Goal: Task Accomplishment & Management: Manage account settings

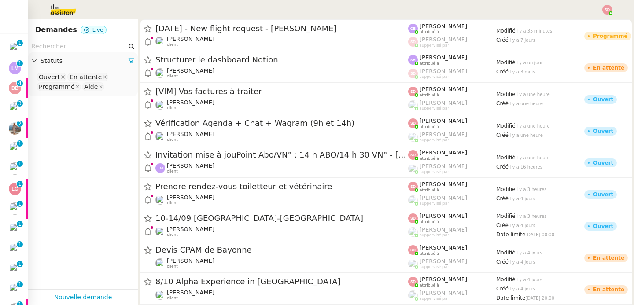
click at [88, 147] on app-tickets-filter "Statuts Ouvert En attente Programmé Aide" at bounding box center [83, 164] width 110 height 249
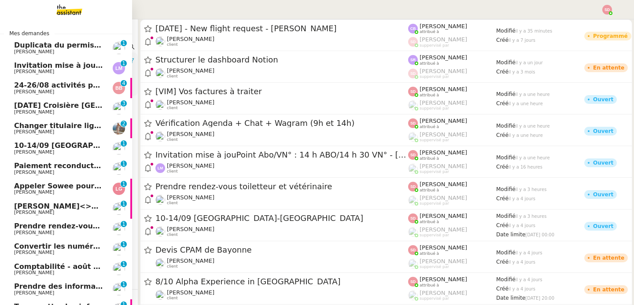
click at [54, 71] on span "[PERSON_NAME]" at bounding box center [34, 72] width 40 height 6
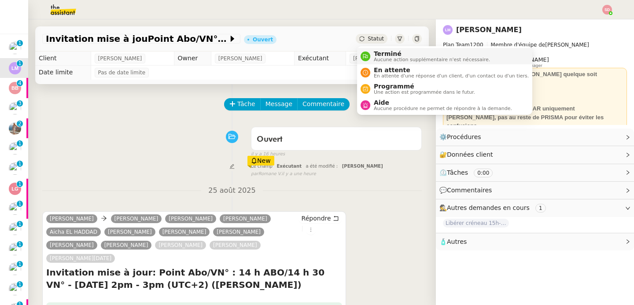
click at [364, 54] on icon at bounding box center [365, 56] width 5 height 5
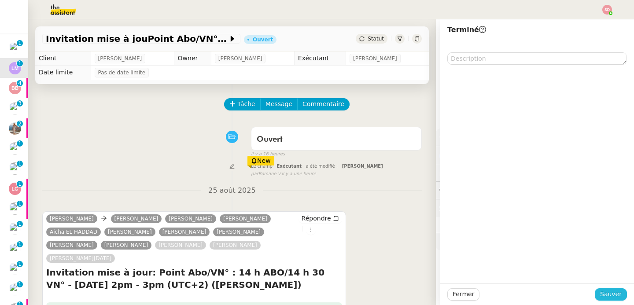
click at [616, 295] on span "Sauver" at bounding box center [611, 294] width 22 height 10
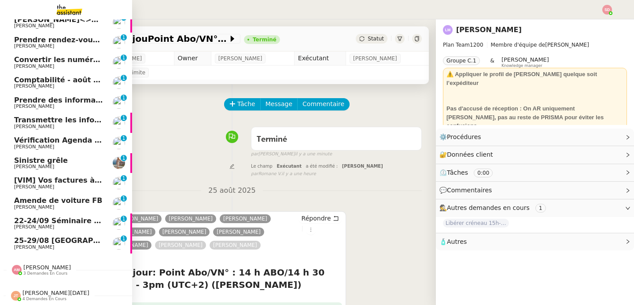
scroll to position [166, 0]
click at [40, 271] on span "[PERSON_NAME]" at bounding box center [47, 267] width 48 height 7
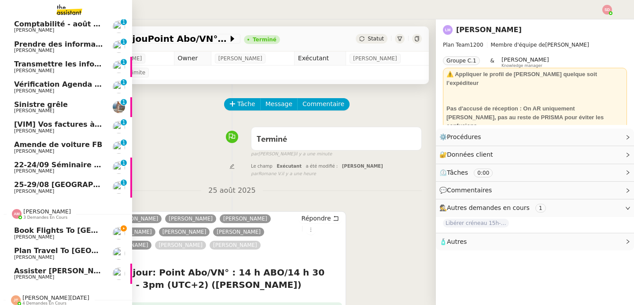
scroll to position [227, 0]
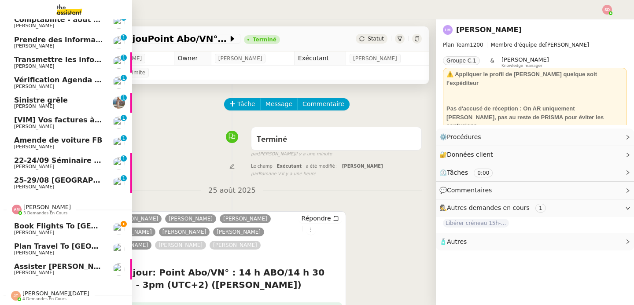
click at [54, 227] on span "Book Flights to NYC and Amsterdam" at bounding box center [138, 226] width 248 height 8
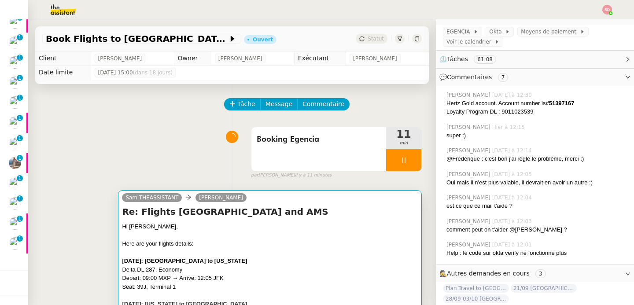
scroll to position [160, 0]
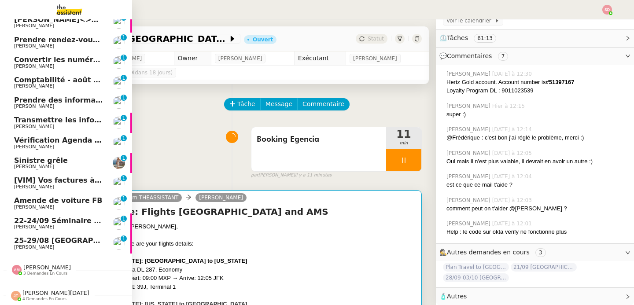
click at [43, 264] on span "[PERSON_NAME]" at bounding box center [47, 267] width 48 height 7
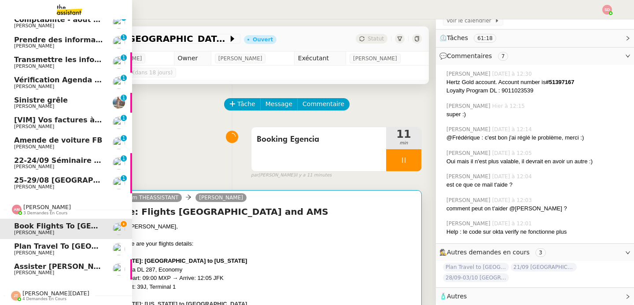
click at [63, 249] on span "Plan Travel to Geneva" at bounding box center [84, 246] width 140 height 8
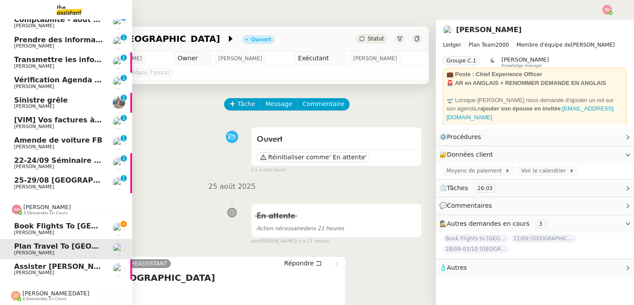
click at [33, 209] on span "[PERSON_NAME]" at bounding box center [47, 207] width 48 height 7
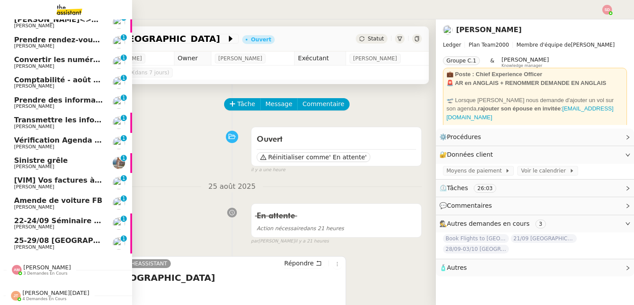
click at [67, 185] on span "[PERSON_NAME]" at bounding box center [58, 186] width 89 height 5
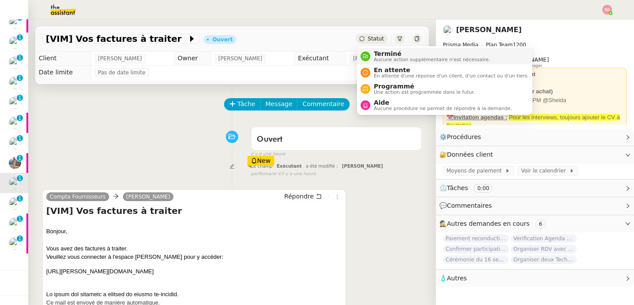
click at [365, 59] on nz-avatar at bounding box center [365, 56] width 10 height 10
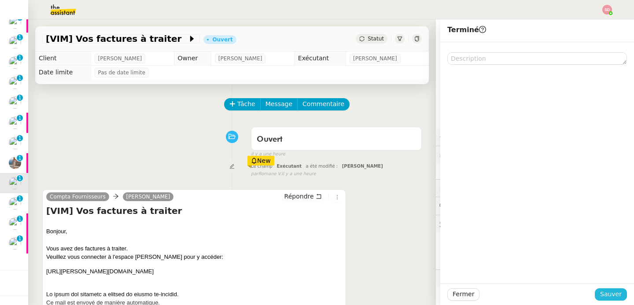
click at [602, 289] on span "Sauver" at bounding box center [611, 294] width 22 height 10
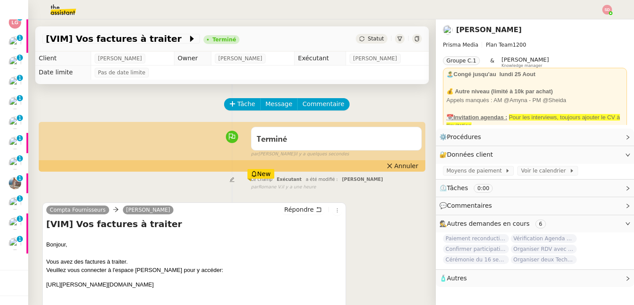
scroll to position [166, 0]
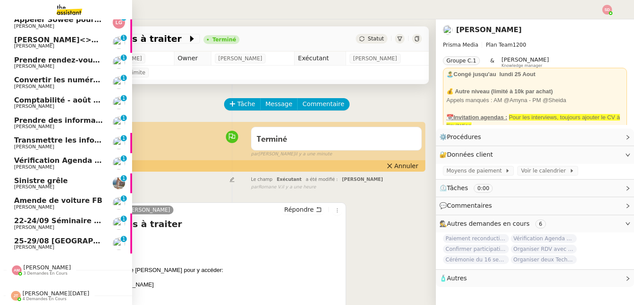
click at [92, 163] on span "Vérification Agenda + Chat + Wagram (9h et 14h)" at bounding box center [113, 160] width 198 height 8
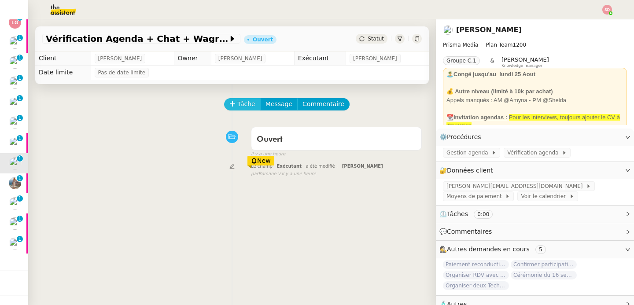
click at [242, 103] on span "Tâche" at bounding box center [246, 104] width 18 height 10
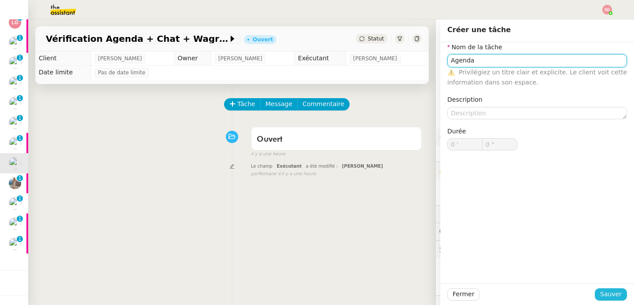
type input "Agenda"
click at [612, 293] on span "Sauver" at bounding box center [611, 294] width 22 height 10
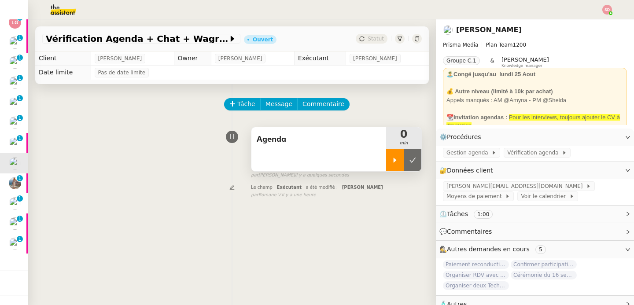
click at [387, 161] on div at bounding box center [395, 160] width 18 height 22
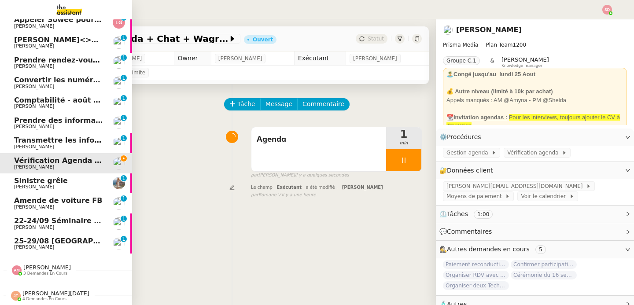
click at [30, 299] on span "4 demandes en cours" at bounding box center [44, 299] width 44 height 5
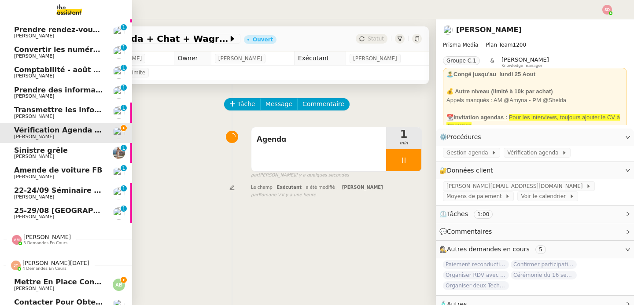
scroll to position [247, 0]
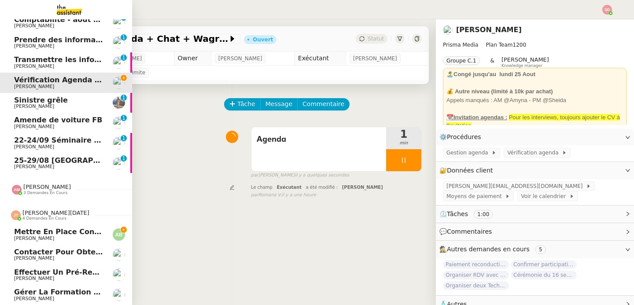
click at [77, 232] on span "Mettre en place contrat d'apprentissage [PERSON_NAME]" at bounding box center [129, 231] width 230 height 8
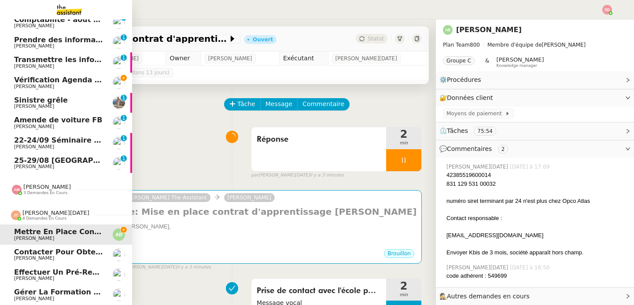
click at [78, 255] on span "Contacter pour obtenir un RIB" at bounding box center [74, 252] width 121 height 8
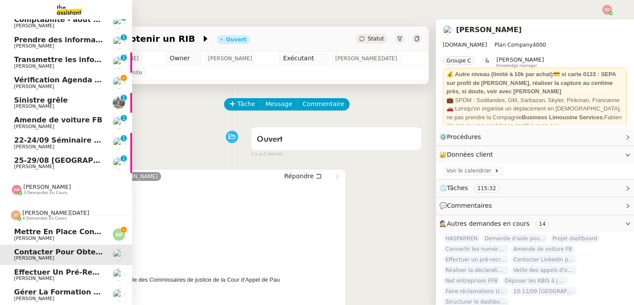
click at [77, 274] on span "Effectuer un pré-recrutement téléphonique" at bounding box center [101, 272] width 175 height 8
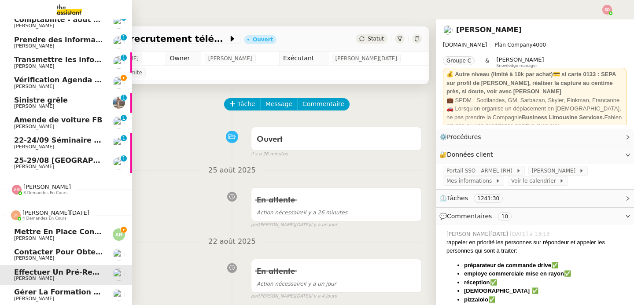
click at [48, 214] on span "[PERSON_NAME][DATE]" at bounding box center [55, 212] width 67 height 7
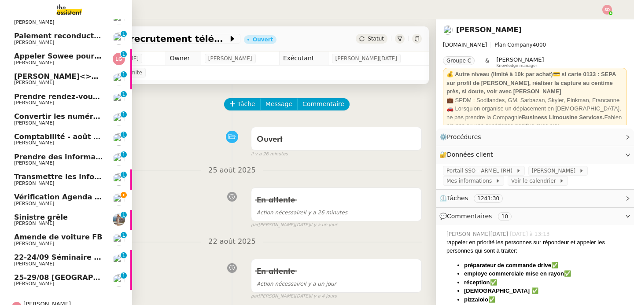
scroll to position [166, 0]
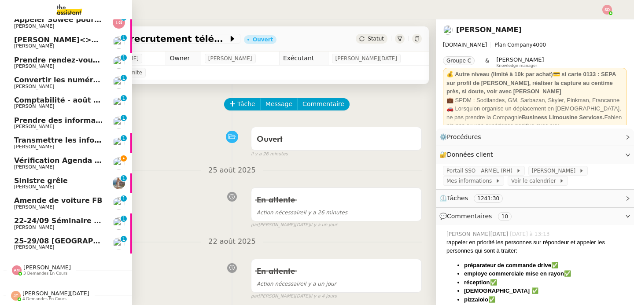
click at [57, 161] on span "Vérification Agenda + Chat + Wagram (9h et 14h)" at bounding box center [113, 160] width 198 height 8
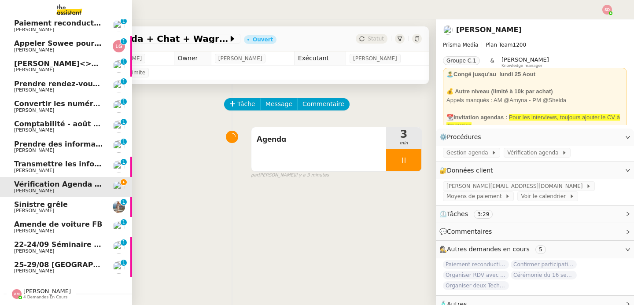
scroll to position [146, 0]
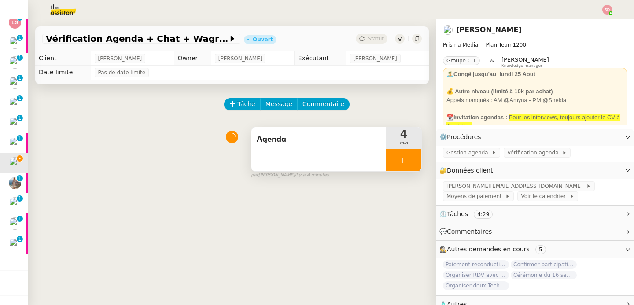
click at [401, 162] on div at bounding box center [403, 160] width 35 height 22
click at [409, 162] on icon at bounding box center [412, 160] width 7 height 7
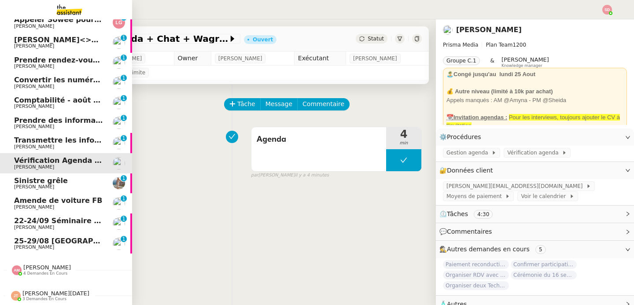
click at [32, 247] on span "[PERSON_NAME]" at bounding box center [34, 247] width 40 height 6
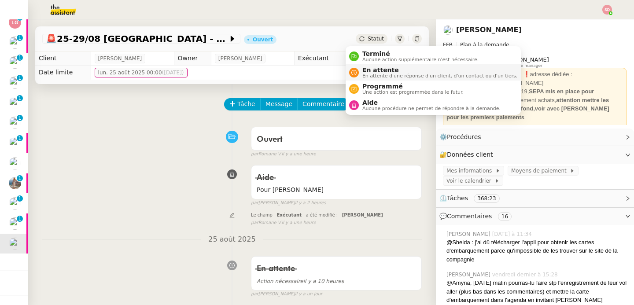
click at [368, 71] on span "En attente" at bounding box center [439, 69] width 155 height 7
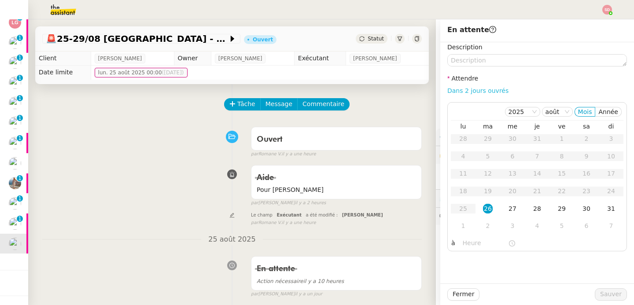
click at [484, 89] on link "Dans 2 jours ouvrés" at bounding box center [477, 90] width 61 height 7
type input "07:00"
click at [611, 293] on span "Sauver" at bounding box center [611, 294] width 22 height 10
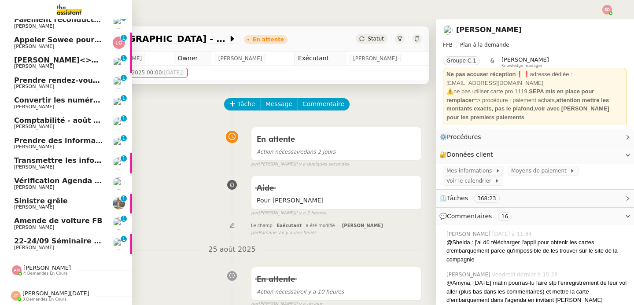
click at [48, 237] on span "22-24/09 Séminaire Evian" at bounding box center [64, 241] width 101 height 8
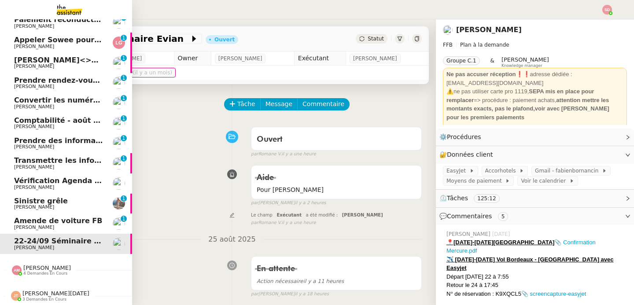
click at [47, 216] on span "Amende de voiture FB" at bounding box center [58, 220] width 88 height 8
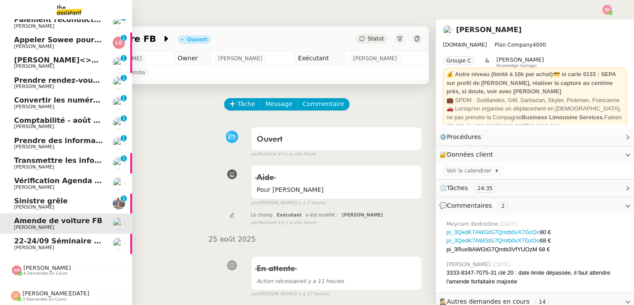
click at [41, 198] on span "Sinistre grêle" at bounding box center [41, 201] width 54 height 8
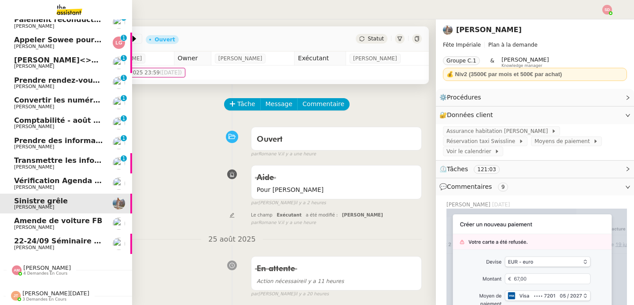
click at [62, 156] on span "Transmettre les informations de facturation" at bounding box center [101, 160] width 174 height 8
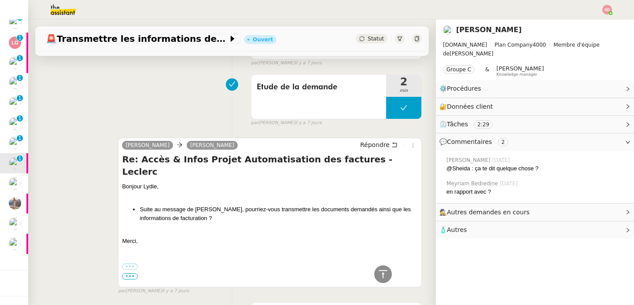
scroll to position [281, 0]
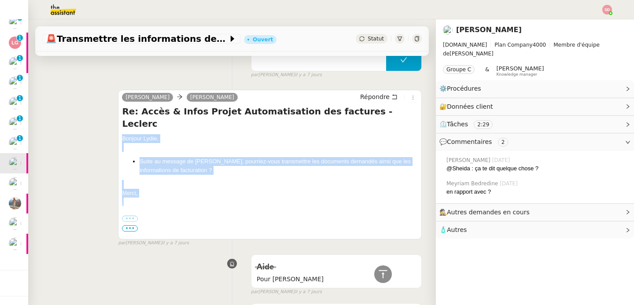
drag, startPoint x: 116, startPoint y: 127, endPoint x: 162, endPoint y: 186, distance: 74.9
click at [162, 186] on div "camille Lydie Laulon Répondre Re: Accès & Infos Projet Automatisation des factu…" at bounding box center [270, 165] width 304 height 150
copy div "Bonjour Lydie, Suite au message de Sequance, pourriez-vous transmettre les docu…"
click at [375, 96] on span "Répondre" at bounding box center [374, 96] width 29 height 9
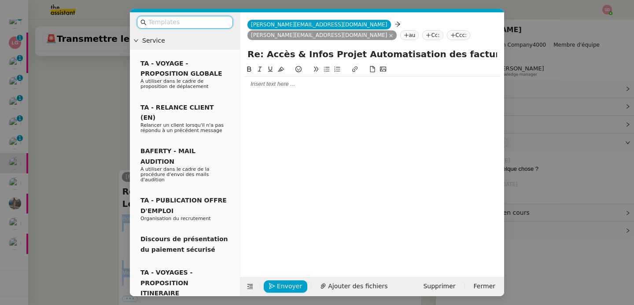
scroll to position [348, 0]
click at [295, 85] on div at bounding box center [372, 84] width 256 height 8
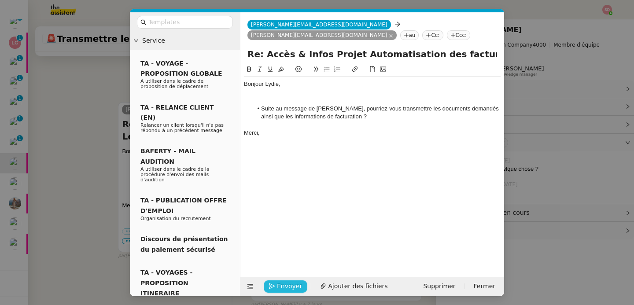
scroll to position [429, 0]
click at [280, 289] on span "Envoyer" at bounding box center [289, 286] width 25 height 10
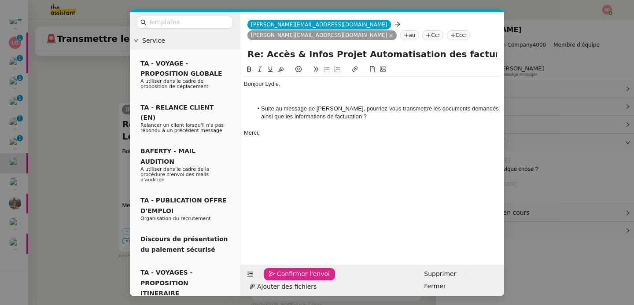
click at [280, 279] on span "Confirmer l'envoi" at bounding box center [303, 274] width 53 height 10
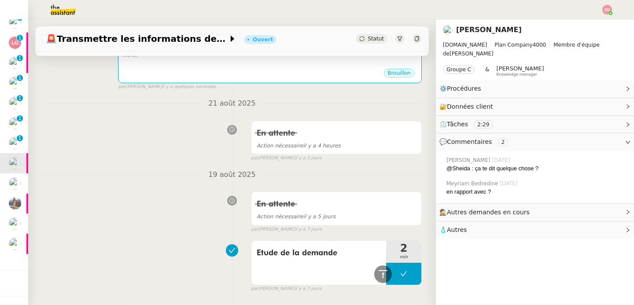
scroll to position [0, 0]
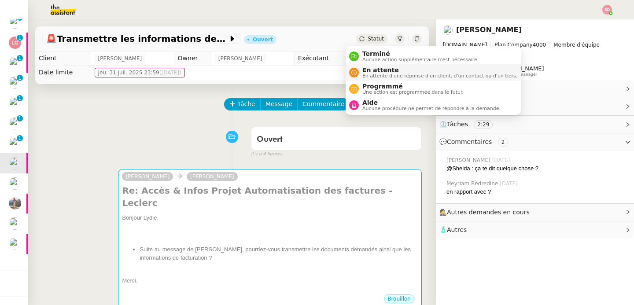
click at [373, 73] on span "En attente d'une réponse d'un client, d'un contact ou d'un tiers." at bounding box center [439, 75] width 155 height 5
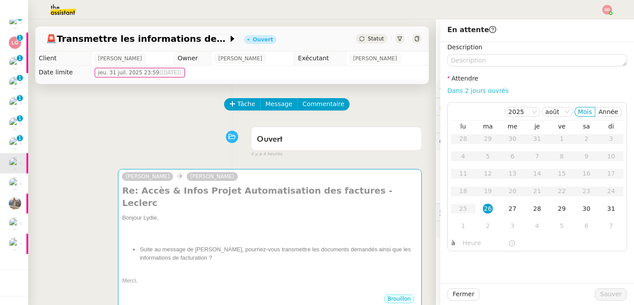
click at [476, 90] on link "Dans 2 jours ouvrés" at bounding box center [477, 90] width 61 height 7
type input "07:00"
click at [557, 206] on div "29" at bounding box center [562, 209] width 10 height 10
click at [603, 294] on span "Sauver" at bounding box center [611, 294] width 22 height 10
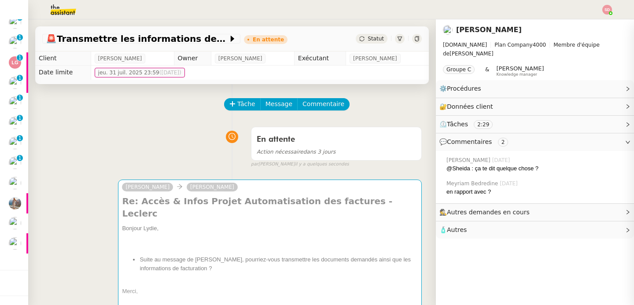
scroll to position [111, 0]
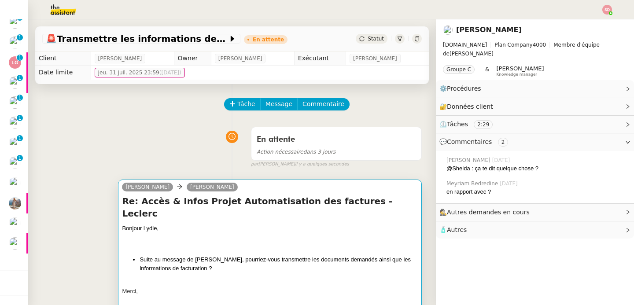
click at [227, 232] on div at bounding box center [270, 236] width 296 height 9
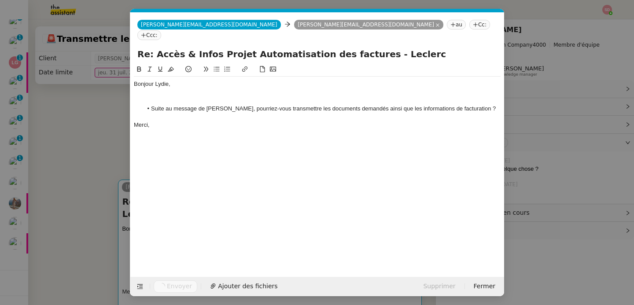
scroll to position [0, 18]
click at [91, 127] on nz-modal-container "Service TA - VOYAGE - PROPOSITION GLOBALE A utiliser dans le cadre de propositi…" at bounding box center [317, 152] width 634 height 305
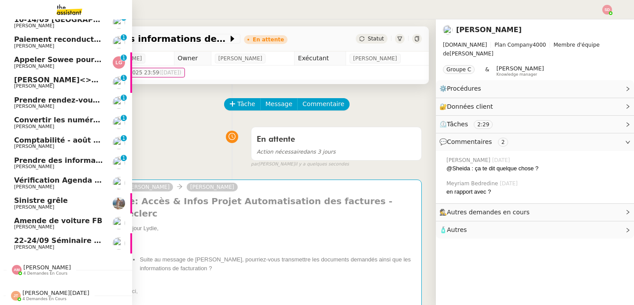
click at [36, 164] on span "[PERSON_NAME]" at bounding box center [34, 167] width 40 height 6
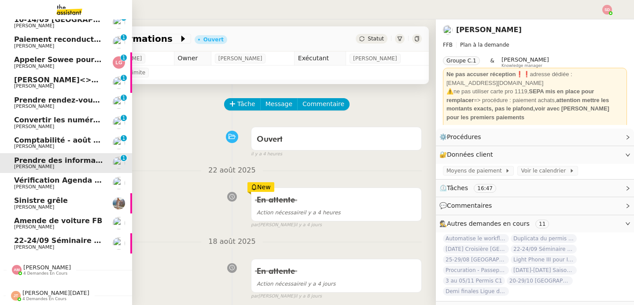
click at [27, 137] on span "Comptabilité - août 2025" at bounding box center [63, 140] width 99 height 8
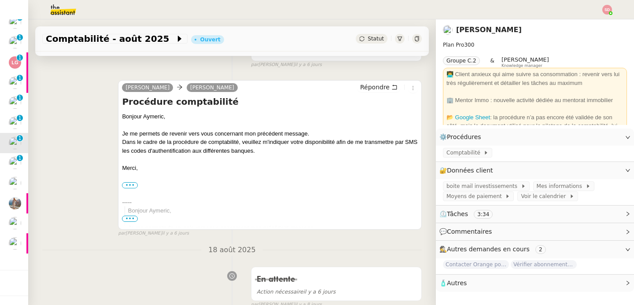
scroll to position [163, 0]
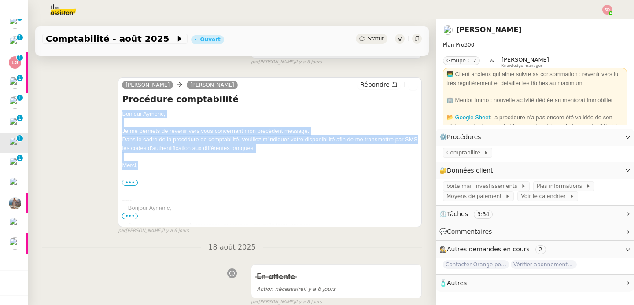
drag, startPoint x: 120, startPoint y: 114, endPoint x: 153, endPoint y: 170, distance: 64.9
copy div "Bonjour Aymeric﻿, Je me permets de revenir vers vous concernant mon précédent m…"
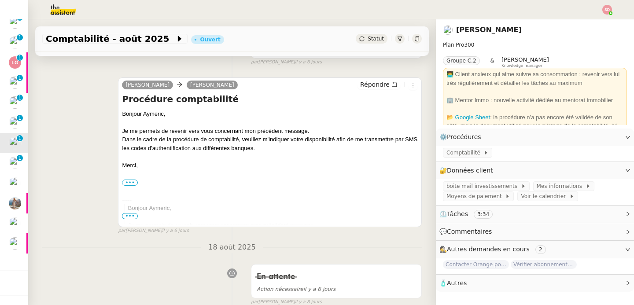
click at [370, 89] on div "Répondre" at bounding box center [387, 85] width 61 height 11
click at [372, 86] on span "Répondre" at bounding box center [374, 84] width 29 height 9
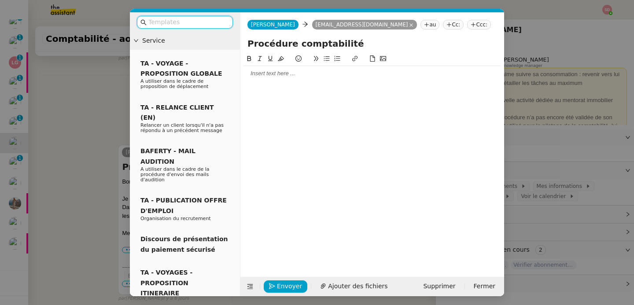
scroll to position [230, 0]
click at [311, 70] on div at bounding box center [372, 74] width 256 height 8
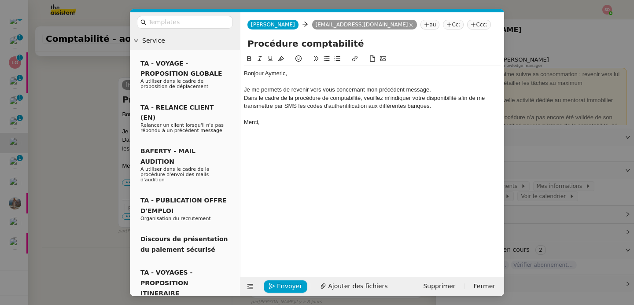
scroll to position [299, 0]
click at [289, 286] on span "Envoyer" at bounding box center [289, 286] width 25 height 10
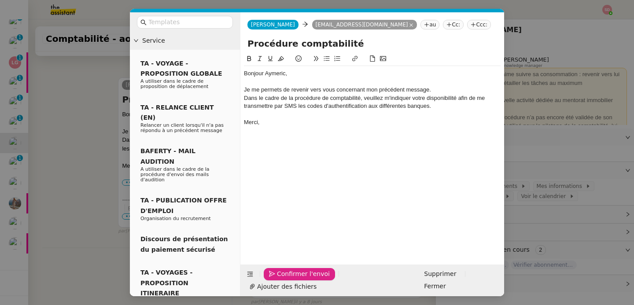
click at [289, 279] on span "Confirmer l'envoi" at bounding box center [303, 274] width 53 height 10
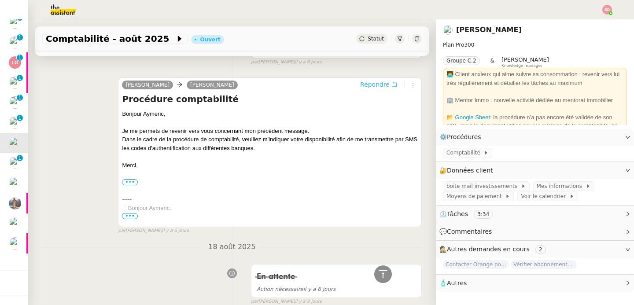
scroll to position [0, 0]
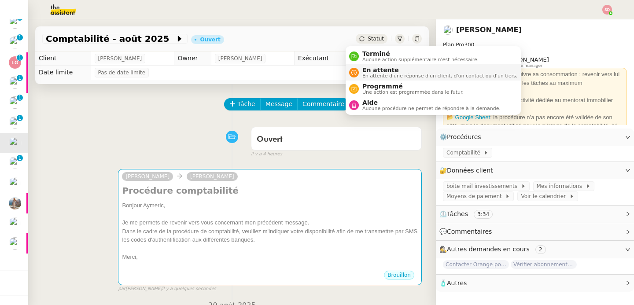
click at [385, 70] on span "En attente" at bounding box center [439, 69] width 155 height 7
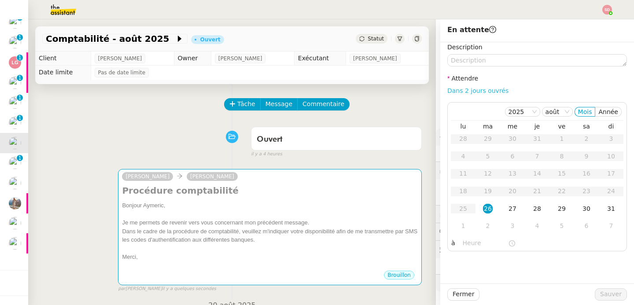
click at [476, 91] on link "Dans 2 jours ouvrés" at bounding box center [477, 90] width 61 height 7
type input "07:00"
click at [484, 230] on div "2" at bounding box center [488, 226] width 10 height 10
click at [607, 297] on span "Sauver" at bounding box center [611, 294] width 22 height 10
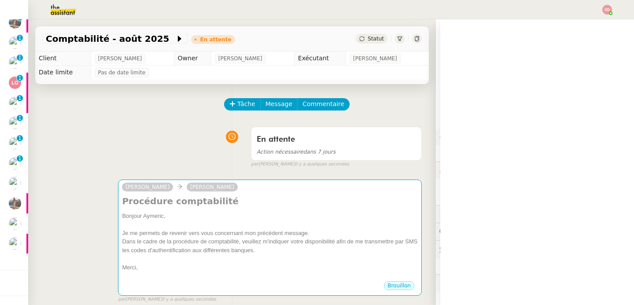
scroll to position [91, 0]
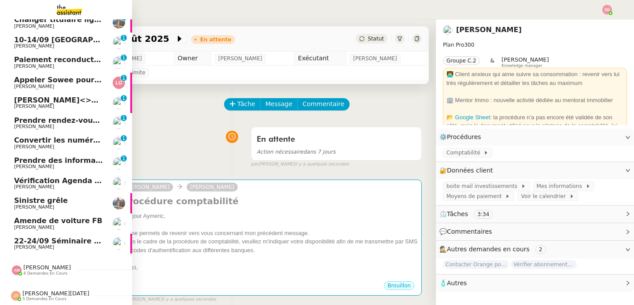
click at [14, 137] on span "Convertir les numéros de sécurité sociale" at bounding box center [96, 140] width 165 height 8
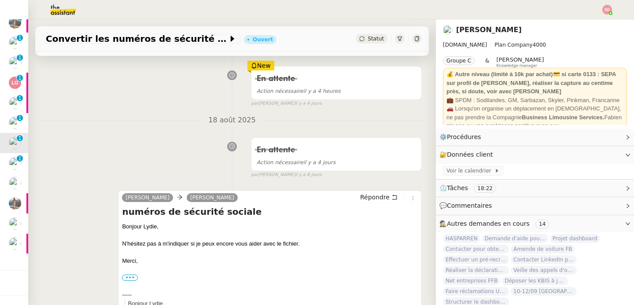
scroll to position [122, 0]
click at [369, 194] on span "Répondre" at bounding box center [374, 196] width 29 height 9
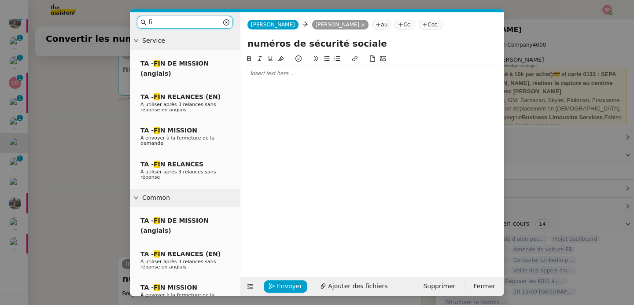
scroll to position [86, 0]
type input "fi"
click at [192, 131] on span "TA - FI N MISSION" at bounding box center [168, 130] width 57 height 7
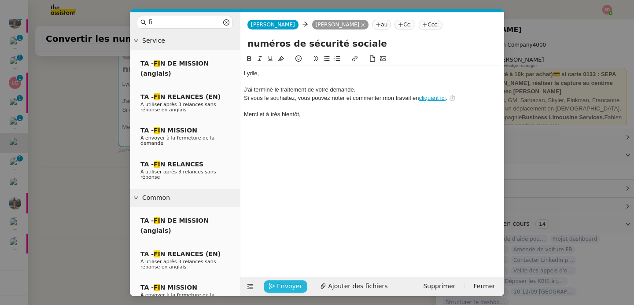
click at [284, 286] on span "Envoyer" at bounding box center [289, 286] width 25 height 10
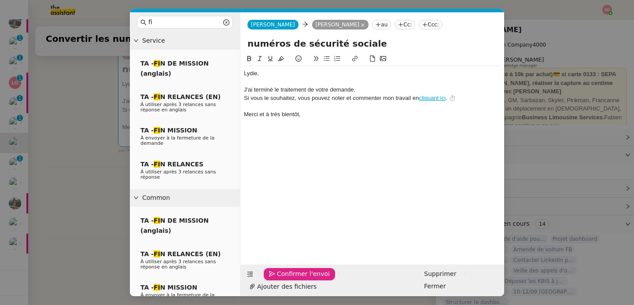
click at [284, 279] on span "Confirmer l'envoi" at bounding box center [303, 274] width 53 height 10
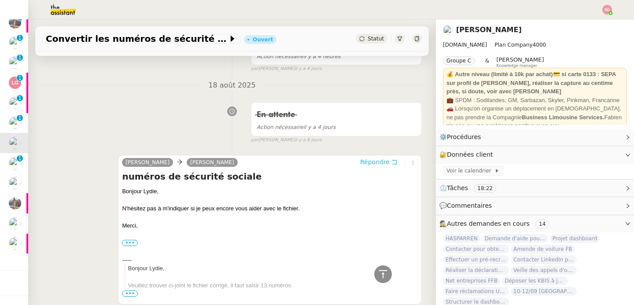
scroll to position [0, 0]
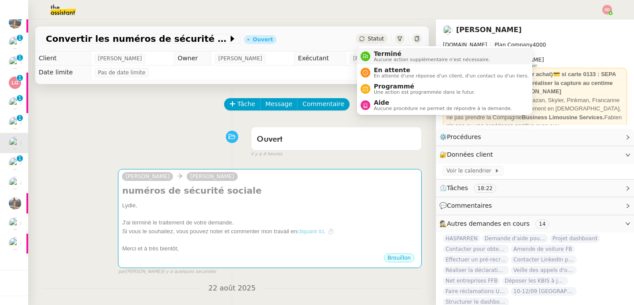
click at [374, 55] on span "Terminé" at bounding box center [432, 53] width 116 height 7
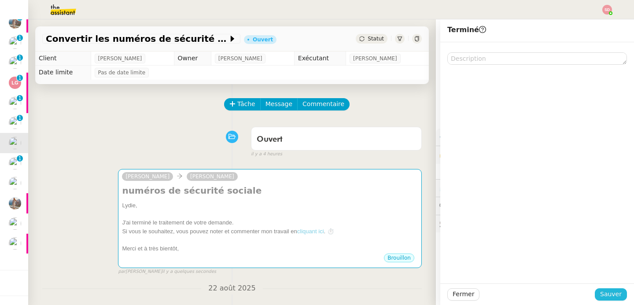
click at [621, 295] on button "Sauver" at bounding box center [610, 294] width 32 height 12
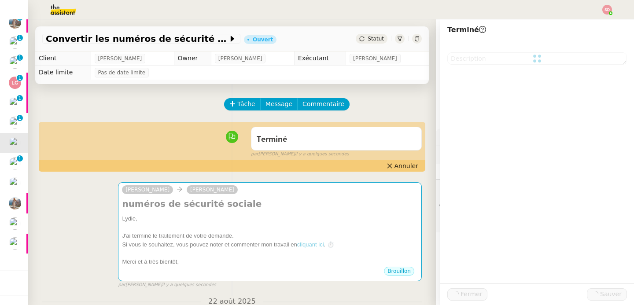
scroll to position [86, 0]
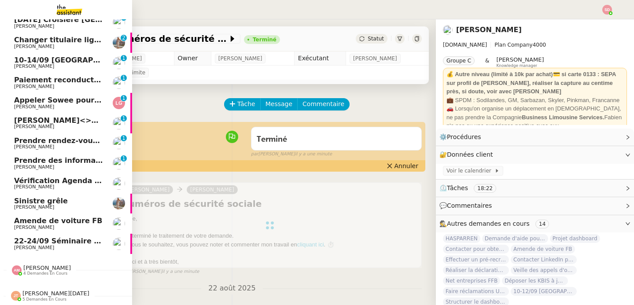
click at [89, 144] on span "[PERSON_NAME]" at bounding box center [58, 146] width 89 height 5
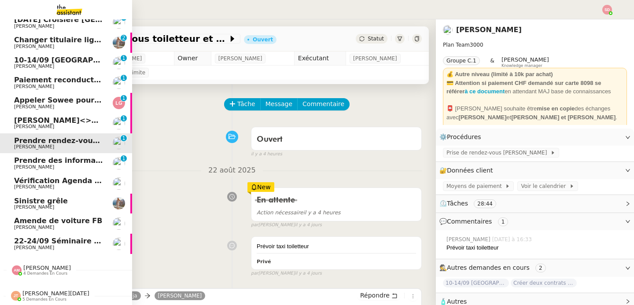
click at [29, 121] on span "[PERSON_NAME]<>Ledger" at bounding box center [66, 120] width 105 height 8
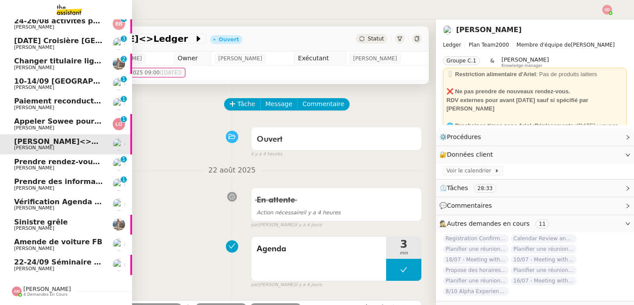
scroll to position [52, 0]
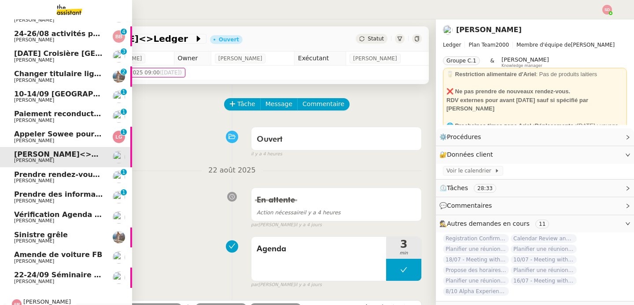
click at [52, 144] on link "Appeler Sowee pour reprogrammer le rendez-vous Laurène Gauthier 0 1 2 3 4 5 6 7…" at bounding box center [66, 137] width 132 height 20
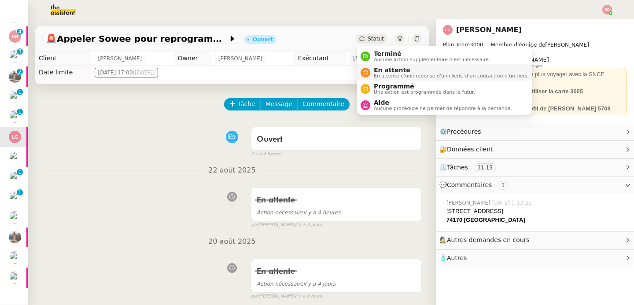
click at [388, 73] on span "En attente d'une réponse d'un client, d'un contact ou d'un tiers." at bounding box center [451, 75] width 155 height 5
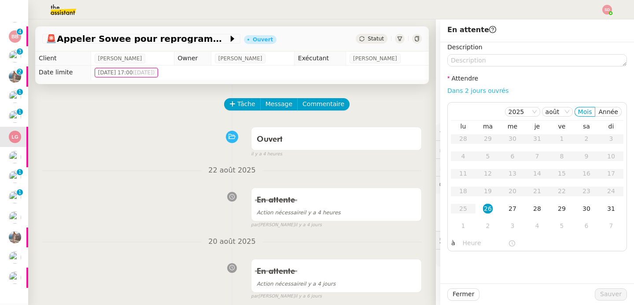
click at [492, 91] on link "Dans 2 jours ouvrés" at bounding box center [477, 90] width 61 height 7
type input "07:00"
click at [608, 296] on span "Sauver" at bounding box center [611, 294] width 22 height 10
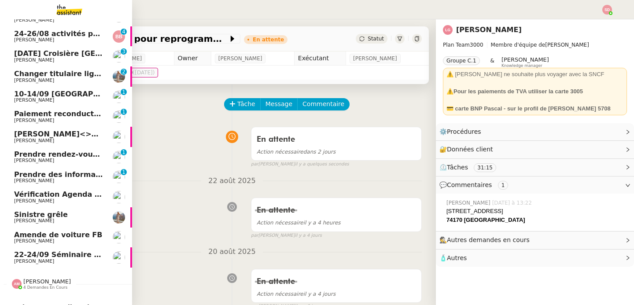
click at [74, 114] on span "Paiement reconduction trimestrielle The Assistant" at bounding box center [114, 114] width 200 height 8
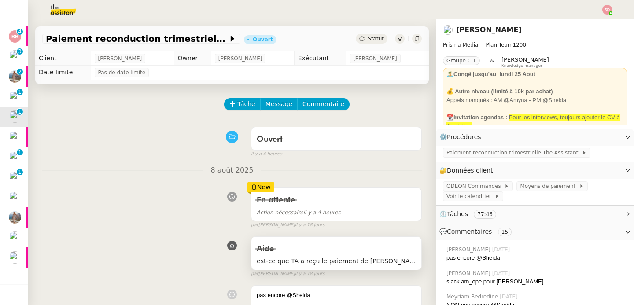
click at [329, 259] on span "est-ce que TA a reçu le paiement de Prisma ?" at bounding box center [335, 261] width 159 height 10
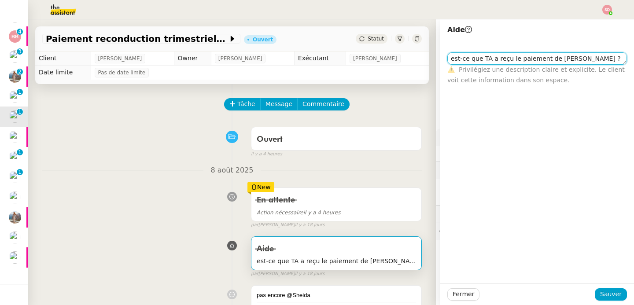
click at [515, 56] on textarea "est-ce que TA a reçu le paiement de Prisma ?" at bounding box center [537, 58] width 180 height 12
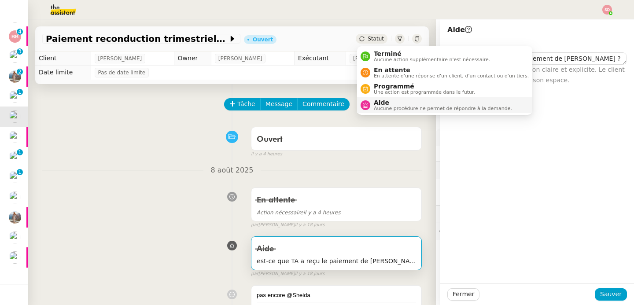
click at [377, 108] on span "Aucune procédure ne permet de répondre à la demande." at bounding box center [443, 108] width 138 height 5
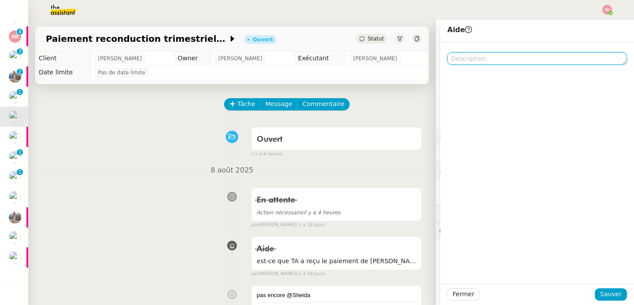
click at [467, 53] on textarea at bounding box center [537, 58] width 180 height 12
paste textarea "est-ce que TA a reçu le paiement de Prisma ?"
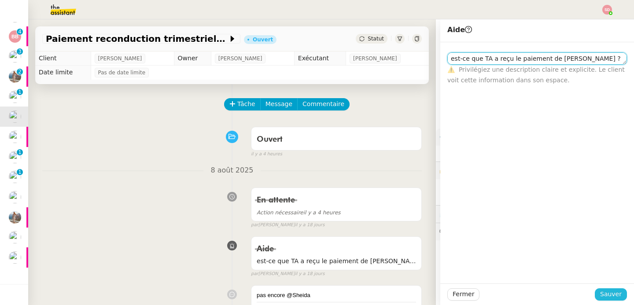
type textarea "est-ce que TA a reçu le paiement de Prisma ?"
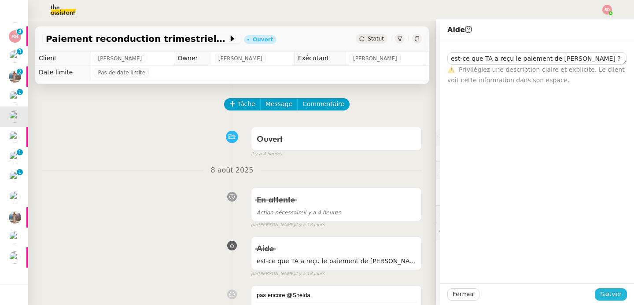
click at [610, 298] on span "Sauver" at bounding box center [611, 294] width 22 height 10
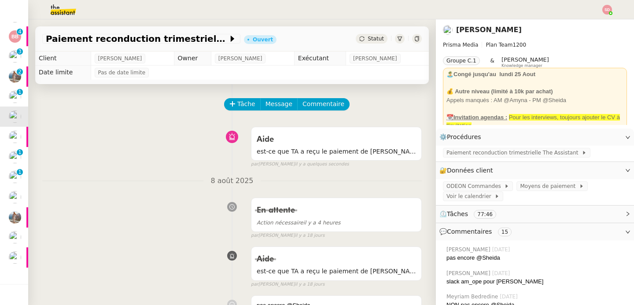
scroll to position [66, 0]
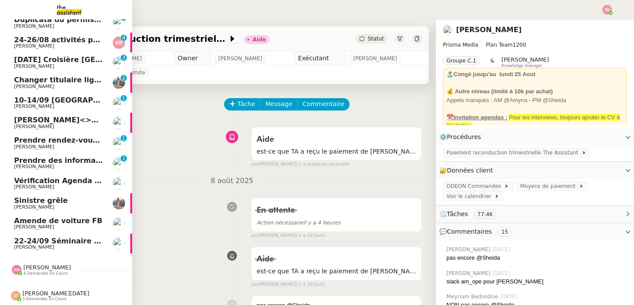
click at [63, 138] on span "Prendre rendez-vous toiletteur et vétérinaire" at bounding box center [104, 140] width 180 height 8
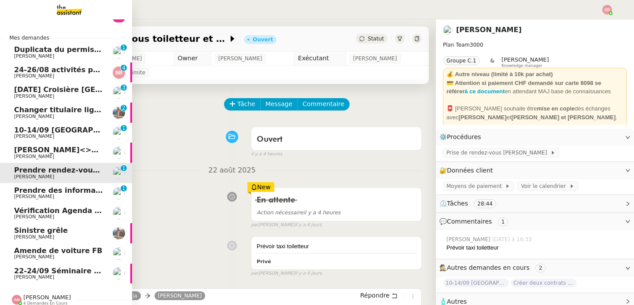
scroll to position [28, 0]
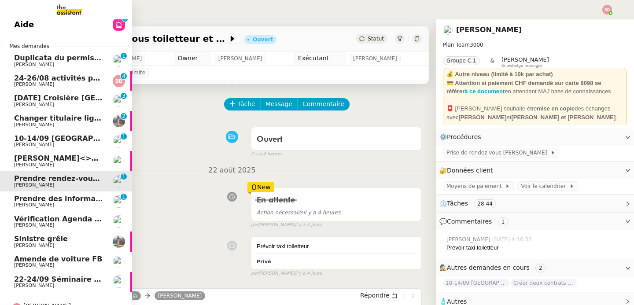
click at [63, 138] on span "10-14/09 [GEOGRAPHIC_DATA]-[GEOGRAPHIC_DATA]" at bounding box center [116, 138] width 205 height 8
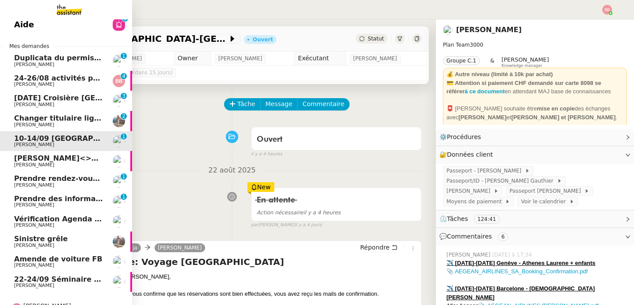
click at [78, 116] on span "Changer titulaire ligne EDF" at bounding box center [68, 118] width 108 height 8
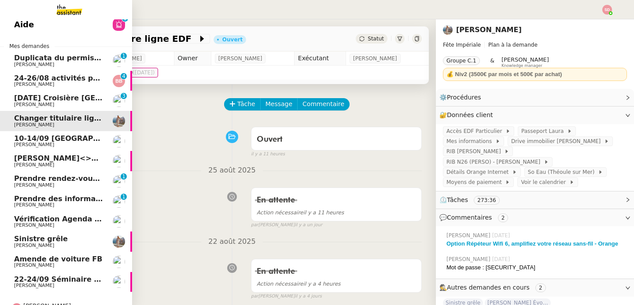
click at [86, 105] on span "[PERSON_NAME]" at bounding box center [58, 104] width 89 height 5
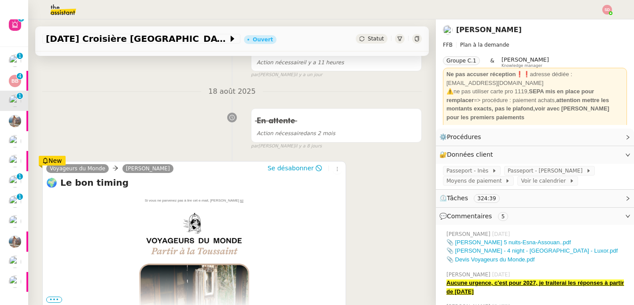
scroll to position [327, 0]
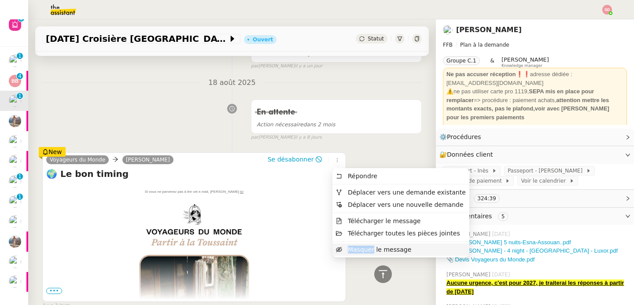
click at [351, 249] on span "Masquer le message" at bounding box center [379, 249] width 63 height 7
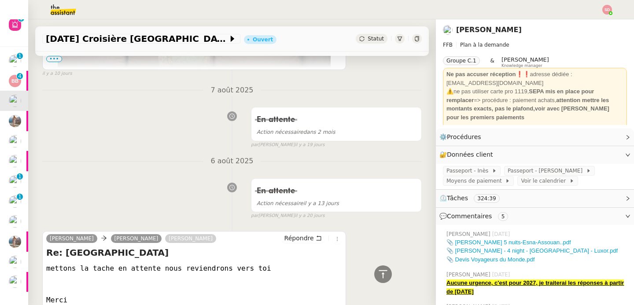
scroll to position [796, 0]
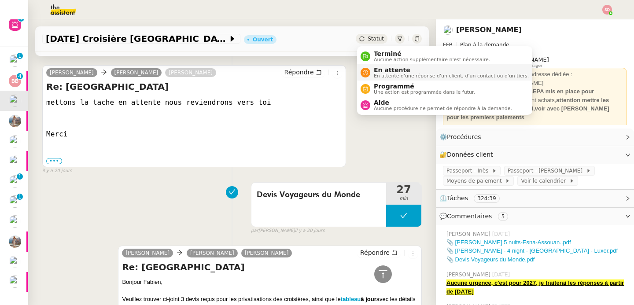
click at [391, 80] on li "En attente En attente d'une réponse d'un client, d'un contact ou d'un tiers." at bounding box center [444, 72] width 175 height 16
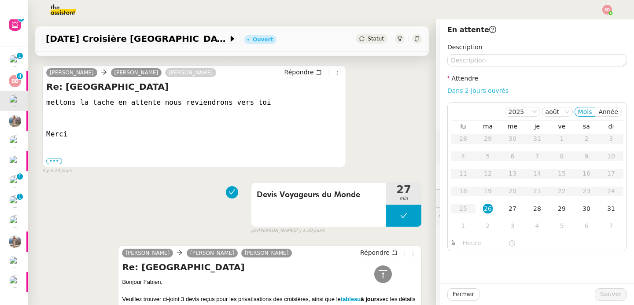
click at [496, 88] on link "Dans 2 jours ouvrés" at bounding box center [477, 90] width 61 height 7
type input "07:00"
click at [538, 229] on div "4" at bounding box center [537, 226] width 10 height 10
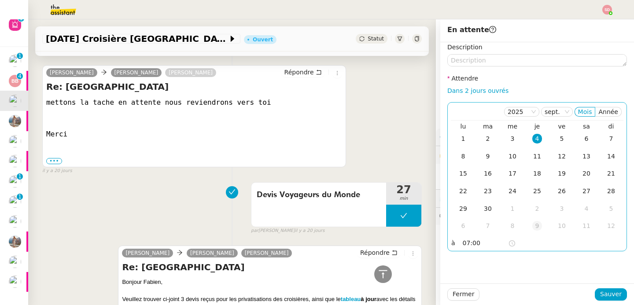
click at [538, 229] on div "9" at bounding box center [537, 226] width 10 height 10
click at [538, 229] on div "6" at bounding box center [537, 226] width 10 height 10
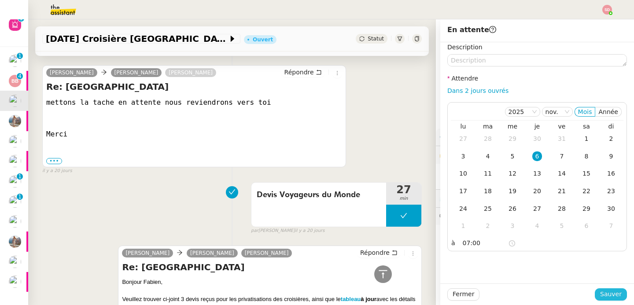
click at [605, 292] on span "Sauver" at bounding box center [611, 294] width 22 height 10
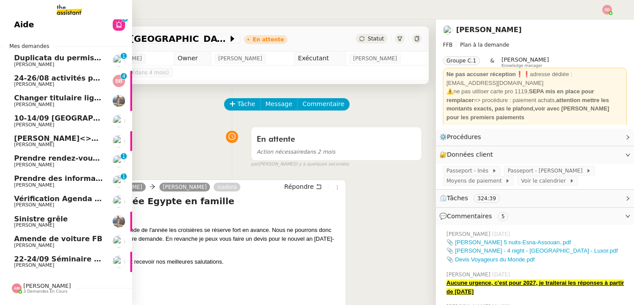
click at [65, 77] on span "24-26/08 activités pour enfants à [GEOGRAPHIC_DATA]" at bounding box center [122, 78] width 217 height 8
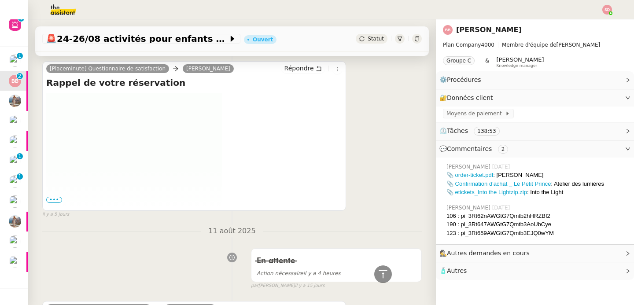
scroll to position [1055, 0]
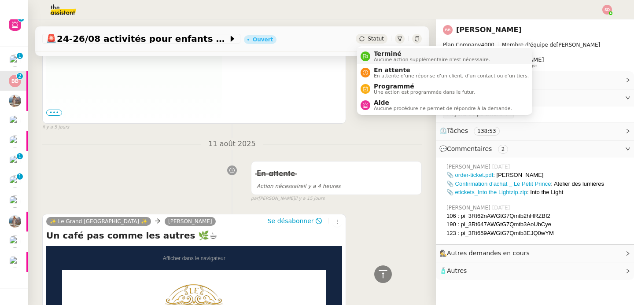
click at [375, 56] on span "Terminé" at bounding box center [432, 53] width 116 height 7
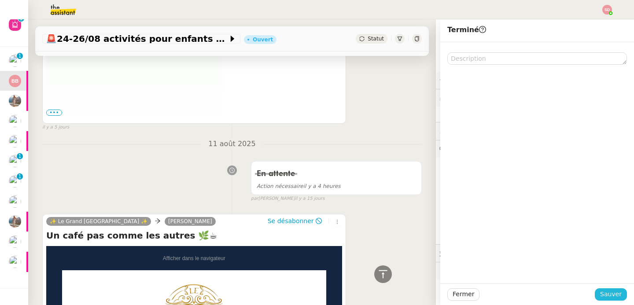
click at [608, 294] on span "Sauver" at bounding box center [611, 294] width 22 height 10
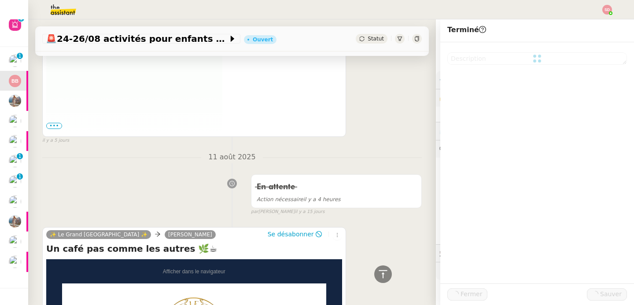
scroll to position [1069, 0]
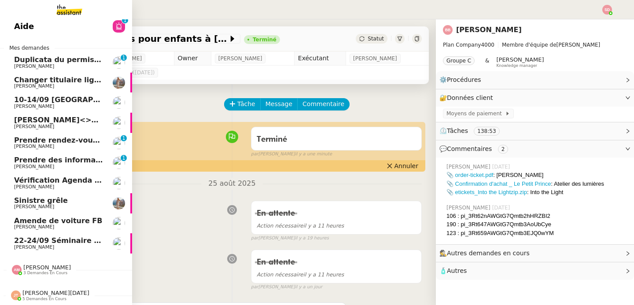
click at [71, 59] on span "Duplicata du permis bateau" at bounding box center [69, 59] width 110 height 8
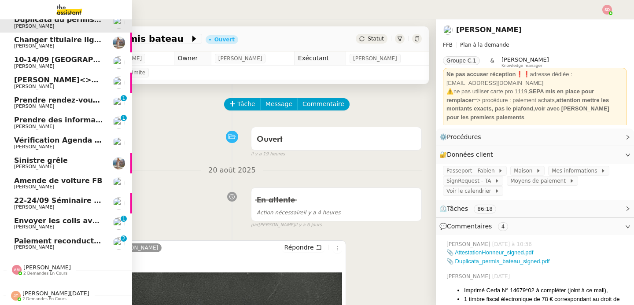
scroll to position [29, 0]
click at [63, 238] on span "Paiement reconduction trimestrielle The Assistant" at bounding box center [114, 241] width 200 height 8
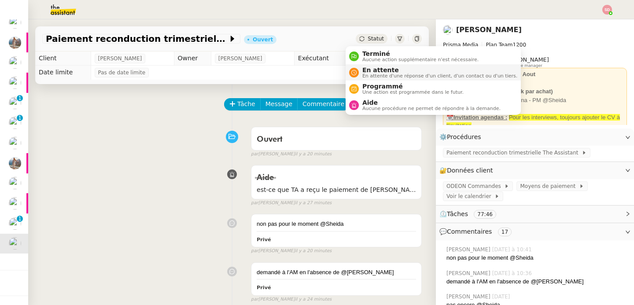
click at [369, 72] on span "En attente" at bounding box center [439, 69] width 155 height 7
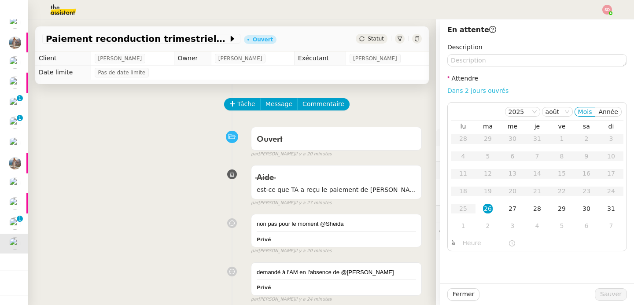
click at [470, 92] on link "Dans 2 jours ouvrés" at bounding box center [477, 90] width 61 height 7
type input "07:00"
click at [483, 229] on div "2" at bounding box center [488, 226] width 10 height 10
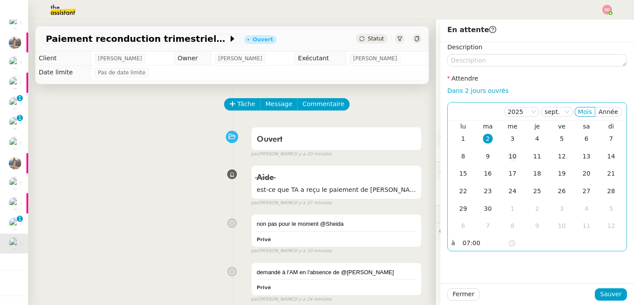
click at [507, 155] on div "10" at bounding box center [512, 156] width 10 height 10
click at [600, 294] on span "Sauver" at bounding box center [611, 294] width 22 height 10
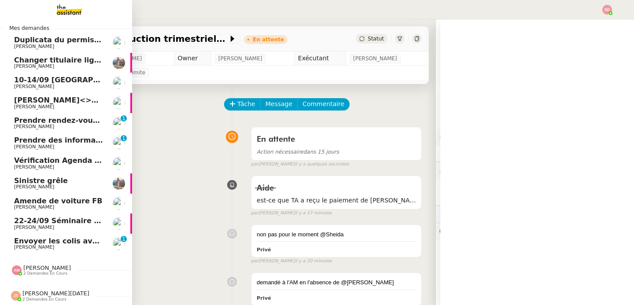
scroll to position [10, 0]
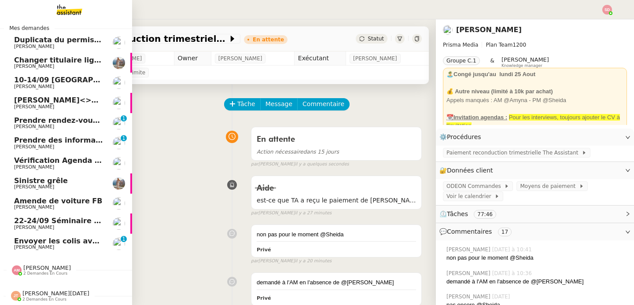
click at [7, 219] on link "22-24/09 Séminaire Evian Fabien Bornancin" at bounding box center [66, 223] width 132 height 20
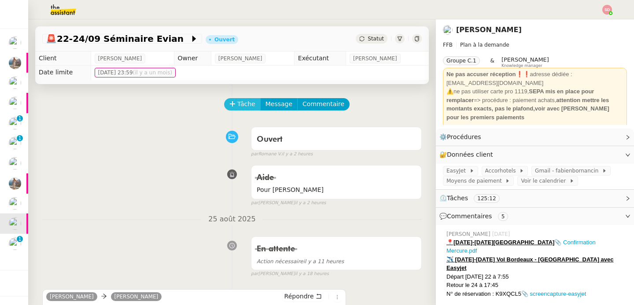
click at [237, 100] on span "Tâche" at bounding box center [246, 104] width 18 height 10
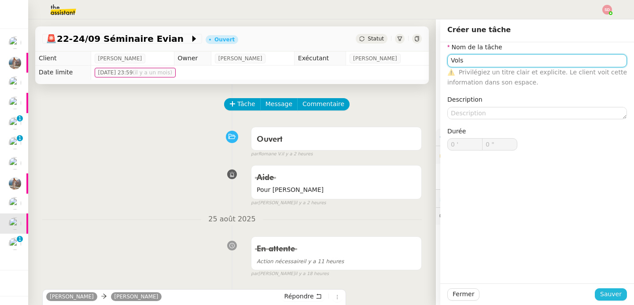
type input "Vols"
click at [608, 295] on span "Sauver" at bounding box center [611, 294] width 22 height 10
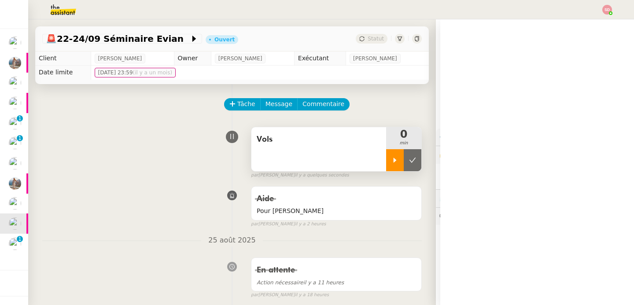
click at [393, 161] on icon at bounding box center [394, 160] width 3 height 5
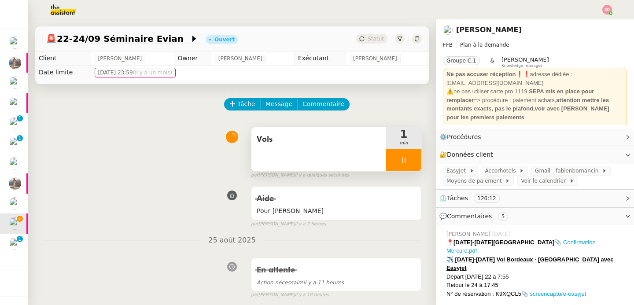
scroll to position [152, 0]
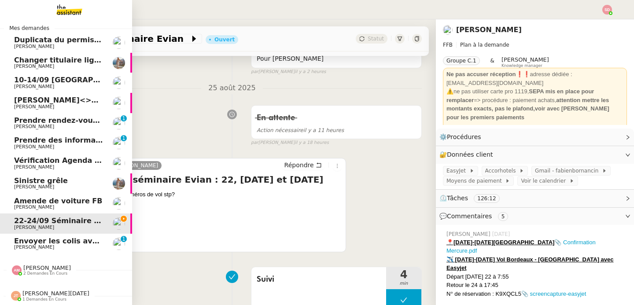
click at [27, 271] on span "2 demandes en cours" at bounding box center [45, 273] width 44 height 5
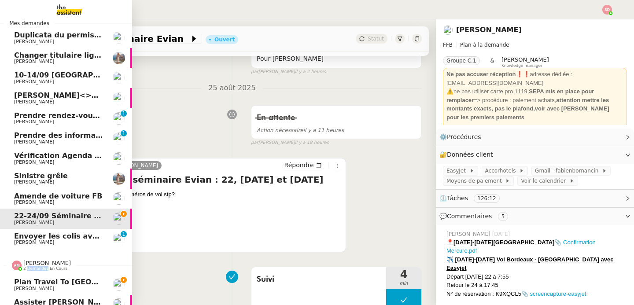
click at [27, 267] on span "2 demandes en cours" at bounding box center [45, 268] width 44 height 5
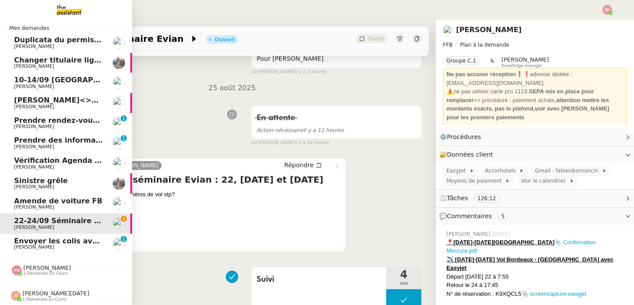
click at [42, 290] on span "Jean-Noël De Tinguy" at bounding box center [55, 293] width 67 height 7
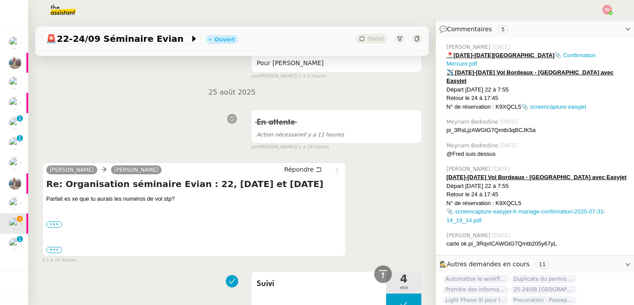
scroll to position [0, 0]
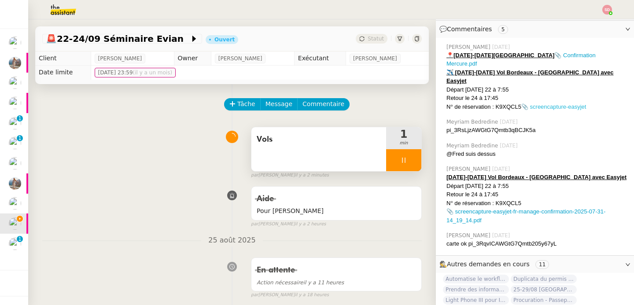
click at [557, 103] on link "📎 screencapture-easyjet" at bounding box center [553, 106] width 65 height 7
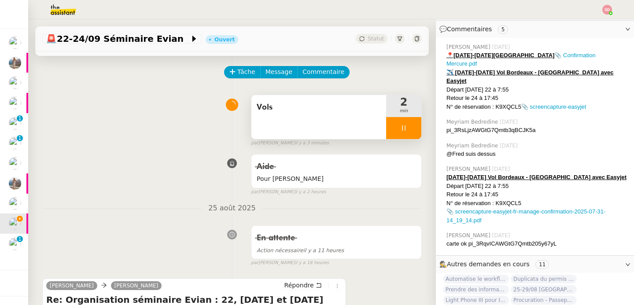
scroll to position [150, 0]
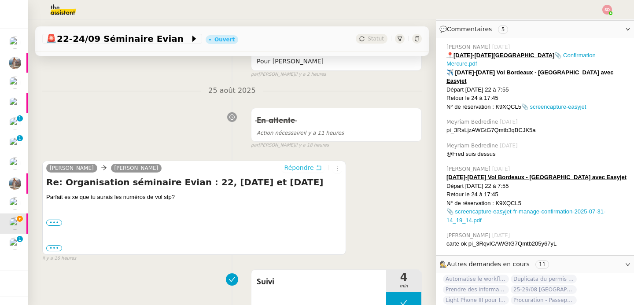
click at [284, 166] on span "Répondre" at bounding box center [298, 167] width 29 height 9
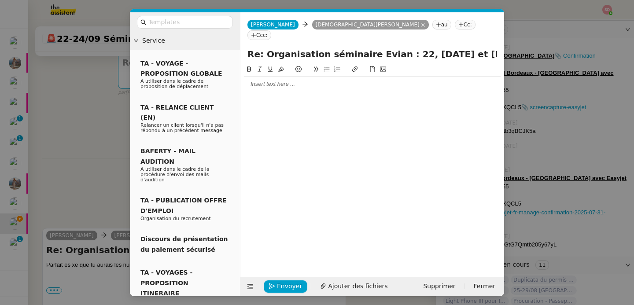
click at [283, 77] on div at bounding box center [372, 84] width 256 height 15
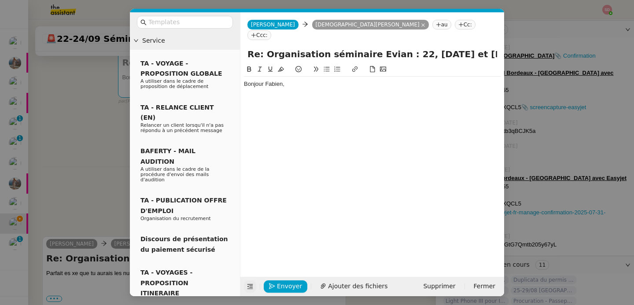
click at [248, 289] on icon at bounding box center [250, 286] width 6 height 6
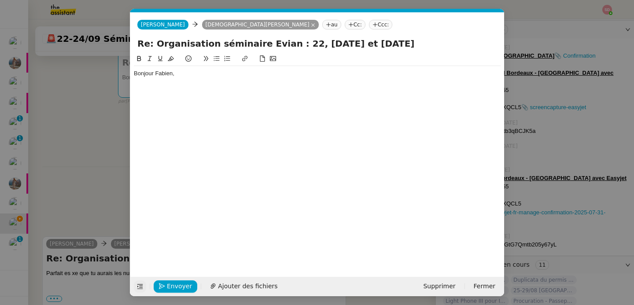
click at [216, 79] on div "Bonjour Fabien," at bounding box center [317, 73] width 366 height 15
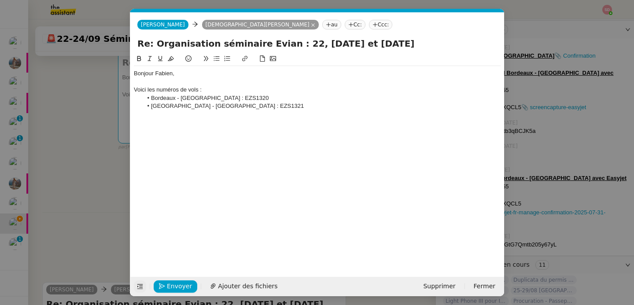
scroll to position [0, 0]
click at [254, 286] on span "Ajouter des fichiers" at bounding box center [247, 286] width 59 height 10
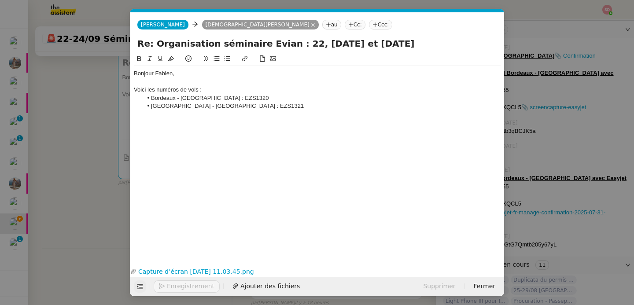
click at [247, 271] on link "Capture d’écran 2025-08-26 à 11.03.45.png" at bounding box center [310, 272] width 348 height 10
click at [261, 104] on li "Genève - Bordeaux : EZS1321" at bounding box center [322, 106] width 358 height 8
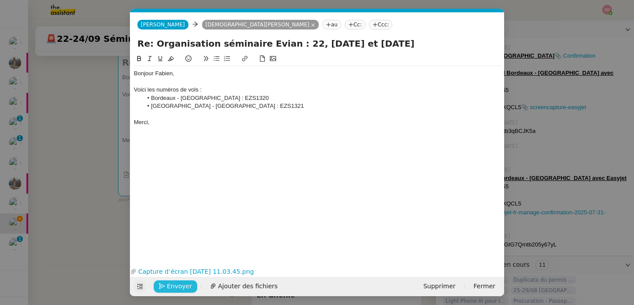
click at [186, 288] on span "Envoyer" at bounding box center [179, 286] width 25 height 10
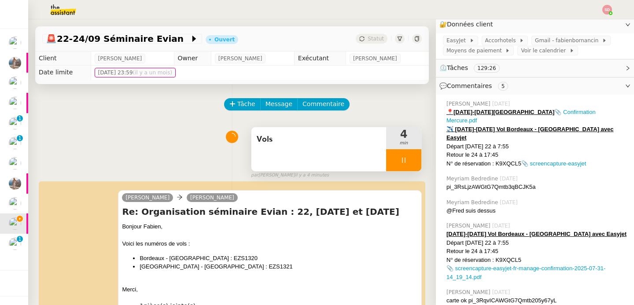
scroll to position [133, 0]
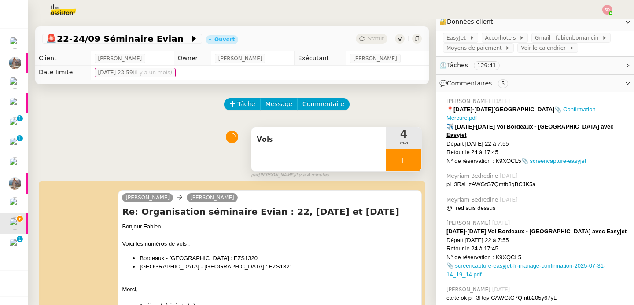
click at [405, 162] on div at bounding box center [403, 160] width 35 height 22
click at [405, 162] on button at bounding box center [412, 160] width 18 height 22
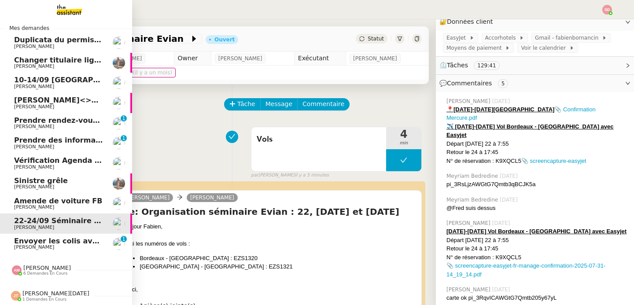
click at [54, 244] on span "Alexis SACKSTEDER" at bounding box center [34, 247] width 40 height 6
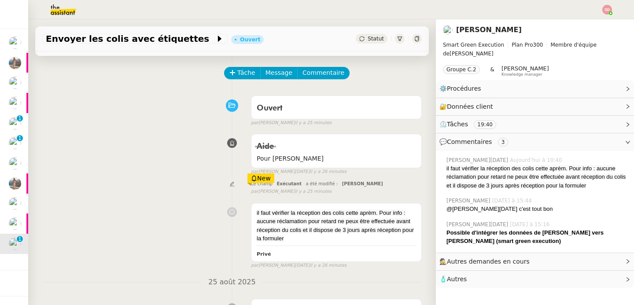
scroll to position [143, 0]
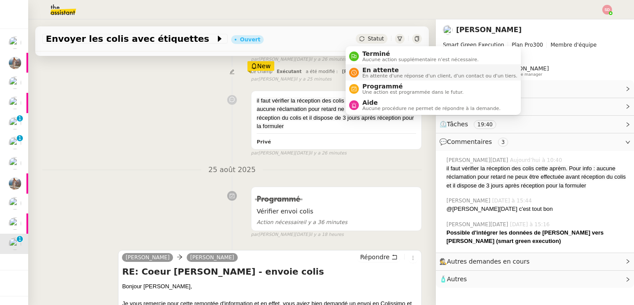
click at [370, 66] on span "En attente" at bounding box center [439, 69] width 155 height 7
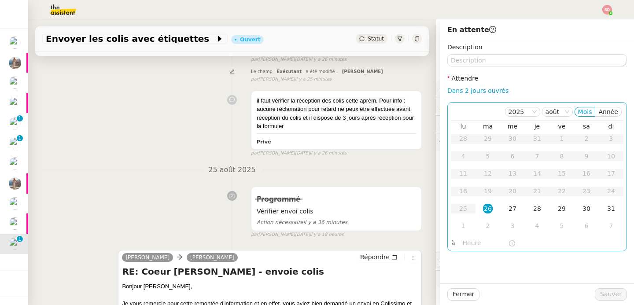
click at [462, 242] on input "text" at bounding box center [484, 243] width 45 height 10
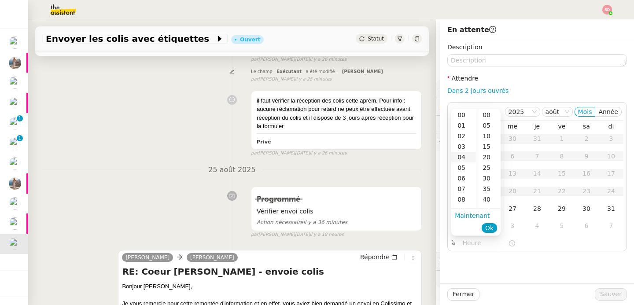
scroll to position [82, 0]
click at [462, 180] on div "14" at bounding box center [463, 180] width 25 height 11
click at [486, 168] on div "30" at bounding box center [488, 167] width 24 height 11
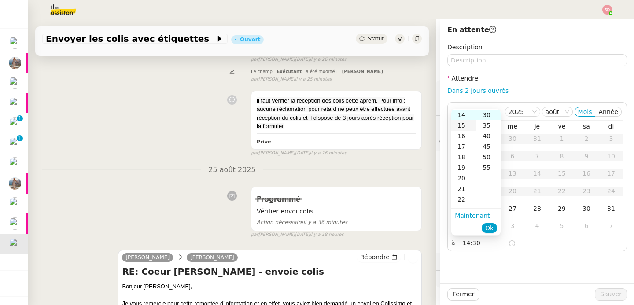
click at [459, 124] on div "15" at bounding box center [463, 125] width 25 height 11
type input "15:30"
click at [490, 227] on span "Ok" at bounding box center [489, 228] width 8 height 9
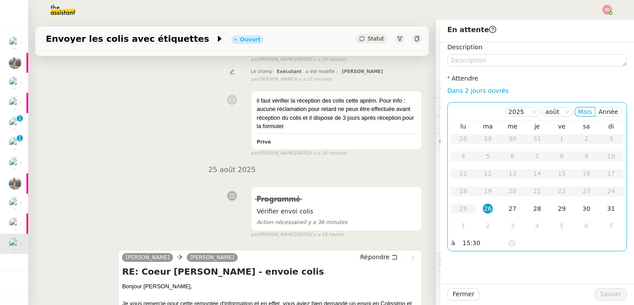
click at [483, 209] on div "26" at bounding box center [488, 209] width 10 height 10
click at [594, 294] on button "Sauver" at bounding box center [610, 294] width 32 height 12
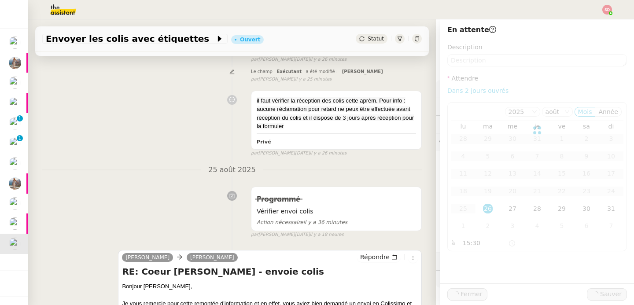
scroll to position [154, 0]
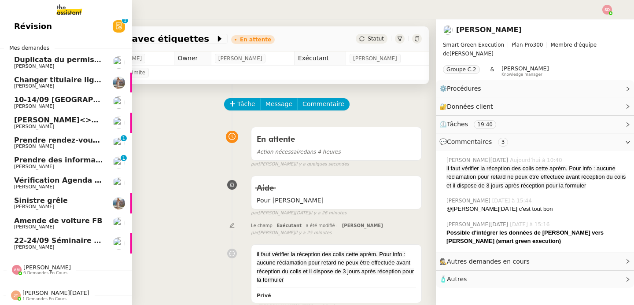
click at [46, 236] on span "22-24/09 Séminaire Evian" at bounding box center [64, 240] width 101 height 8
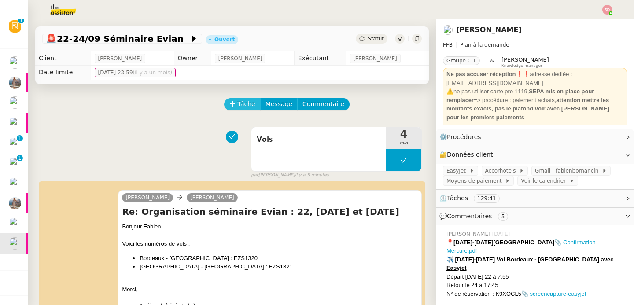
click at [237, 105] on span "Tâche" at bounding box center [246, 104] width 18 height 10
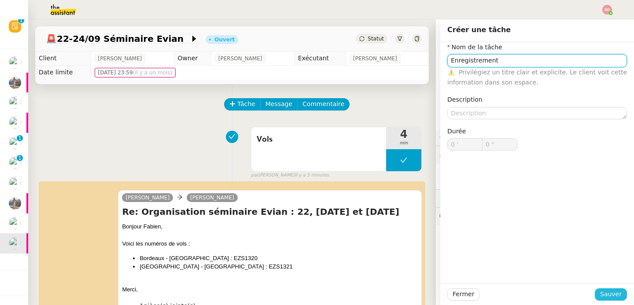
type input "Enregistrement"
click at [603, 292] on span "Sauver" at bounding box center [611, 294] width 22 height 10
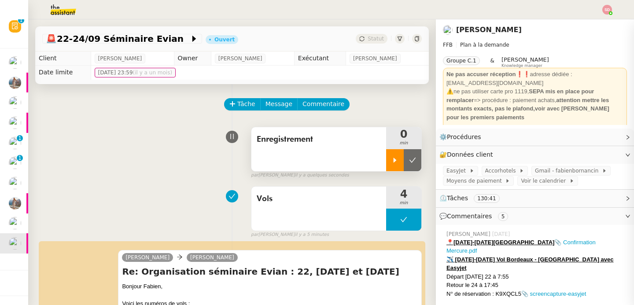
click at [388, 149] on div at bounding box center [395, 160] width 18 height 22
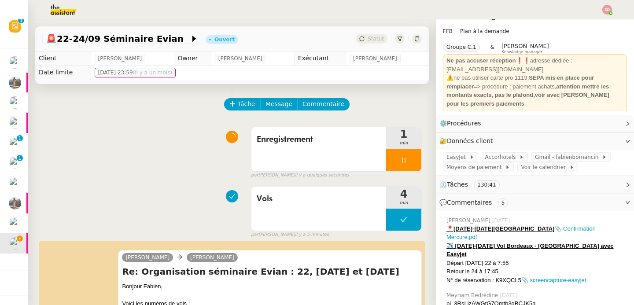
scroll to position [57, 0]
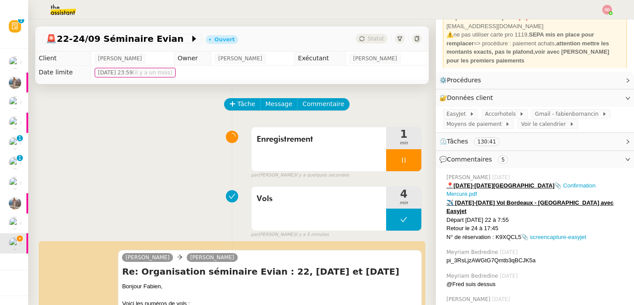
click at [491, 233] on div "N° de réservation : K9XQCL5 📎 screencapture-easyjet" at bounding box center [536, 237] width 180 height 9
copy div "K9XQCL5"
click at [591, 96] on link "Modifier" at bounding box center [603, 98] width 25 height 10
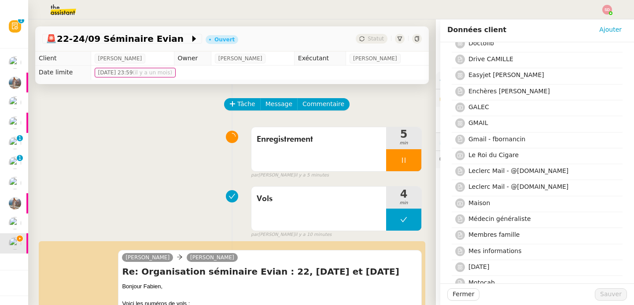
scroll to position [475, 0]
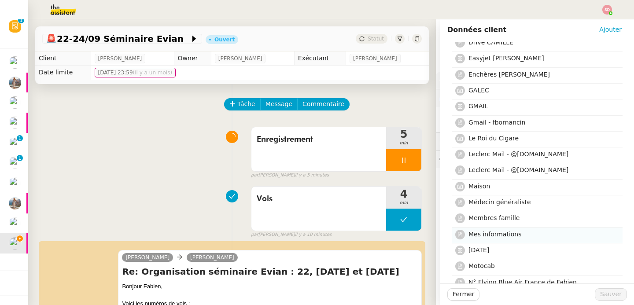
click at [520, 239] on h4 "Mes informations" at bounding box center [542, 234] width 149 height 10
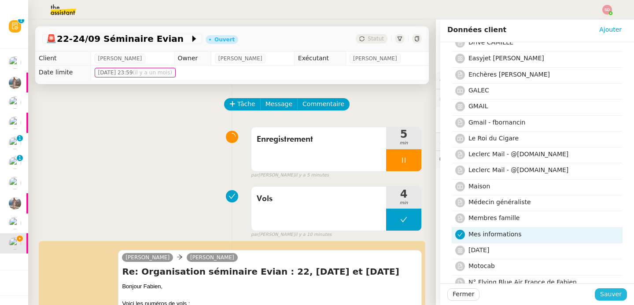
click at [600, 292] on span "Sauver" at bounding box center [611, 294] width 22 height 10
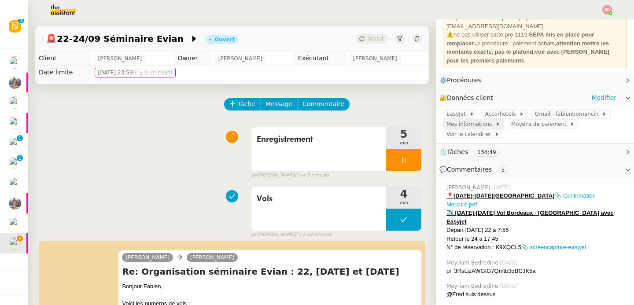
click at [464, 124] on span "Mes informations" at bounding box center [470, 124] width 49 height 9
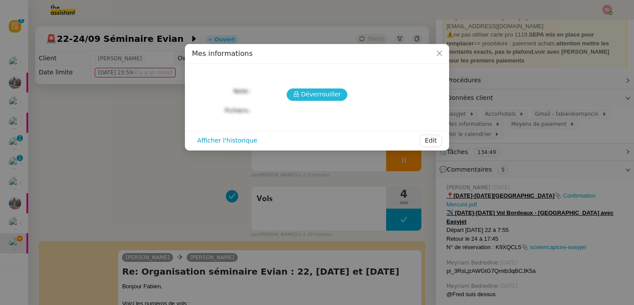
click at [304, 96] on span "Déverrouiller" at bounding box center [321, 94] width 40 height 10
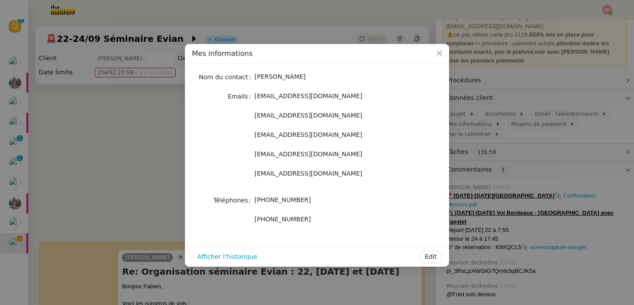
click at [101, 169] on nz-modal-container "Mes informations Nom du contact Fabien Bornancin Emails fbornancin@gmail.com fb…" at bounding box center [317, 152] width 634 height 305
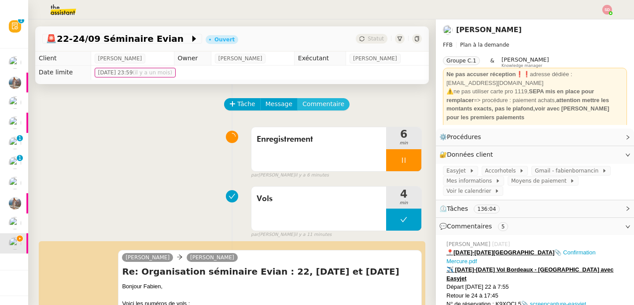
click at [326, 103] on span "Commentaire" at bounding box center [323, 104] width 42 height 10
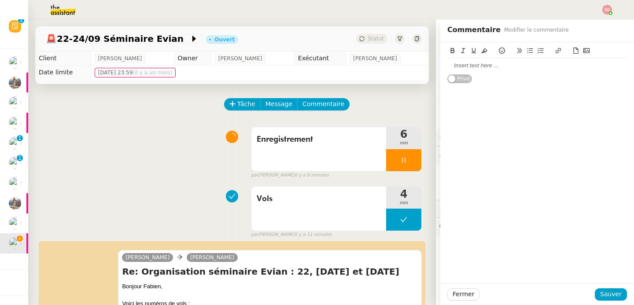
click at [512, 63] on div at bounding box center [537, 66] width 180 height 8
click at [572, 48] on icon at bounding box center [575, 51] width 6 height 6
drag, startPoint x: 502, startPoint y: 65, endPoint x: 436, endPoint y: 64, distance: 66.0
click at [440, 64] on div "Boarding_Pass_K9XQCL5_9cc4897d90.pdf Cartes d'embarquement : 📎 Boarding_Pass_K9…" at bounding box center [537, 67] width 194 height 50
click at [447, 49] on button at bounding box center [452, 51] width 11 height 10
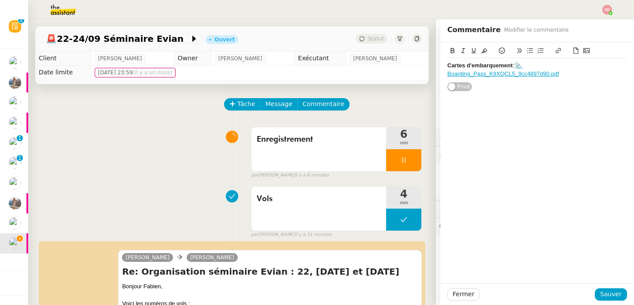
click at [470, 49] on icon at bounding box center [473, 51] width 6 height 6
click at [608, 294] on span "Sauver" at bounding box center [611, 294] width 22 height 10
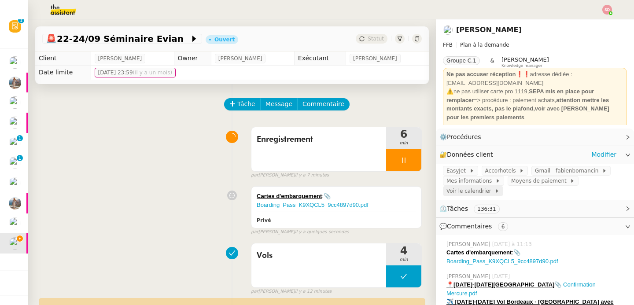
click at [469, 190] on span "Voir le calendrier" at bounding box center [470, 191] width 48 height 9
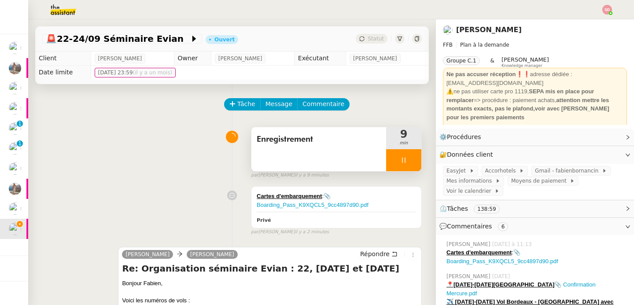
click at [397, 162] on div at bounding box center [403, 160] width 35 height 22
click at [409, 162] on icon at bounding box center [412, 160] width 7 height 7
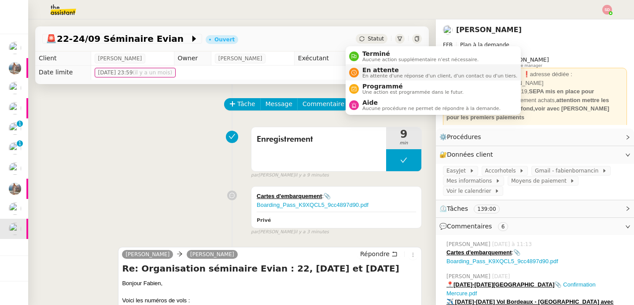
click at [362, 77] on div "En attente En attente d'une réponse d'un client, d'un contact ou d'un tiers." at bounding box center [438, 72] width 158 height 12
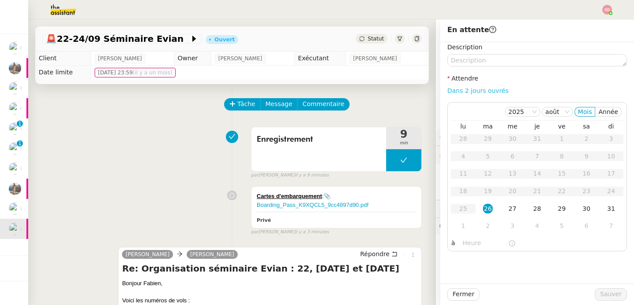
click at [476, 92] on link "Dans 2 jours ouvrés" at bounding box center [477, 90] width 61 height 7
type input "07:00"
click at [534, 226] on div "4" at bounding box center [537, 226] width 10 height 10
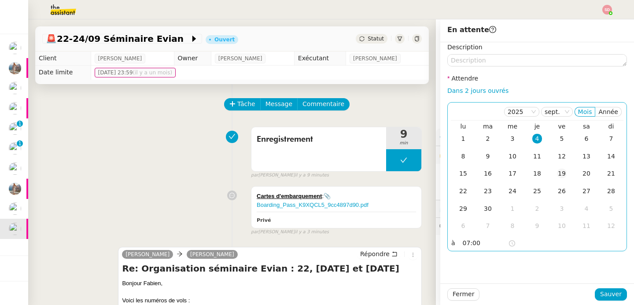
click at [557, 175] on div "19" at bounding box center [562, 174] width 10 height 10
click at [608, 298] on span "Sauver" at bounding box center [611, 294] width 22 height 10
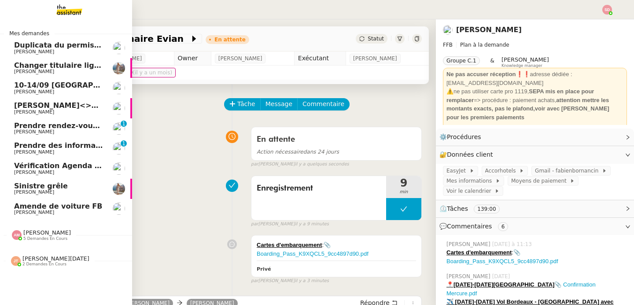
click at [97, 150] on span "[PERSON_NAME]" at bounding box center [58, 152] width 89 height 5
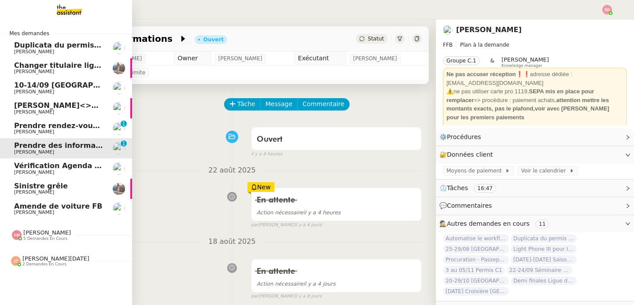
click at [53, 106] on span "[PERSON_NAME]<>Ledger" at bounding box center [66, 105] width 105 height 8
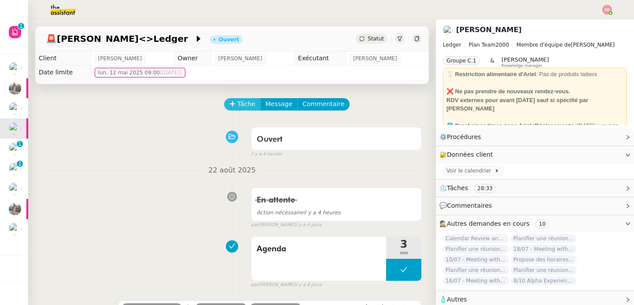
click at [237, 102] on span "Tâche" at bounding box center [246, 104] width 18 height 10
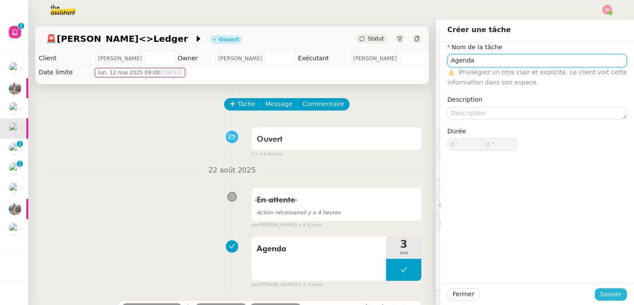
type input "Agenda"
click at [616, 293] on button "Sauver" at bounding box center [610, 294] width 32 height 12
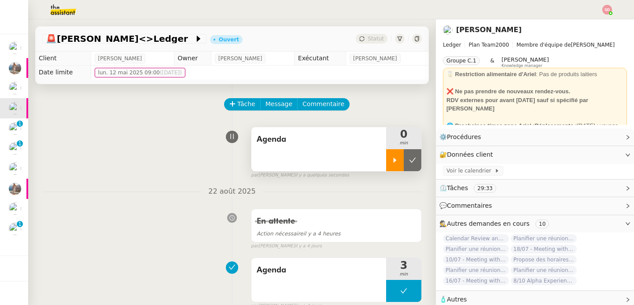
click at [393, 158] on icon at bounding box center [394, 160] width 3 height 5
click at [479, 165] on div "Voir le calendrier" at bounding box center [535, 171] width 198 height 15
click at [471, 170] on span "Voir le calendrier" at bounding box center [470, 170] width 48 height 9
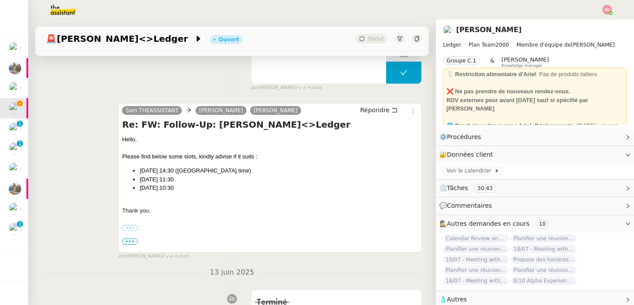
scroll to position [237, 0]
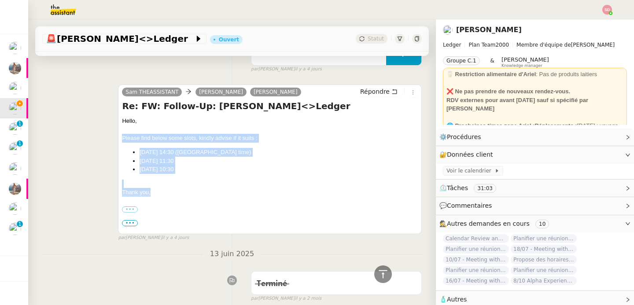
drag, startPoint x: 119, startPoint y: 137, endPoint x: 196, endPoint y: 193, distance: 95.0
click at [196, 193] on div "Sam THEASSISTANT Ariel Wengroff Calvert, Liza Répondre Re: FW: Follow-Up: Edelm…" at bounding box center [270, 159] width 304 height 150
copy div "Please find below some slots, kindly advise if it suits : Sept 4th at 14:30 (Pa…"
click at [360, 93] on span "Répondre" at bounding box center [374, 91] width 29 height 9
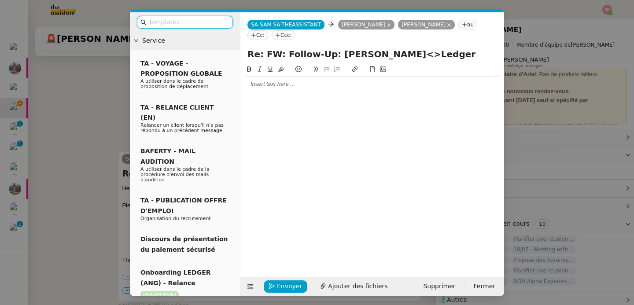
scroll to position [304, 0]
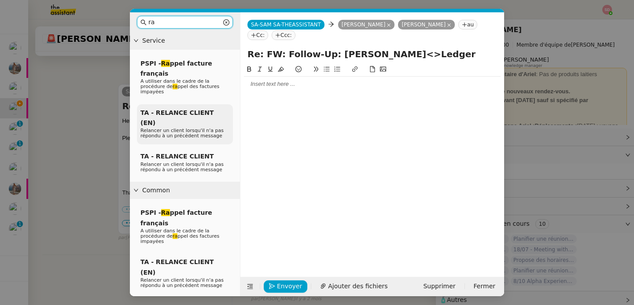
type input "ra"
click at [194, 113] on span "TA - RELANCE CLIENT (EN)" at bounding box center [176, 117] width 73 height 17
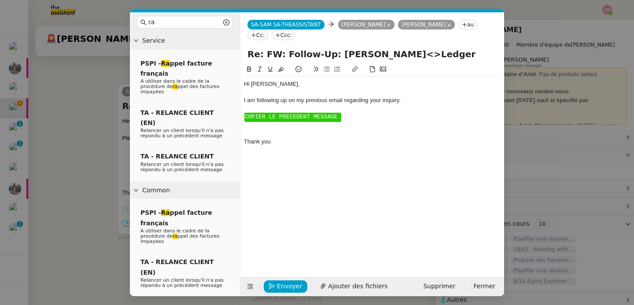
scroll to position [415, 0]
click at [253, 86] on div "Hi ﻿Ariel﻿," at bounding box center [372, 84] width 256 height 8
drag, startPoint x: 282, startPoint y: 139, endPoint x: 238, endPoint y: 112, distance: 50.9
click at [238, 112] on nz-layout "ra Service PSPI - Ra ppel facture français A utiliser dans le cadre de la procé…" at bounding box center [317, 154] width 374 height 284
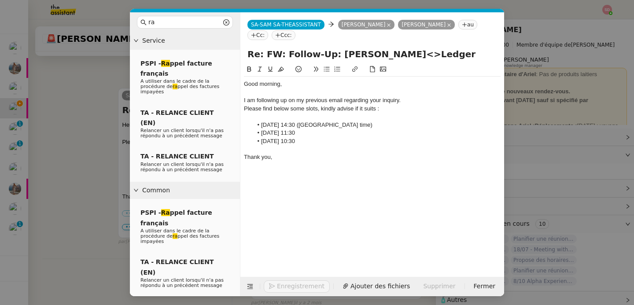
scroll to position [419, 0]
click at [295, 111] on div "Please find below some slots, kindly advise if it suits :" at bounding box center [372, 109] width 256 height 8
click at [293, 115] on div at bounding box center [372, 117] width 256 height 8
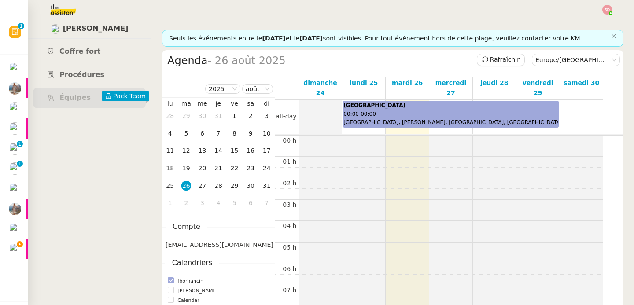
scroll to position [129, 0]
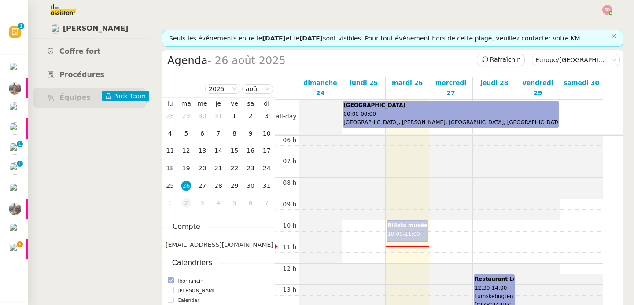
click at [187, 205] on div "2" at bounding box center [186, 203] width 10 height 10
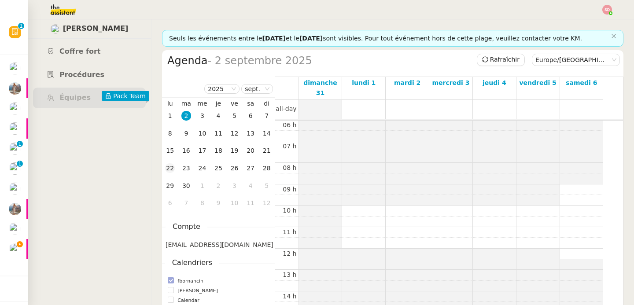
click at [172, 166] on div "22" at bounding box center [170, 168] width 10 height 10
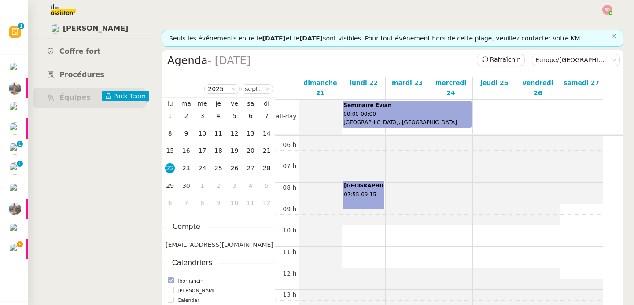
scroll to position [115, 0]
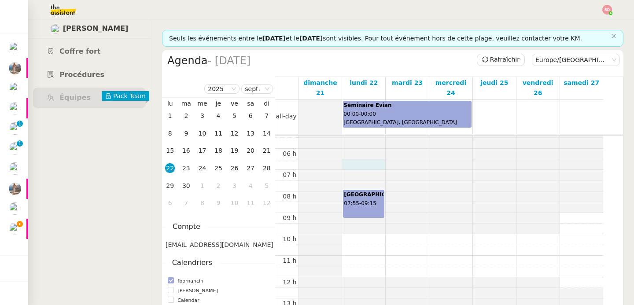
click at [357, 20] on div at bounding box center [363, 20] width 43 height 0
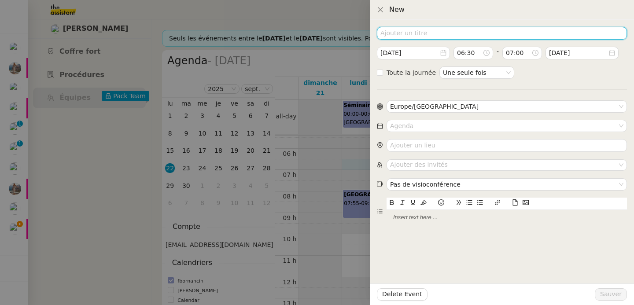
click at [435, 38] on input at bounding box center [502, 33] width 250 height 13
type input "Carte d'embarquement"
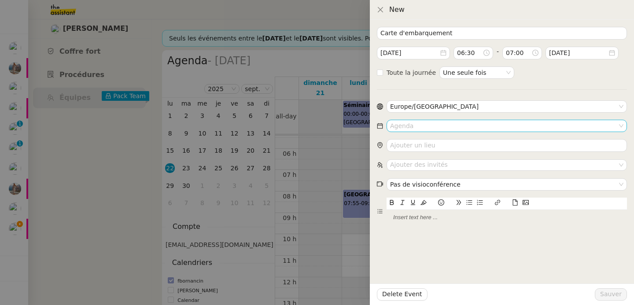
click at [457, 124] on input at bounding box center [503, 125] width 227 height 11
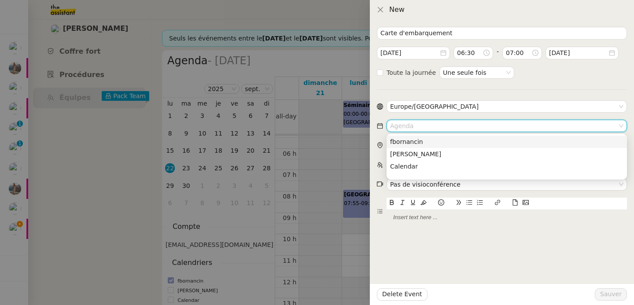
click at [453, 141] on div "fbornancin" at bounding box center [506, 142] width 233 height 8
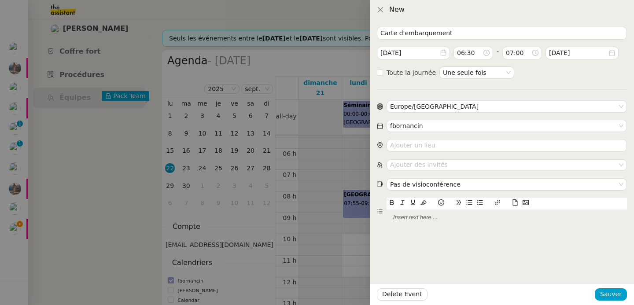
click at [514, 203] on icon at bounding box center [515, 202] width 6 height 6
click at [607, 296] on span "Sauver" at bounding box center [611, 294] width 22 height 10
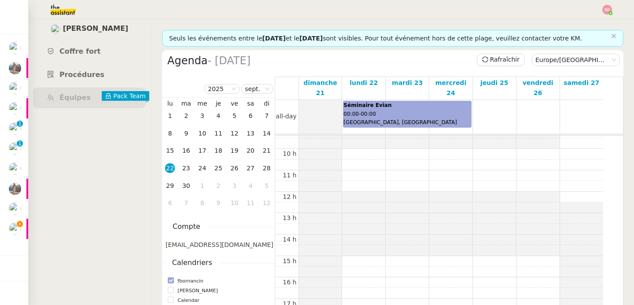
scroll to position [235, 0]
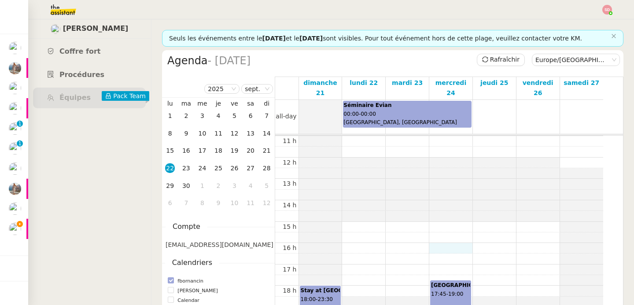
click at [451, 238] on div "00 h 01 h 02 h 03 h 04 h 05 h 06 h 07 h 08 h 09 h 10 h 11 h 12 h 13 h 14 h 15 h…" at bounding box center [439, 157] width 328 height 513
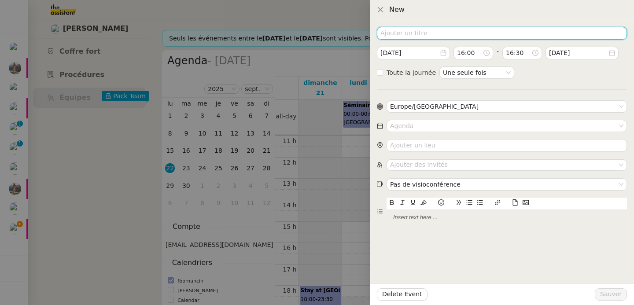
click at [416, 34] on input at bounding box center [502, 33] width 250 height 13
type input "Cartes d'embarquement"
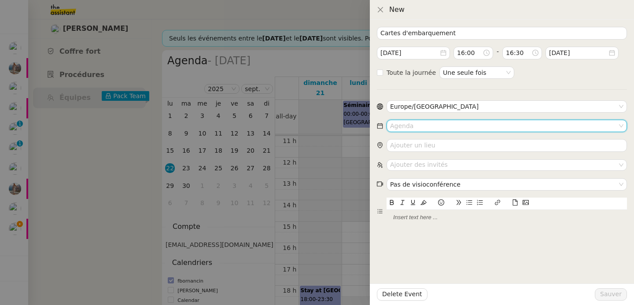
click at [435, 129] on input at bounding box center [503, 125] width 227 height 11
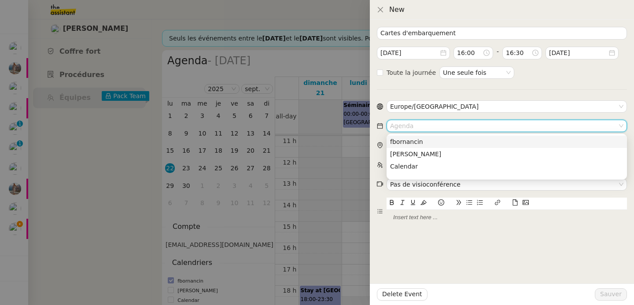
click at [433, 136] on nz-option-item "fbornancin" at bounding box center [506, 142] width 240 height 12
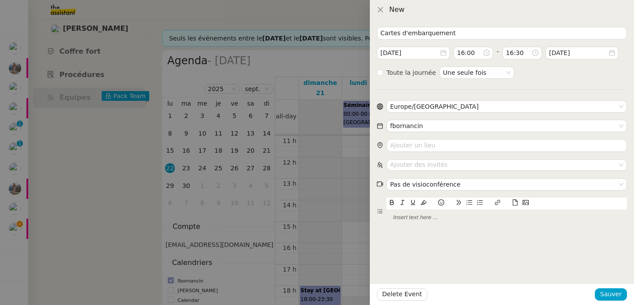
click at [516, 202] on icon at bounding box center [515, 202] width 6 height 6
click at [615, 293] on span "Sauver" at bounding box center [611, 294] width 22 height 10
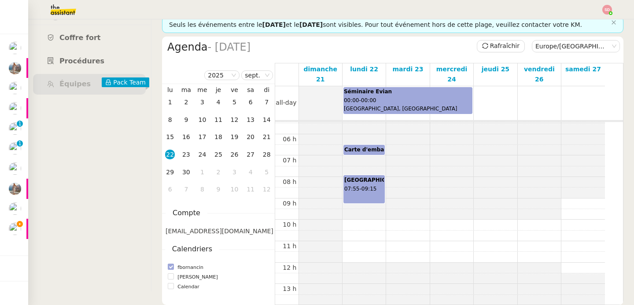
scroll to position [191, 0]
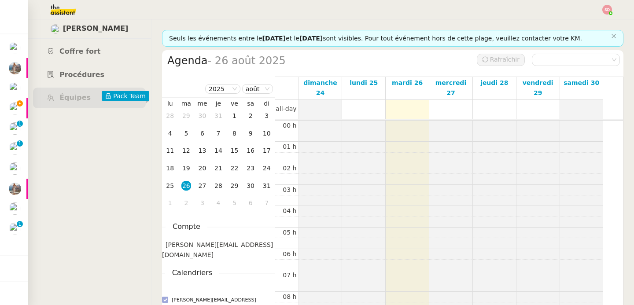
scroll to position [129, 0]
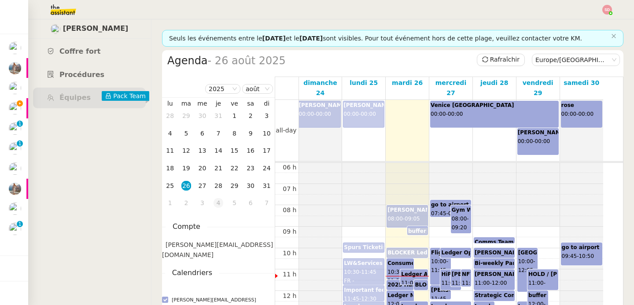
click at [213, 205] on div "4" at bounding box center [218, 203] width 10 height 10
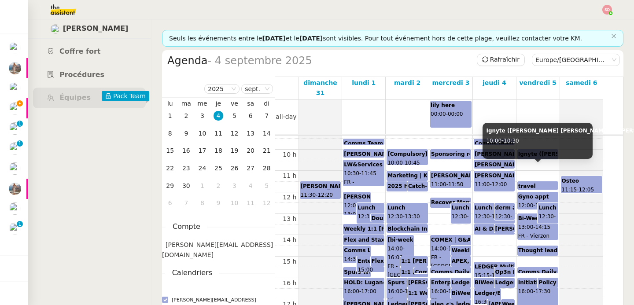
scroll to position [202, 0]
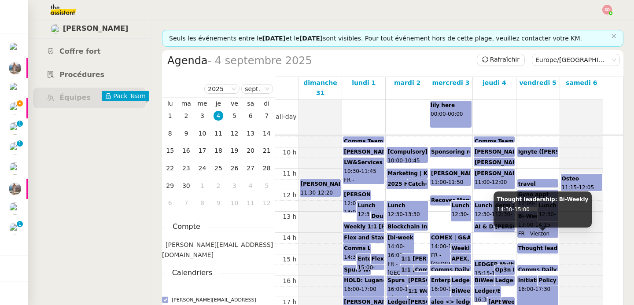
click at [533, 245] on b "Thought leadership: Bi-Weekly" at bounding box center [564, 248] width 92 height 6
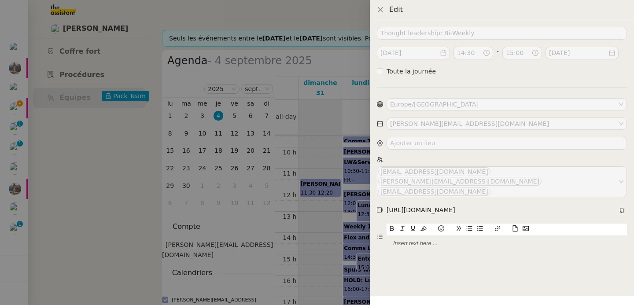
click at [346, 222] on div at bounding box center [317, 152] width 634 height 305
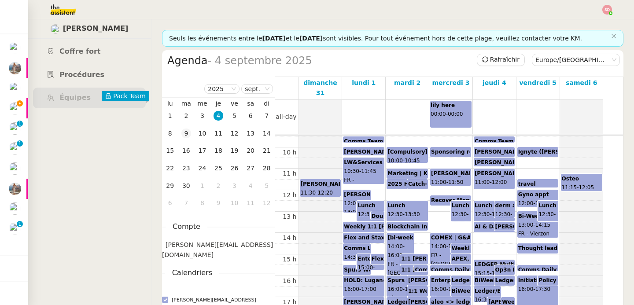
click at [186, 136] on div "9" at bounding box center [186, 133] width 10 height 10
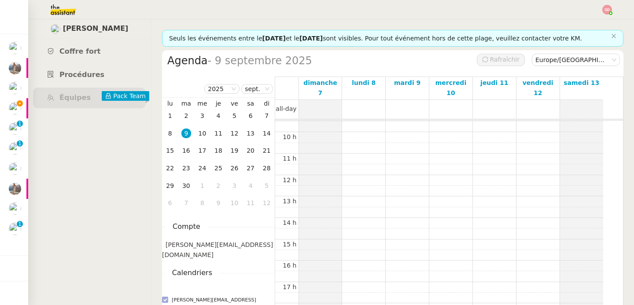
scroll to position [129, 0]
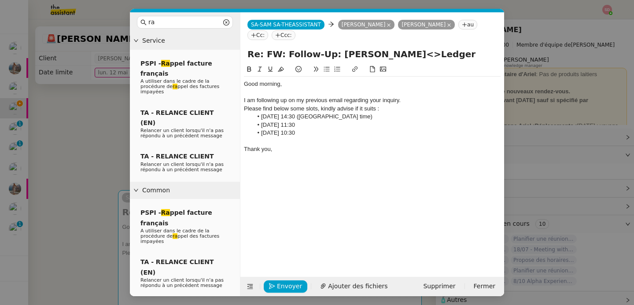
scroll to position [419, 0]
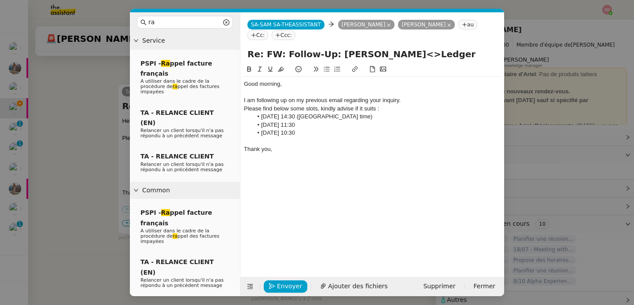
drag, startPoint x: 290, startPoint y: 123, endPoint x: 327, endPoint y: 125, distance: 37.5
click at [327, 125] on li "[DATE] 11:30" at bounding box center [377, 125] width 248 height 8
click at [286, 286] on span "Envoyer" at bounding box center [289, 286] width 25 height 10
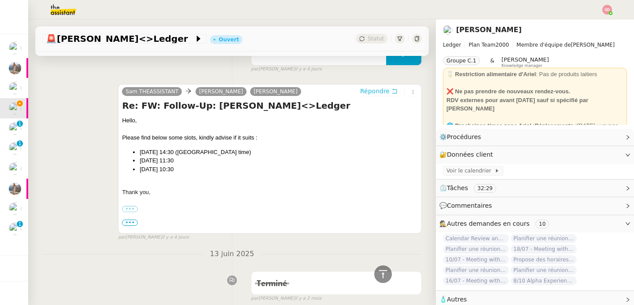
scroll to position [0, 0]
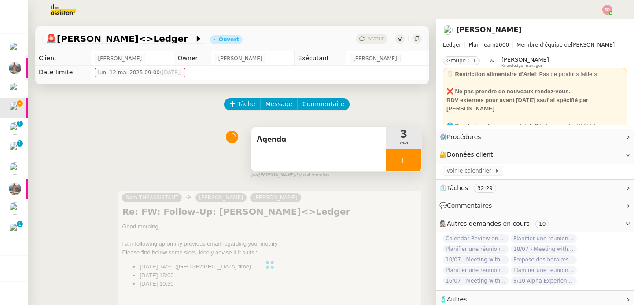
click at [400, 161] on div at bounding box center [403, 160] width 35 height 22
click at [409, 161] on icon at bounding box center [412, 160] width 7 height 5
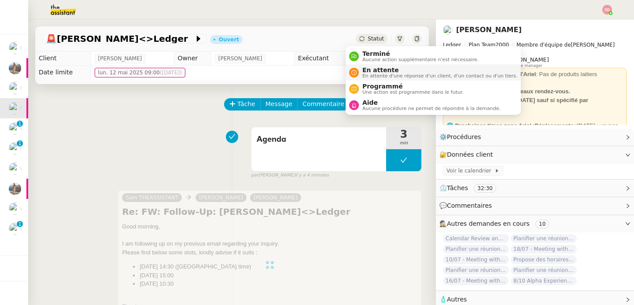
click at [359, 70] on div "En attente En attente d'une réponse d'un client, d'un contact ou d'un tiers." at bounding box center [438, 72] width 158 height 12
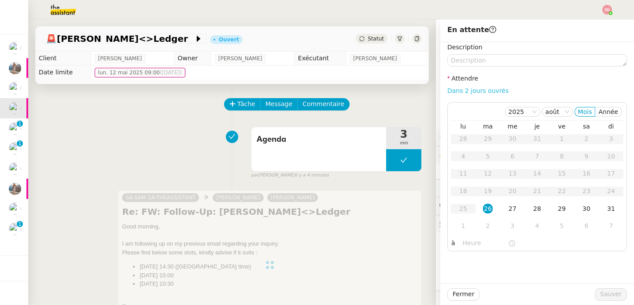
click at [486, 91] on link "Dans 2 jours ouvrés" at bounding box center [477, 90] width 61 height 7
type input "07:00"
click at [558, 210] on div "29" at bounding box center [562, 209] width 10 height 10
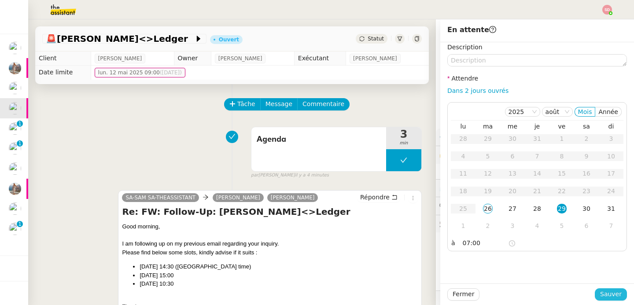
click at [600, 293] on span "Sauver" at bounding box center [611, 294] width 22 height 10
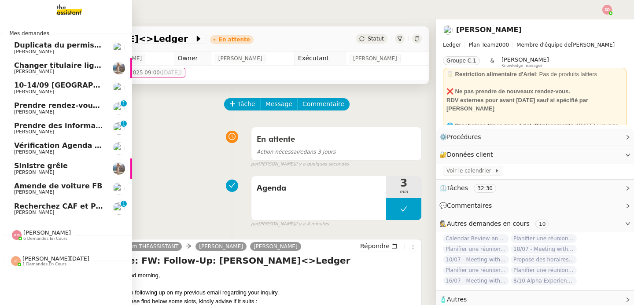
click at [46, 236] on span "6 demandes en cours" at bounding box center [45, 238] width 44 height 5
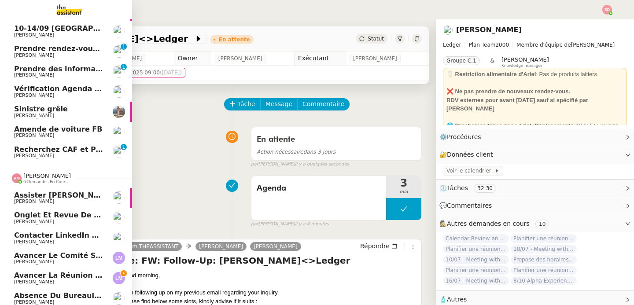
scroll to position [91, 0]
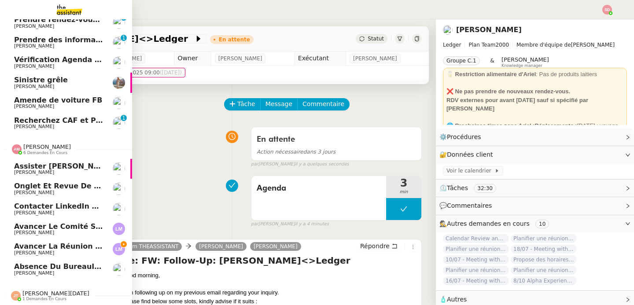
click at [45, 242] on span "Avancer la réunion régulière" at bounding box center [73, 246] width 119 height 8
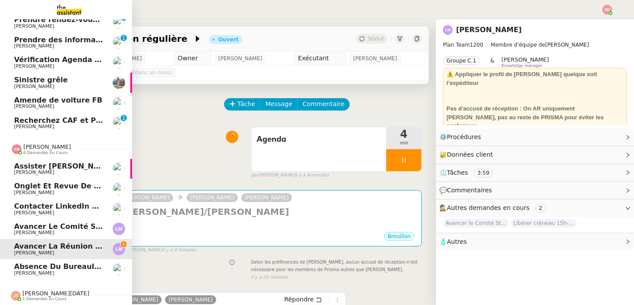
click at [18, 225] on span "Avancer le Comité Strat IT Produits" at bounding box center [85, 226] width 142 height 8
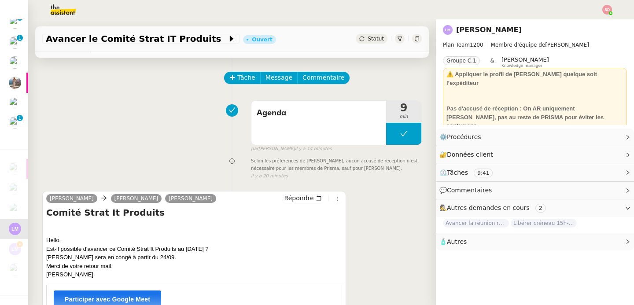
scroll to position [117, 0]
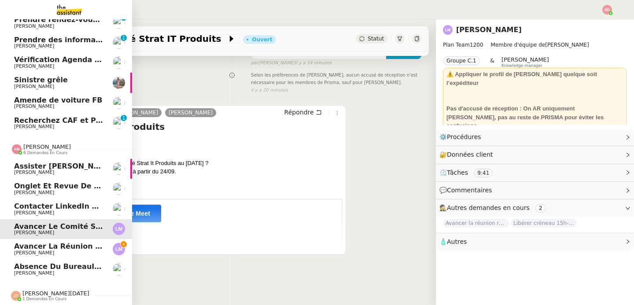
click at [23, 150] on span "6 demandes en cours" at bounding box center [45, 152] width 44 height 5
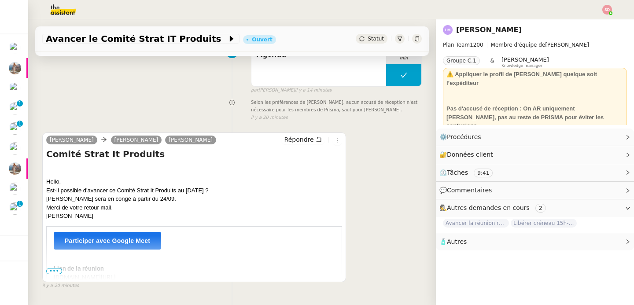
scroll to position [42, 0]
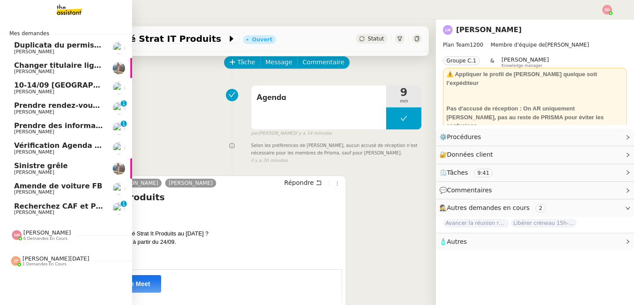
click at [28, 207] on span "Recherchez CAF et Pajemploi" at bounding box center [72, 206] width 116 height 8
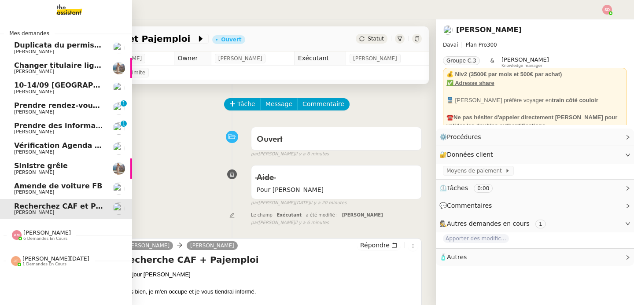
click at [87, 104] on span "Prendre rendez-vous toiletteur et vétérinaire" at bounding box center [104, 105] width 180 height 8
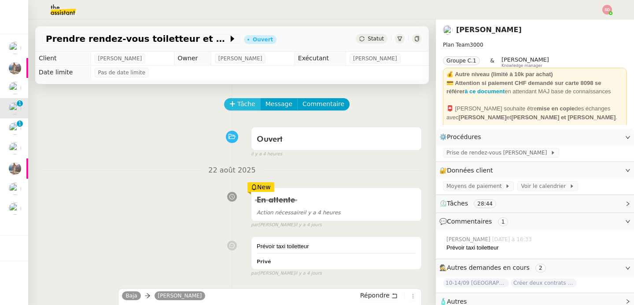
click at [237, 103] on span "Tâche" at bounding box center [246, 104] width 18 height 10
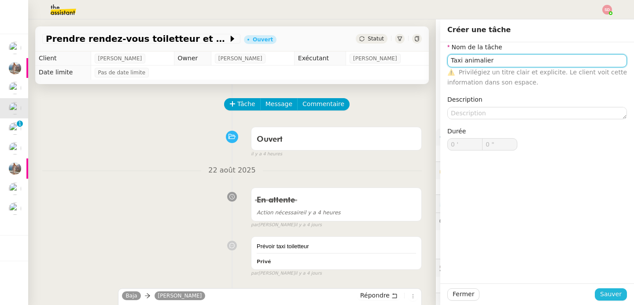
type input "Taxi animalier"
click at [608, 294] on span "Sauver" at bounding box center [611, 294] width 22 height 10
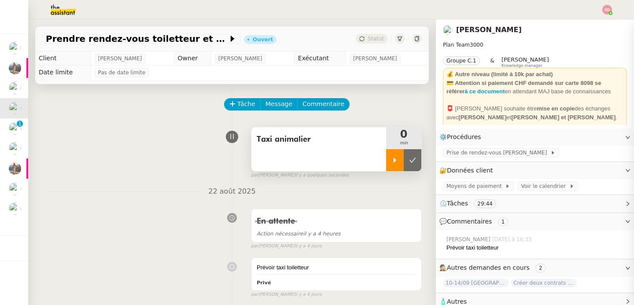
click at [391, 160] on icon at bounding box center [394, 160] width 7 height 7
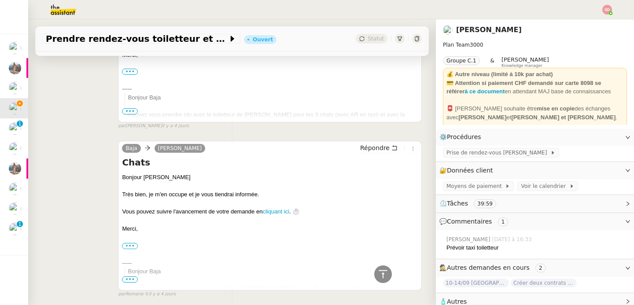
scroll to position [837, 0]
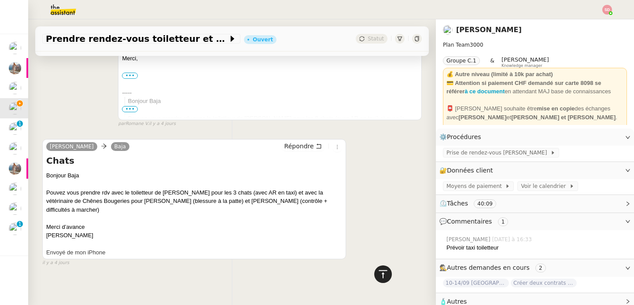
click at [382, 275] on div at bounding box center [383, 274] width 18 height 18
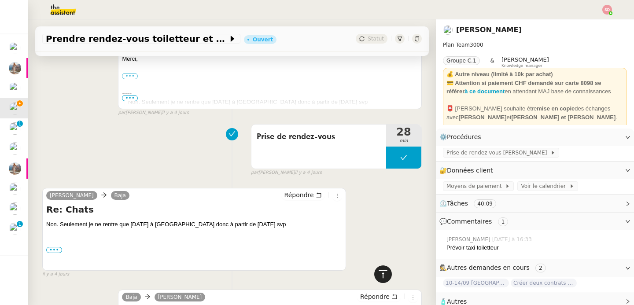
scroll to position [0, 0]
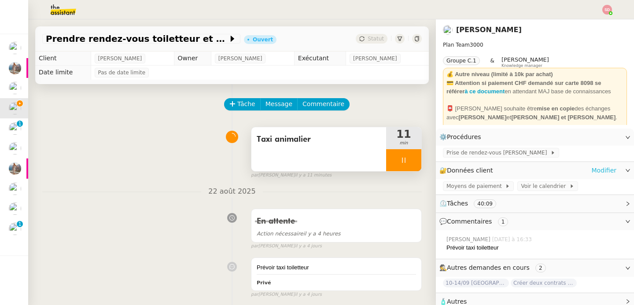
click at [593, 172] on link "Modifier" at bounding box center [603, 170] width 25 height 10
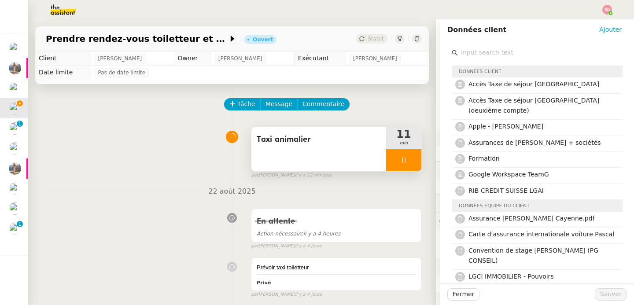
click at [496, 52] on input "text" at bounding box center [540, 53] width 165 height 12
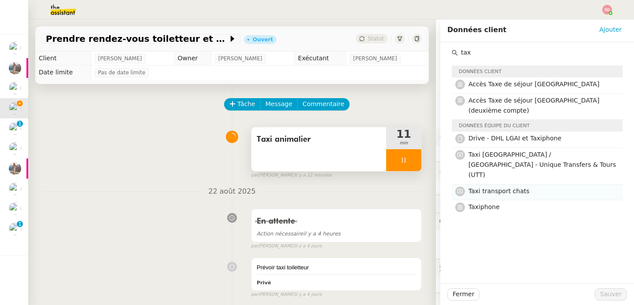
type input "tax"
click at [545, 186] on h4 "Taxi transport chats" at bounding box center [542, 191] width 149 height 10
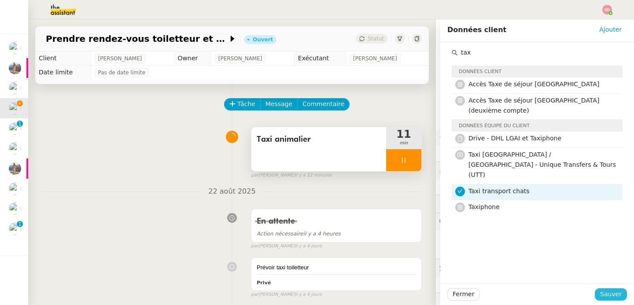
click at [608, 297] on span "Sauver" at bounding box center [611, 294] width 22 height 10
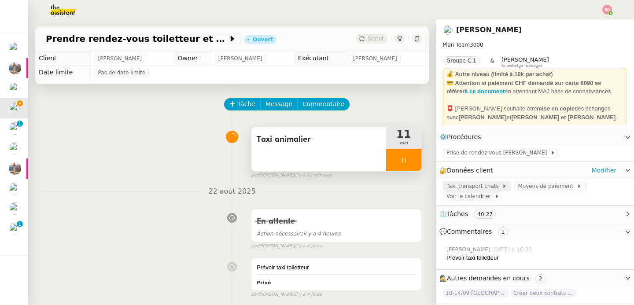
click at [473, 185] on span "Taxi transport chats" at bounding box center [473, 186] width 55 height 9
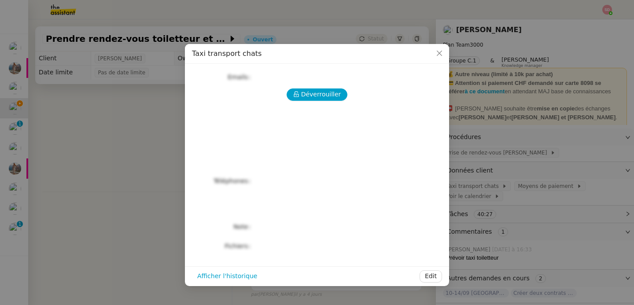
click at [284, 89] on div "Déverrouiller" at bounding box center [317, 94] width 250 height 12
click at [290, 90] on button "Déverrouiller" at bounding box center [316, 94] width 61 height 12
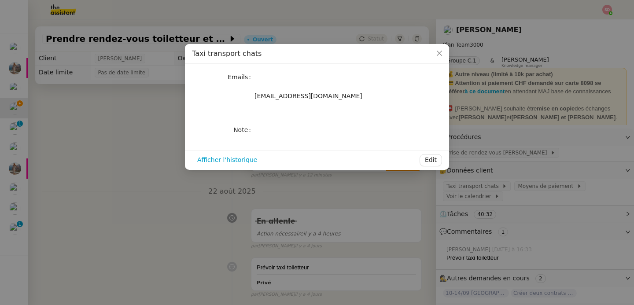
click at [507, 104] on nz-modal-container "Taxi transport chats Emails taxi.cadoretmistigri@orange.fr Note Afficher l'hist…" at bounding box center [317, 152] width 634 height 305
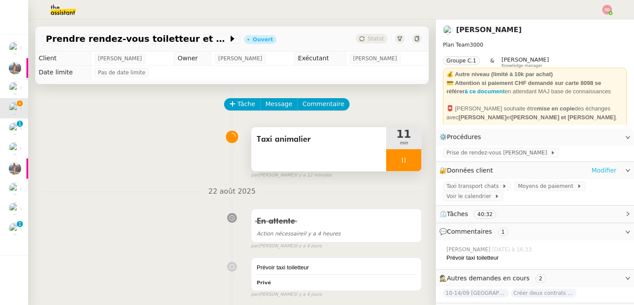
click at [598, 171] on link "Modifier" at bounding box center [603, 170] width 25 height 10
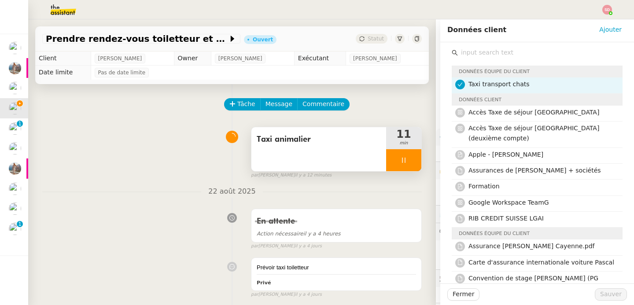
click at [484, 54] on input "text" at bounding box center [540, 53] width 165 height 12
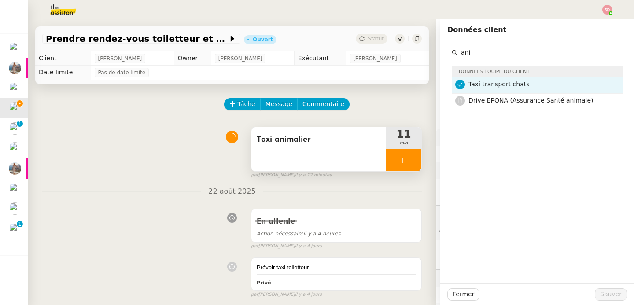
type input "ani"
click at [106, 192] on nz-divider "22 août 2025" at bounding box center [231, 192] width 379 height 12
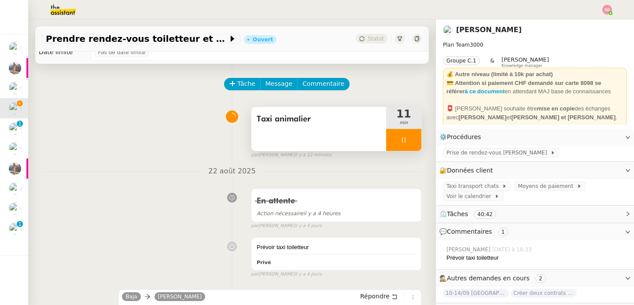
scroll to position [20, 0]
click at [59, 10] on img at bounding box center [56, 9] width 68 height 19
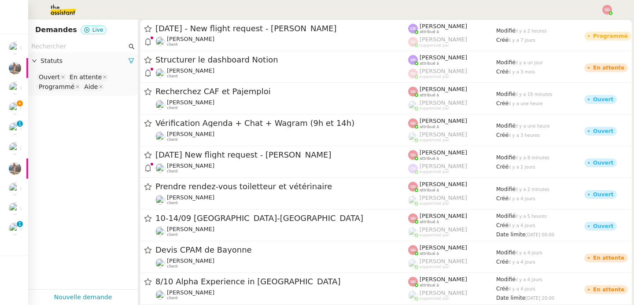
click at [68, 48] on input "text" at bounding box center [78, 46] width 95 height 10
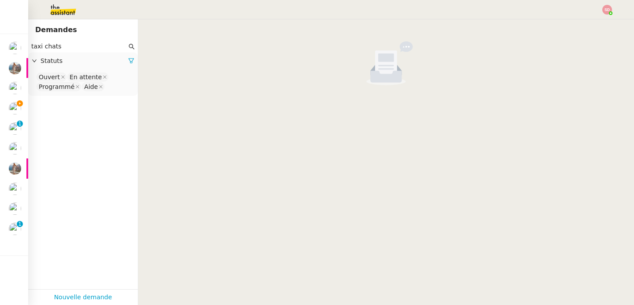
type input "taxi chats"
click at [115, 92] on nz-select-top-control "Ouvert En attente Programmé Aide" at bounding box center [82, 82] width 95 height 21
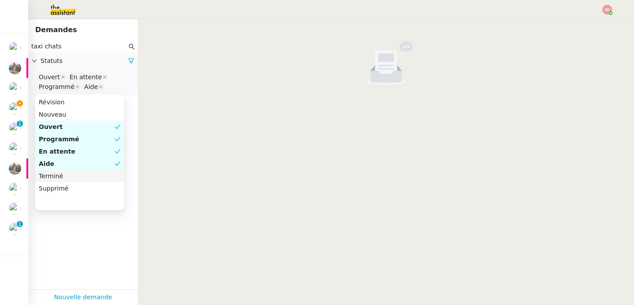
click at [77, 176] on div "Terminé" at bounding box center [80, 176] width 82 height 8
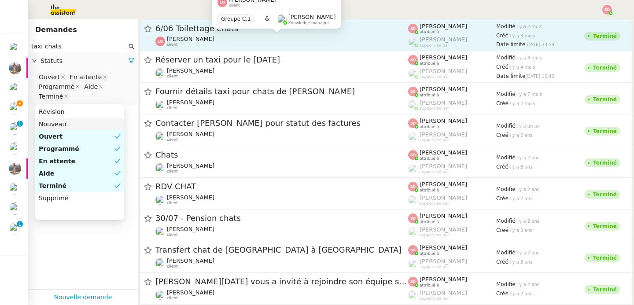
click at [234, 35] on div "Laurène Gauthier client Groupe C.1 & Frédérique Albert Knowledge manager" at bounding box center [276, 14] width 128 height 41
click at [207, 40] on span "[PERSON_NAME]" at bounding box center [191, 39] width 48 height 7
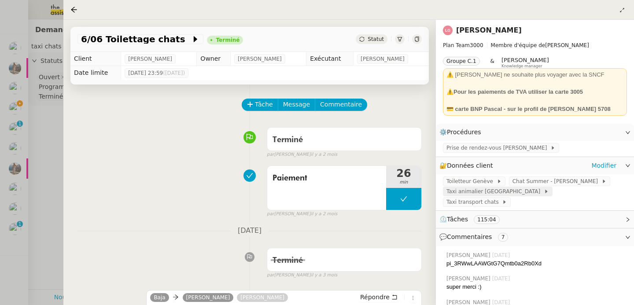
click at [496, 189] on span "Taxi animalier Genève" at bounding box center [494, 191] width 97 height 9
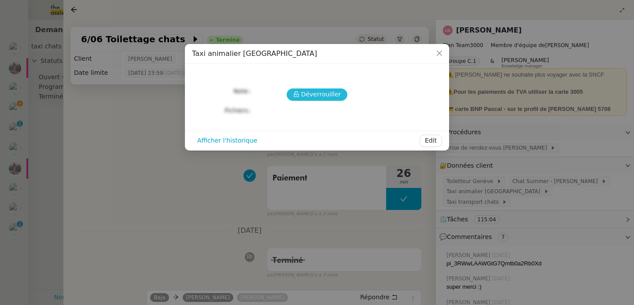
click at [311, 93] on span "Déverrouiller" at bounding box center [321, 94] width 40 height 10
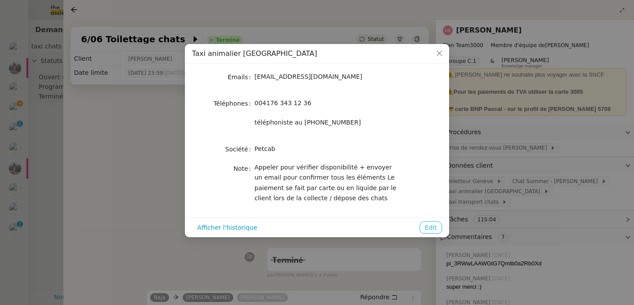
click at [432, 233] on button "Edit" at bounding box center [430, 227] width 22 height 12
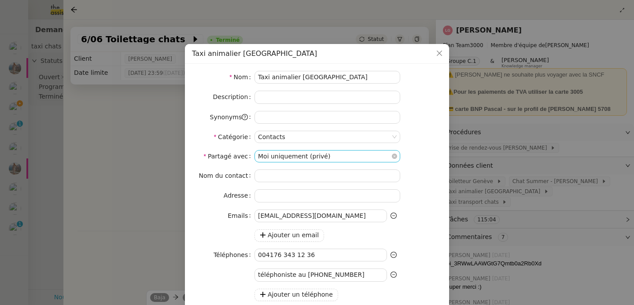
click at [330, 151] on nz-select-item "Moi uniquement (privé)" at bounding box center [327, 155] width 139 height 11
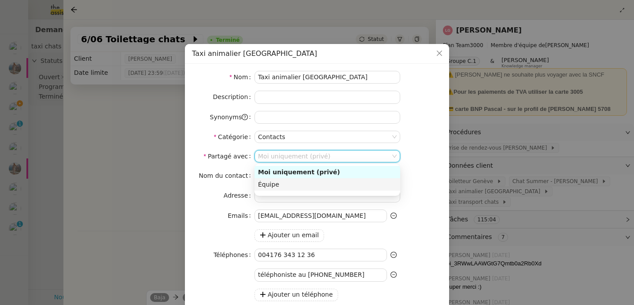
click at [293, 183] on div "Équipe" at bounding box center [327, 184] width 139 height 8
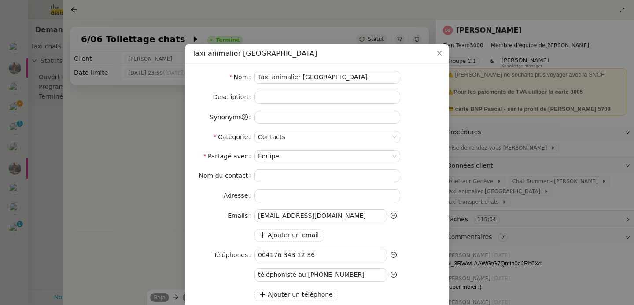
click at [426, 183] on div "Nom du contact Adresse Emails contact@petcab.ch Ajouter un email Téléphones 004…" at bounding box center [317, 293] width 250 height 249
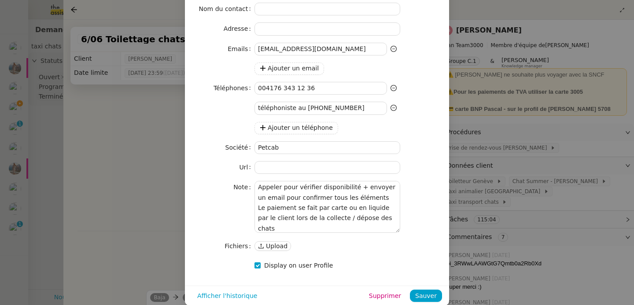
scroll to position [178, 0]
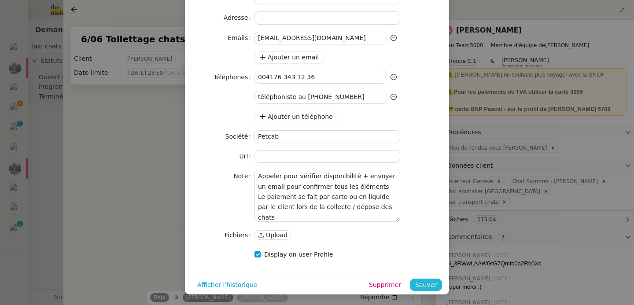
click at [429, 281] on span "Sauver" at bounding box center [426, 285] width 22 height 10
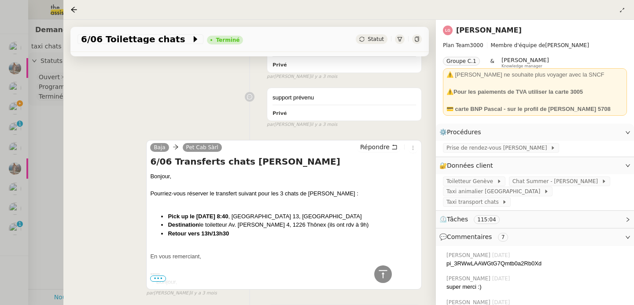
scroll to position [1536, 0]
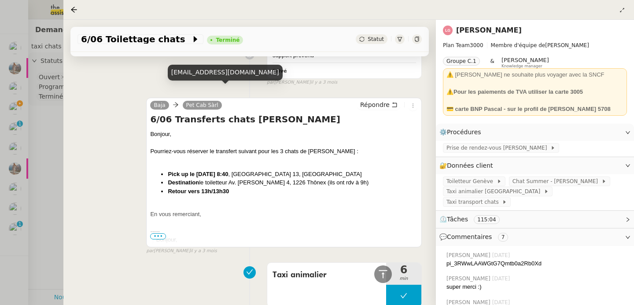
click at [176, 70] on div "contact@petcab.ch" at bounding box center [225, 72] width 115 height 15
copy div "contact@petcab.ch"
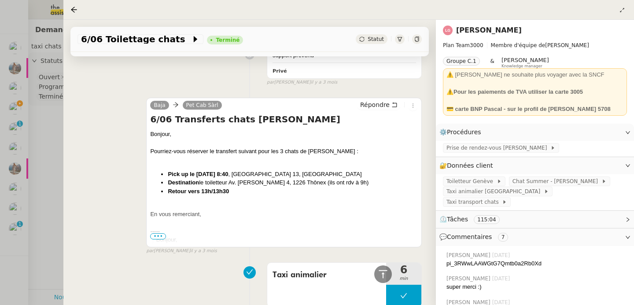
click at [17, 113] on div at bounding box center [317, 152] width 634 height 305
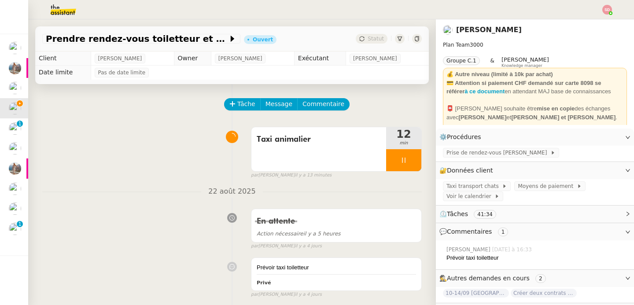
click at [475, 227] on span "💬 Commentaires 1" at bounding box center [527, 232] width 177 height 10
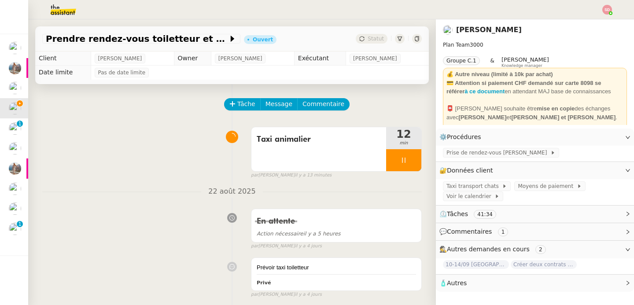
click at [469, 277] on div "🧴 Autres" at bounding box center [535, 283] width 198 height 17
click at [462, 298] on span "Créer un email dédié" at bounding box center [473, 299] width 55 height 6
click at [267, 103] on span "Message" at bounding box center [278, 104] width 27 height 10
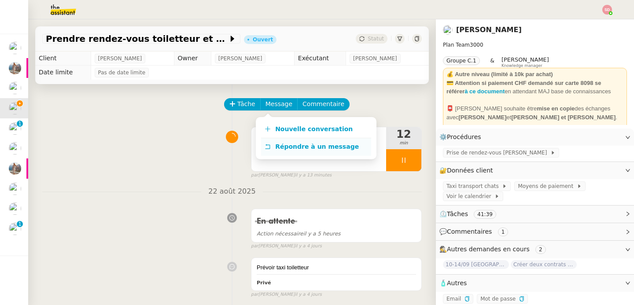
click at [264, 139] on link "Répondre à un message" at bounding box center [316, 146] width 110 height 17
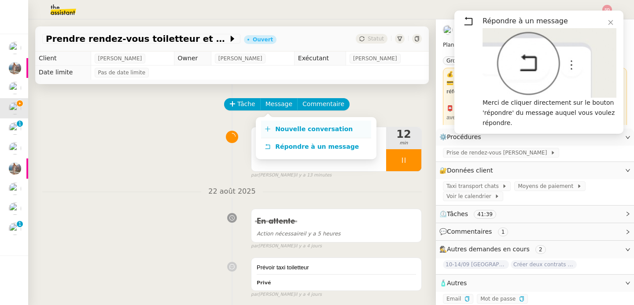
click at [271, 124] on link "Nouvelle conversation" at bounding box center [316, 130] width 110 height 18
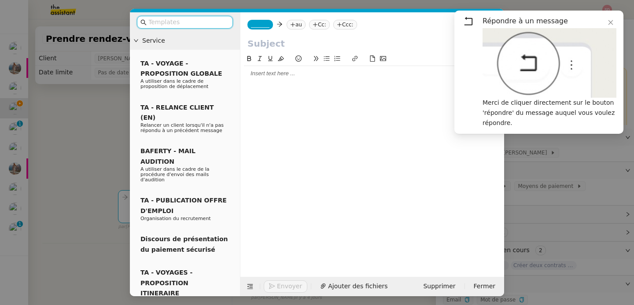
click at [253, 24] on span "_______" at bounding box center [260, 25] width 18 height 6
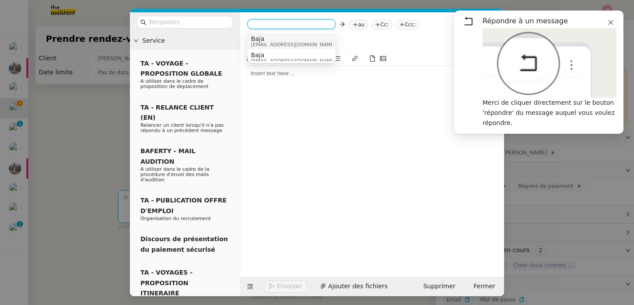
click at [612, 23] on icon at bounding box center [610, 22] width 6 height 6
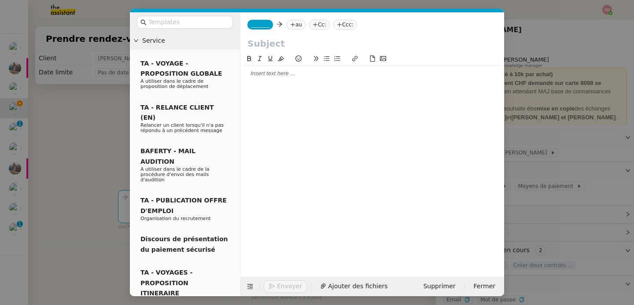
click at [263, 25] on span "_______" at bounding box center [260, 25] width 18 height 6
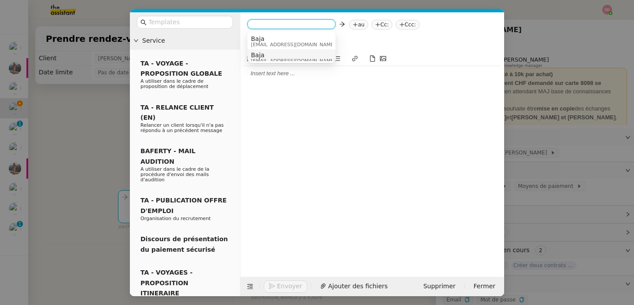
click at [278, 56] on span "Baja" at bounding box center [293, 54] width 84 height 7
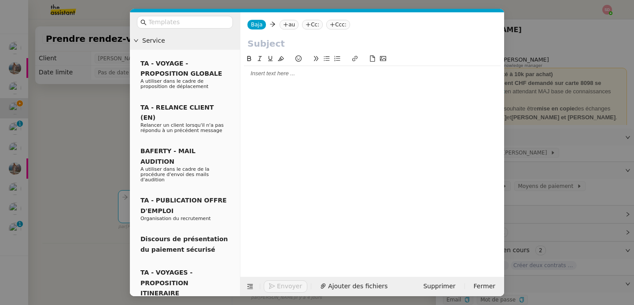
click at [289, 28] on nz-tag "au" at bounding box center [288, 25] width 19 height 10
paste input "contact@petcab.ch"
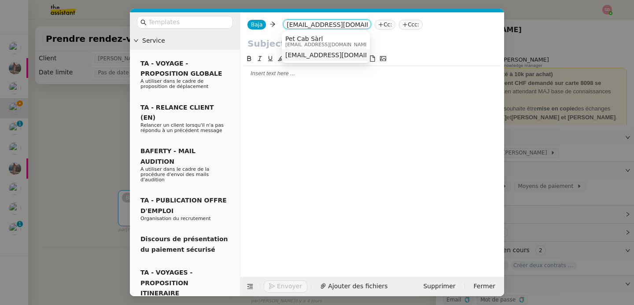
type input "contact@petcab.ch"
click at [308, 37] on span "Pet Cab Sàrl" at bounding box center [327, 38] width 84 height 7
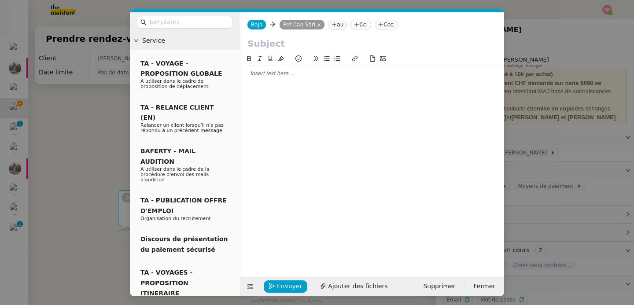
click at [302, 41] on input "text" at bounding box center [371, 43] width 249 height 13
click at [244, 287] on icon at bounding box center [249, 286] width 11 height 6
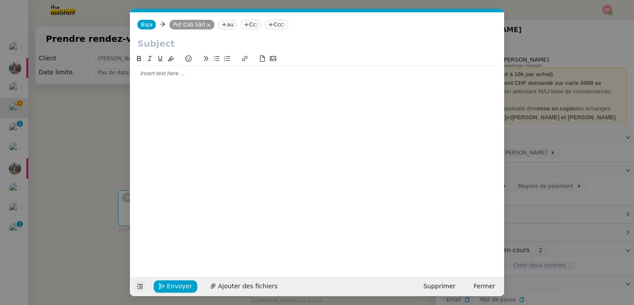
click at [171, 44] on input "text" at bounding box center [316, 43] width 359 height 13
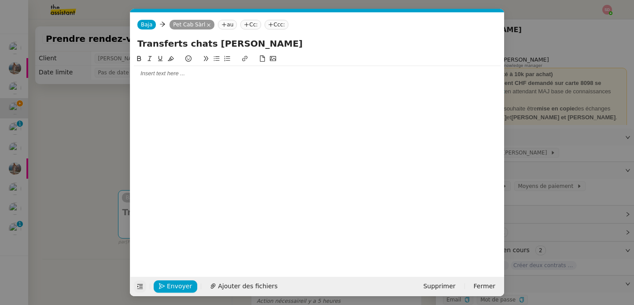
type input "Transferts chats Laurene Gauthier"
click at [183, 83] on div at bounding box center [317, 158] width 366 height 209
click at [182, 73] on div at bounding box center [317, 74] width 366 height 8
click at [114, 131] on nz-modal-container "Service TA - VOYAGE - PROPOSITION GLOBALE A utiliser dans le cadre de propositi…" at bounding box center [317, 152] width 634 height 305
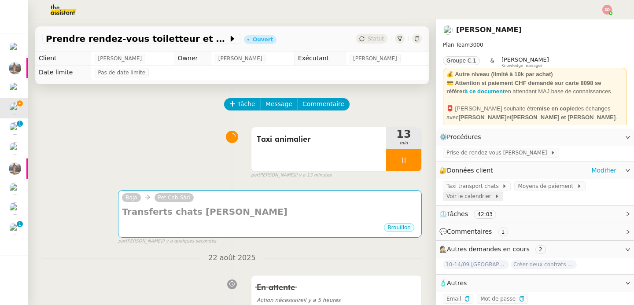
click at [468, 200] on span "Voir le calendrier" at bounding box center [470, 196] width 48 height 9
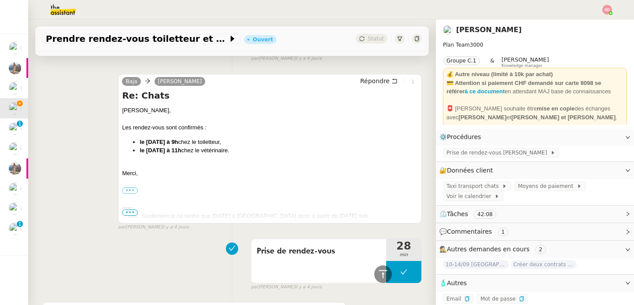
drag, startPoint x: 132, startPoint y: 140, endPoint x: 247, endPoint y: 154, distance: 116.0
click at [247, 154] on ul "le 4 septembre à 9h chez le toiletteur, le 26 août à 11h chez le vétérinaire." at bounding box center [270, 146] width 296 height 17
copy ul "le 4 septembre à 9h chez le toiletteur, le 26 août à 11h chez le vétérinaire."
click at [377, 273] on icon at bounding box center [382, 274] width 11 height 11
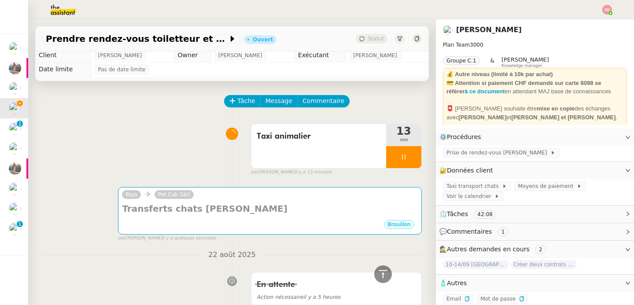
scroll to position [0, 0]
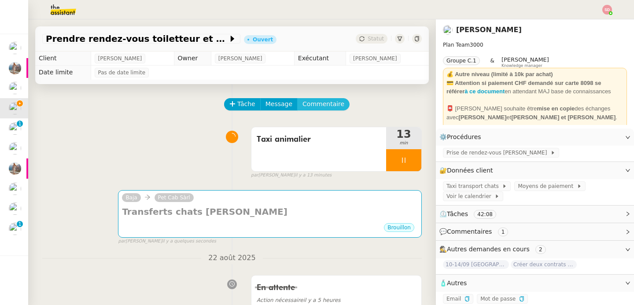
click at [319, 104] on span "Commentaire" at bounding box center [323, 104] width 42 height 10
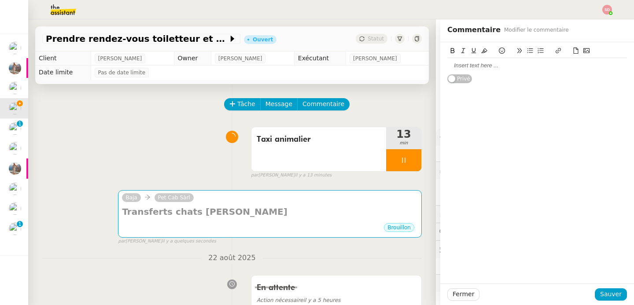
click at [475, 70] on div at bounding box center [537, 65] width 180 height 15
click at [464, 65] on strong "le 4 septembre à 9h" at bounding box center [483, 65] width 38 height 7
click at [464, 73] on strong "le 26 août à 11h" at bounding box center [484, 73] width 41 height 7
click at [600, 298] on span "Sauver" at bounding box center [611, 294] width 22 height 10
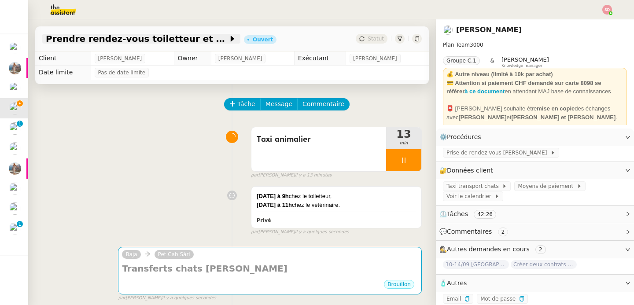
click at [134, 39] on span "Prendre rendez-vous toiletteur et vétérinaire" at bounding box center [137, 38] width 182 height 9
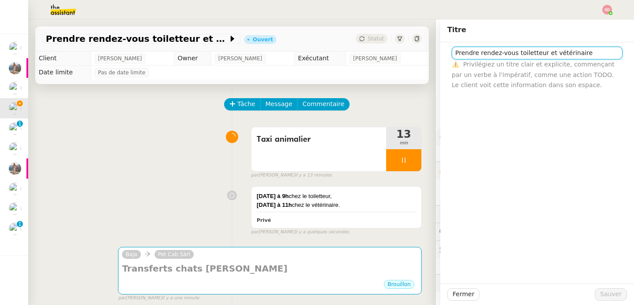
click at [519, 51] on input "Prendre rendez-vous toiletteur et vétérinaire" at bounding box center [536, 53] width 171 height 13
type input "RDV toiletteur et véto"
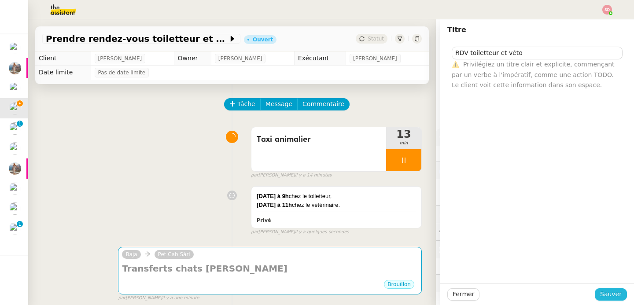
click at [617, 296] on button "Sauver" at bounding box center [610, 294] width 32 height 12
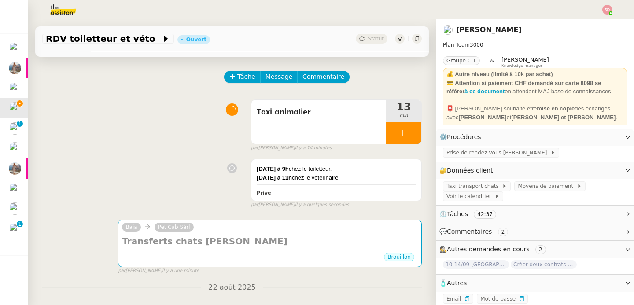
scroll to position [92, 0]
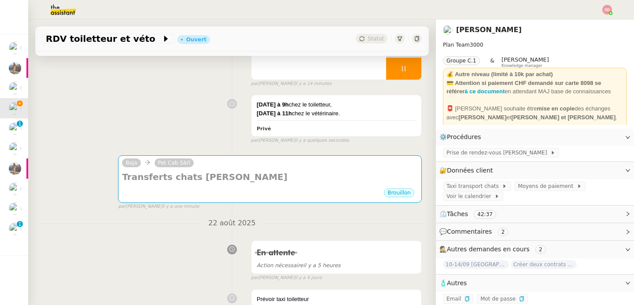
click at [492, 237] on div "💬 Commentaires 2" at bounding box center [535, 231] width 198 height 17
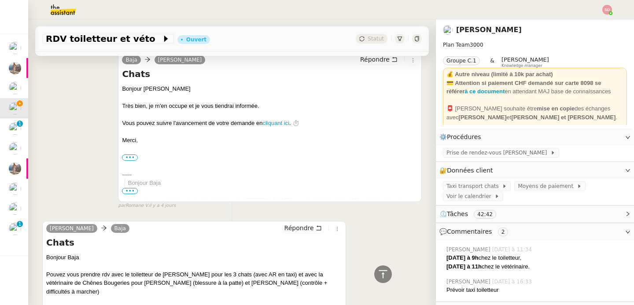
scroll to position [960, 0]
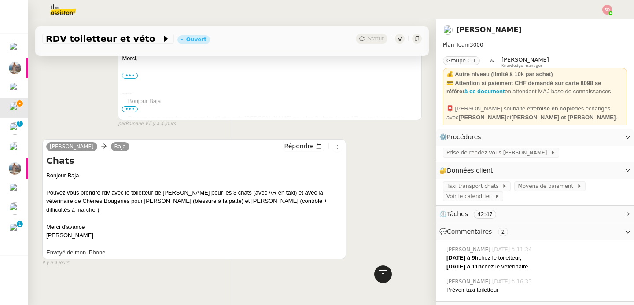
click at [377, 277] on icon at bounding box center [382, 274] width 11 height 11
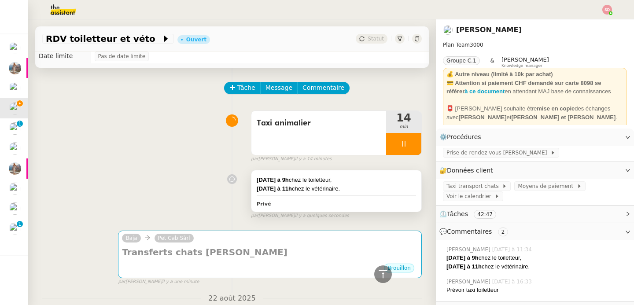
scroll to position [0, 0]
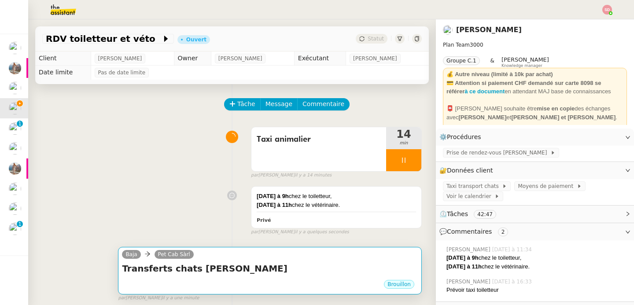
click at [261, 271] on h4 "Transferts chats Laurene Gauthier" at bounding box center [270, 268] width 296 height 12
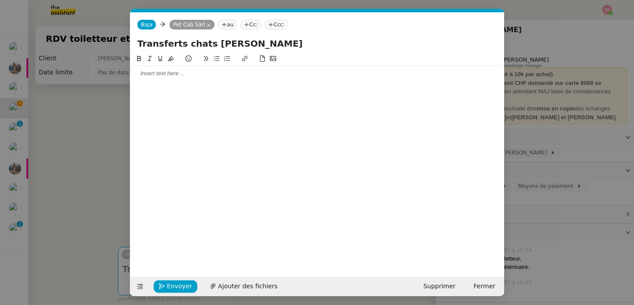
scroll to position [0, 18]
click at [155, 69] on div at bounding box center [317, 73] width 366 height 15
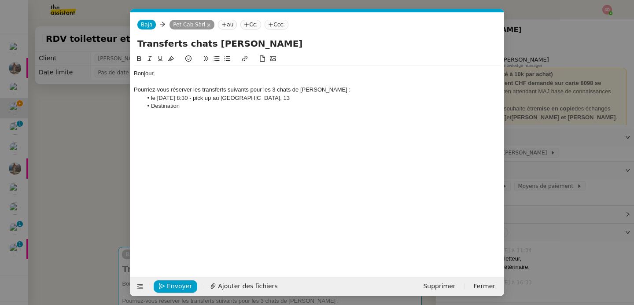
scroll to position [0, 0]
click at [180, 107] on li "Destination Av. Adrien-Jeandin 4, 1226 Thônex, Suisse" at bounding box center [322, 106] width 358 height 8
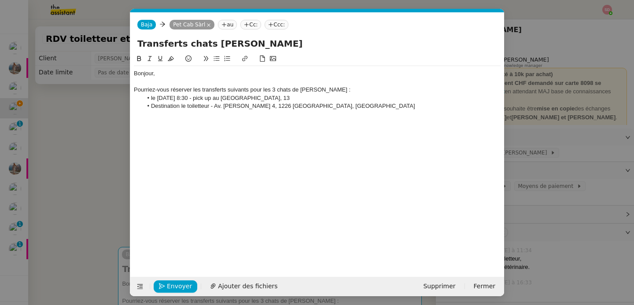
click at [364, 106] on li "Destination le toiletteur - Av. Adrien-Jeandin 4, 1226 Thônex, Suisse" at bounding box center [322, 106] width 358 height 8
drag, startPoint x: 205, startPoint y: 97, endPoint x: 141, endPoint y: 100, distance: 64.8
click at [141, 100] on ul "le 4 septembre à 8:30 - pick up au Chemin de la Gradelle, 13 Destination le toi…" at bounding box center [317, 106] width 366 height 24
click at [141, 61] on icon at bounding box center [139, 58] width 6 height 6
drag, startPoint x: 193, startPoint y: 117, endPoint x: 131, endPoint y: 116, distance: 62.5
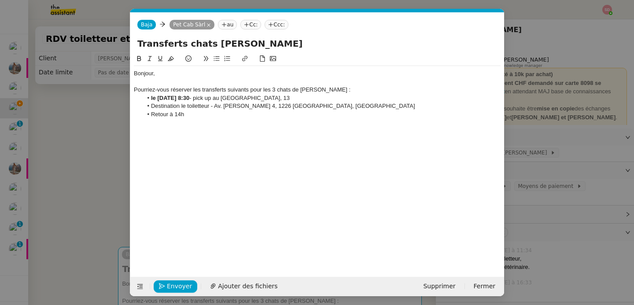
click at [131, 116] on nz-spin "Bonjour, Pourriez-vous réserver les transferts suivants pour les 3 chats de Lau…" at bounding box center [317, 160] width 374 height 213
click at [139, 56] on icon at bounding box center [139, 58] width 6 height 6
click at [216, 122] on div "Bonjour, Pourriez-vous réserver les transferts suivants pour les 3 chats de Lau…" at bounding box center [317, 158] width 366 height 209
drag, startPoint x: 271, startPoint y: 91, endPoint x: 360, endPoint y: 88, distance: 88.5
click at [360, 88] on div "Pourriez-vous réserver les transferts suivants pour les 3 chats de Laurene Gaut…" at bounding box center [317, 90] width 366 height 8
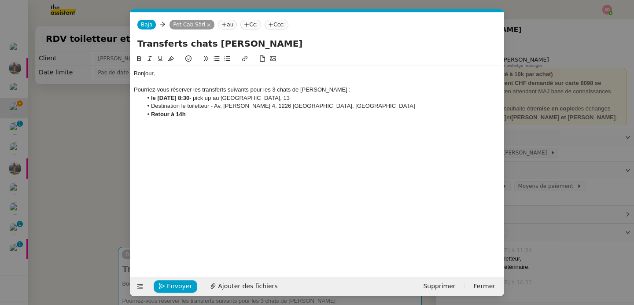
click at [137, 58] on icon at bounding box center [139, 58] width 4 height 5
click at [215, 127] on div "Bonjour, Pourriez-vous réserver les transferts suivants pour les 3 chats de Lau…" at bounding box center [317, 158] width 366 height 209
click at [213, 117] on li "Retour à 14h" at bounding box center [322, 114] width 358 height 8
click at [215, 112] on li "Retour à 14h" at bounding box center [322, 114] width 358 height 8
click at [201, 128] on div "Bonjour, Pourriez-vous réserver les transferts suivants pour les 3 chats de Lau…" at bounding box center [317, 98] width 366 height 64
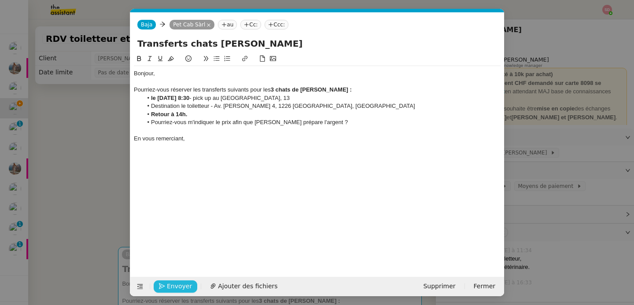
click at [170, 286] on span "Envoyer" at bounding box center [179, 286] width 25 height 10
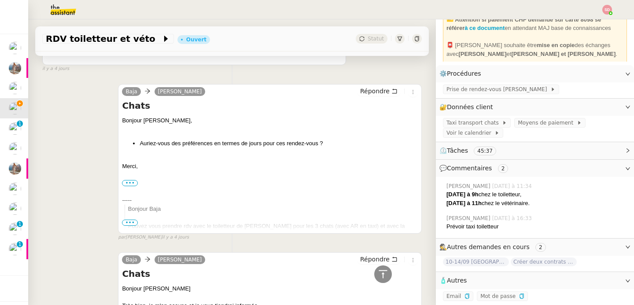
scroll to position [1035, 0]
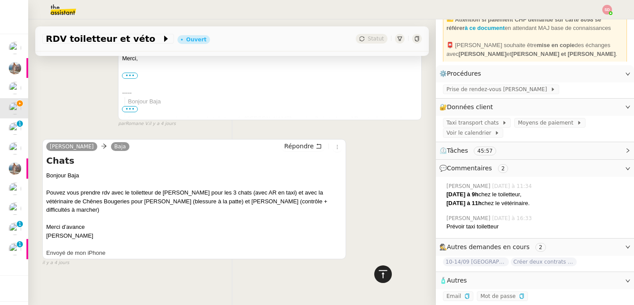
click at [381, 272] on div at bounding box center [383, 274] width 18 height 18
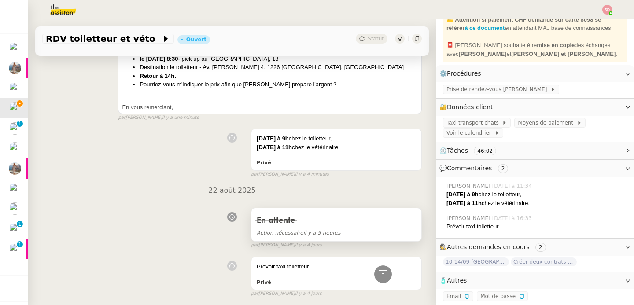
scroll to position [362, 0]
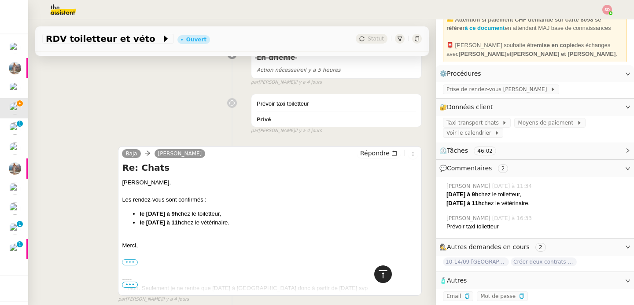
click at [378, 274] on icon at bounding box center [382, 274] width 8 height 8
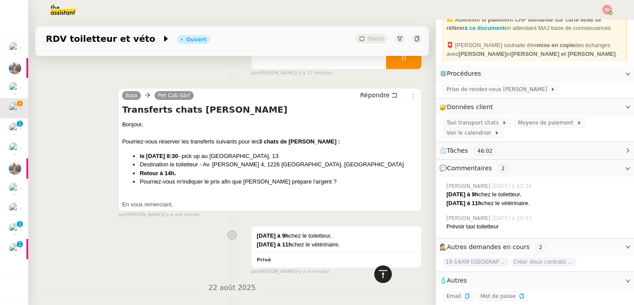
scroll to position [0, 0]
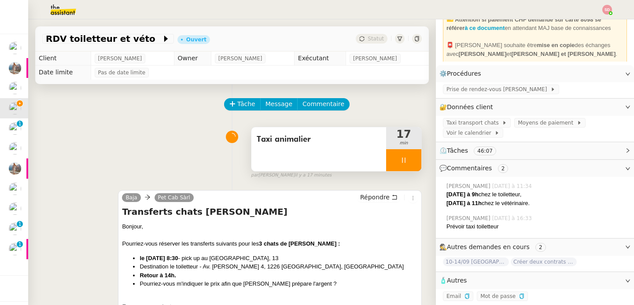
click at [405, 159] on div at bounding box center [403, 160] width 35 height 22
click at [405, 159] on button at bounding box center [412, 160] width 18 height 22
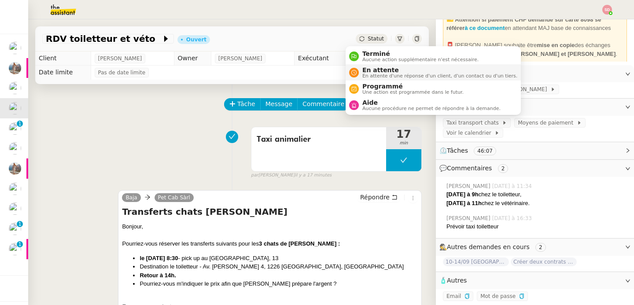
click at [366, 70] on span "En attente" at bounding box center [439, 69] width 155 height 7
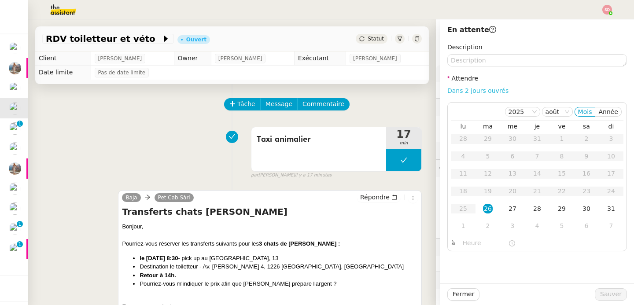
click at [482, 91] on link "Dans 2 jours ouvrés" at bounding box center [477, 90] width 61 height 7
type input "07:00"
click at [507, 229] on div "3" at bounding box center [512, 226] width 10 height 10
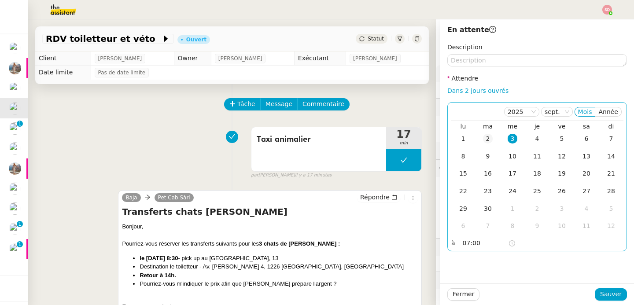
click at [483, 138] on div "2" at bounding box center [488, 139] width 10 height 10
click at [605, 296] on span "Sauver" at bounding box center [611, 294] width 22 height 10
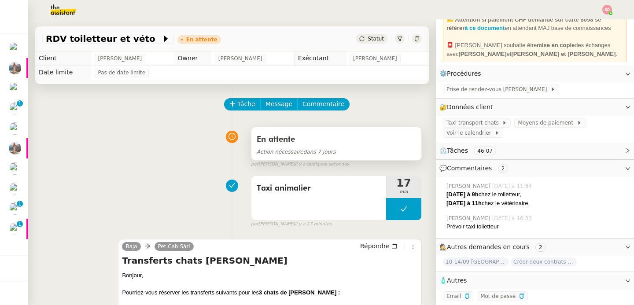
click at [382, 144] on div "En attente" at bounding box center [335, 139] width 159 height 14
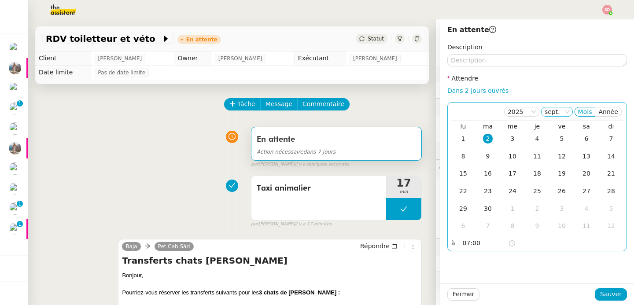
click at [556, 111] on nz-select-item "sept." at bounding box center [556, 111] width 25 height 9
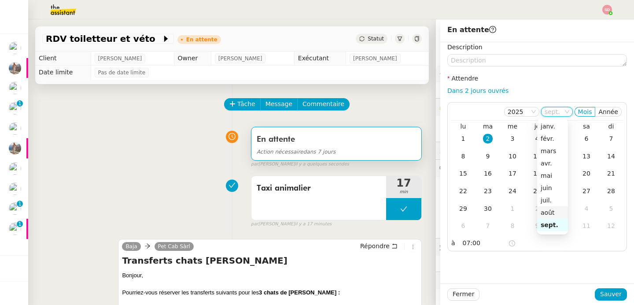
click at [555, 217] on nz-option-item "août" at bounding box center [552, 212] width 31 height 12
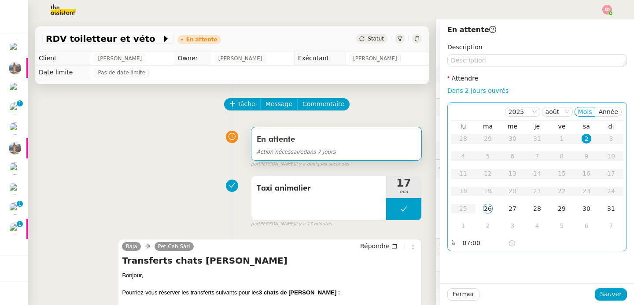
click at [557, 208] on div "29" at bounding box center [562, 209] width 10 height 10
click at [600, 295] on span "Sauver" at bounding box center [611, 294] width 22 height 10
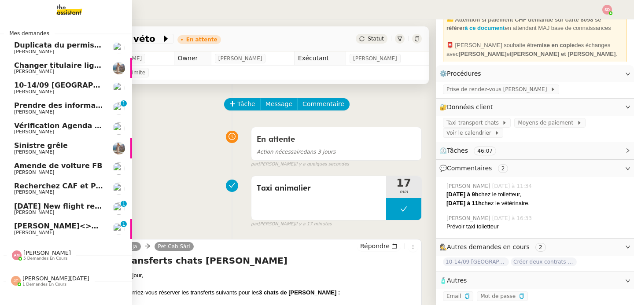
click at [42, 224] on span "[PERSON_NAME]<>Ledger" at bounding box center [66, 226] width 105 height 8
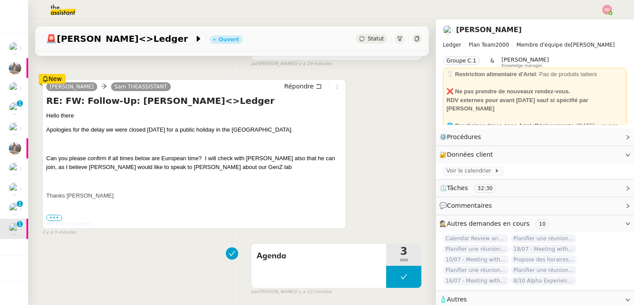
scroll to position [242, 0]
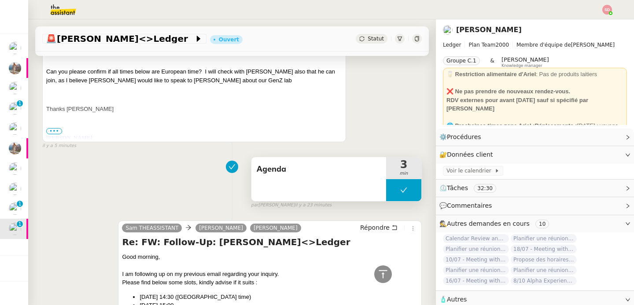
click at [386, 193] on button at bounding box center [403, 190] width 35 height 22
click at [386, 193] on div at bounding box center [395, 190] width 18 height 22
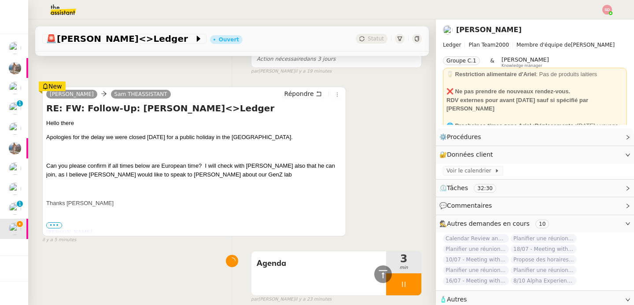
scroll to position [128, 0]
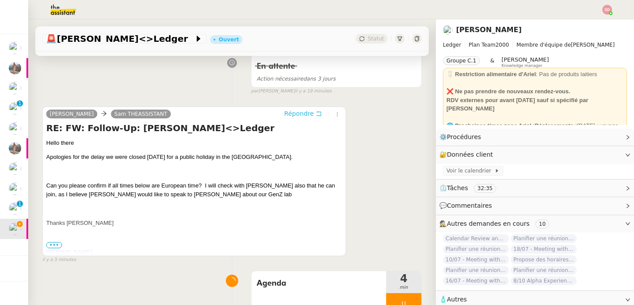
click at [292, 114] on span "Répondre" at bounding box center [298, 113] width 29 height 9
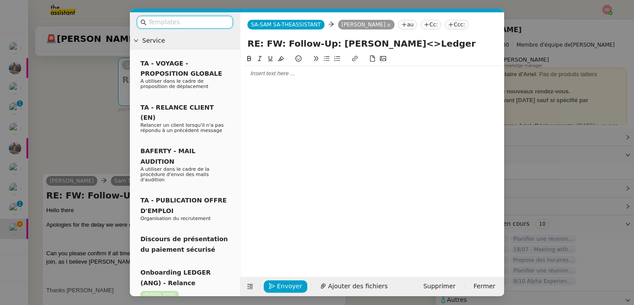
click at [297, 77] on div at bounding box center [372, 74] width 256 height 8
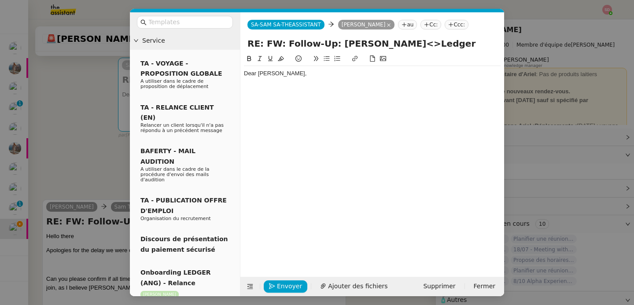
click at [96, 162] on nz-modal-container "Service TA - VOYAGE - PROPOSITION GLOBALE A utiliser dans le cadre de propositi…" at bounding box center [317, 152] width 634 height 305
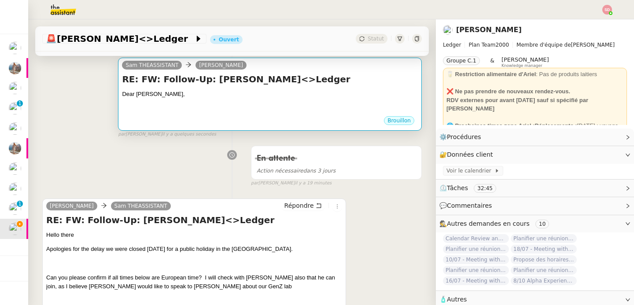
click at [216, 112] on div at bounding box center [270, 111] width 296 height 9
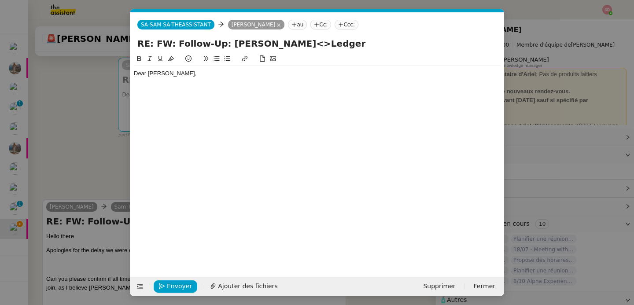
scroll to position [0, 18]
click at [171, 100] on div "Dear Liza," at bounding box center [317, 158] width 366 height 209
click at [170, 92] on div "Dear Liza," at bounding box center [317, 158] width 366 height 209
click at [177, 78] on div at bounding box center [317, 82] width 366 height 8
click at [137, 95] on div "Dear Liza, All times are" at bounding box center [317, 81] width 366 height 31
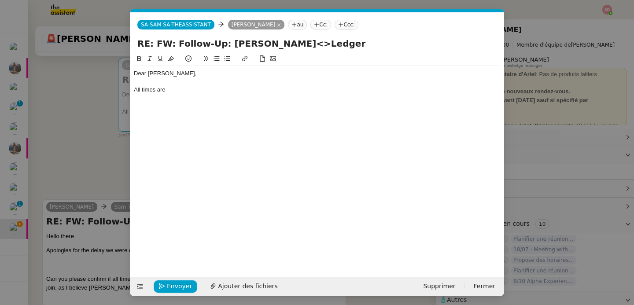
click at [137, 95] on div "Dear Liza, All times are" at bounding box center [317, 81] width 366 height 31
click at [137, 94] on div "All times are" at bounding box center [317, 90] width 366 height 8
click at [63, 164] on nz-modal-container "Service TA - VOYAGE - PROPOSITION GLOBALE A utiliser dans le cadre de propositi…" at bounding box center [317, 152] width 634 height 305
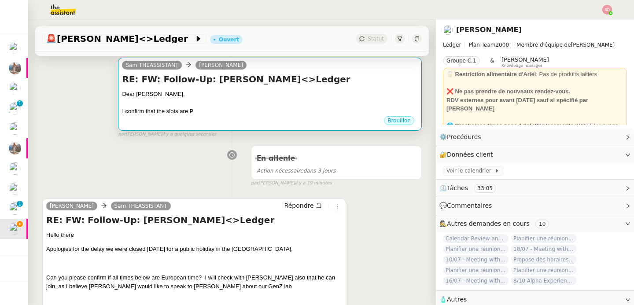
click at [213, 105] on div at bounding box center [270, 102] width 296 height 9
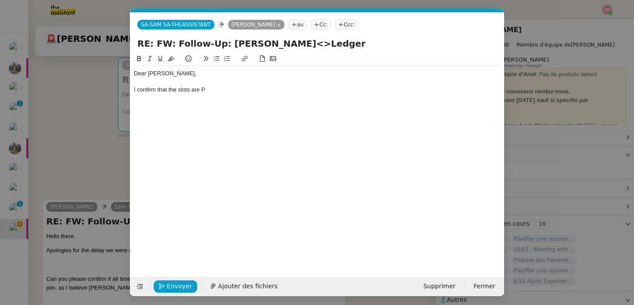
click at [216, 91] on div "I confirm that the slots are P" at bounding box center [317, 90] width 366 height 8
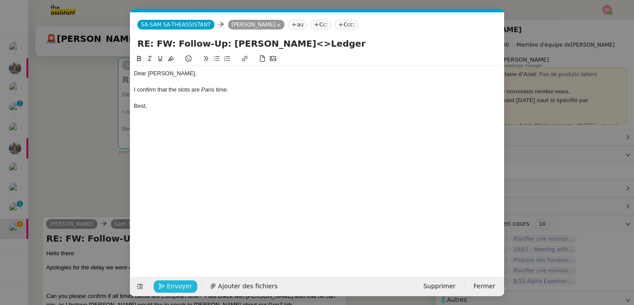
click at [174, 283] on span "Envoyer" at bounding box center [179, 286] width 25 height 10
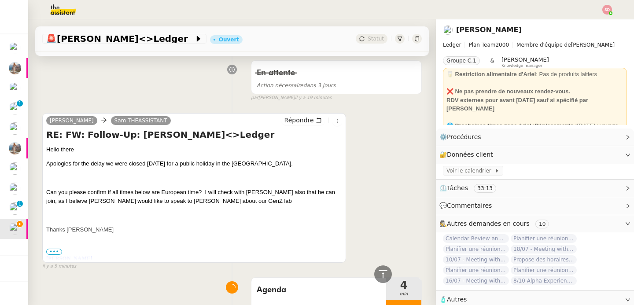
scroll to position [382, 0]
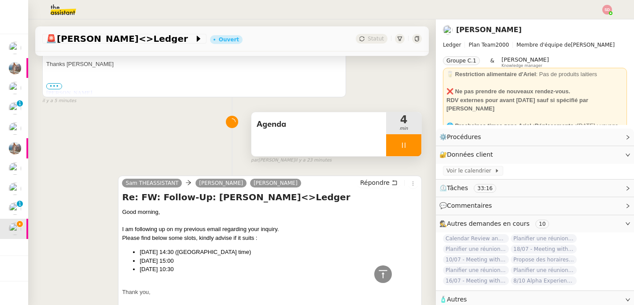
click at [403, 141] on div at bounding box center [403, 145] width 35 height 22
click at [409, 142] on icon at bounding box center [412, 145] width 7 height 7
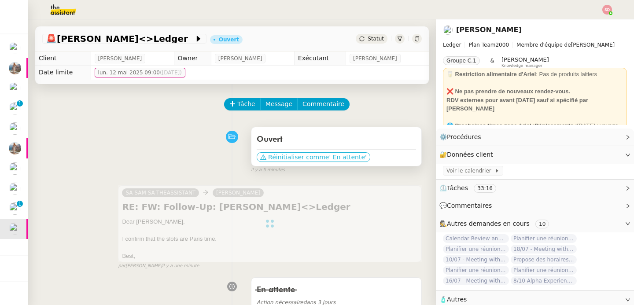
click at [343, 156] on span "' En attente'" at bounding box center [347, 157] width 37 height 9
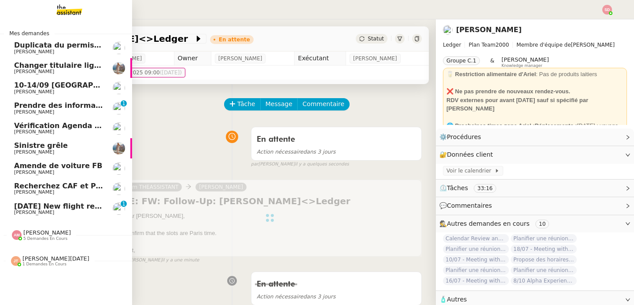
click at [9, 209] on link "30th October 2025 New flight request - Mark Sutton Louis Frei 0 1 2 3 4 5 6 7 8…" at bounding box center [66, 209] width 132 height 20
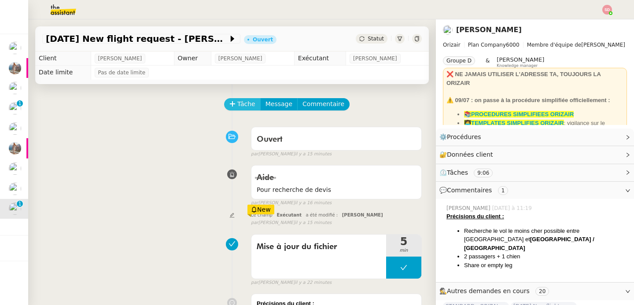
click at [229, 103] on icon at bounding box center [232, 104] width 6 height 6
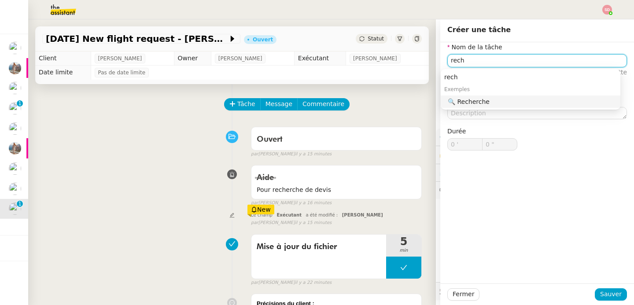
click at [473, 100] on div "🔍 Recherche" at bounding box center [531, 102] width 169 height 8
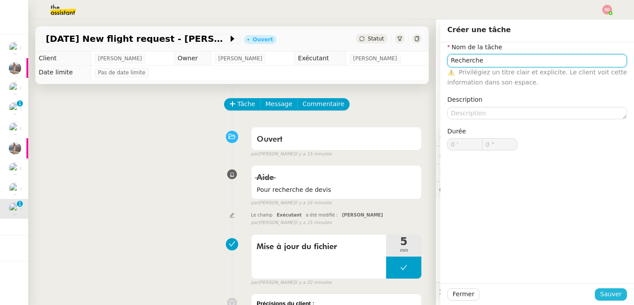
type input "Recherche"
click at [601, 294] on span "Sauver" at bounding box center [611, 294] width 22 height 10
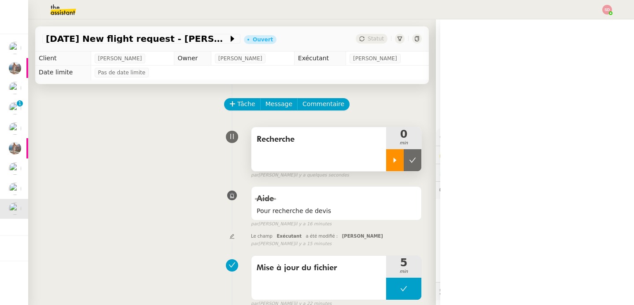
click at [391, 159] on icon at bounding box center [394, 160] width 7 height 7
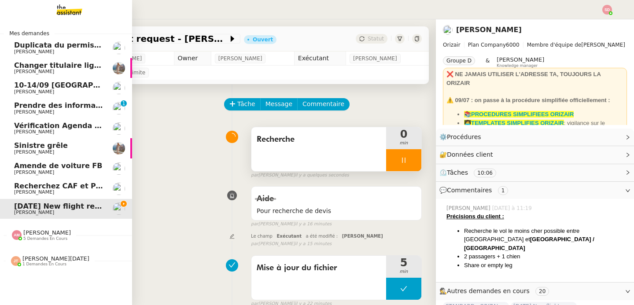
click at [12, 232] on img at bounding box center [17, 235] width 10 height 10
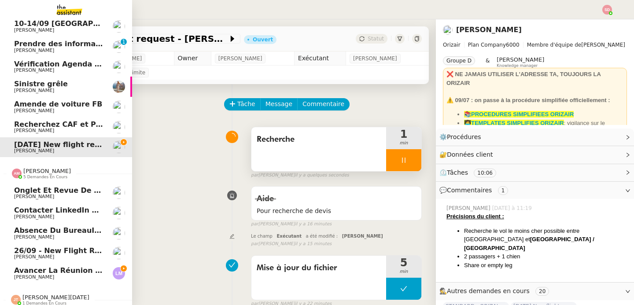
scroll to position [70, 0]
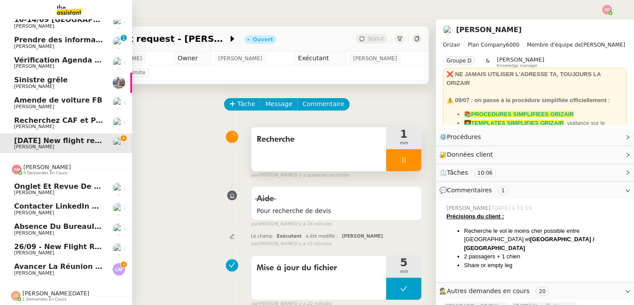
click at [31, 164] on span "[PERSON_NAME]" at bounding box center [47, 167] width 48 height 7
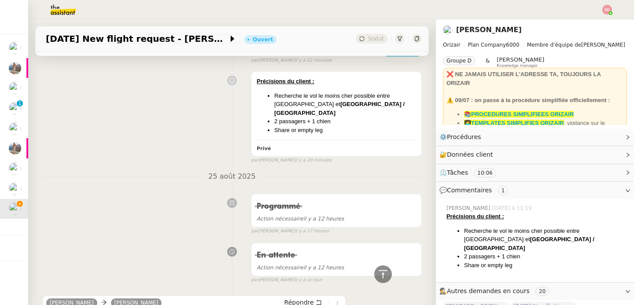
scroll to position [0, 0]
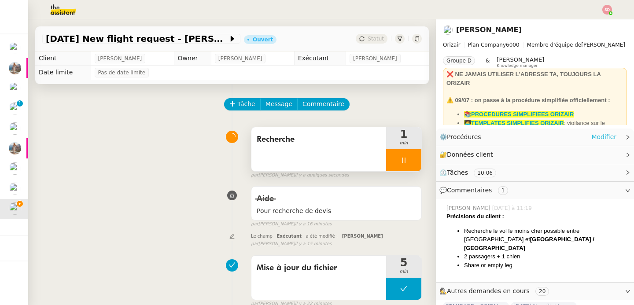
click at [591, 137] on link "Modifier" at bounding box center [603, 137] width 25 height 10
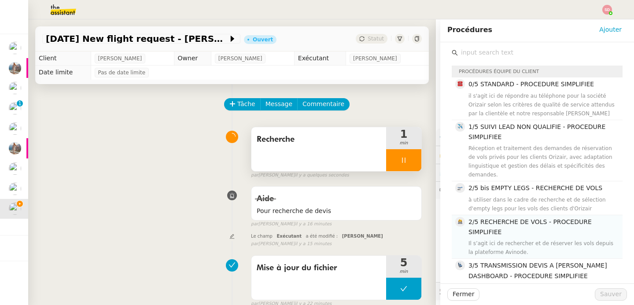
click at [577, 230] on h4 "2/5 RECHERCHE DE VOLS - PROCEDURE SIMPLIFIEE" at bounding box center [542, 227] width 149 height 21
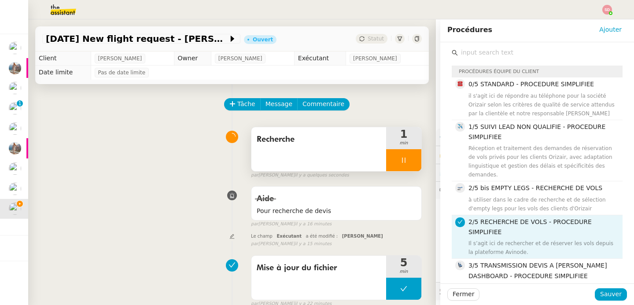
click at [602, 300] on div "Fermer Sauver" at bounding box center [537, 294] width 194 height 22
click at [602, 299] on span "Sauver" at bounding box center [611, 294] width 22 height 10
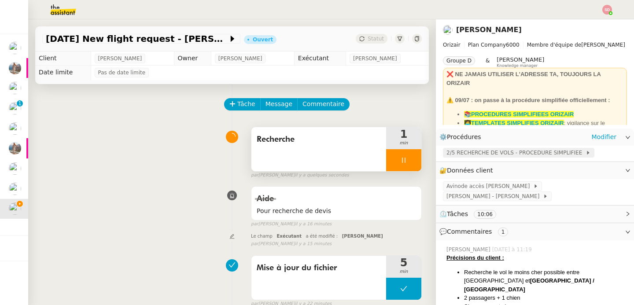
click at [558, 154] on span "2/5 RECHERCHE DE VOLS - PROCEDURE SIMPLIFIEE" at bounding box center [515, 152] width 139 height 9
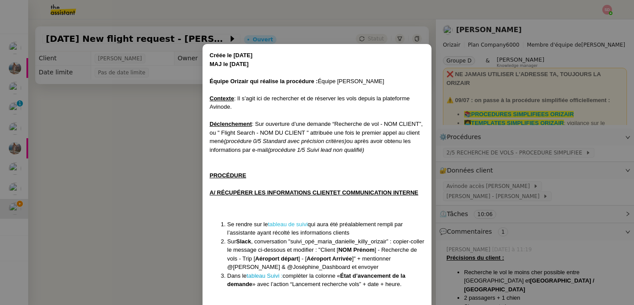
click at [297, 224] on link "tableau de suivi" at bounding box center [288, 224] width 40 height 7
click at [173, 188] on nz-modal-container "Créée le 01/04/25 MAJ le 09/07/2025 Équipe Orizair qui réalise la procédure : É…" at bounding box center [317, 152] width 634 height 305
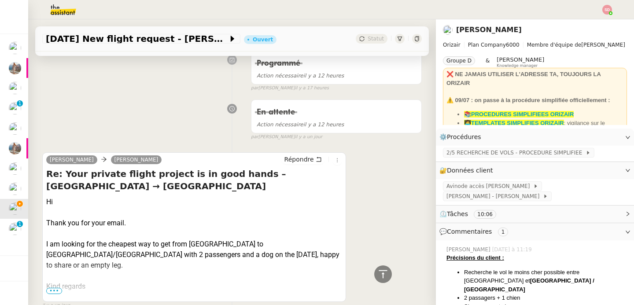
scroll to position [432, 0]
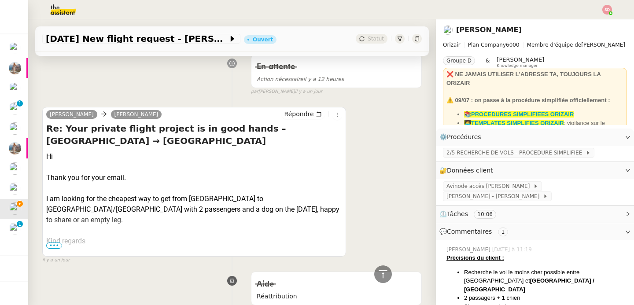
click at [54, 242] on span "•••" at bounding box center [54, 245] width 16 height 6
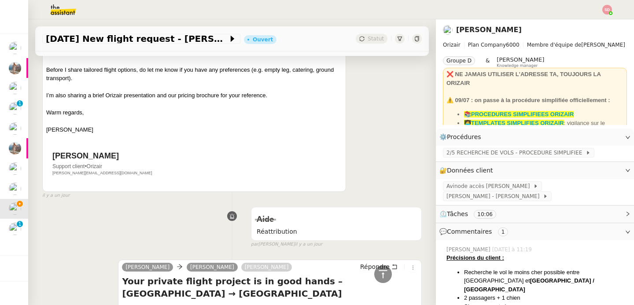
scroll to position [584, 0]
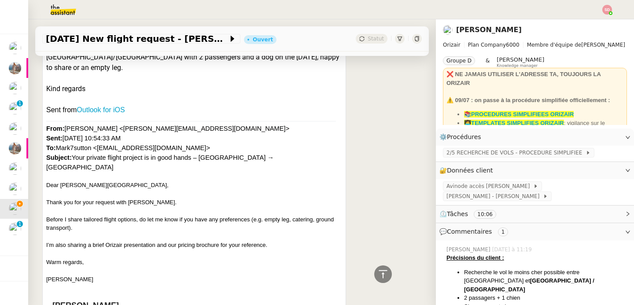
click at [78, 181] on div "Dear Mr. Sutton," at bounding box center [194, 185] width 296 height 9
copy div "Sutton"
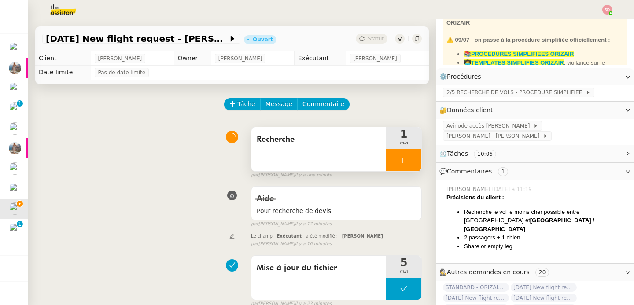
scroll to position [63, 0]
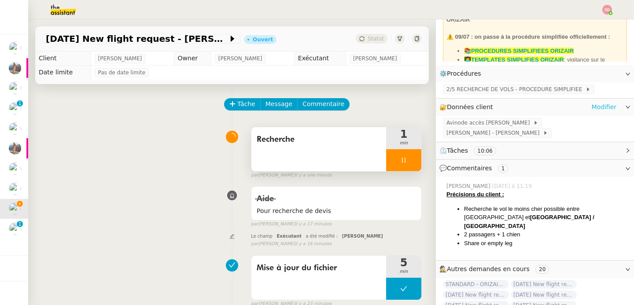
click at [591, 109] on link "Modifier" at bounding box center [603, 107] width 25 height 10
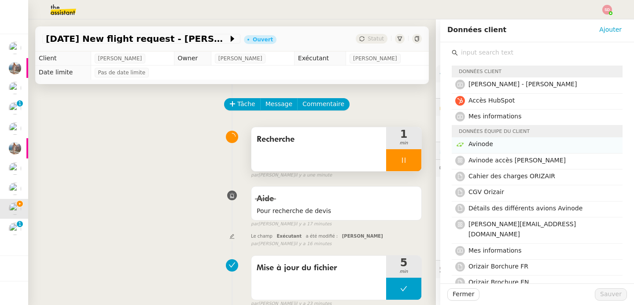
click at [558, 139] on h4 "Avinode" at bounding box center [542, 144] width 149 height 10
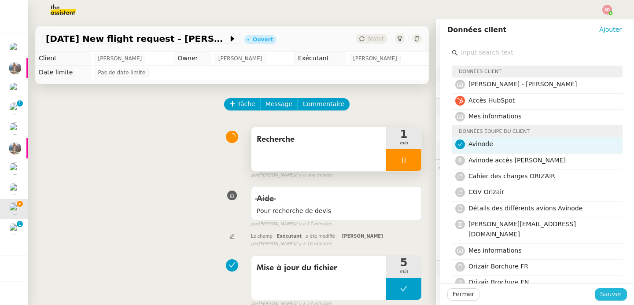
click at [600, 292] on span "Sauver" at bounding box center [611, 294] width 22 height 10
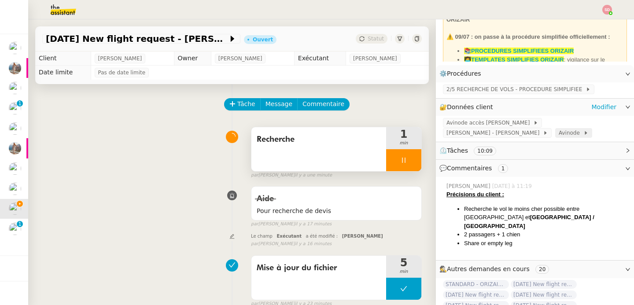
click at [558, 132] on span "Avinode" at bounding box center [570, 132] width 25 height 9
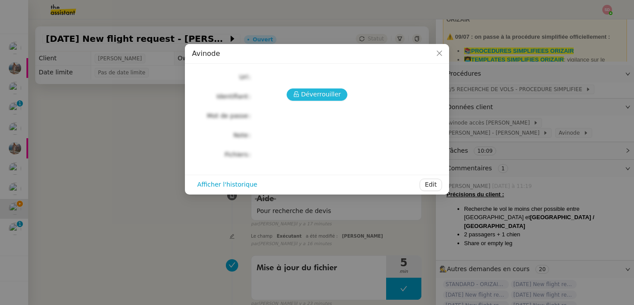
click at [318, 93] on span "Déverrouiller" at bounding box center [321, 94] width 40 height 10
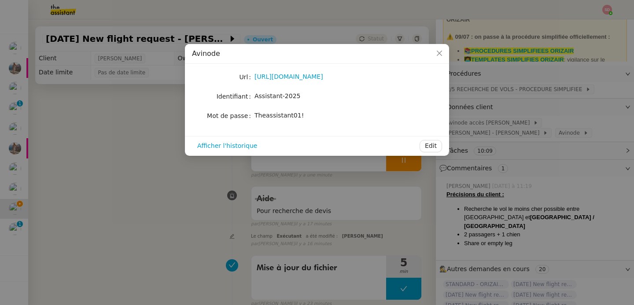
click at [288, 81] on div "https://marketplace.avinode.com/sso/mvc/login" at bounding box center [327, 77] width 146 height 10
click at [288, 79] on link "https://marketplace.avinode.com/sso/mvc/login" at bounding box center [288, 76] width 69 height 7
click at [280, 113] on span "Theassistant01!" at bounding box center [278, 115] width 49 height 7
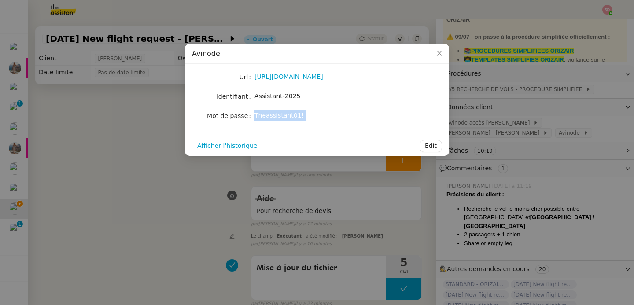
copy div "Theassistant01! Afficher l'historique Edit"
click at [92, 131] on nz-modal-container "Avinode Url https://marketplace.avinode.com/sso/mvc/login Identifiant Assistant…" at bounding box center [317, 152] width 634 height 305
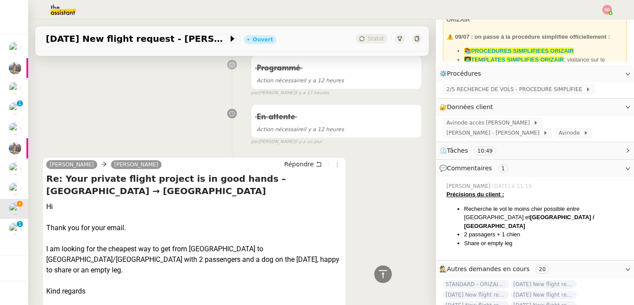
scroll to position [383, 0]
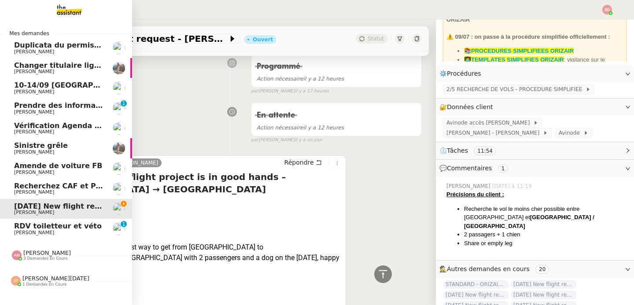
click at [12, 254] on img at bounding box center [17, 255] width 10 height 10
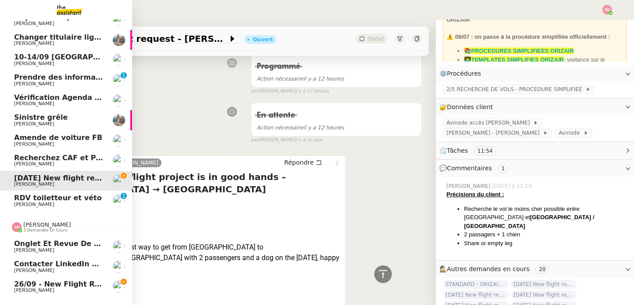
scroll to position [51, 0]
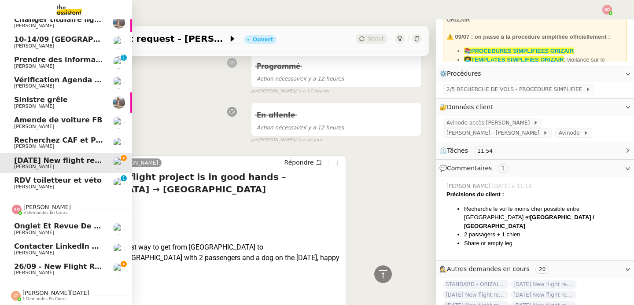
click at [12, 205] on img at bounding box center [17, 210] width 10 height 10
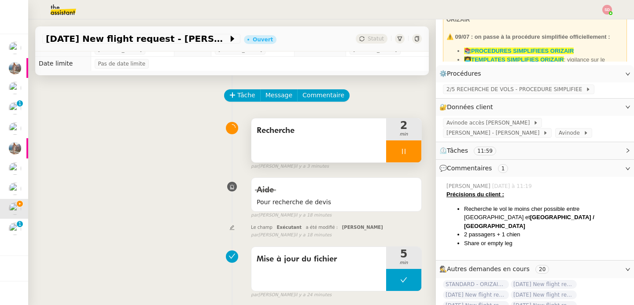
scroll to position [0, 0]
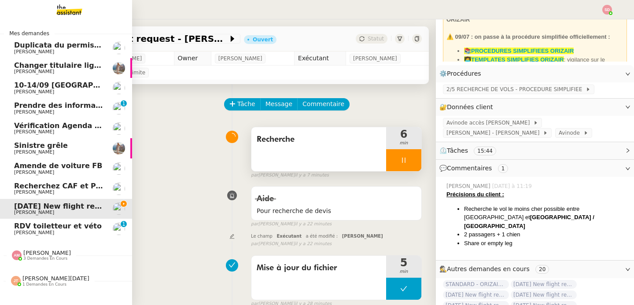
click at [57, 249] on span "[PERSON_NAME]" at bounding box center [47, 252] width 48 height 7
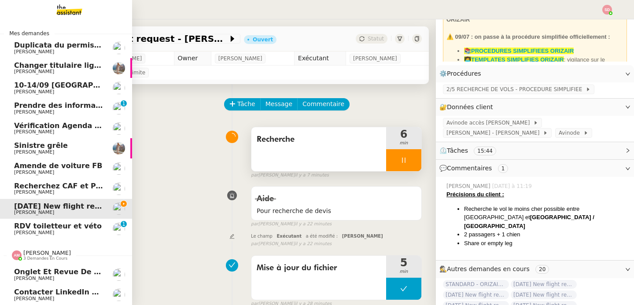
scroll to position [51, 0]
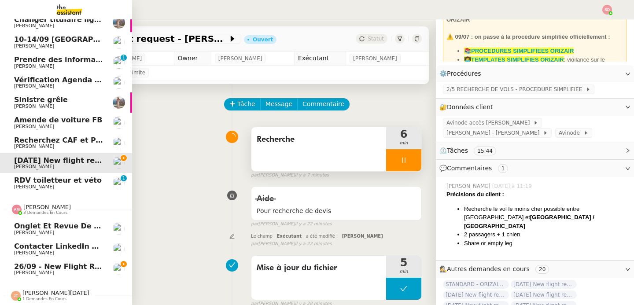
click at [62, 259] on link "26/09 - New flight request - Alan Goudie Louis Frei" at bounding box center [66, 269] width 132 height 20
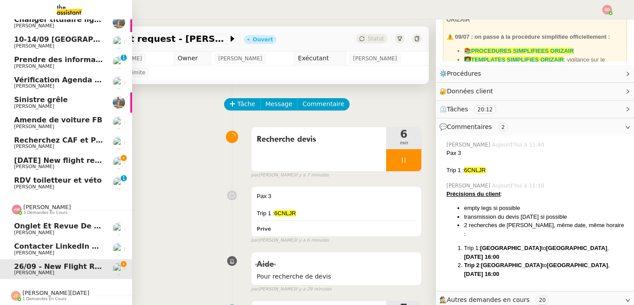
click at [56, 210] on span "3 demandes en cours" at bounding box center [45, 212] width 44 height 5
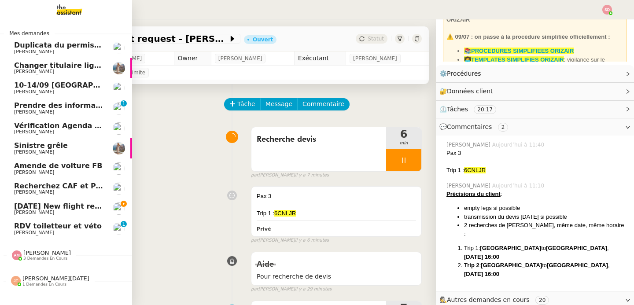
click at [73, 202] on span "[DATE] New flight request - [PERSON_NAME]" at bounding box center [102, 206] width 176 height 8
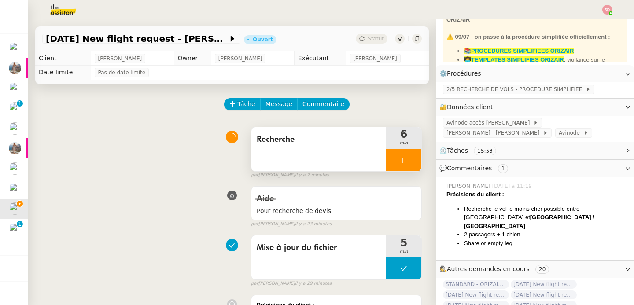
click at [386, 156] on div at bounding box center [403, 160] width 35 height 22
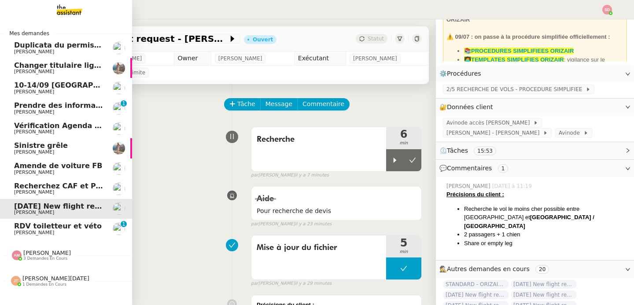
click at [17, 227] on span "RDV toiletteur et véto" at bounding box center [58, 226] width 88 height 8
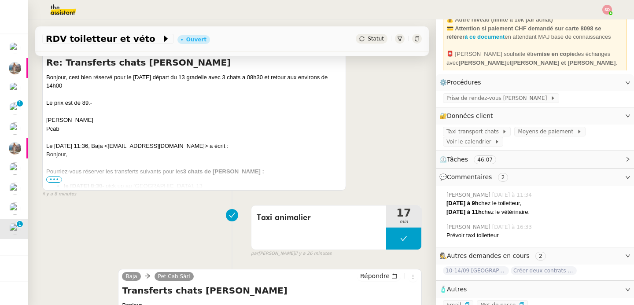
scroll to position [216, 0]
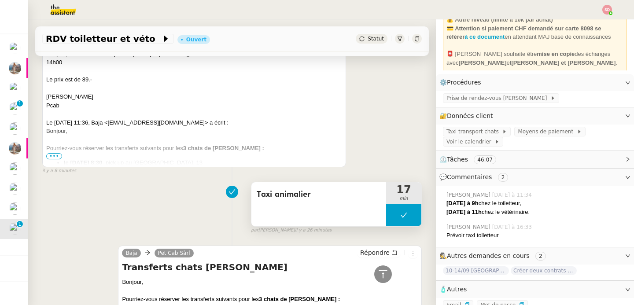
click at [386, 210] on button at bounding box center [403, 215] width 35 height 22
click at [391, 212] on icon at bounding box center [394, 215] width 7 height 7
click at [478, 143] on span "Voir le calendrier" at bounding box center [470, 141] width 48 height 9
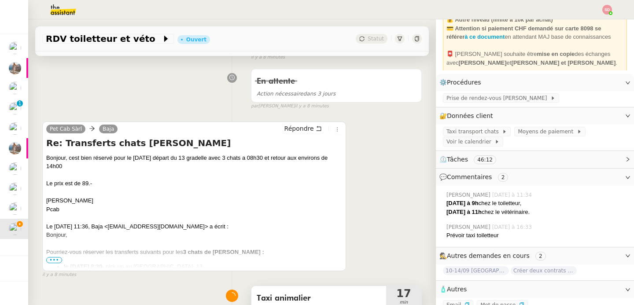
scroll to position [117, 0]
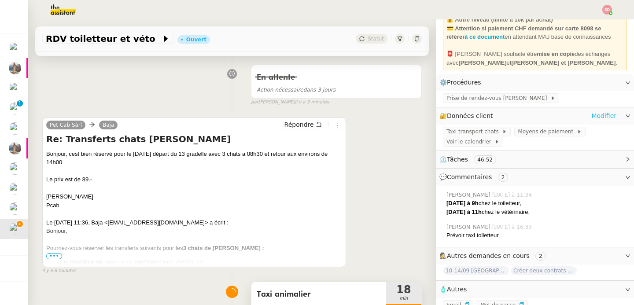
click at [593, 111] on link "Modifier" at bounding box center [603, 116] width 25 height 10
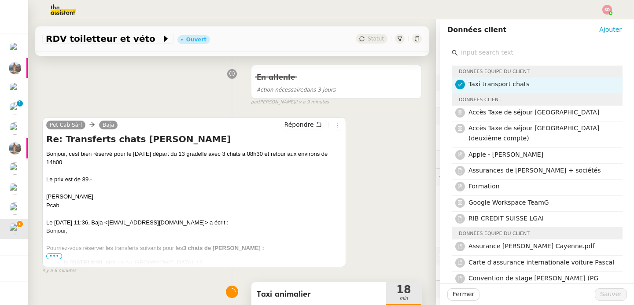
click at [469, 48] on input "text" at bounding box center [540, 53] width 165 height 12
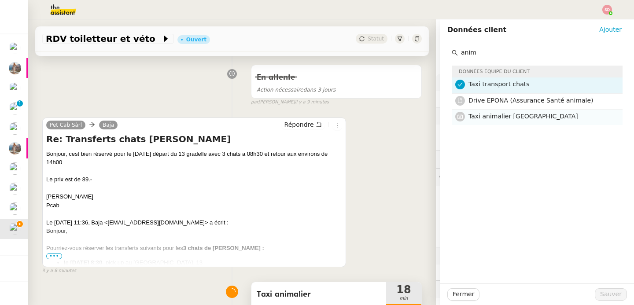
type input "anim"
click at [498, 119] on span "Taxi animalier Genève" at bounding box center [523, 116] width 110 height 7
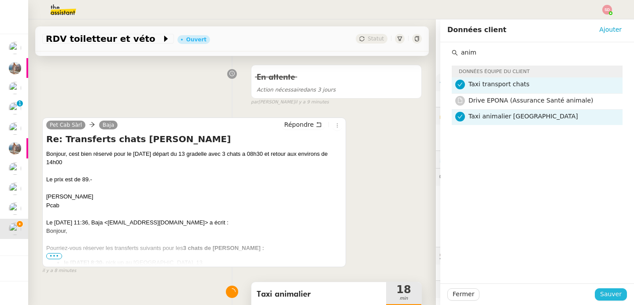
click at [601, 299] on span "Sauver" at bounding box center [611, 294] width 22 height 10
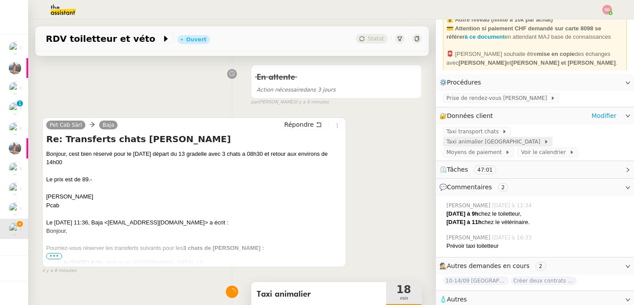
click at [543, 137] on span "Taxi animalier Genève" at bounding box center [494, 141] width 97 height 9
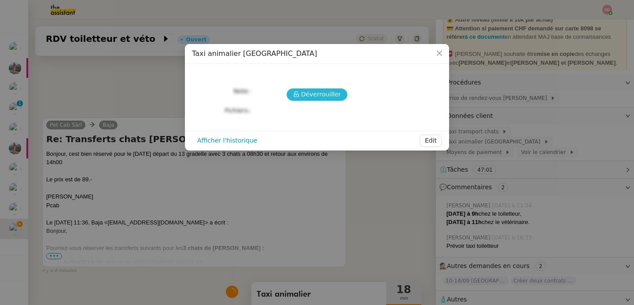
click at [308, 96] on span "Déverrouiller" at bounding box center [321, 94] width 40 height 10
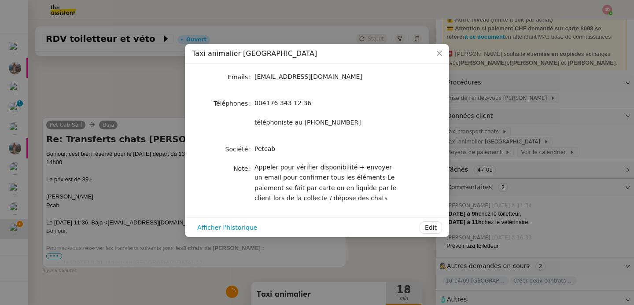
click at [277, 103] on span "004176 343 12 36" at bounding box center [282, 102] width 57 height 7
copy span "004176 343 12 36"
click at [139, 94] on nz-modal-container "Taxi animalier Genève Emails contact@petcab.ch Téléphones 004176 343 12 36 télé…" at bounding box center [317, 152] width 634 height 305
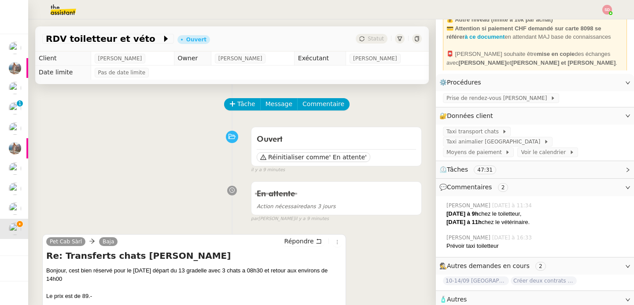
scroll to position [163, 0]
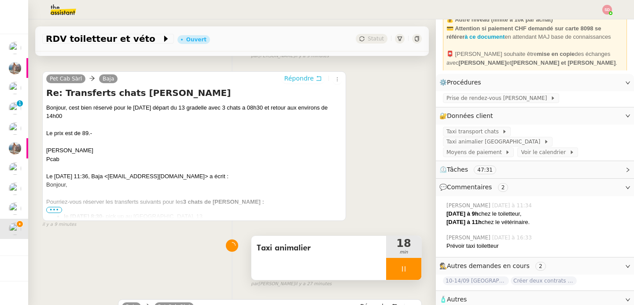
click at [300, 83] on button "Répondre" at bounding box center [303, 78] width 44 height 10
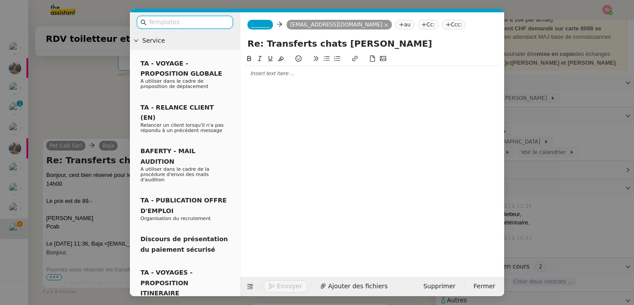
scroll to position [230, 0]
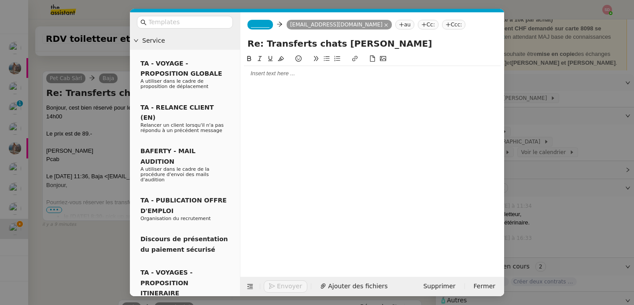
click at [298, 74] on div at bounding box center [372, 74] width 256 height 8
click at [264, 28] on nz-tag "_______" at bounding box center [260, 25] width 26 height 10
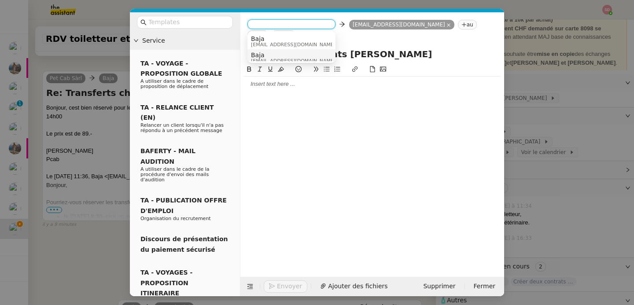
click at [271, 56] on span "Baja" at bounding box center [293, 54] width 84 height 7
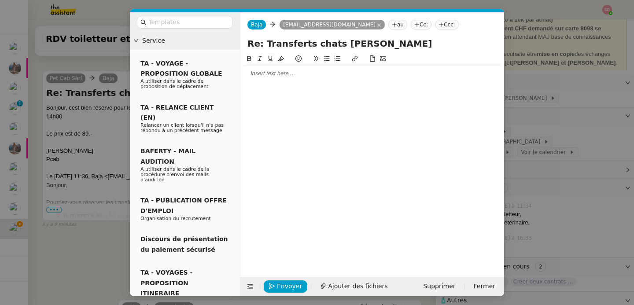
click at [270, 70] on div at bounding box center [372, 74] width 256 height 8
click at [265, 282] on button "Envoyer" at bounding box center [286, 286] width 44 height 12
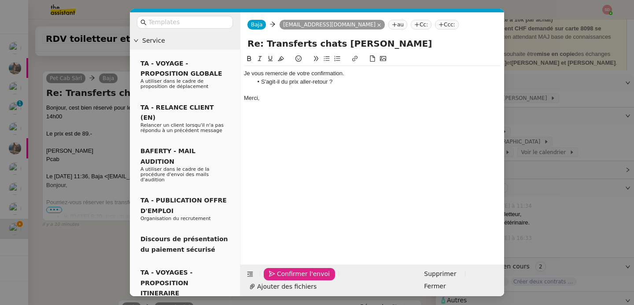
click at [265, 280] on button "Confirmer l'envoi" at bounding box center [299, 274] width 71 height 12
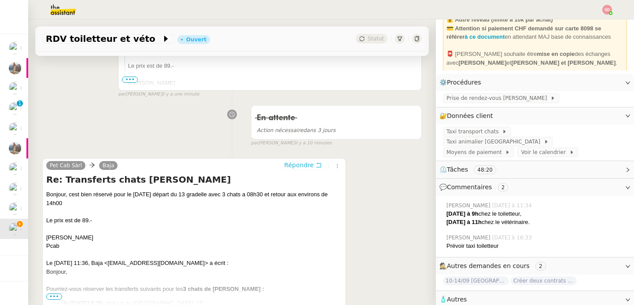
scroll to position [401, 0]
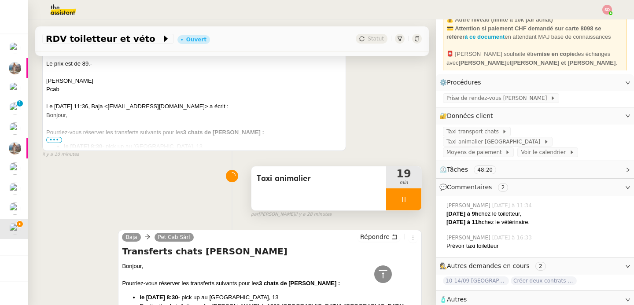
click at [399, 200] on div at bounding box center [403, 199] width 35 height 22
click at [409, 200] on icon at bounding box center [412, 199] width 7 height 7
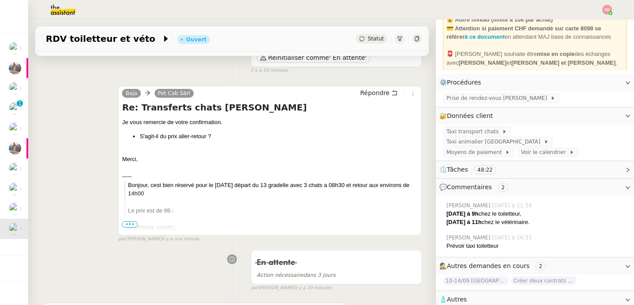
scroll to position [0, 0]
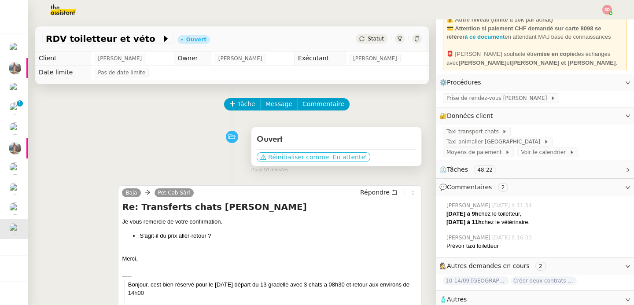
click at [329, 158] on span "' En attente'" at bounding box center [347, 157] width 37 height 9
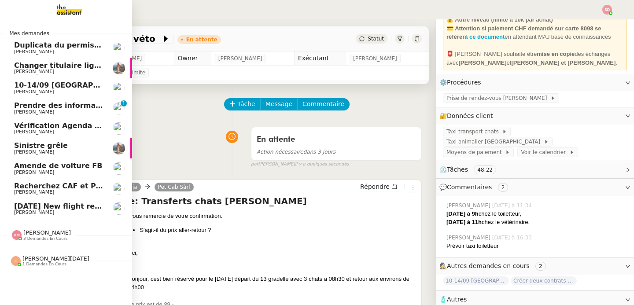
click at [29, 238] on span "3 demandes en cours" at bounding box center [45, 238] width 44 height 5
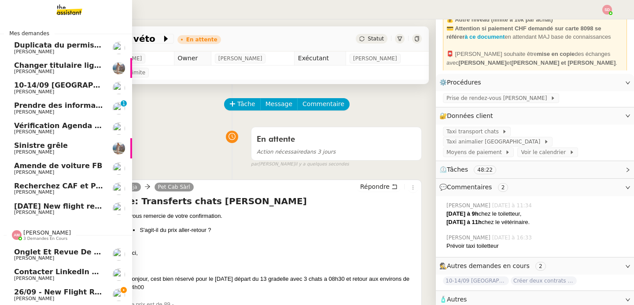
click at [29, 238] on span "3 demandes en cours" at bounding box center [45, 238] width 44 height 5
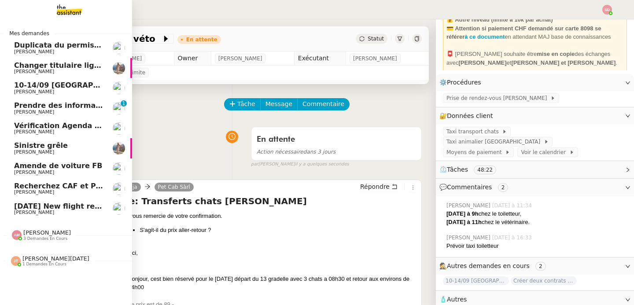
click at [71, 169] on span "Amende de voiture FB" at bounding box center [58, 165] width 88 height 8
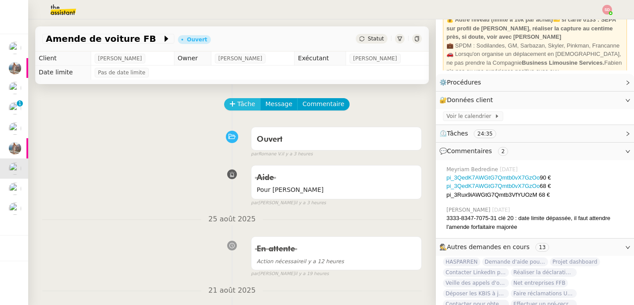
click at [237, 100] on span "Tâche" at bounding box center [246, 104] width 18 height 10
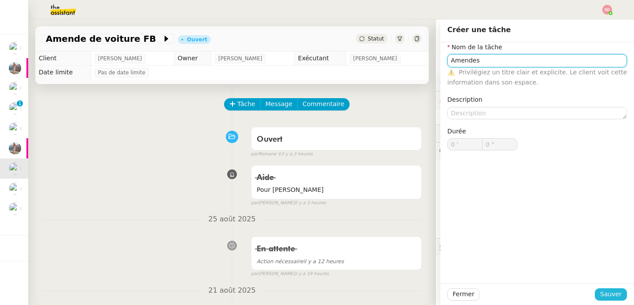
type input "Amendes"
click at [603, 295] on span "Sauver" at bounding box center [611, 294] width 22 height 10
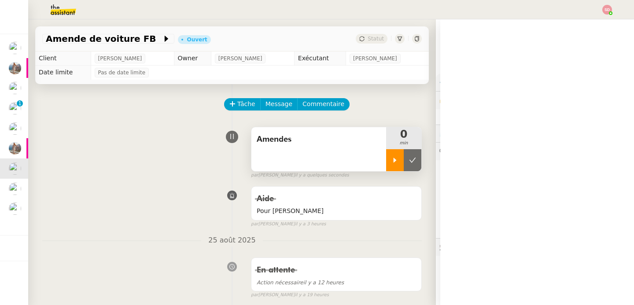
click at [391, 161] on icon at bounding box center [394, 160] width 7 height 7
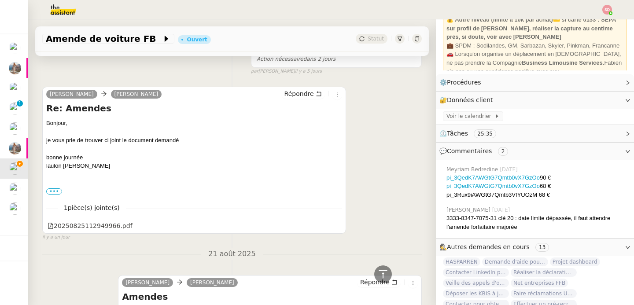
scroll to position [289, 0]
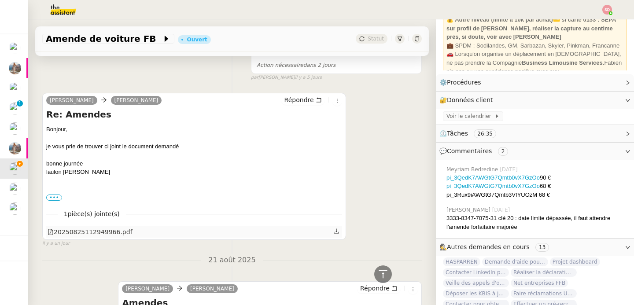
click at [124, 231] on div "20250825112949966.pdf" at bounding box center [90, 232] width 85 height 10
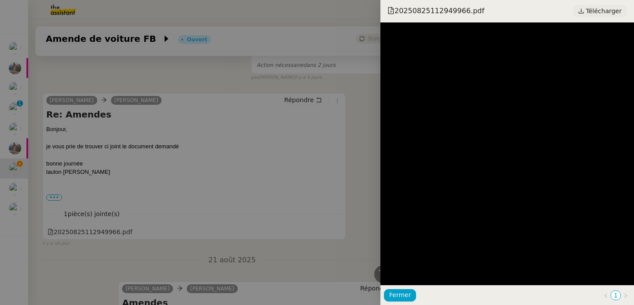
click at [617, 5] on span "Télécharger" at bounding box center [604, 10] width 36 height 11
click at [238, 150] on div at bounding box center [317, 152] width 634 height 305
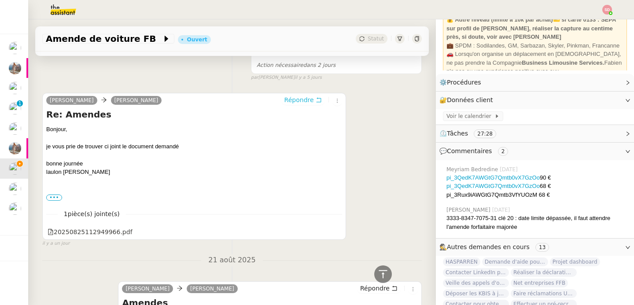
click at [300, 104] on span "Répondre" at bounding box center [298, 99] width 29 height 9
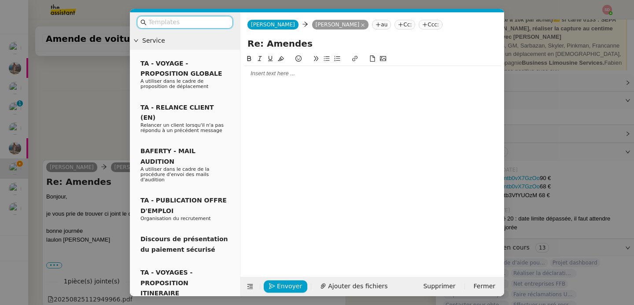
scroll to position [356, 0]
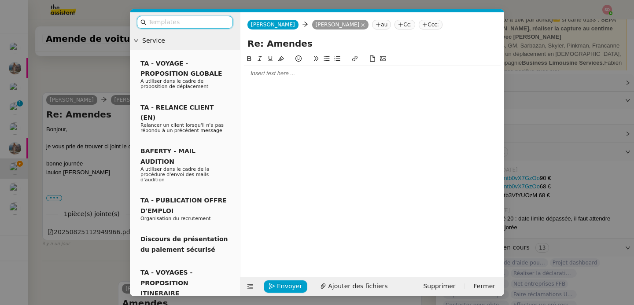
click at [296, 74] on div at bounding box center [372, 74] width 256 height 8
paste div
click at [247, 289] on button at bounding box center [250, 286] width 12 height 12
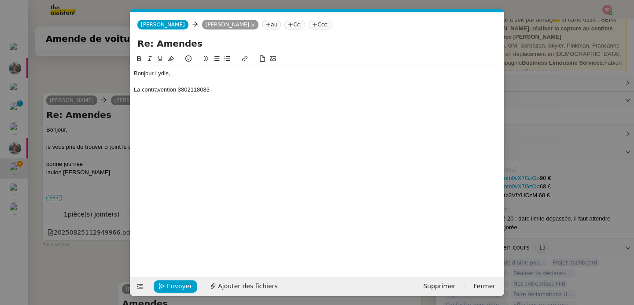
click at [134, 91] on div "La contravention 3802118083" at bounding box center [317, 90] width 366 height 8
click at [294, 93] on div "La date de paiement de la contravention 3802118083" at bounding box center [317, 90] width 366 height 8
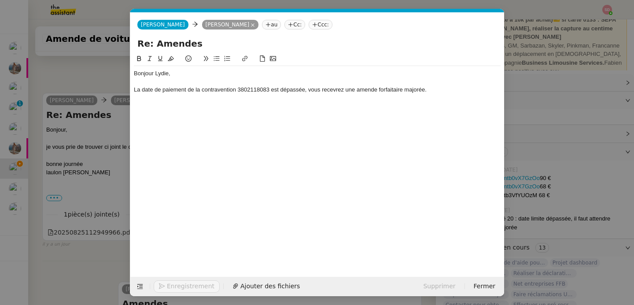
scroll to position [390, 0]
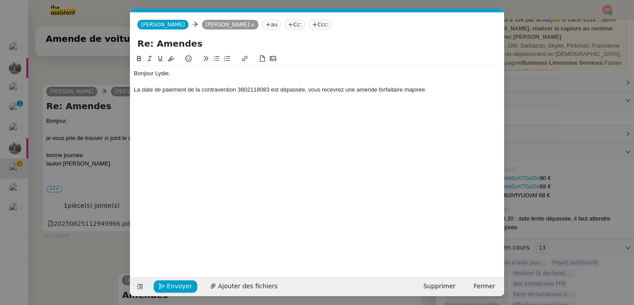
click at [445, 87] on div "La date de paiement de la contravention 3802118083 est dépassée, vous recevrez …" at bounding box center [317, 90] width 366 height 8
click at [78, 151] on nz-modal-container "Service TA - VOYAGE - PROPOSITION GLOBALE A utiliser dans le cadre de propositi…" at bounding box center [317, 152] width 634 height 305
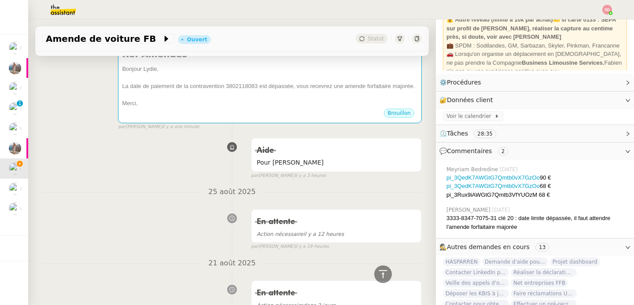
scroll to position [0, 0]
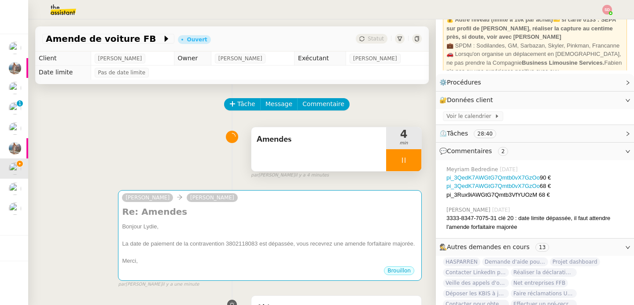
click at [264, 224] on div "Bonjour Lydie," at bounding box center [270, 226] width 296 height 9
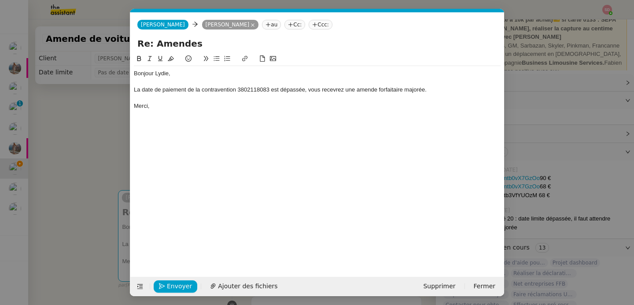
scroll to position [0, 18]
click at [173, 284] on span "Envoyer" at bounding box center [179, 286] width 25 height 10
click at [173, 284] on span "Confirmer l'envoi" at bounding box center [193, 286] width 53 height 10
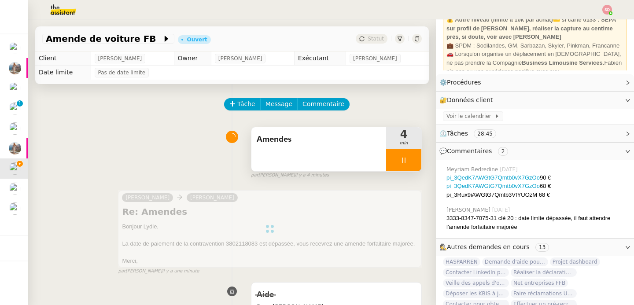
click at [403, 164] on div at bounding box center [403, 160] width 35 height 22
click at [403, 164] on button at bounding box center [412, 160] width 18 height 22
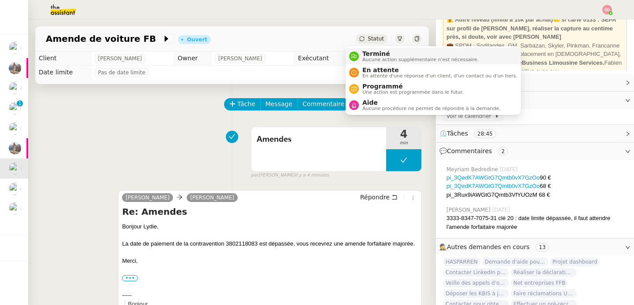
click at [364, 56] on span "Terminé" at bounding box center [420, 53] width 116 height 7
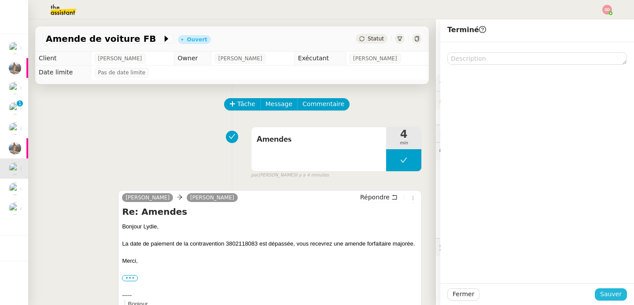
click at [594, 290] on button "Sauver" at bounding box center [610, 294] width 32 height 12
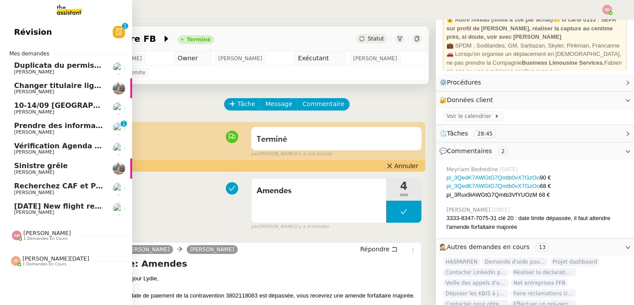
click at [25, 84] on span "Changer titulaire ligne EDF" at bounding box center [68, 85] width 108 height 8
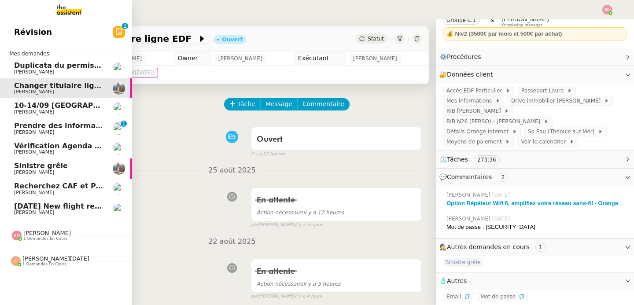
scroll to position [45, 0]
click at [50, 240] on span "1 demandes en cours" at bounding box center [45, 238] width 44 height 5
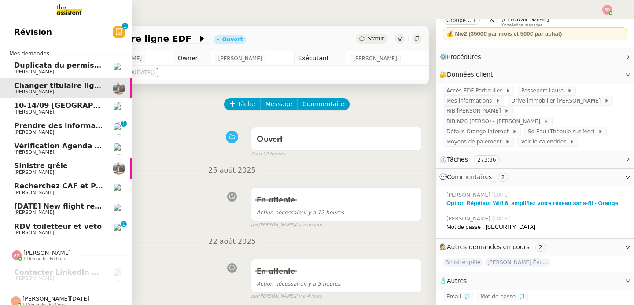
click at [55, 225] on span "RDV toiletteur et véto" at bounding box center [58, 226] width 88 height 8
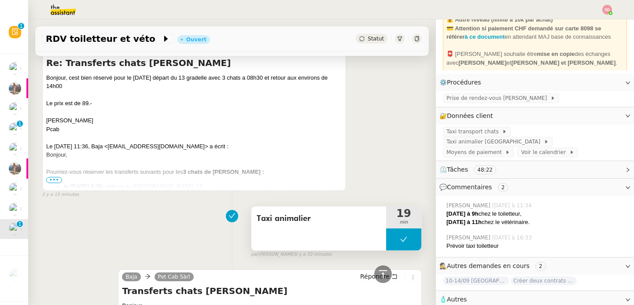
scroll to position [581, 0]
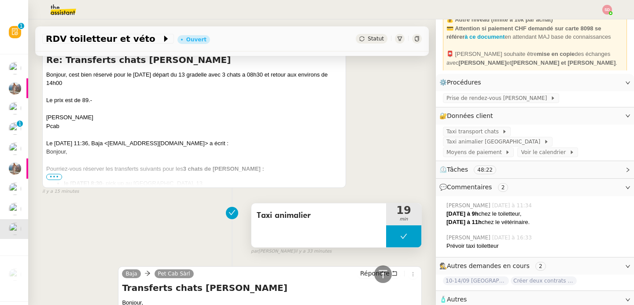
click at [397, 235] on button at bounding box center [403, 236] width 35 height 22
click at [409, 235] on icon at bounding box center [412, 236] width 7 height 7
drag, startPoint x: 83, startPoint y: 102, endPoint x: 113, endPoint y: 99, distance: 30.5
click at [113, 99] on div "Le prix est de 89.-" at bounding box center [194, 100] width 296 height 9
copy div "89.-"
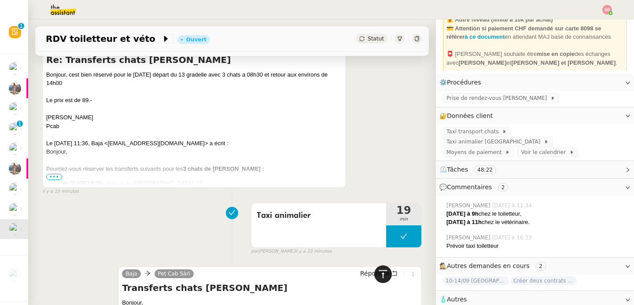
click at [384, 272] on div at bounding box center [383, 274] width 18 height 18
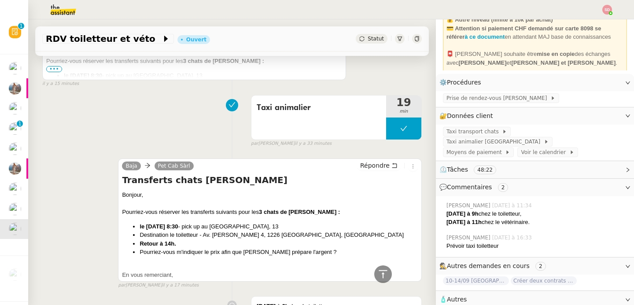
scroll to position [736, 0]
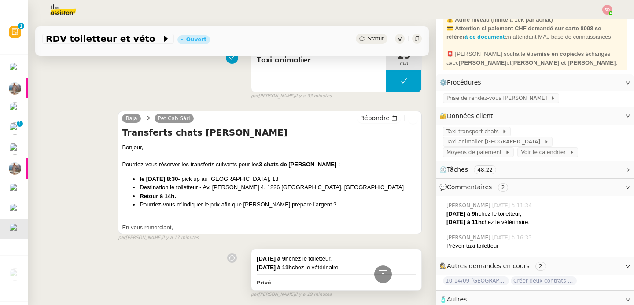
click at [381, 256] on div "4 septembre à 9h chez le toiletteur," at bounding box center [335, 258] width 159 height 9
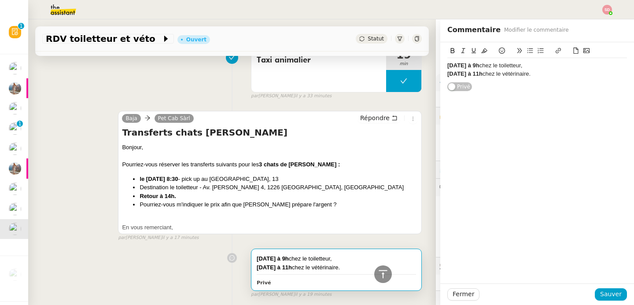
click at [555, 66] on div "4 septembre à 9h chez le toiletteur," at bounding box center [537, 66] width 180 height 8
click at [447, 74] on div "Taxi animalier : 89.-CHF pick up à 8:30" at bounding box center [537, 74] width 180 height 8
click at [539, 70] on li "Taxi animalier : 89.-CHF pick up à 8:30" at bounding box center [541, 74] width 171 height 8
click at [539, 68] on div "4 septembre à 9h chez le toiletteur" at bounding box center [537, 66] width 180 height 8
click at [602, 293] on span "Sauver" at bounding box center [611, 294] width 22 height 10
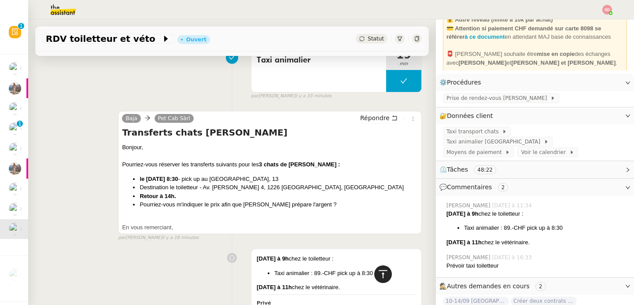
click at [377, 273] on icon at bounding box center [382, 274] width 11 height 11
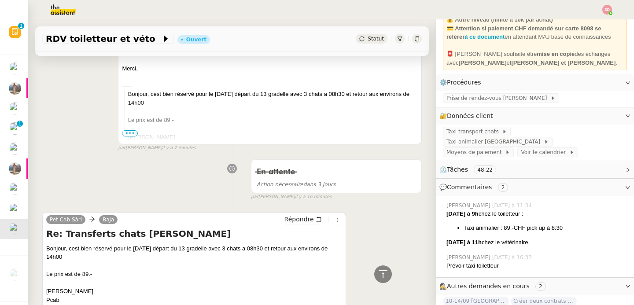
scroll to position [693, 0]
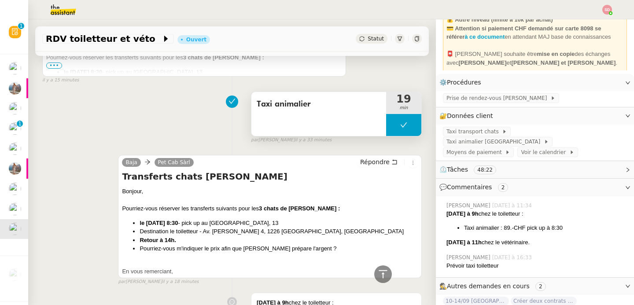
click at [388, 125] on button at bounding box center [403, 125] width 35 height 22
click at [388, 125] on div at bounding box center [395, 125] width 18 height 22
click at [388, 125] on div at bounding box center [403, 125] width 35 height 22
click at [403, 124] on button at bounding box center [412, 125] width 18 height 22
click at [381, 273] on div at bounding box center [383, 274] width 18 height 18
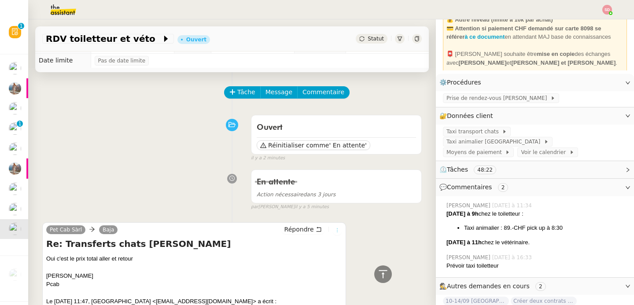
scroll to position [0, 0]
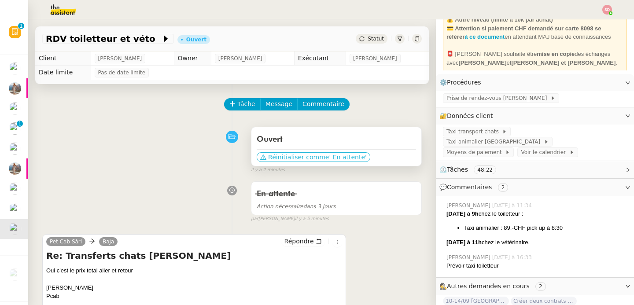
click at [329, 156] on span "' En attente'" at bounding box center [347, 157] width 37 height 9
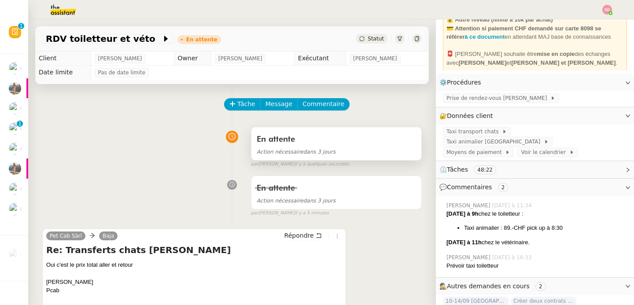
click at [331, 141] on div "En attente" at bounding box center [335, 139] width 159 height 14
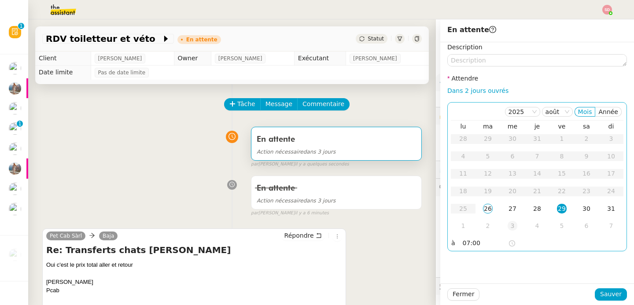
click at [507, 223] on div "3" at bounding box center [512, 226] width 10 height 10
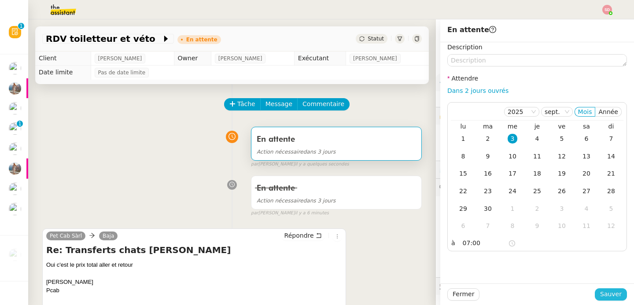
click at [601, 291] on span "Sauver" at bounding box center [611, 294] width 22 height 10
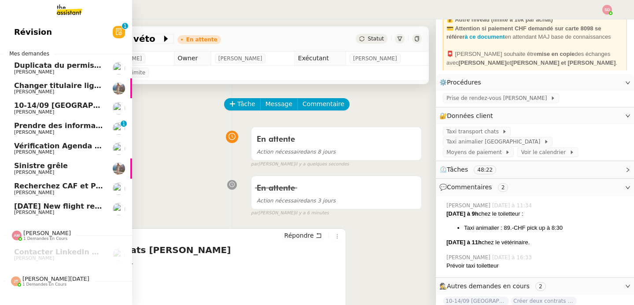
click at [28, 209] on span "[DATE] New flight request - [PERSON_NAME]" at bounding box center [102, 206] width 176 height 8
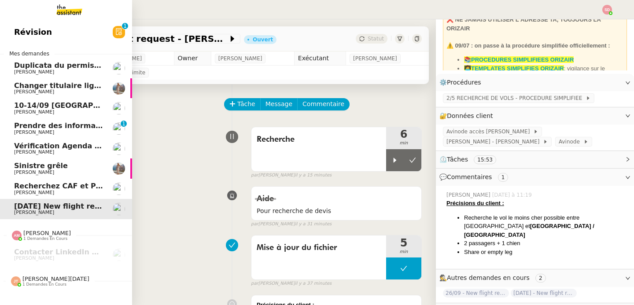
scroll to position [63, 0]
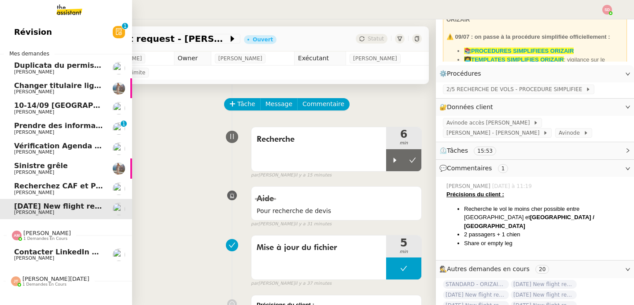
click at [31, 240] on span "1 demandes en cours" at bounding box center [45, 238] width 44 height 5
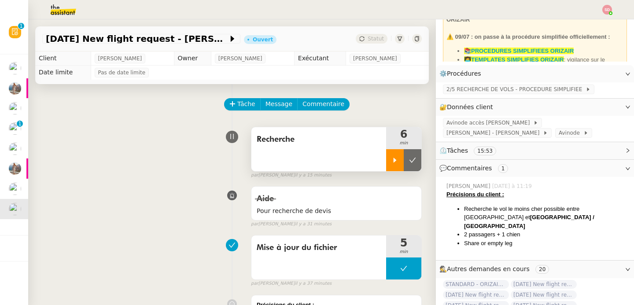
click at [386, 165] on div at bounding box center [395, 160] width 18 height 22
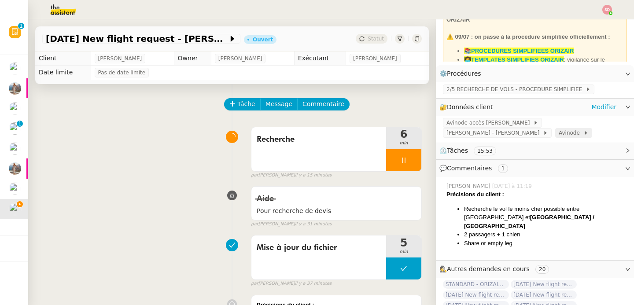
click at [583, 136] on icon at bounding box center [585, 132] width 5 height 5
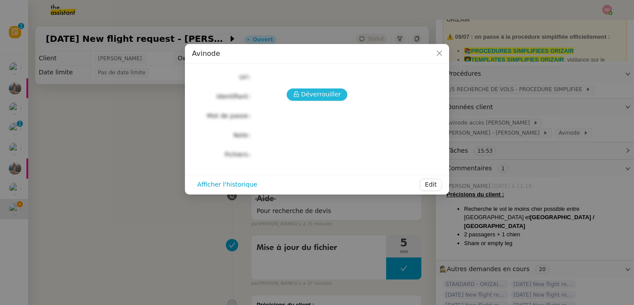
click at [312, 93] on span "Déverrouiller" at bounding box center [321, 94] width 40 height 10
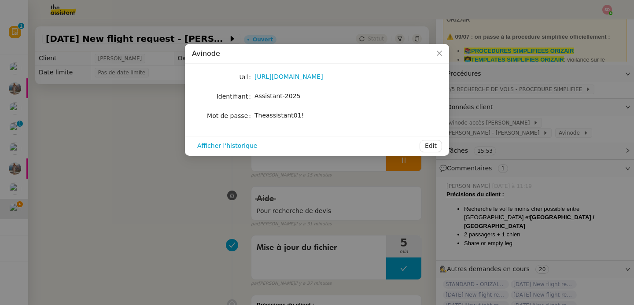
click at [286, 117] on span "Theassistant01!" at bounding box center [278, 115] width 49 height 7
copy div "Theassistant01! Afficher l'historique Edit"
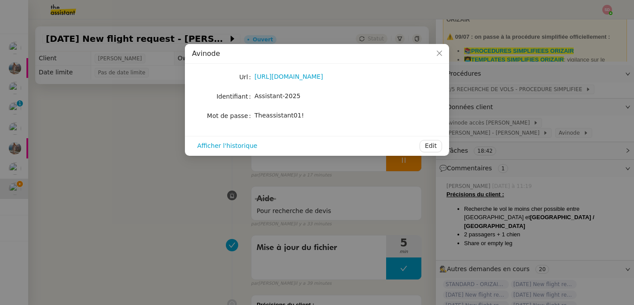
click at [187, 222] on nz-modal-container "Avinode Url https://marketplace.avinode.com/sso/mvc/login Identifiant Assistant…" at bounding box center [317, 152] width 634 height 305
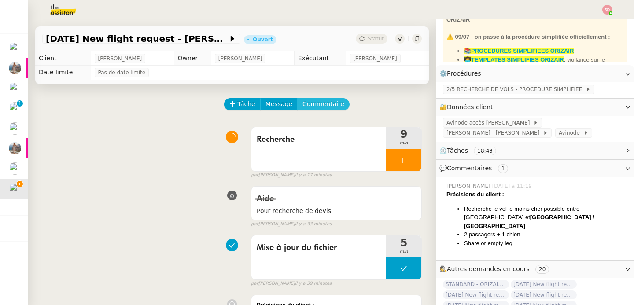
click at [323, 103] on span "Commentaire" at bounding box center [323, 104] width 42 height 10
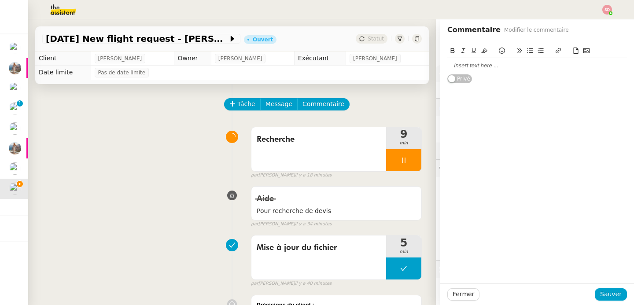
click at [493, 65] on div at bounding box center [537, 66] width 180 height 8
click at [608, 295] on span "Sauver" at bounding box center [611, 294] width 22 height 10
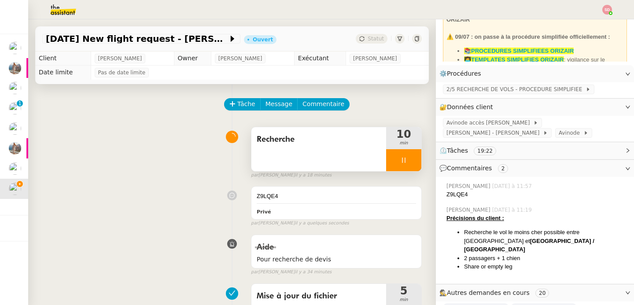
click at [396, 160] on div at bounding box center [403, 160] width 35 height 22
click at [403, 160] on button at bounding box center [412, 160] width 18 height 22
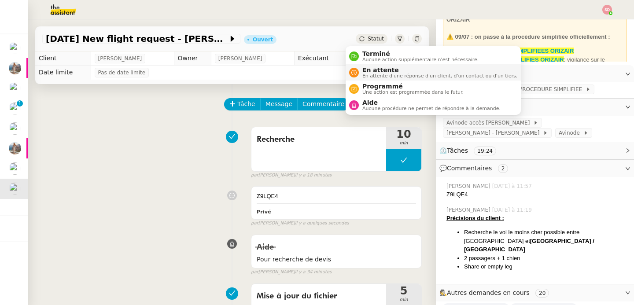
click at [374, 70] on span "En attente" at bounding box center [439, 69] width 155 height 7
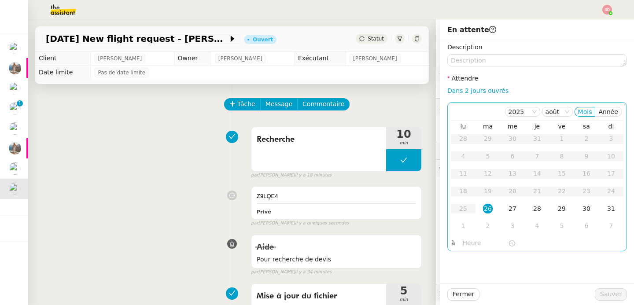
click at [471, 245] on input "text" at bounding box center [484, 243] width 45 height 10
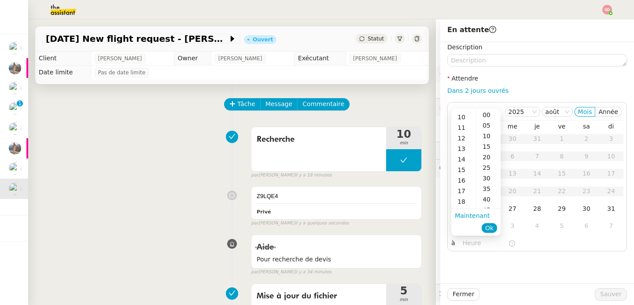
drag, startPoint x: 465, startPoint y: 183, endPoint x: 469, endPoint y: 161, distance: 22.4
click at [465, 183] on div "16" at bounding box center [463, 180] width 25 height 11
click at [487, 110] on div "00" at bounding box center [488, 115] width 24 height 11
type input "16:00"
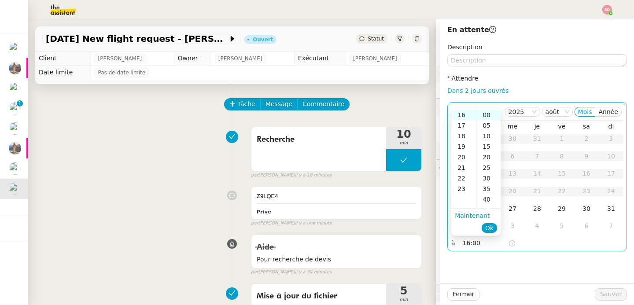
click at [489, 231] on span "Ok" at bounding box center [489, 228] width 8 height 9
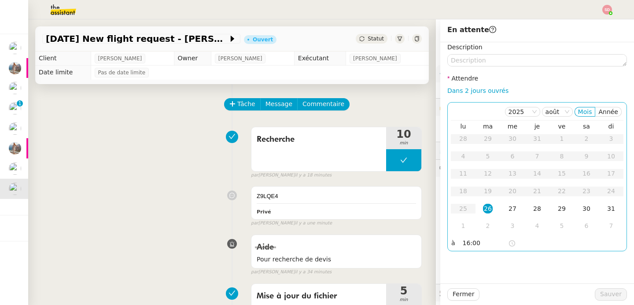
click at [483, 210] on div "26" at bounding box center [488, 209] width 10 height 10
click at [602, 293] on span "Sauver" at bounding box center [611, 294] width 22 height 10
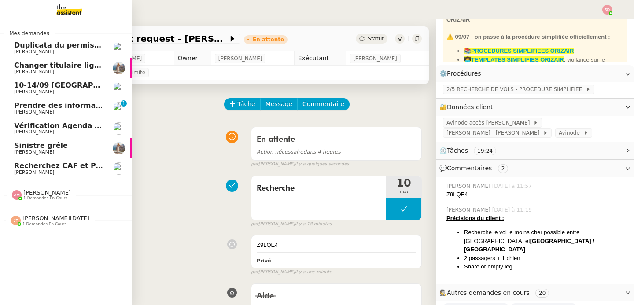
click at [33, 62] on span "Changer titulaire ligne EDF" at bounding box center [68, 65] width 108 height 8
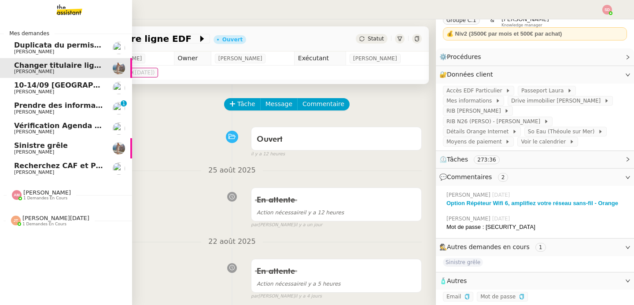
scroll to position [45, 0]
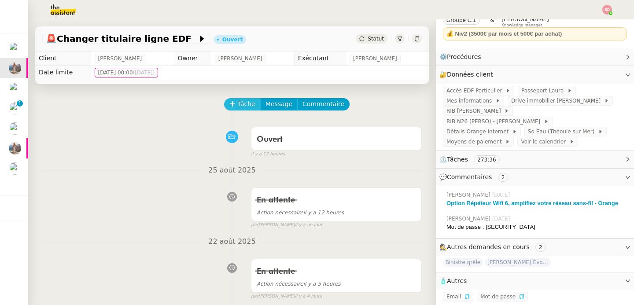
click at [237, 102] on span "Tâche" at bounding box center [246, 104] width 18 height 10
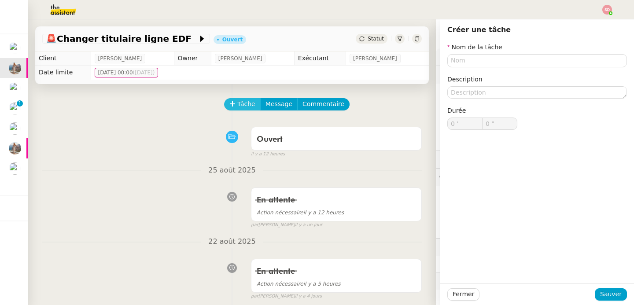
scroll to position [45, 0]
type input "e"
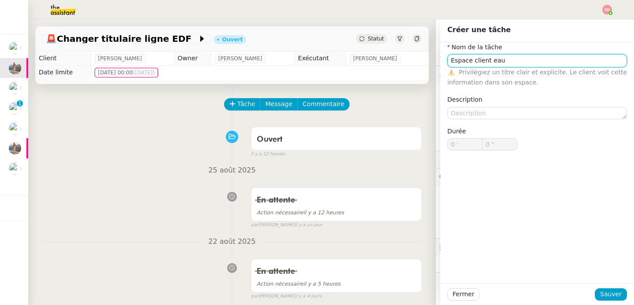
type input "Espace client eau"
click at [596, 286] on div "Fermer Sauver" at bounding box center [537, 294] width 194 height 22
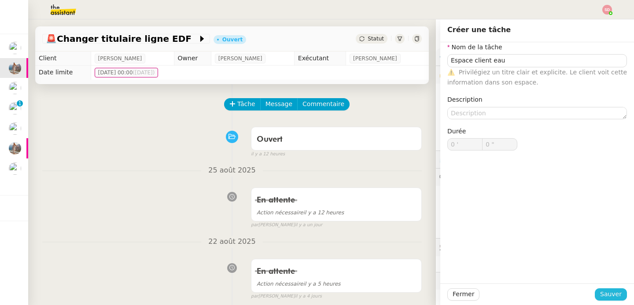
click at [600, 293] on span "Sauver" at bounding box center [611, 294] width 22 height 10
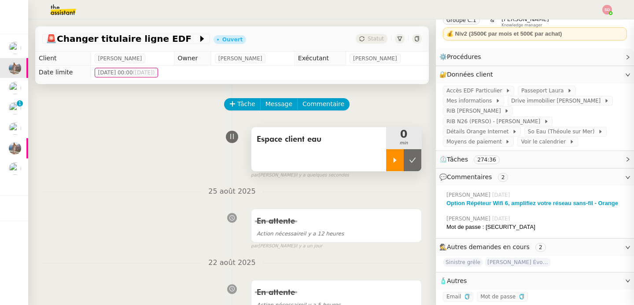
click at [391, 158] on icon at bounding box center [394, 160] width 7 height 7
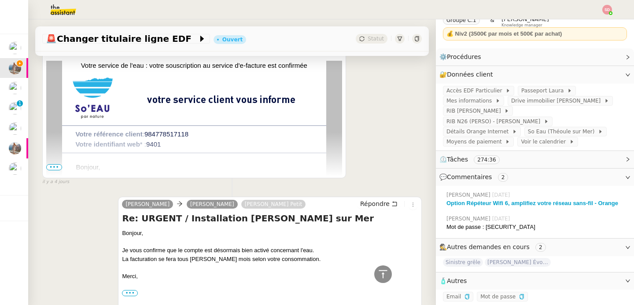
scroll to position [302, 0]
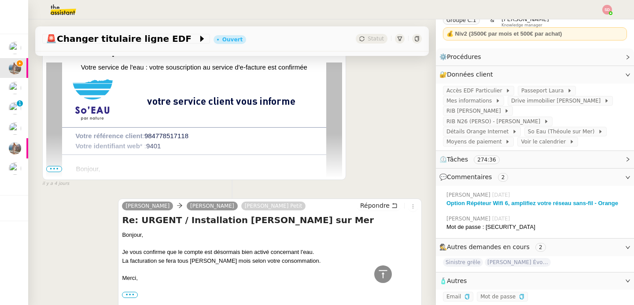
click at [58, 166] on span "•••" at bounding box center [54, 169] width 16 height 6
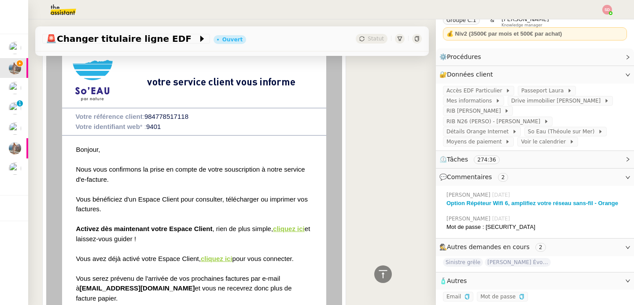
scroll to position [359, 0]
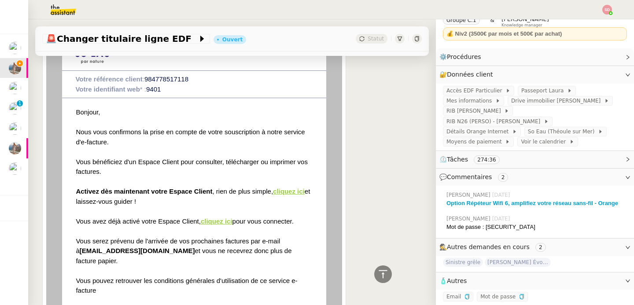
click at [277, 192] on link "cliquez ici" at bounding box center [289, 190] width 32 height 7
click at [223, 221] on link "cliquez ici" at bounding box center [217, 220] width 32 height 7
click at [288, 191] on link "cliquez ici" at bounding box center [289, 190] width 32 height 7
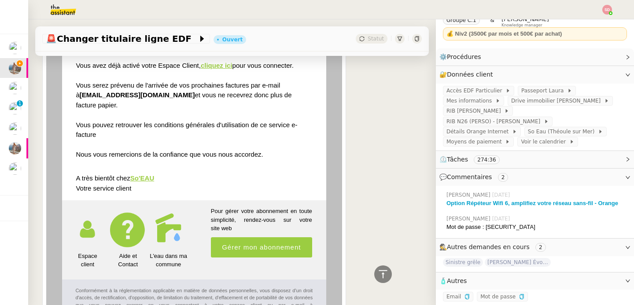
scroll to position [515, 0]
click at [254, 245] on link "Gérer mon abonnement" at bounding box center [261, 247] width 101 height 21
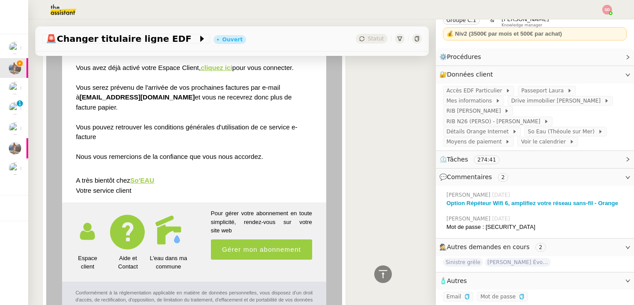
scroll to position [512, 0]
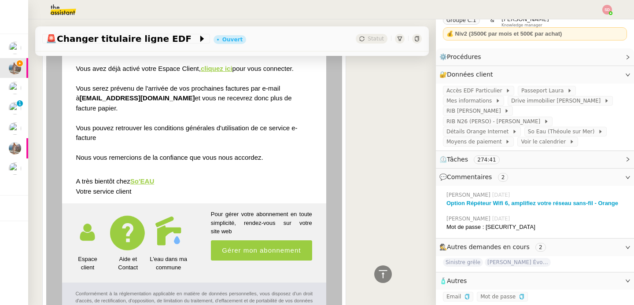
click at [142, 177] on link "So'EAU" at bounding box center [142, 180] width 24 height 7
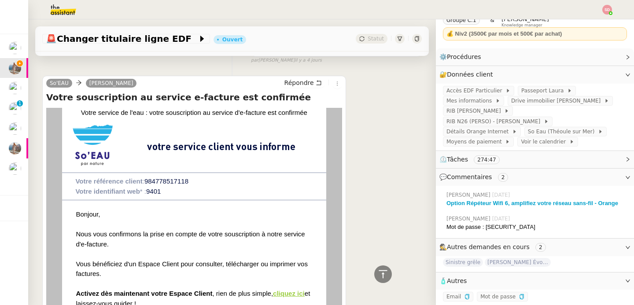
scroll to position [256, 0]
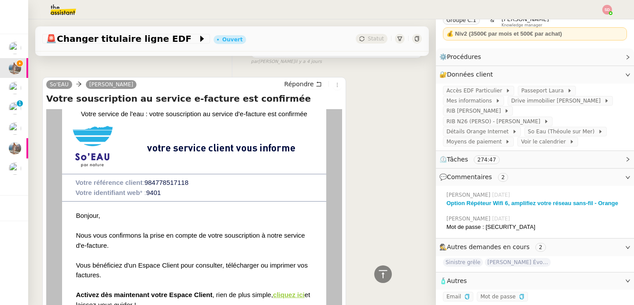
click at [88, 136] on img at bounding box center [93, 146] width 44 height 44
click at [464, 294] on icon "button" at bounding box center [466, 296] width 5 height 5
click at [519, 294] on icon "button" at bounding box center [521, 296] width 5 height 5
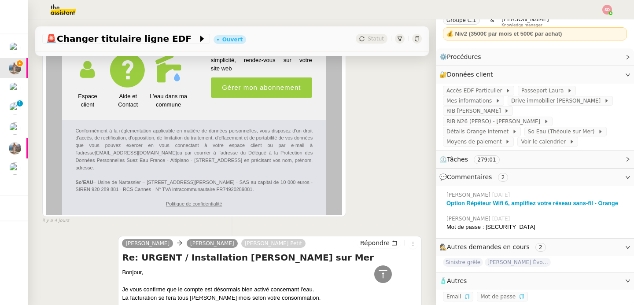
scroll to position [831, 0]
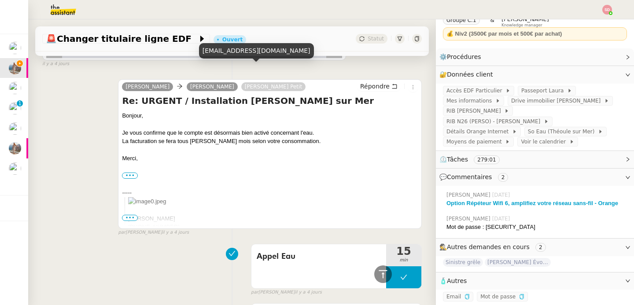
click at [245, 55] on div "lauragpetit@gmail.com" at bounding box center [256, 50] width 115 height 15
copy div "lauragpetit@gmail.com"
click at [212, 52] on div "lauragpetit@gmail.com" at bounding box center [256, 50] width 115 height 15
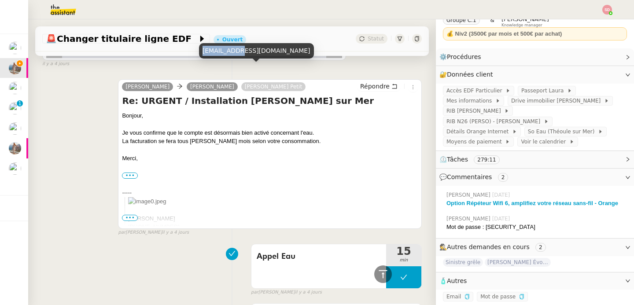
click at [212, 52] on div "lauragpetit@gmail.com" at bounding box center [256, 50] width 115 height 15
copy div "lauragpetit@gmail.com"
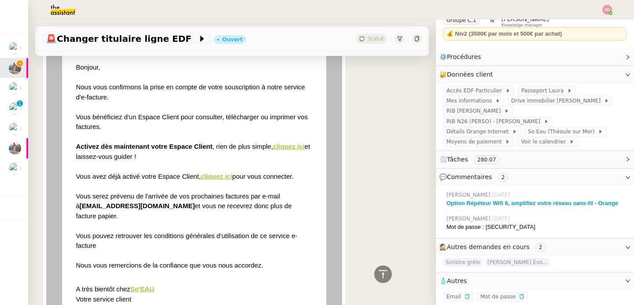
scroll to position [0, 0]
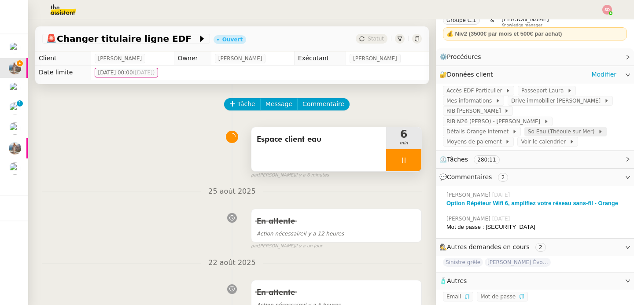
click at [543, 130] on span "So Eau (Théoule sur Mer)" at bounding box center [563, 131] width 70 height 9
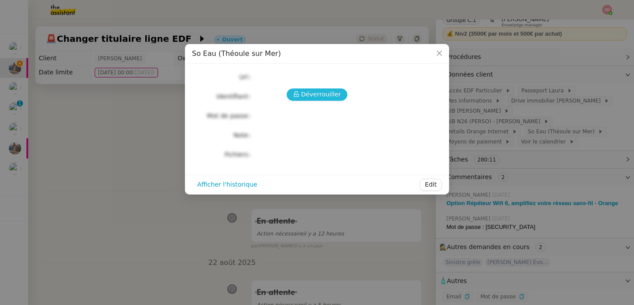
click at [323, 93] on span "Déverrouiller" at bounding box center [321, 94] width 40 height 10
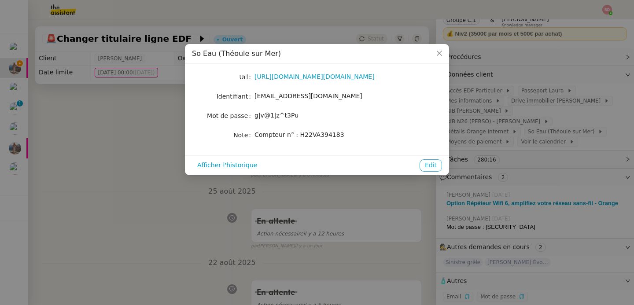
click at [429, 169] on span "Edit" at bounding box center [431, 165] width 12 height 10
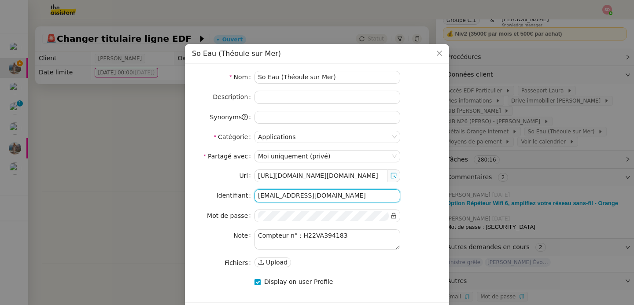
click at [311, 197] on input "alex.t5o3@theassistant.com" at bounding box center [327, 195] width 146 height 13
paste input "lauragpetit@gmail"
type input "lauragpetit@gmail.com"
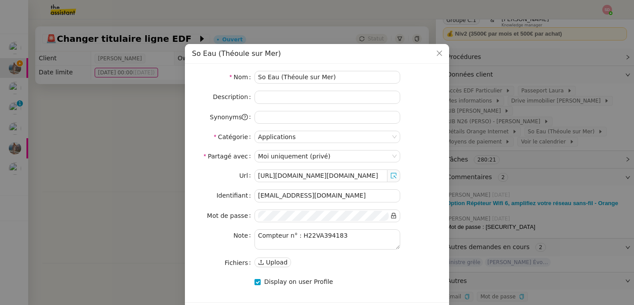
click at [423, 210] on nz-form-item "Mot de passe" at bounding box center [317, 215] width 250 height 13
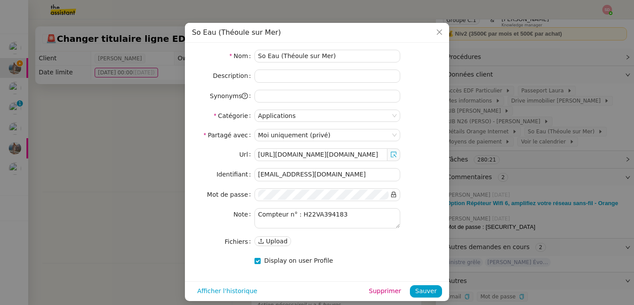
scroll to position [28, 0]
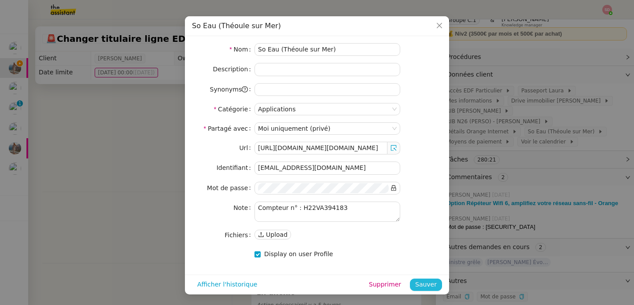
click at [416, 283] on span "Sauver" at bounding box center [426, 284] width 22 height 10
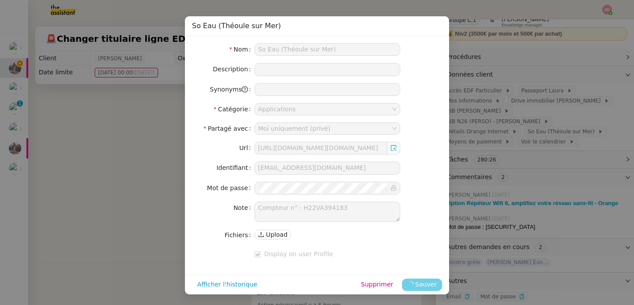
scroll to position [0, 0]
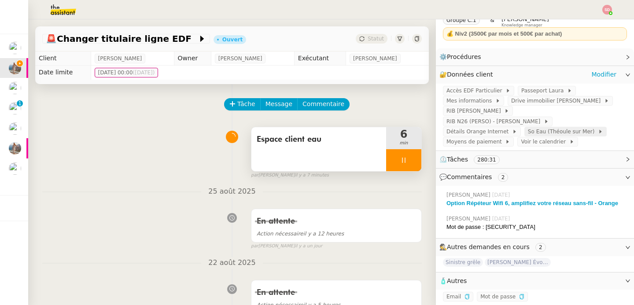
click at [528, 128] on span "So Eau (Théoule sur Mer)" at bounding box center [563, 131] width 70 height 9
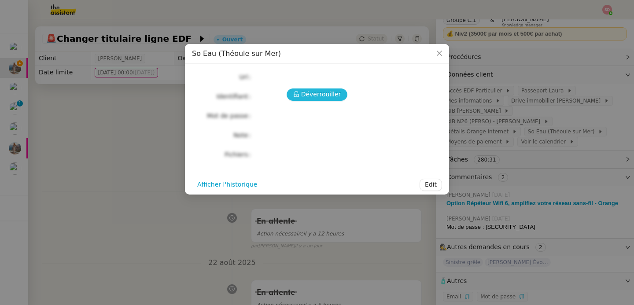
click at [303, 95] on span "Déverrouiller" at bounding box center [321, 94] width 40 height 10
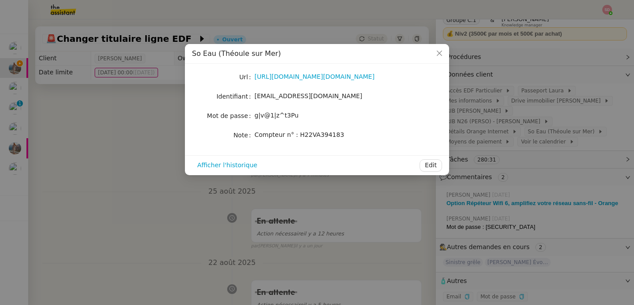
click at [127, 161] on nz-modal-container "So Eau (Théoule sur Mer) Url https://links.relationclient.toutsurmoneau.fr/ctt?…" at bounding box center [317, 152] width 634 height 305
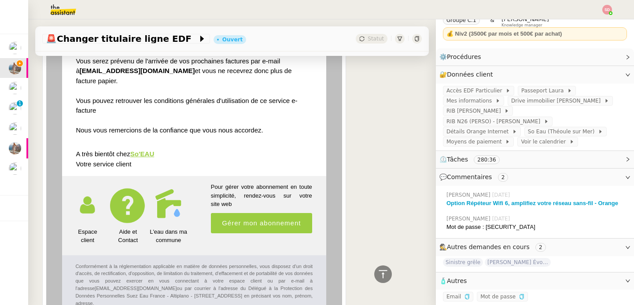
scroll to position [834, 0]
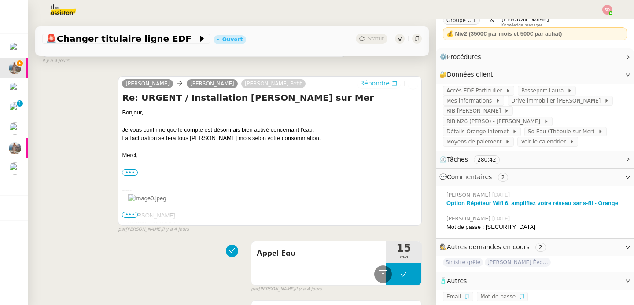
click at [376, 79] on span "Répondre" at bounding box center [374, 83] width 29 height 9
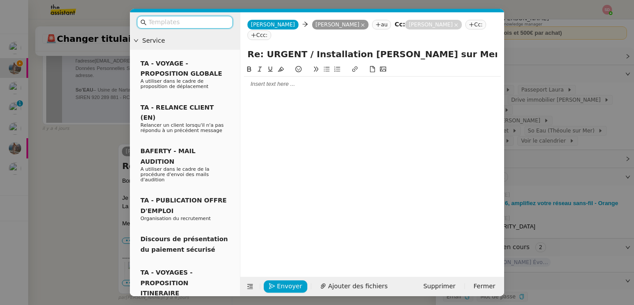
scroll to position [902, 0]
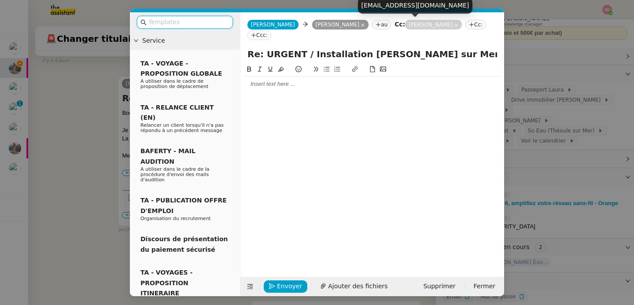
click at [454, 26] on icon at bounding box center [456, 25] width 4 height 4
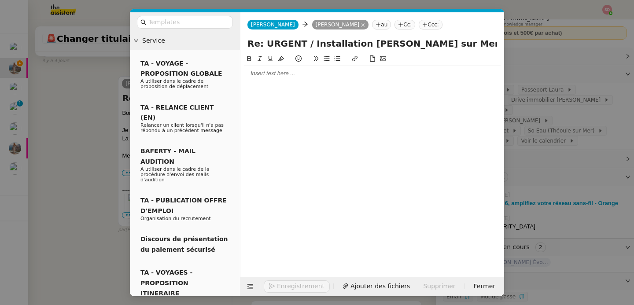
click at [375, 22] on icon at bounding box center [377, 24] width 5 height 5
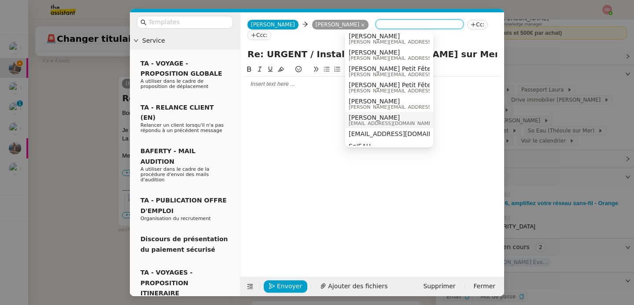
scroll to position [88, 0]
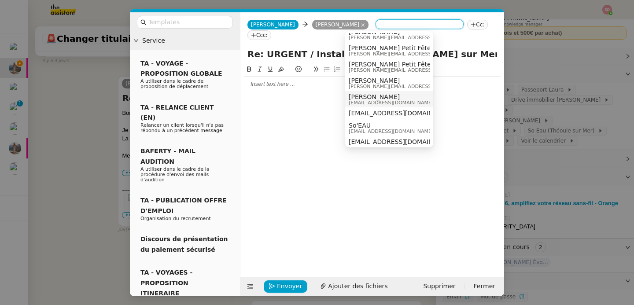
click at [407, 96] on div "laura g petit lauragpetit@gmail.com" at bounding box center [393, 99] width 91 height 12
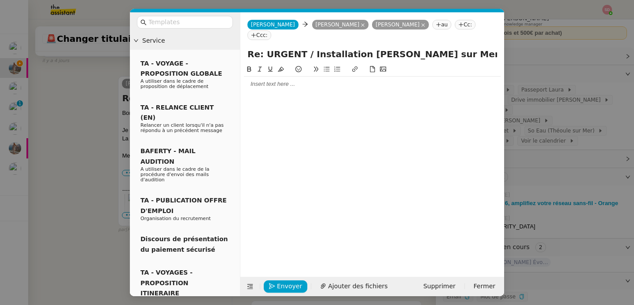
scroll to position [0, 0]
click at [303, 80] on div at bounding box center [372, 84] width 256 height 15
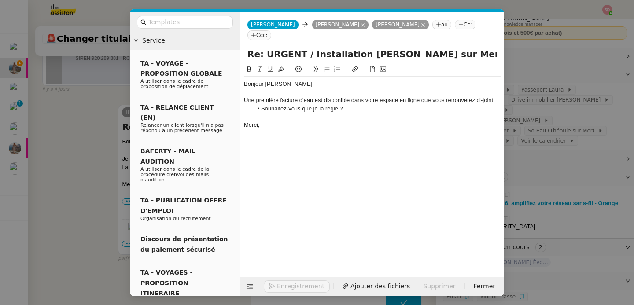
scroll to position [965, 0]
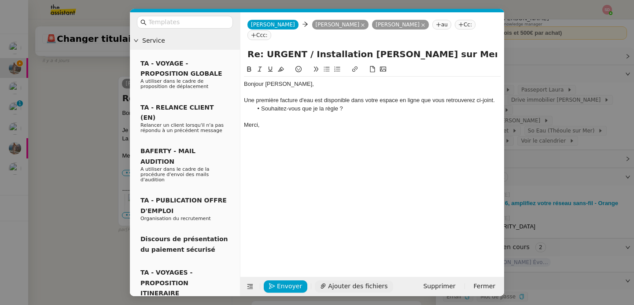
click at [349, 286] on span "Ajouter des fichiers" at bounding box center [357, 286] width 59 height 10
click at [341, 284] on span "Ajouter des fichiers" at bounding box center [357, 286] width 59 height 10
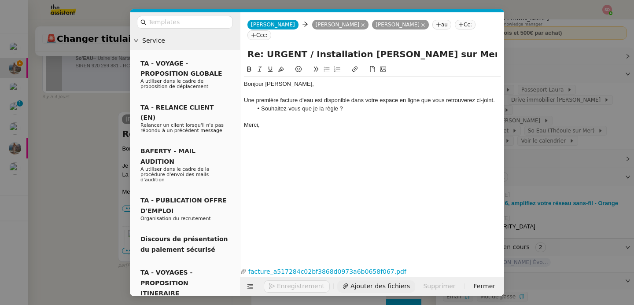
scroll to position [1000, 0]
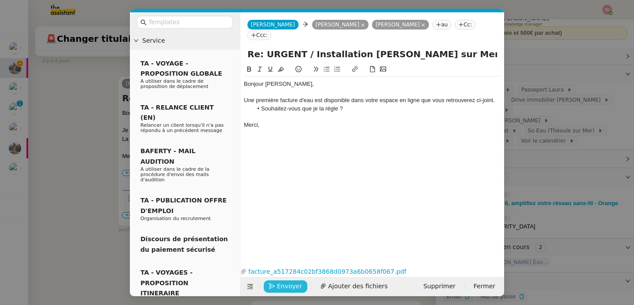
click at [287, 288] on span "Envoyer" at bounding box center [289, 286] width 25 height 10
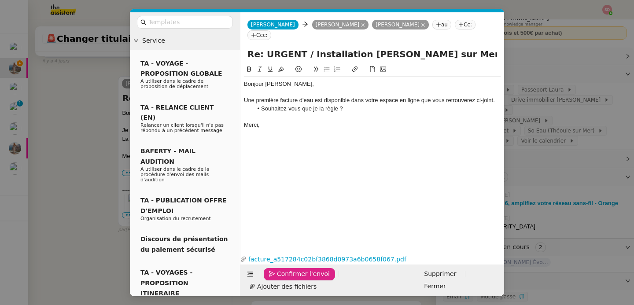
click at [287, 279] on span "Confirmer l'envoi" at bounding box center [303, 274] width 53 height 10
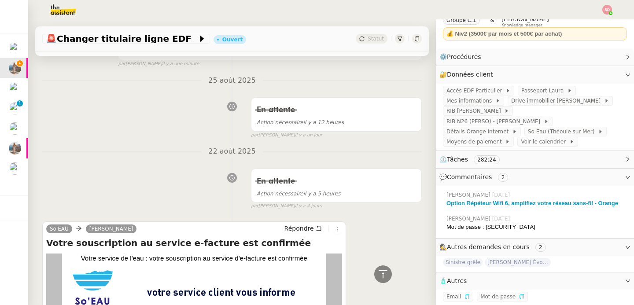
scroll to position [0, 0]
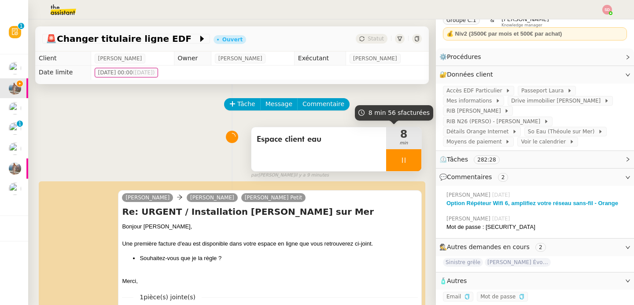
click at [408, 158] on div at bounding box center [403, 160] width 35 height 22
click at [402, 160] on icon at bounding box center [403, 160] width 3 height 5
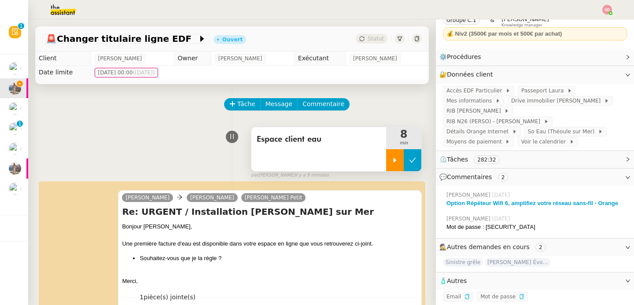
click at [403, 161] on button at bounding box center [412, 160] width 18 height 22
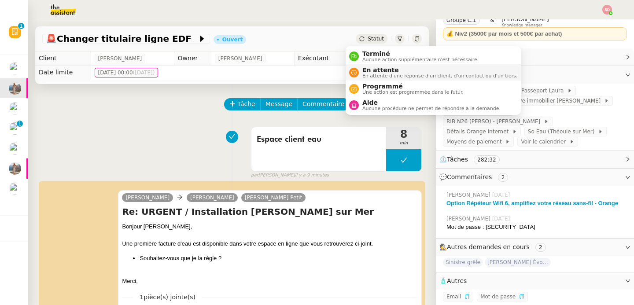
click at [366, 70] on span "En attente" at bounding box center [439, 69] width 155 height 7
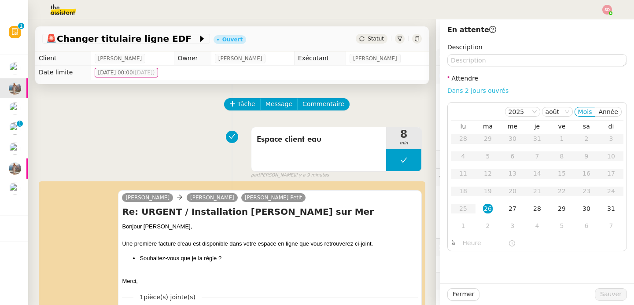
click at [482, 92] on link "Dans 2 jours ouvrés" at bounding box center [477, 90] width 61 height 7
type input "07:00"
click at [483, 228] on div "2" at bounding box center [488, 226] width 10 height 10
click at [605, 298] on span "Sauver" at bounding box center [611, 294] width 22 height 10
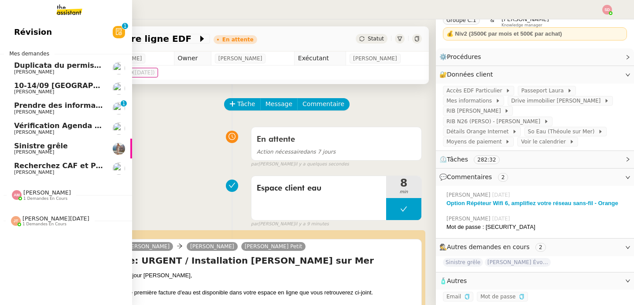
drag, startPoint x: 71, startPoint y: 140, endPoint x: 210, endPoint y: 122, distance: 140.6
click at [71, 140] on link "Sinistre grêle Laura Gauthier" at bounding box center [66, 149] width 132 height 20
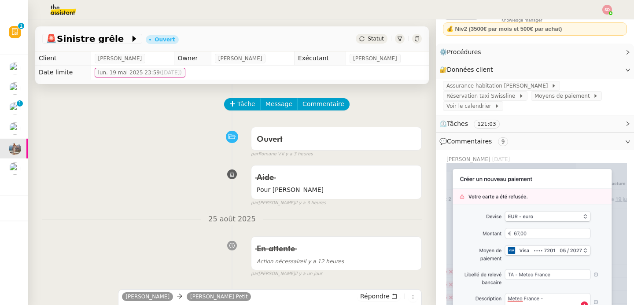
scroll to position [45, 0]
click at [237, 105] on span "Tâche" at bounding box center [246, 104] width 18 height 10
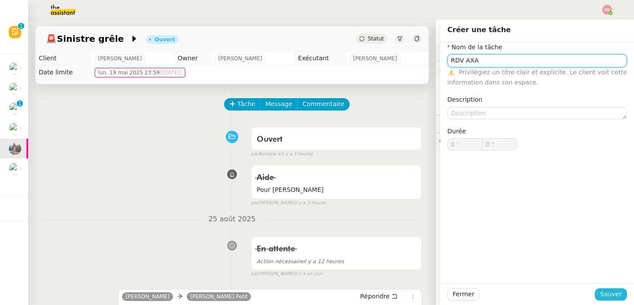
type input "RDV AXA"
click at [610, 288] on button "Sauver" at bounding box center [610, 294] width 32 height 12
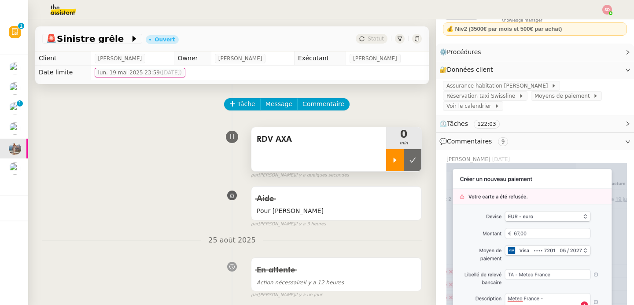
click at [391, 161] on icon at bounding box center [394, 160] width 7 height 7
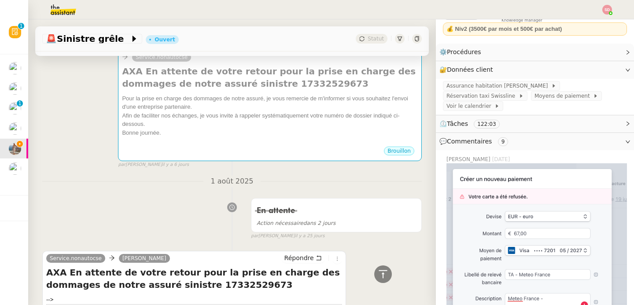
scroll to position [941, 0]
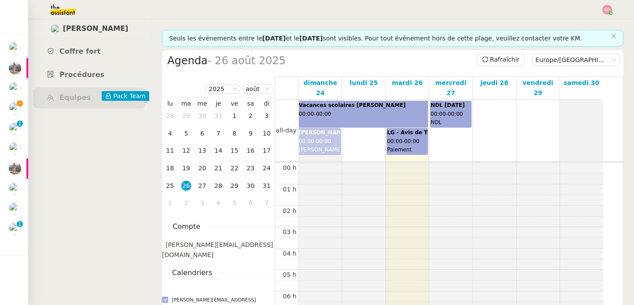
scroll to position [129, 0]
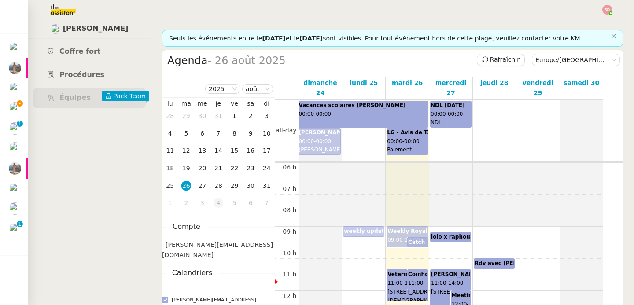
click at [216, 205] on div "4" at bounding box center [218, 203] width 10 height 10
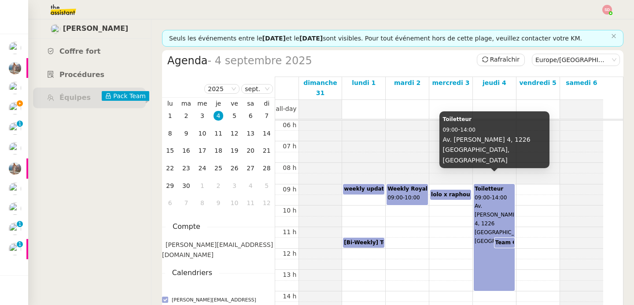
click at [501, 202] on div "Toiletteur 09:00 - 14:00 Av. [PERSON_NAME] 4, 1226 [GEOGRAPHIC_DATA], [GEOGRAPH…" at bounding box center [493, 215] width 39 height 61
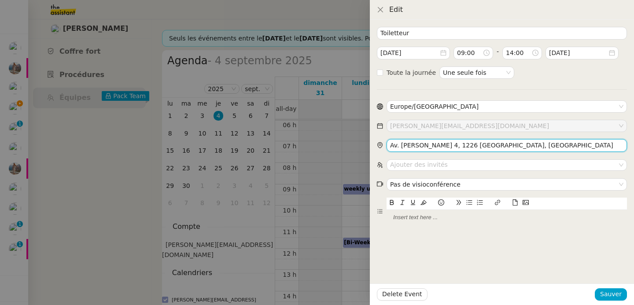
click at [463, 145] on input "Av. [PERSON_NAME] 4, 1226 [GEOGRAPHIC_DATA], [GEOGRAPHIC_DATA]" at bounding box center [506, 145] width 240 height 13
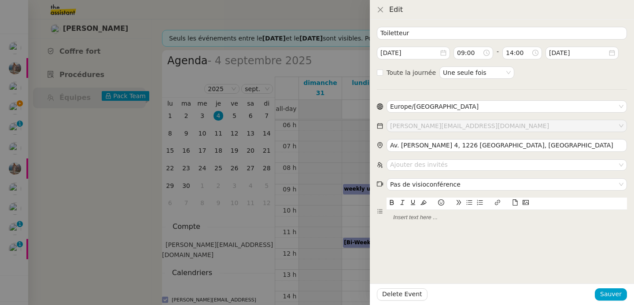
click at [318, 139] on div at bounding box center [317, 152] width 634 height 305
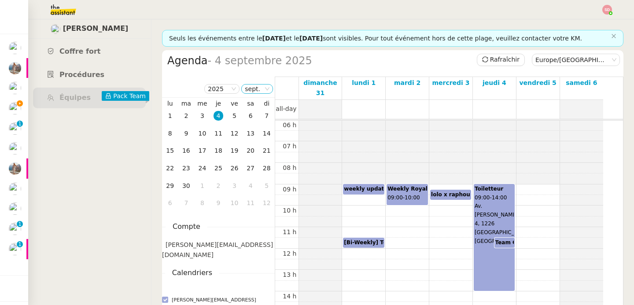
click at [251, 90] on nz-select-item "sept." at bounding box center [257, 88] width 25 height 9
click at [257, 191] on div "août" at bounding box center [257, 190] width 24 height 8
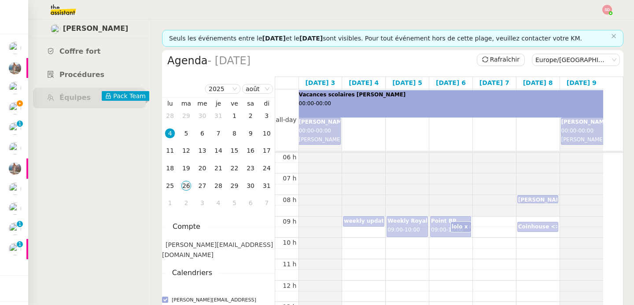
click at [187, 187] on div "26" at bounding box center [186, 186] width 10 height 10
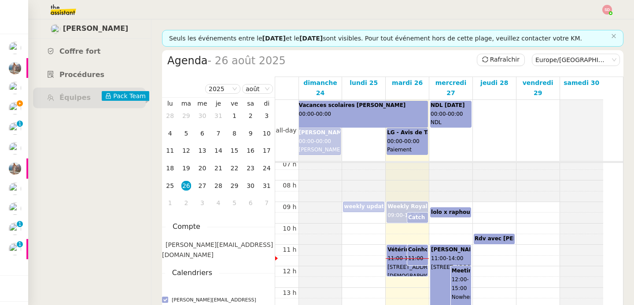
scroll to position [221, 0]
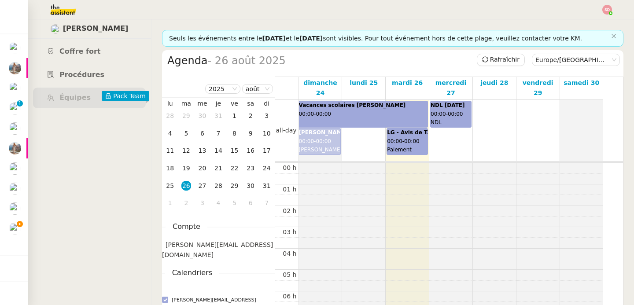
scroll to position [129, 0]
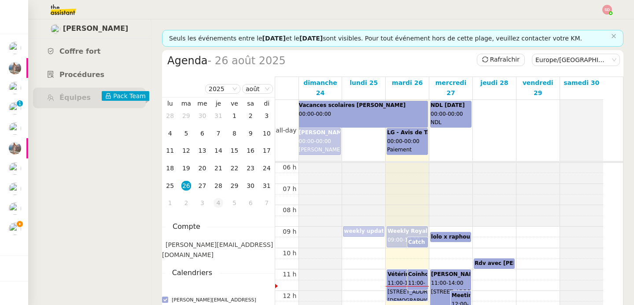
click at [220, 205] on div "4" at bounding box center [218, 203] width 10 height 10
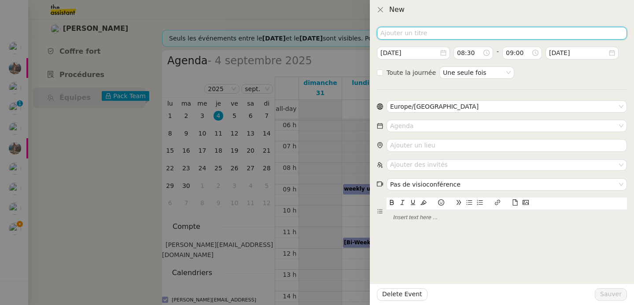
click at [472, 27] on input at bounding box center [502, 33] width 250 height 13
type input "p"
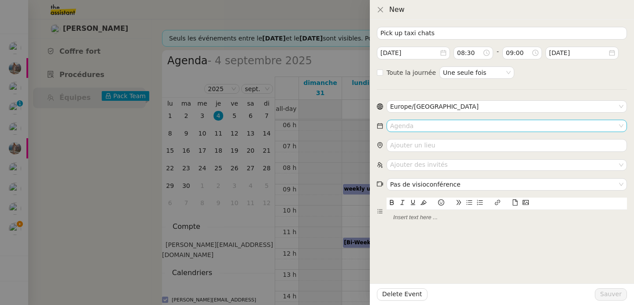
click at [443, 130] on input at bounding box center [503, 125] width 227 height 11
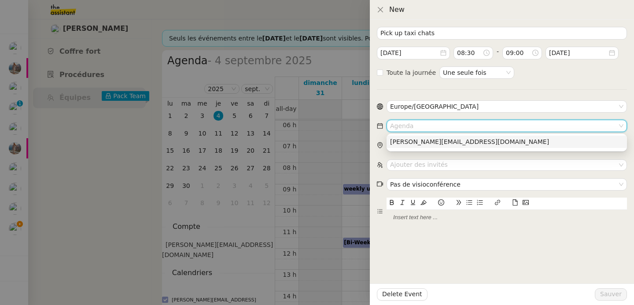
click at [442, 140] on div "[PERSON_NAME][EMAIL_ADDRESS][DOMAIN_NAME]" at bounding box center [506, 142] width 233 height 8
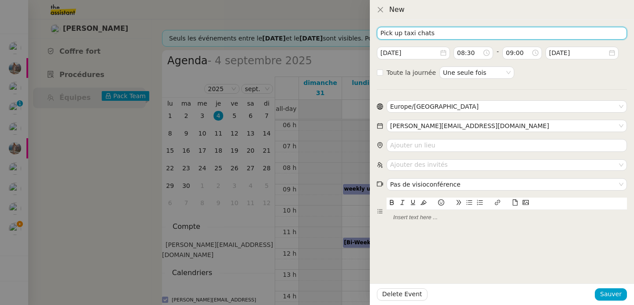
click at [469, 30] on input "Pick up taxi chats" at bounding box center [502, 33] width 250 height 13
paste input "004176 343 12 36"
drag, startPoint x: 439, startPoint y: 35, endPoint x: 430, endPoint y: 34, distance: 8.8
click at [430, 34] on input "Pick up taxi chats 004176 343 12 36" at bounding box center [502, 33] width 250 height 13
type input "Pick up taxi chats [PHONE_NUMBER]"
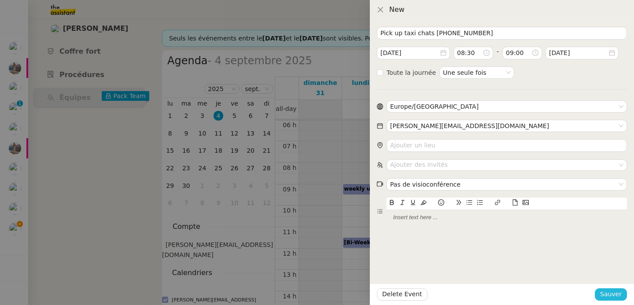
click at [620, 296] on span "Sauver" at bounding box center [611, 294] width 22 height 10
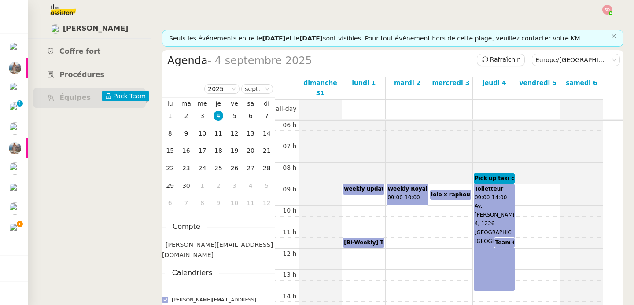
click at [501, 289] on div "00 h 01 h 02 h 03 h 04 h 05 h 06 h 07 h 08 h 09 h 10 h 11 h 12 h 13 h 14 h 15 h…" at bounding box center [439, 248] width 328 height 513
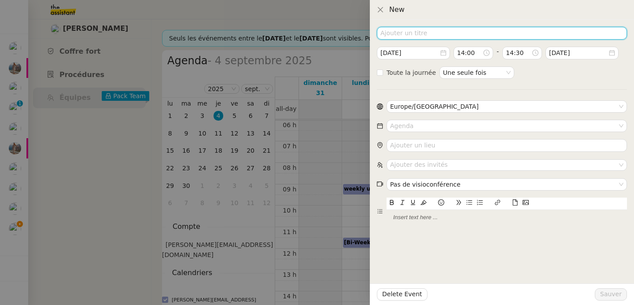
click at [480, 35] on input at bounding box center [502, 33] width 250 height 13
type input "Retour chats"
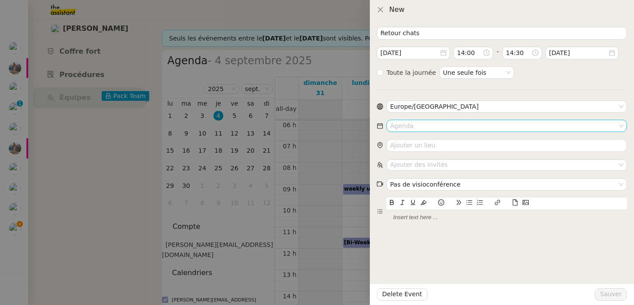
click at [426, 126] on input at bounding box center [503, 125] width 227 height 11
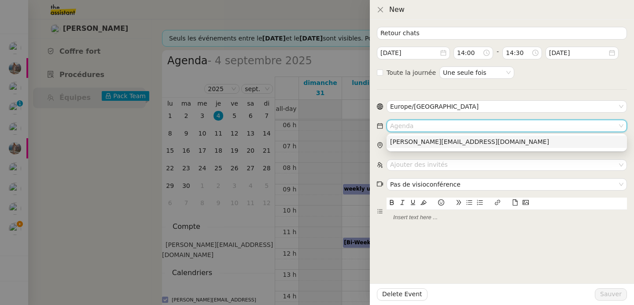
click at [429, 142] on div "[PERSON_NAME][EMAIL_ADDRESS][DOMAIN_NAME]" at bounding box center [506, 142] width 233 height 8
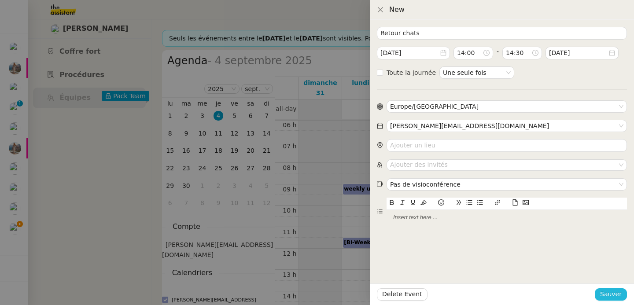
click at [615, 294] on span "Sauver" at bounding box center [611, 294] width 22 height 10
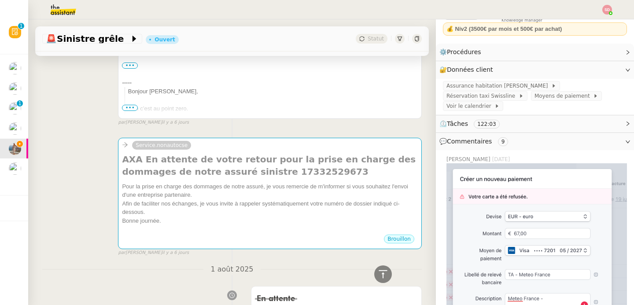
scroll to position [913, 0]
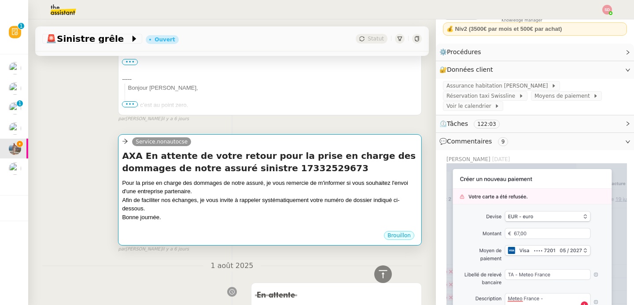
click at [289, 197] on div "Afin de faciliter nos échanges, je vous invite à rappeler systématiquement votr…" at bounding box center [270, 204] width 296 height 17
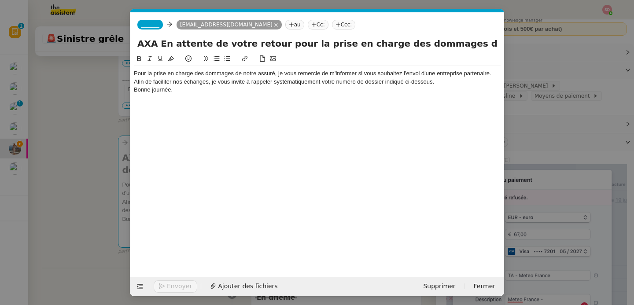
scroll to position [0, 18]
click at [158, 24] on span "_______" at bounding box center [150, 25] width 18 height 6
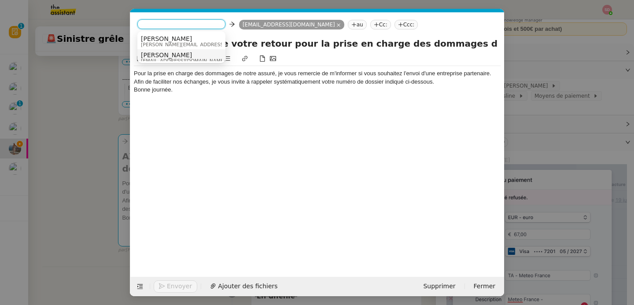
click at [163, 55] on span "Alex" at bounding box center [183, 54] width 84 height 7
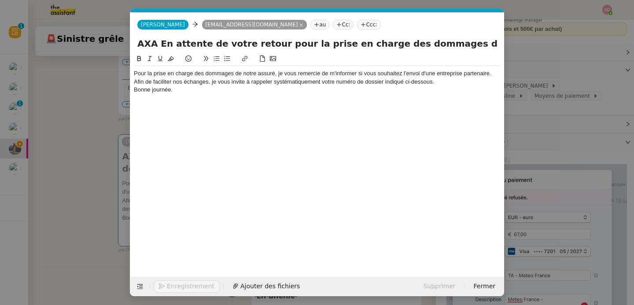
click at [131, 74] on nz-spin "Pour la prise en charge des dommages de notre assuré, je vous remercie de m'inf…" at bounding box center [317, 160] width 374 height 213
click at [133, 74] on nz-spin "Pour la prise en charge des dommages de notre assuré, je vous remercie de m'inf…" at bounding box center [317, 160] width 374 height 213
click at [137, 73] on div "Pour la prise en charge des dommages de notre assuré, je vous remercie de m'inf…" at bounding box center [317, 74] width 366 height 8
click at [133, 74] on nz-spin "Pour la prise en charge des dommages de notre assuré, je vous remercie de m'inf…" at bounding box center [317, 160] width 374 height 213
click at [41, 179] on nz-modal-container "Service TA - VOYAGE - PROPOSITION GLOBALE A utiliser dans le cadre de propositi…" at bounding box center [317, 152] width 634 height 305
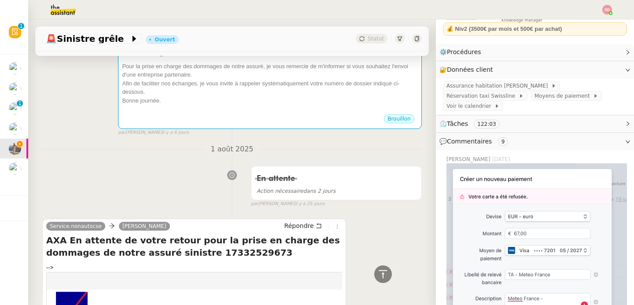
scroll to position [868, 0]
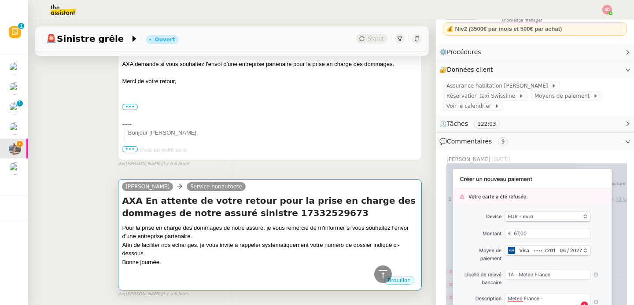
click at [250, 231] on div "Pour la prise en charge des dommages de notre assuré, je vous remercie de m'inf…" at bounding box center [270, 232] width 296 height 17
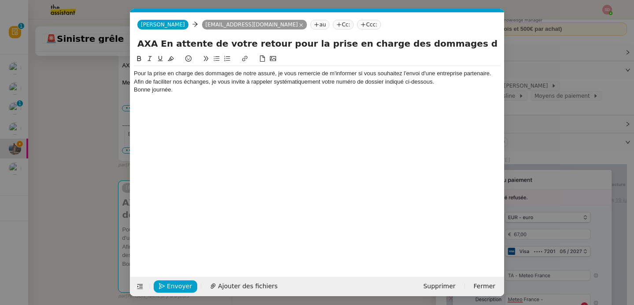
scroll to position [0, 18]
click at [135, 72] on div "Pour la prise en charge des dommages de notre assuré, je vous remercie de m'inf…" at bounding box center [317, 74] width 366 height 8
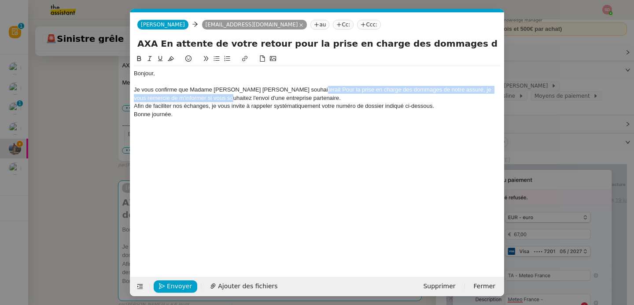
drag, startPoint x: 297, startPoint y: 90, endPoint x: 205, endPoint y: 97, distance: 92.7
click at [205, 97] on div "Je vous confirme que Madame Laura Gauthier Petit souhaiterait Pour la prise en …" at bounding box center [317, 94] width 366 height 16
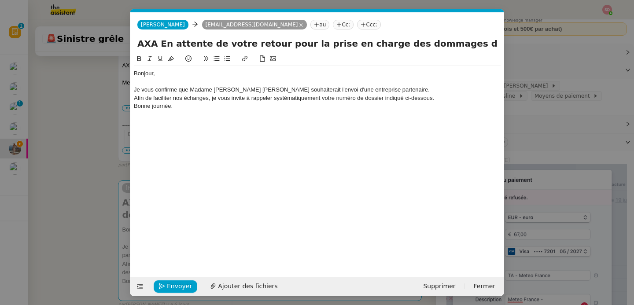
click at [227, 99] on div "Afin de faciliter nos échanges, je vous invite à rappeler systématiquement votr…" at bounding box center [317, 98] width 366 height 8
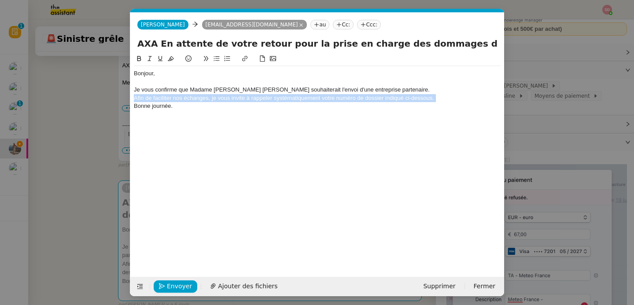
click at [227, 99] on div "Afin de faciliter nos échanges, je vous invite à rappeler systématiquement votr…" at bounding box center [317, 98] width 366 height 8
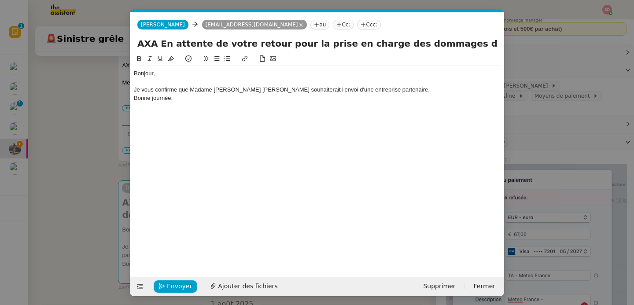
click at [109, 164] on nz-modal-container "Service TA - VOYAGE - PROPOSITION GLOBALE A utiliser dans le cadre de propositi…" at bounding box center [317, 152] width 634 height 305
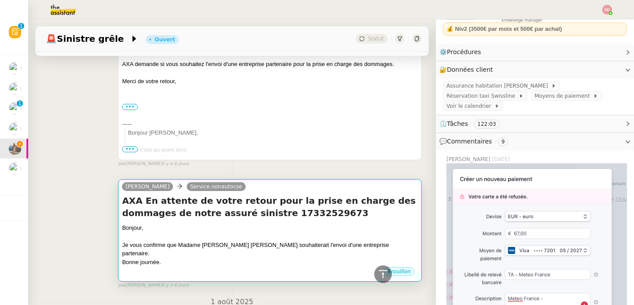
click at [240, 226] on div "Bonjour," at bounding box center [270, 228] width 296 height 9
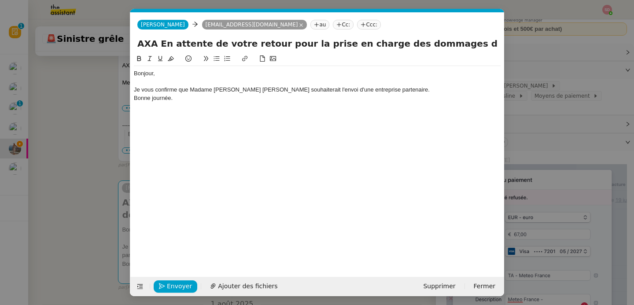
click at [202, 102] on div "Bonne journée." at bounding box center [317, 98] width 366 height 8
click at [84, 150] on nz-modal-container "Service TA - VOYAGE - PROPOSITION GLOBALE A utiliser dans le cadre de propositi…" at bounding box center [317, 152] width 634 height 305
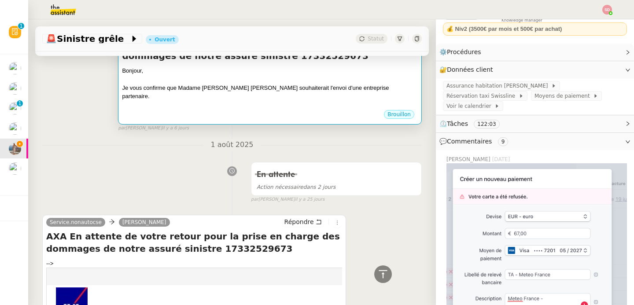
scroll to position [1149, 0]
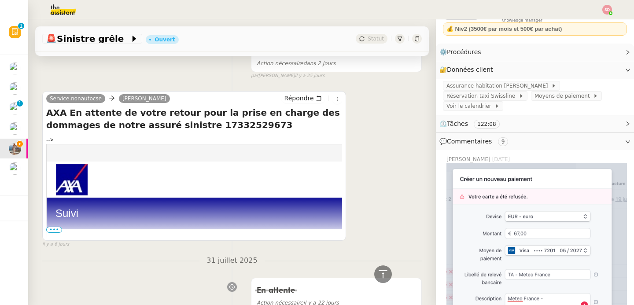
click at [183, 120] on h4 "AXA En attente de votre retour pour la prise en charge des dommages de notre as…" at bounding box center [194, 118] width 296 height 25
copy h4 "17332529673"
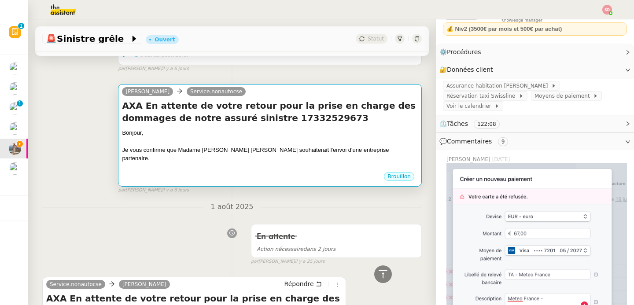
click at [273, 163] on div at bounding box center [270, 167] width 296 height 9
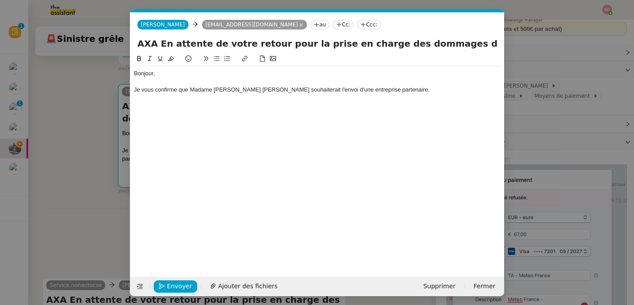
scroll to position [0, 18]
click at [137, 43] on input "AXA En attente de votre retour pour la prise en charge des dommages de notre as…" at bounding box center [316, 43] width 359 height 13
paste input "17332529673"
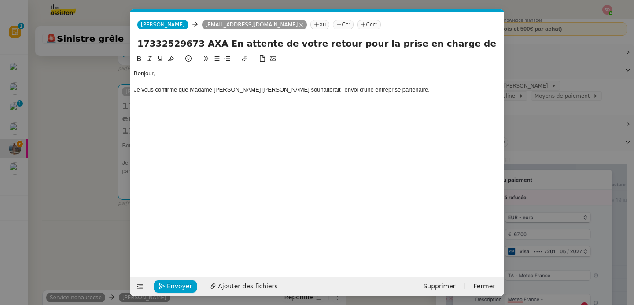
type input "17332529673 AXA En attente de votre retour pour la prise en charge des dommages…"
click at [396, 93] on div "Je vous confirme que Madame Laura Gauthier Petit souhaiterait l'envoi d'une ent…" at bounding box center [317, 90] width 366 height 8
click at [60, 158] on nz-modal-container "Service TA - VOYAGE - PROPOSITION GLOBALE A utiliser dans le cadre de propositi…" at bounding box center [317, 152] width 634 height 305
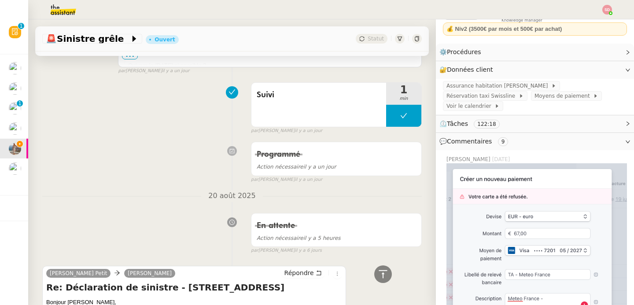
scroll to position [555, 0]
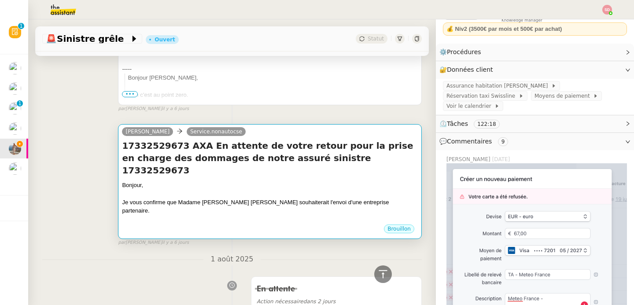
click at [295, 135] on div "Alex Service.nonautocse" at bounding box center [270, 132] width 296 height 13
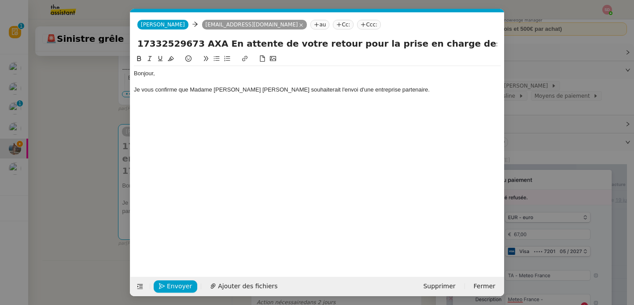
scroll to position [924, 0]
click at [401, 90] on div "Je vous confirme que Madame Laura Gauthier Petit souhaiterait l'envoi d'une ent…" at bounding box center [317, 90] width 366 height 8
click at [81, 111] on nz-modal-container "Service TA - VOYAGE - PROPOSITION GLOBALE A utiliser dans le cadre de propositi…" at bounding box center [317, 152] width 634 height 305
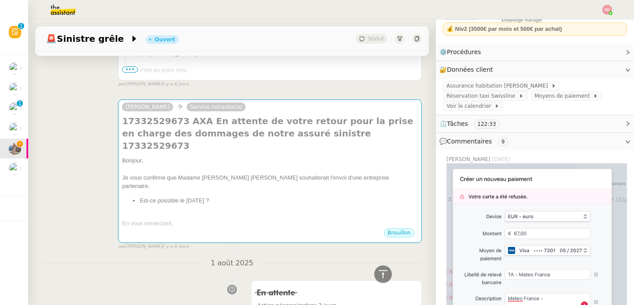
scroll to position [1271, 0]
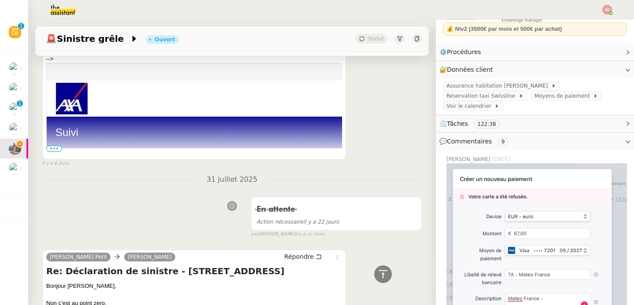
click at [54, 146] on span "•••" at bounding box center [54, 149] width 16 height 6
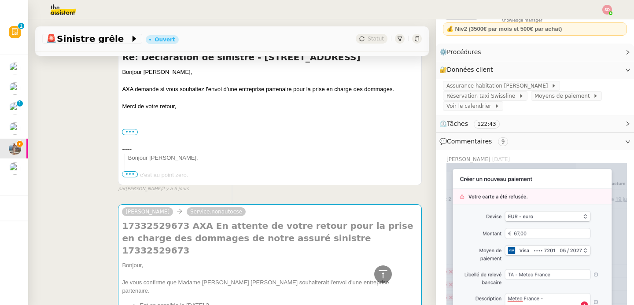
scroll to position [913, 0]
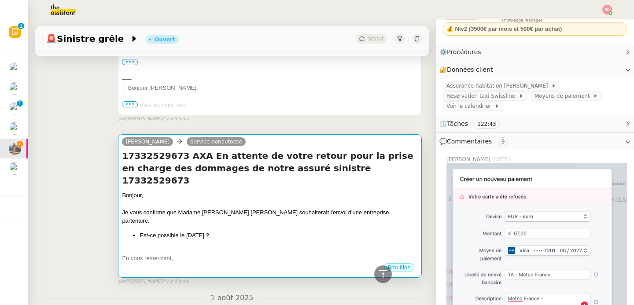
click at [193, 199] on div at bounding box center [270, 203] width 296 height 9
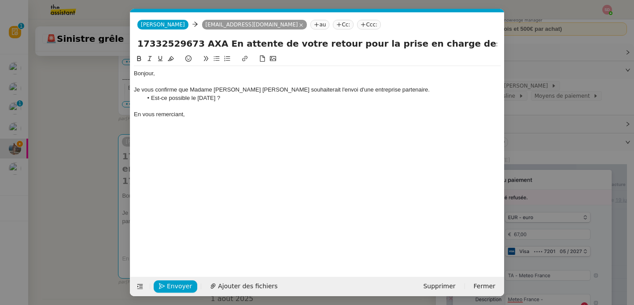
scroll to position [0, 18]
click at [172, 285] on span "Envoyer" at bounding box center [179, 286] width 25 height 10
click at [172, 285] on span "Confirmer l'envoi" at bounding box center [193, 286] width 53 height 10
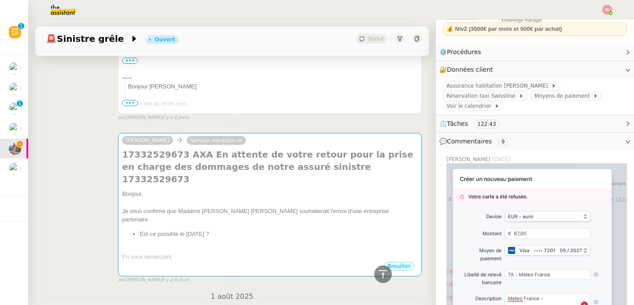
scroll to position [913, 0]
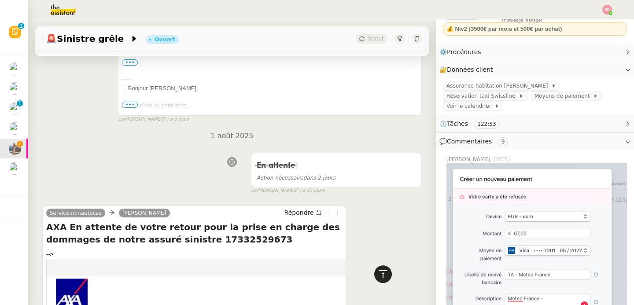
click at [383, 273] on div at bounding box center [383, 274] width 18 height 18
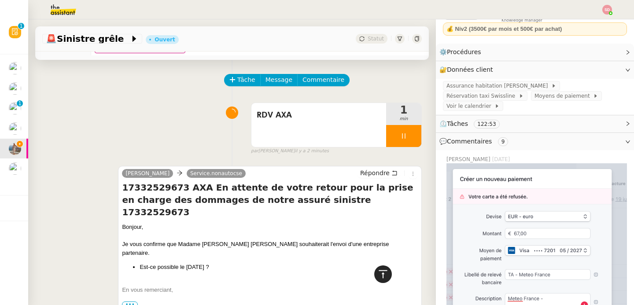
scroll to position [0, 0]
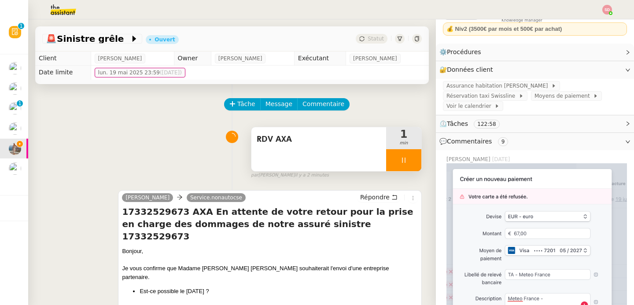
click at [399, 163] on div at bounding box center [403, 160] width 35 height 22
click at [403, 163] on button at bounding box center [412, 160] width 18 height 22
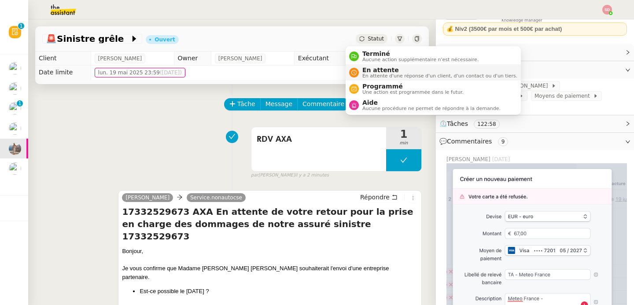
click at [369, 70] on span "En attente" at bounding box center [439, 69] width 155 height 7
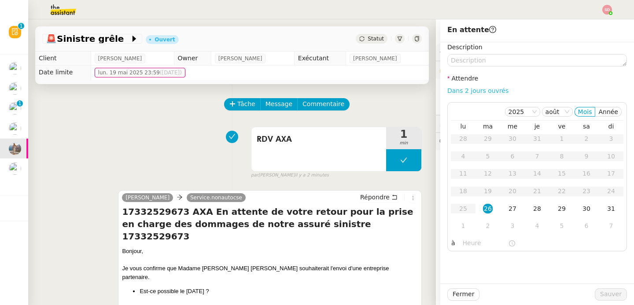
click at [462, 92] on link "Dans 2 jours ouvrés" at bounding box center [477, 90] width 61 height 7
type input "07:00"
click at [483, 227] on div "2" at bounding box center [488, 226] width 10 height 10
click at [601, 299] on span "Sauver" at bounding box center [611, 294] width 22 height 10
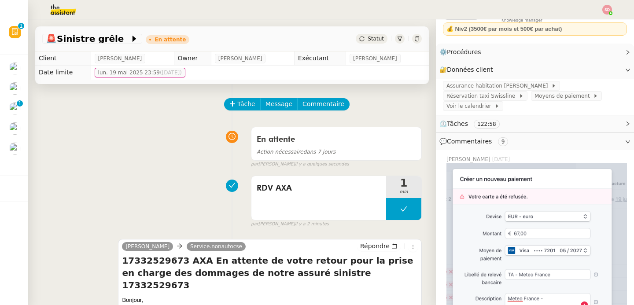
click at [55, 9] on img at bounding box center [56, 9] width 68 height 19
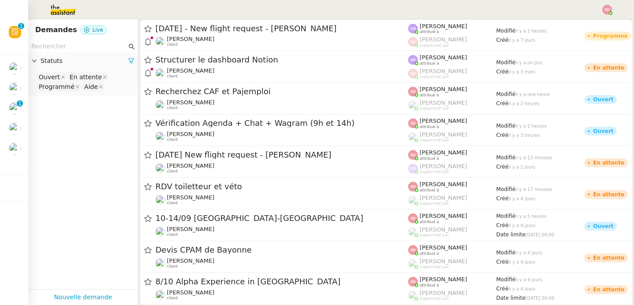
click at [82, 48] on input "text" at bounding box center [78, 46] width 95 height 10
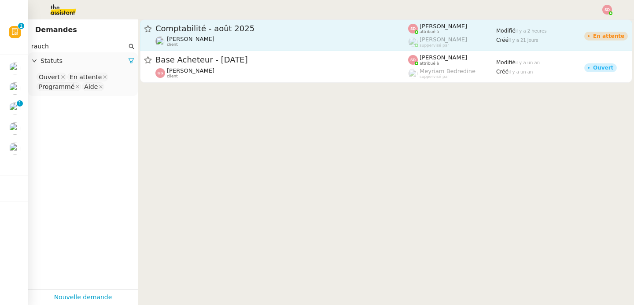
type input "rauch"
click at [244, 29] on span "Comptabilité - août 2025" at bounding box center [281, 29] width 253 height 8
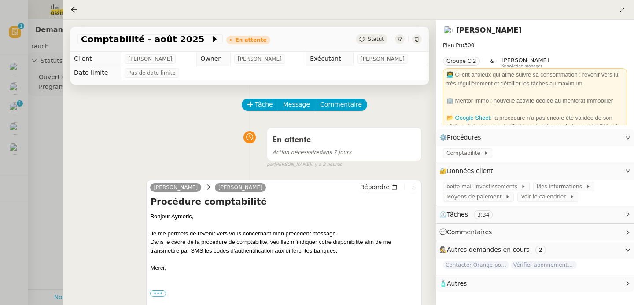
scroll to position [248, 0]
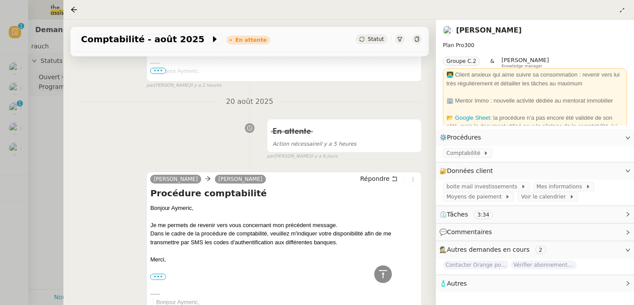
click at [40, 143] on div at bounding box center [317, 152] width 634 height 305
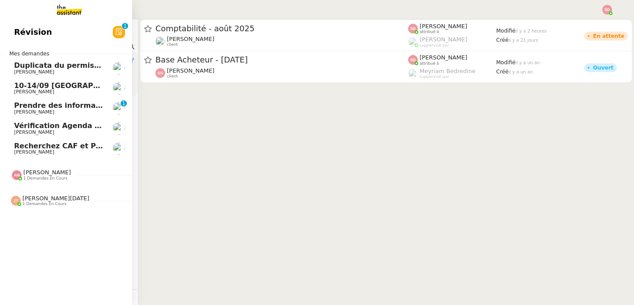
click at [43, 25] on link "Révision 0 1 2 3 4 5 6 7 8 9" at bounding box center [66, 32] width 132 height 20
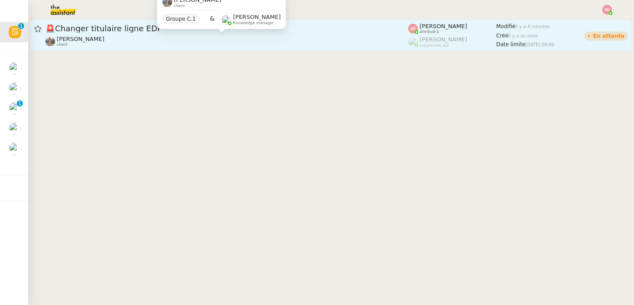
click at [271, 43] on div "Laura Gauthier client" at bounding box center [226, 41] width 363 height 11
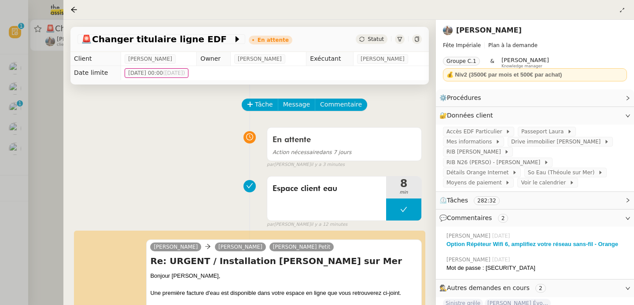
scroll to position [169, 0]
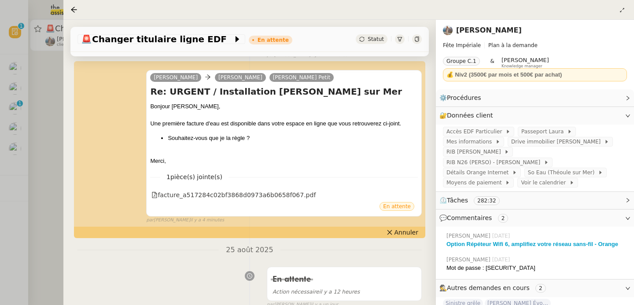
click at [42, 143] on div at bounding box center [317, 152] width 634 height 305
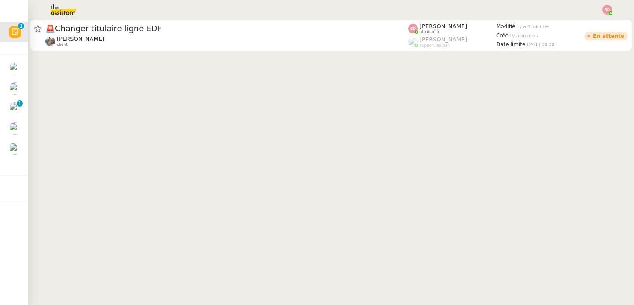
click at [62, 14] on img at bounding box center [56, 9] width 68 height 19
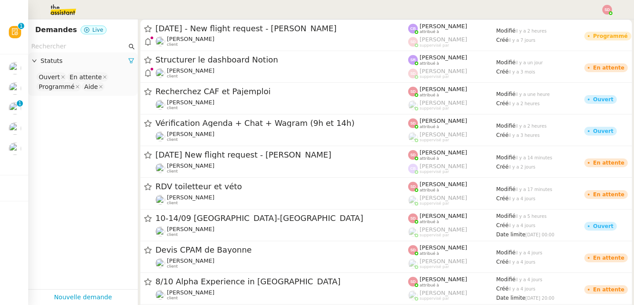
click at [70, 45] on input "text" at bounding box center [78, 46] width 95 height 10
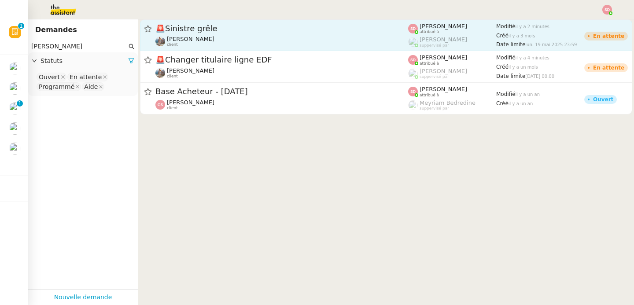
type input "laura"
click at [274, 40] on div "Laura Gauthier client" at bounding box center [281, 41] width 253 height 11
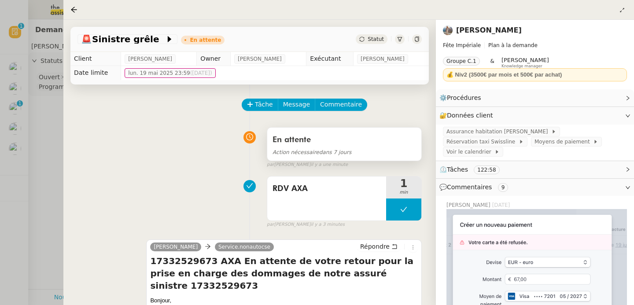
click at [336, 151] on span "Action nécessaire dans 7 jours" at bounding box center [311, 152] width 79 height 6
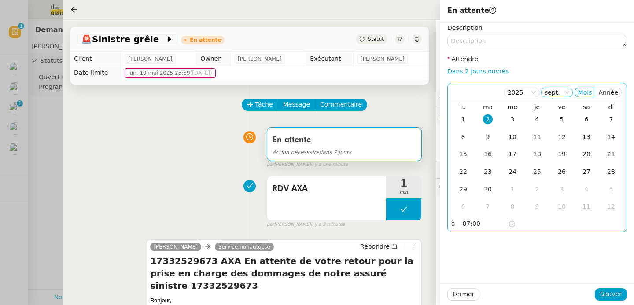
click at [552, 92] on nz-select-item "sept." at bounding box center [556, 92] width 25 height 9
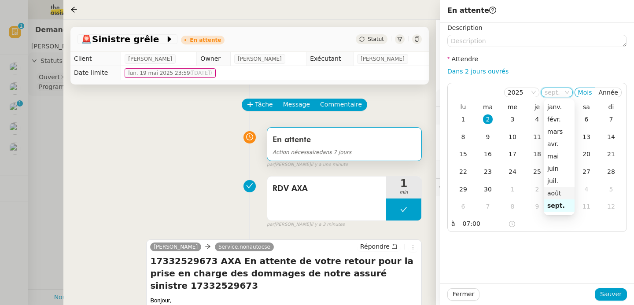
click at [559, 191] on div "août" at bounding box center [559, 193] width 24 height 8
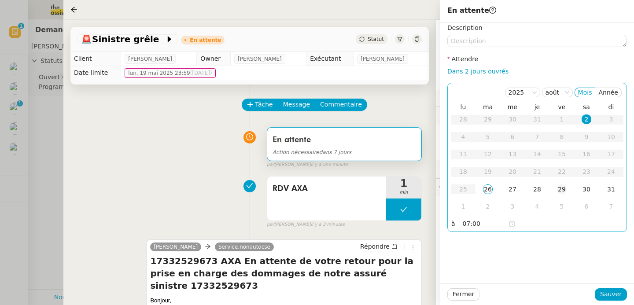
click at [557, 191] on div "29" at bounding box center [562, 189] width 10 height 10
click at [613, 295] on span "Sauver" at bounding box center [611, 294] width 22 height 10
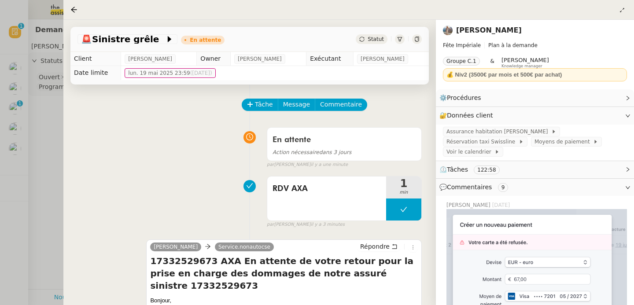
click at [31, 149] on div at bounding box center [317, 152] width 634 height 305
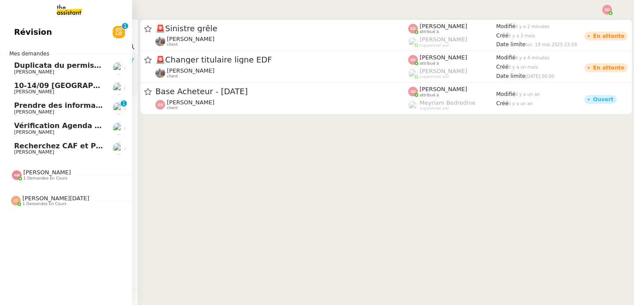
click at [55, 172] on span "[PERSON_NAME]" at bounding box center [47, 172] width 48 height 7
click at [51, 205] on span "1 demandes en cours" at bounding box center [44, 204] width 44 height 5
click at [66, 89] on span "[PERSON_NAME]" at bounding box center [58, 91] width 89 height 5
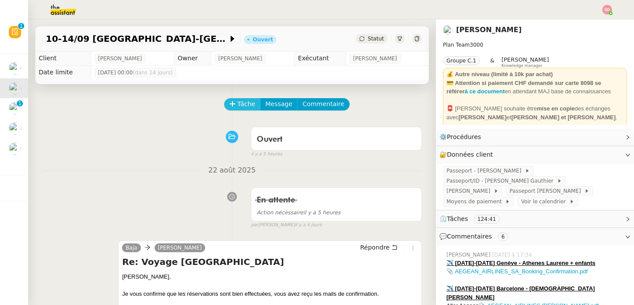
click at [228, 108] on button "Tâche" at bounding box center [242, 104] width 37 height 12
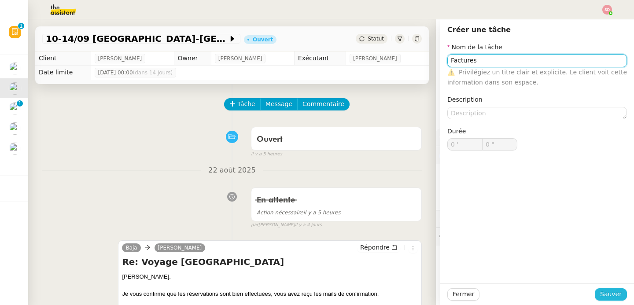
type input "Factures"
click at [607, 297] on span "Sauver" at bounding box center [611, 294] width 22 height 10
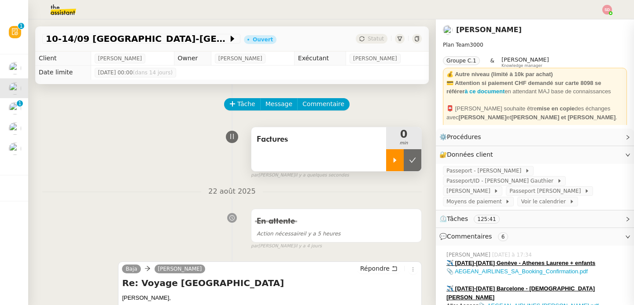
click at [387, 163] on div at bounding box center [395, 160] width 18 height 22
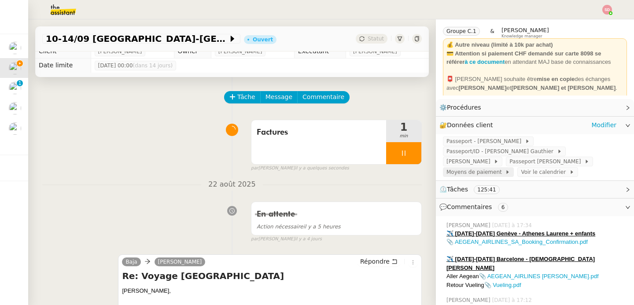
scroll to position [72, 0]
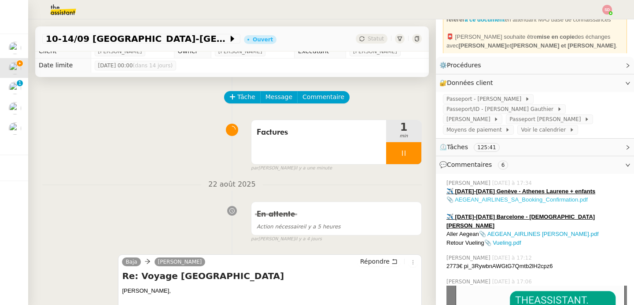
click at [465, 196] on link "📎 AEGEAN_AIRLINES_SA_Booking_Confirmation.pdf" at bounding box center [516, 199] width 141 height 7
click at [498, 231] on link "📎 AEGEAN_AIRLINES Monique Gauthier.pdf" at bounding box center [539, 234] width 120 height 7
click at [499, 239] on link "📎 Vueling.pdf" at bounding box center [502, 242] width 37 height 7
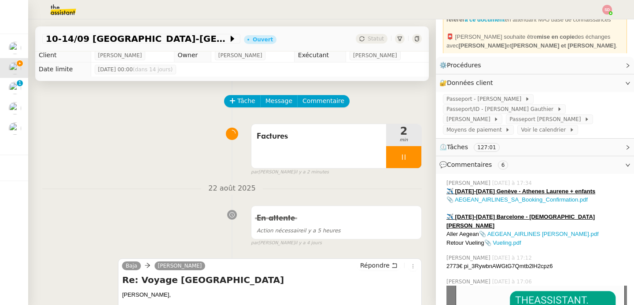
scroll to position [0, 0]
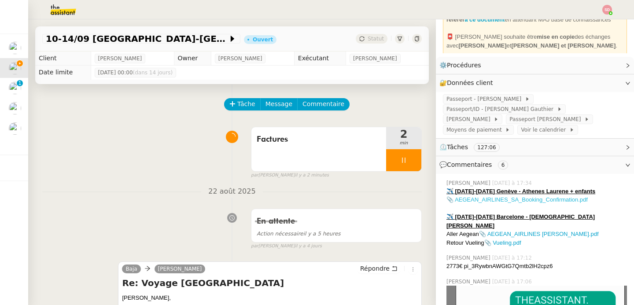
click at [530, 198] on link "📎 AEGEAN_AIRLINES_SA_Booking_Confirmation.pdf" at bounding box center [516, 199] width 141 height 7
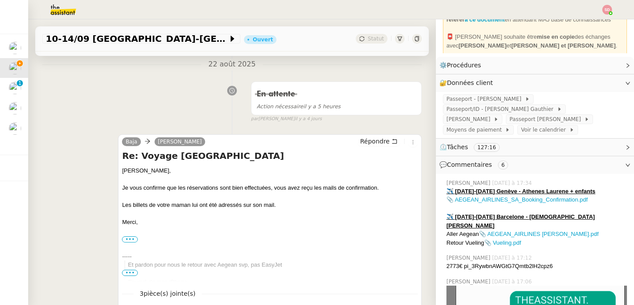
scroll to position [128, 0]
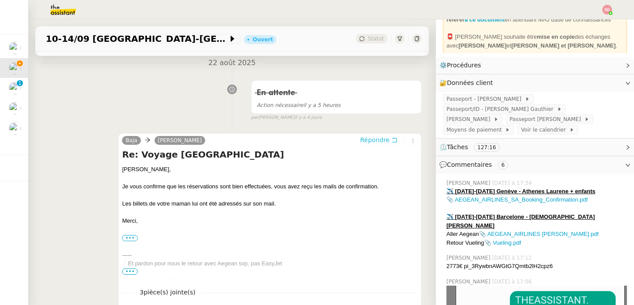
click at [376, 140] on span "Répondre" at bounding box center [374, 140] width 29 height 9
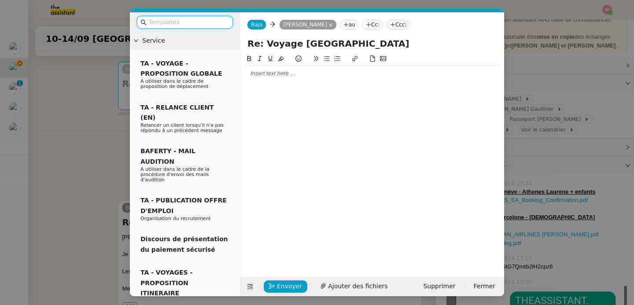
click at [299, 78] on div at bounding box center [372, 73] width 256 height 15
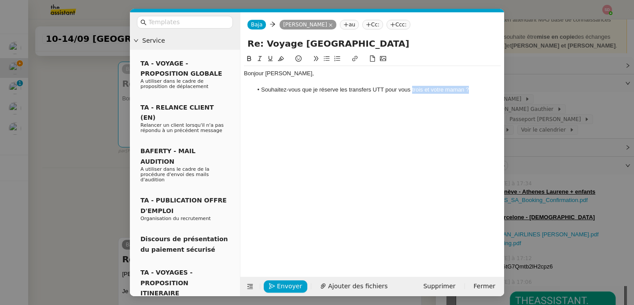
drag, startPoint x: 411, startPoint y: 89, endPoint x: 502, endPoint y: 89, distance: 90.6
click at [502, 89] on nz-spin "Bonjour Laurene, Souhaitez-vous que je réserve les transfers UTT pour vous troi…" at bounding box center [372, 160] width 264 height 213
click at [285, 288] on span "Envoyer" at bounding box center [289, 286] width 25 height 10
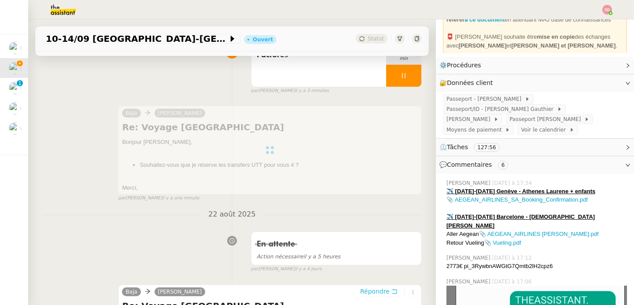
scroll to position [0, 0]
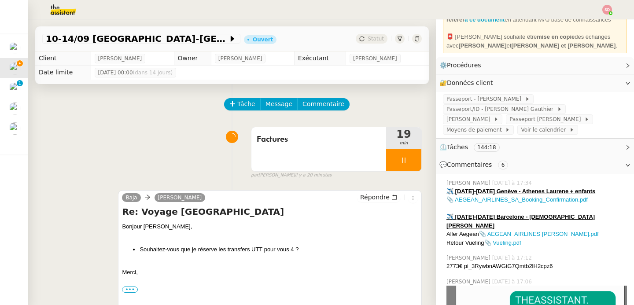
click at [509, 167] on span "💬 Commentaires 6" at bounding box center [527, 165] width 177 height 10
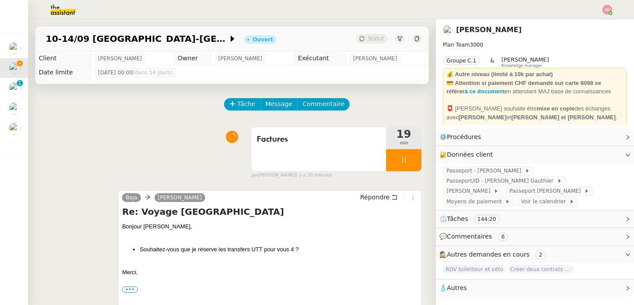
click at [486, 296] on div "🧴 Autres" at bounding box center [535, 287] width 198 height 17
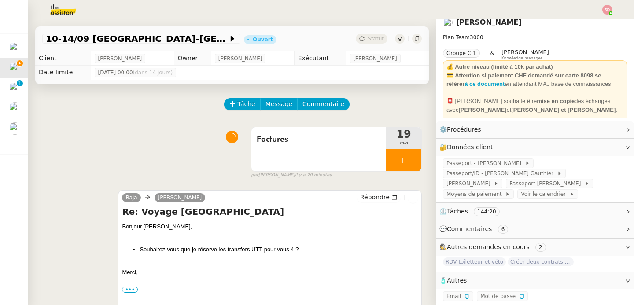
scroll to position [12, 0]
click at [464, 293] on icon "button" at bounding box center [466, 295] width 5 height 5
click at [475, 226] on span "Commentaires" at bounding box center [469, 228] width 45 height 7
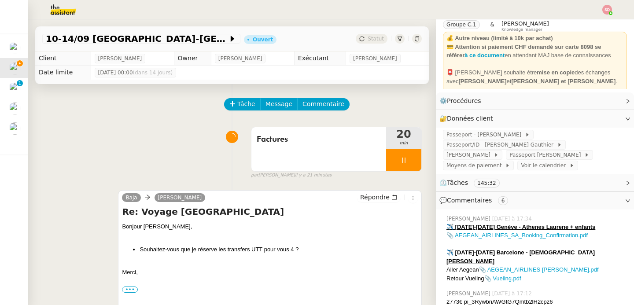
scroll to position [94, 0]
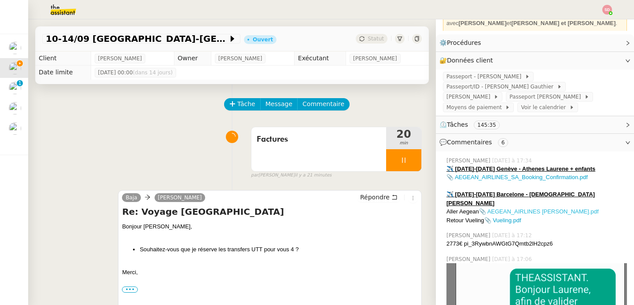
click at [508, 208] on link "📎 AEGEAN_AIRLINES Monique Gauthier.pdf" at bounding box center [539, 211] width 120 height 7
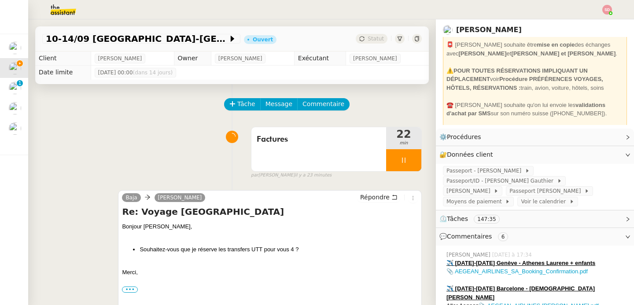
scroll to position [89, 0]
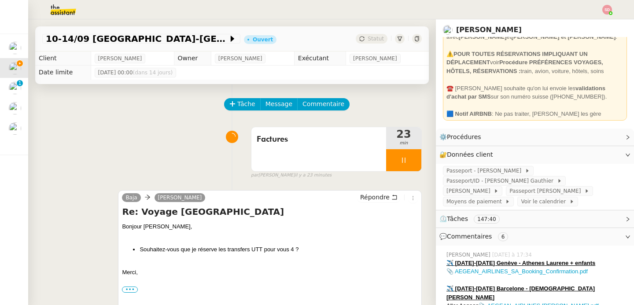
drag, startPoint x: 547, startPoint y: 97, endPoint x: 590, endPoint y: 96, distance: 42.7
click at [590, 96] on div "☎️ Laurène Gauthier souhaite qu'on lui envoie les validations d'achat par SMS s…" at bounding box center [534, 92] width 177 height 17
copy div "+41 79 827 72 17"
click at [467, 236] on span "Commentaires" at bounding box center [469, 236] width 45 height 7
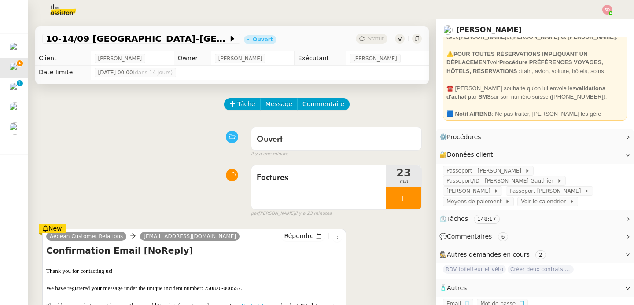
scroll to position [140, 0]
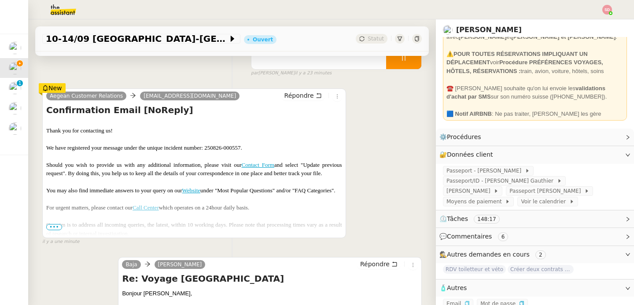
click at [475, 238] on span "Commentaires" at bounding box center [469, 236] width 45 height 7
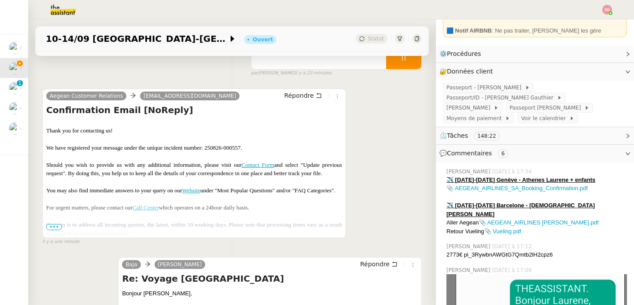
scroll to position [106, 0]
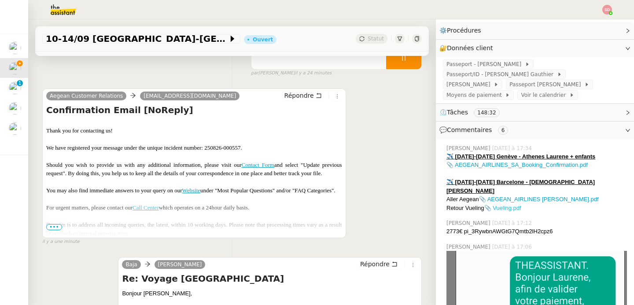
click at [497, 205] on link "📎 Vueling.pdf" at bounding box center [502, 208] width 37 height 7
click at [484, 130] on span "💬 Commentaires 6" at bounding box center [475, 129] width 72 height 7
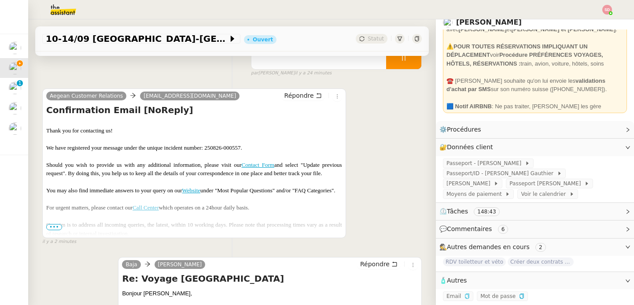
scroll to position [12, 0]
click at [464, 293] on icon "button" at bounding box center [466, 295] width 5 height 5
click at [493, 179] on span "Monique Gauthier" at bounding box center [469, 183] width 47 height 9
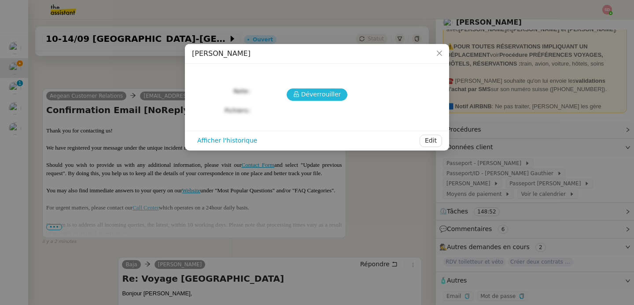
click at [325, 90] on span "Déverrouiller" at bounding box center [321, 94] width 40 height 10
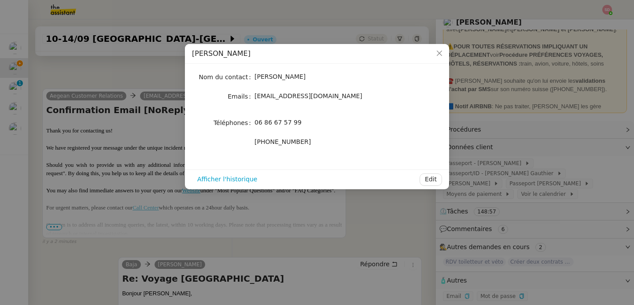
click at [288, 93] on span "mogauthier1@hotmail.fr" at bounding box center [308, 95] width 108 height 7
copy div "mogauthier1@hotmail.fr"
drag, startPoint x: 391, startPoint y: 241, endPoint x: 394, endPoint y: 235, distance: 6.5
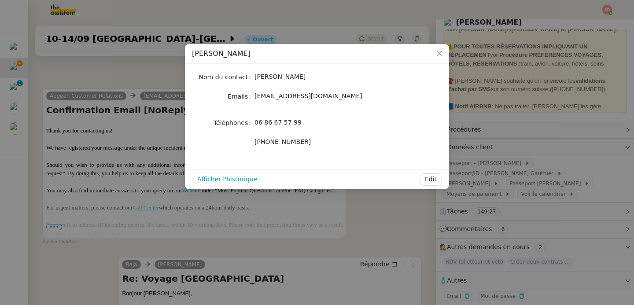
click at [391, 241] on nz-modal-container "Monique Gauthier Nom du contact Monique Gauthier Emails mogauthier1@hotmail.fr …" at bounding box center [317, 152] width 634 height 305
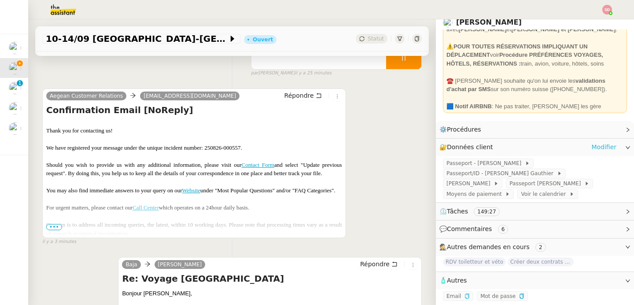
click at [593, 142] on link "Modifier" at bounding box center [603, 147] width 25 height 10
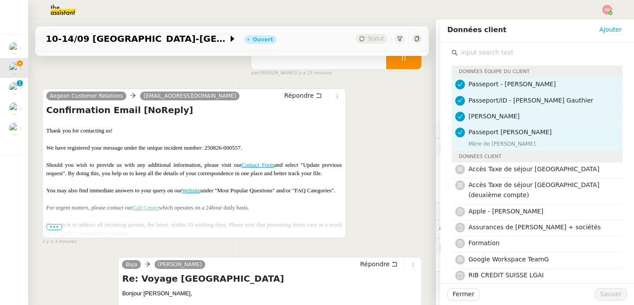
click at [505, 55] on input "text" at bounding box center [540, 53] width 165 height 12
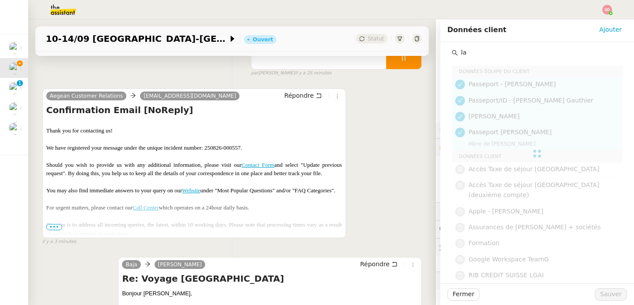
type input "l"
type input "â"
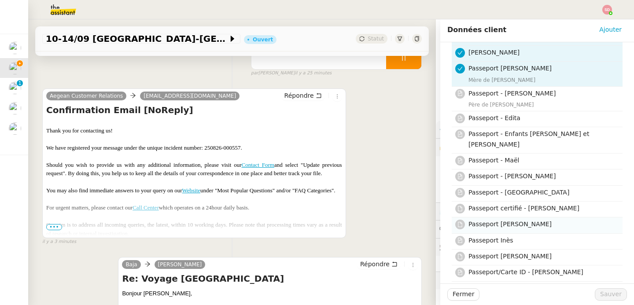
scroll to position [72, 0]
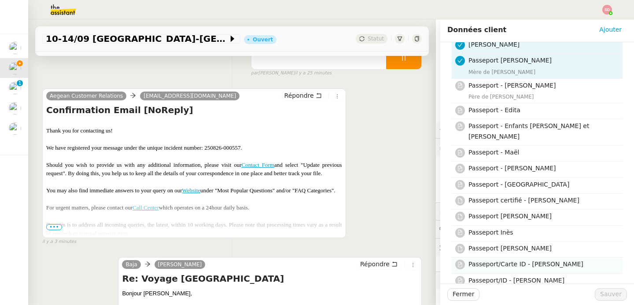
type input "passepo"
click at [535, 259] on h4 "Passeport/Carte ID - Laurene" at bounding box center [542, 264] width 149 height 10
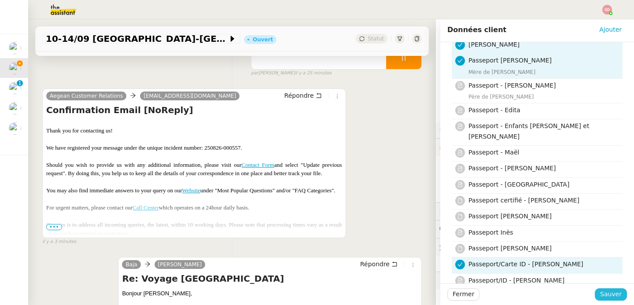
click at [594, 290] on button "Sauver" at bounding box center [610, 294] width 32 height 12
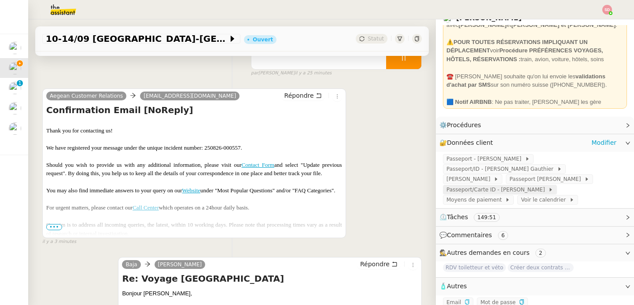
click at [480, 191] on span "Passeport/Carte ID - Laurene" at bounding box center [497, 189] width 102 height 9
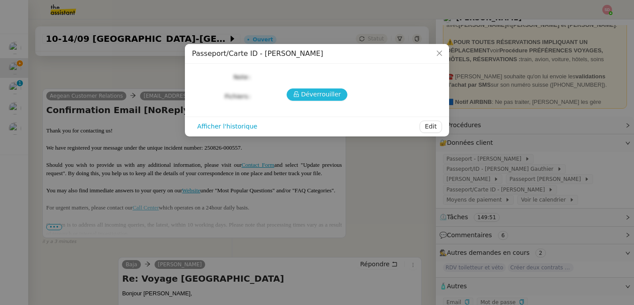
click at [304, 94] on span "Déverrouiller" at bounding box center [321, 94] width 40 height 10
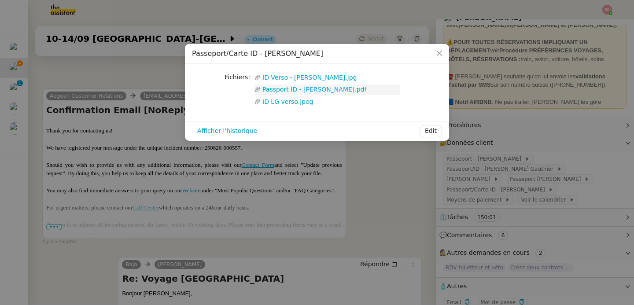
click at [311, 89] on link "Passport ID - Laurene Gauthier.pdf" at bounding box center [329, 89] width 139 height 10
click at [515, 116] on nz-modal-container "Passeport/Carte ID - Laurene Fichiers Upload ID Verso - Laurene GAUTHIER.jpg Pa…" at bounding box center [317, 152] width 634 height 305
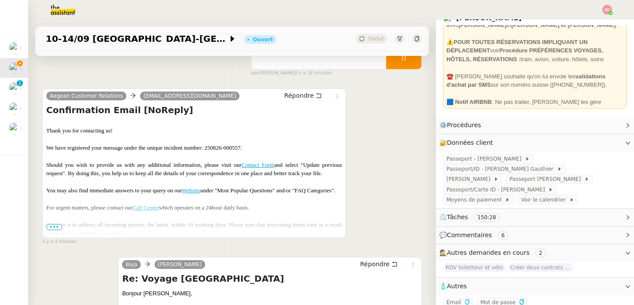
drag, startPoint x: 559, startPoint y: 84, endPoint x: 590, endPoint y: 84, distance: 31.2
click at [590, 84] on div "☎️ Laurène Gauthier souhaite qu'on lui envoie les validations d'achat par SMS s…" at bounding box center [534, 80] width 177 height 17
copy div "79 827 72 17"
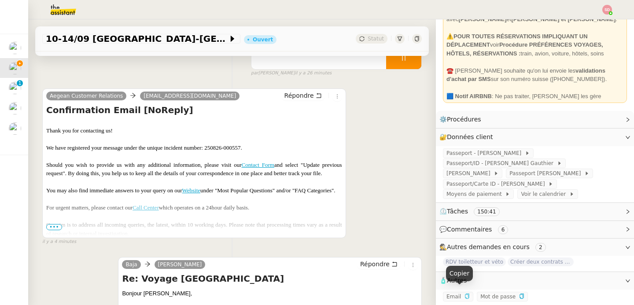
click at [464, 293] on icon "button" at bounding box center [466, 295] width 5 height 5
copy div "79 827 72 17"
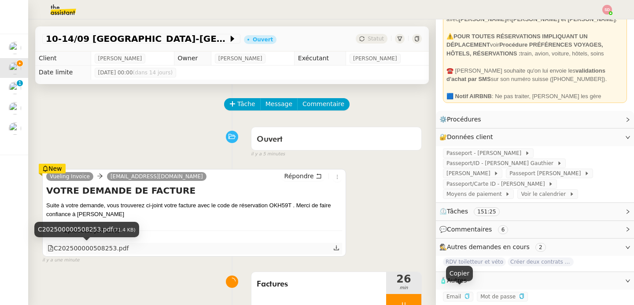
click at [102, 248] on div "C202500000508253.pdf" at bounding box center [88, 248] width 81 height 10
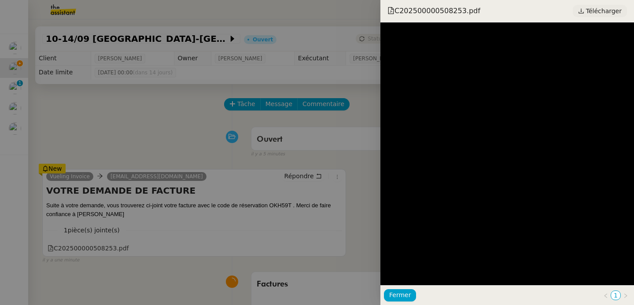
click at [602, 7] on span "Télécharger" at bounding box center [604, 10] width 36 height 11
click at [154, 126] on div at bounding box center [317, 152] width 634 height 305
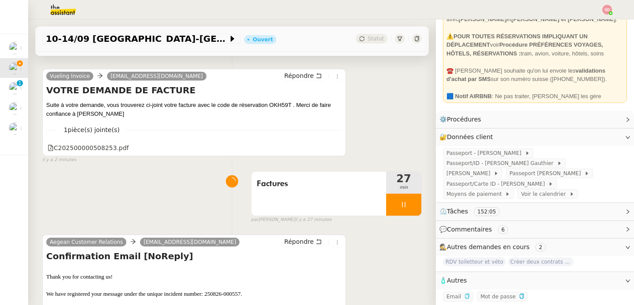
scroll to position [143, 0]
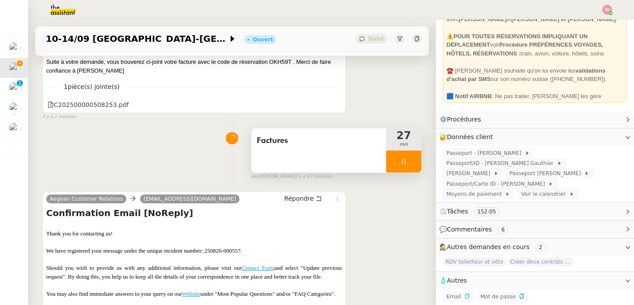
click at [404, 159] on div at bounding box center [403, 161] width 35 height 22
click at [409, 159] on icon at bounding box center [412, 161] width 7 height 7
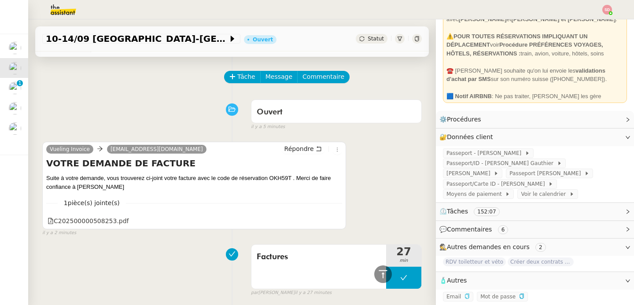
scroll to position [0, 0]
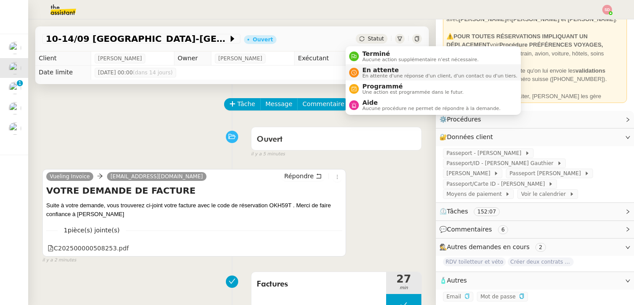
click at [361, 70] on div "En attente En attente d'une réponse d'un client, d'un contact ou d'un tiers." at bounding box center [438, 72] width 158 height 12
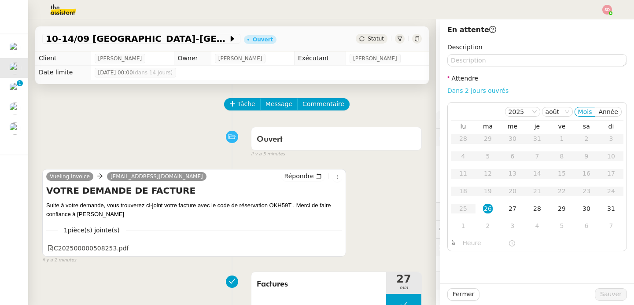
click at [480, 92] on link "Dans 2 jours ouvrés" at bounding box center [477, 90] width 61 height 7
type input "07:00"
click at [557, 207] on div "29" at bounding box center [562, 209] width 10 height 10
click at [601, 296] on span "Sauver" at bounding box center [611, 294] width 22 height 10
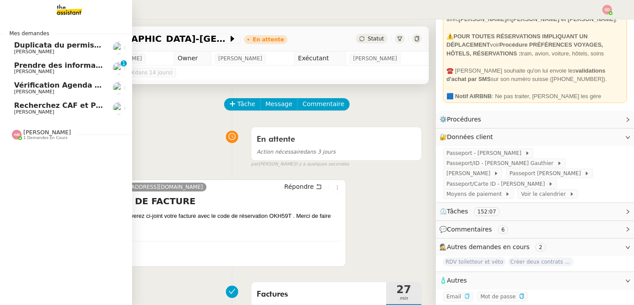
click at [34, 47] on span "Duplicata du permis bateau" at bounding box center [69, 45] width 110 height 8
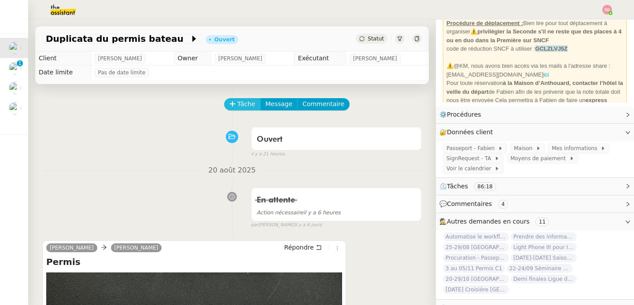
click at [229, 101] on icon at bounding box center [232, 104] width 6 height 6
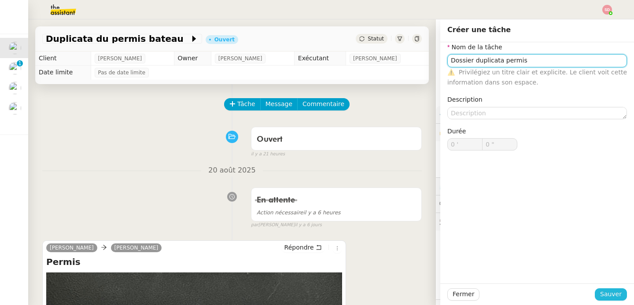
type input "Dossier duplicata permis"
click at [610, 293] on span "Sauver" at bounding box center [611, 294] width 22 height 10
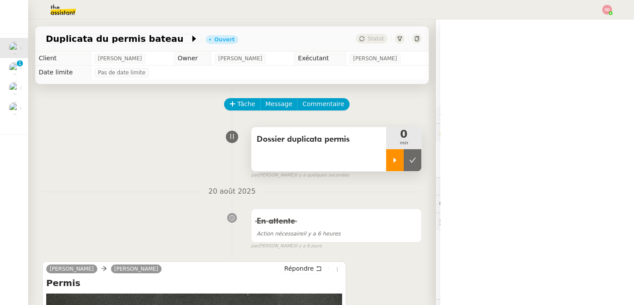
click at [386, 151] on div at bounding box center [395, 160] width 18 height 22
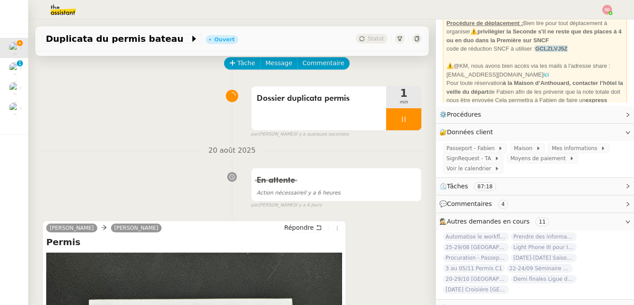
scroll to position [264, 0]
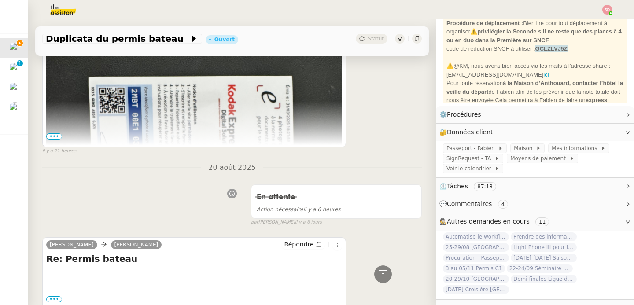
click at [54, 139] on span "•••" at bounding box center [54, 136] width 16 height 6
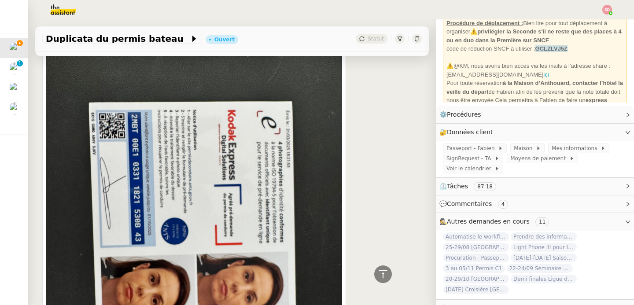
scroll to position [175, 0]
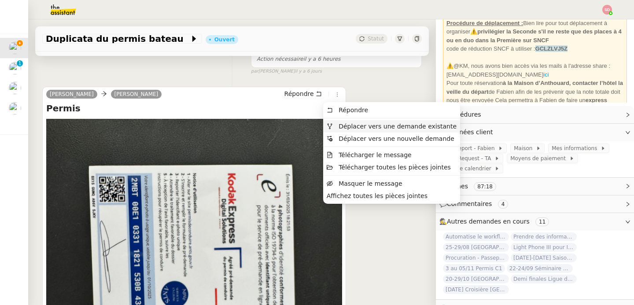
click at [342, 125] on span "Déplacer vers une demande existante" at bounding box center [397, 126] width 118 height 7
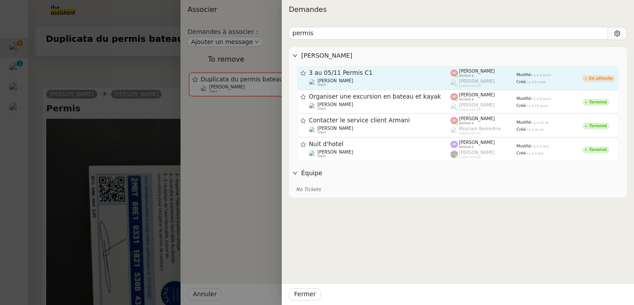
type input "permis"
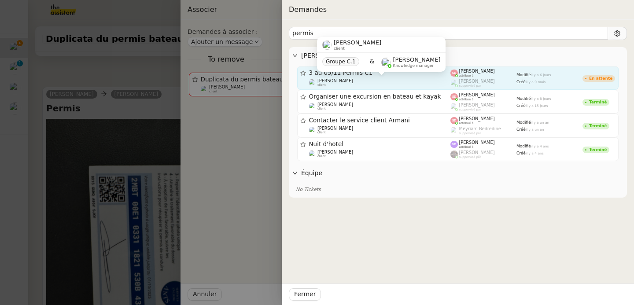
click at [352, 81] on div "Fabien Bornancin client" at bounding box center [380, 82] width 142 height 9
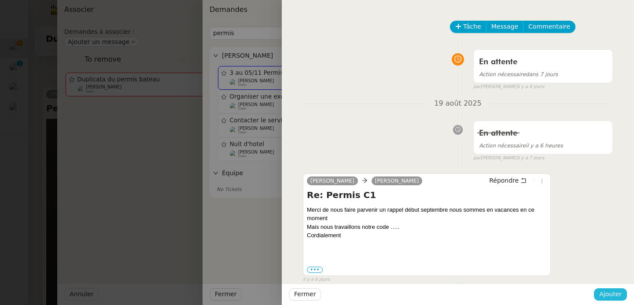
click at [608, 299] on span "Ajouter" at bounding box center [610, 294] width 22 height 10
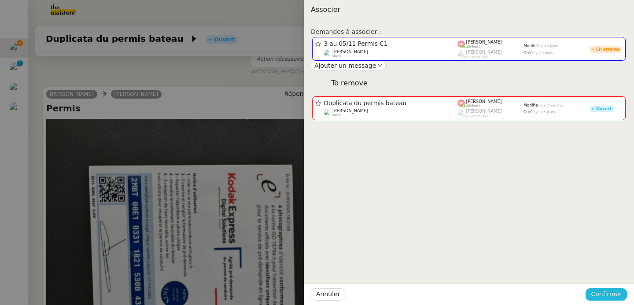
click at [608, 298] on span "Confirmer" at bounding box center [605, 294] width 31 height 10
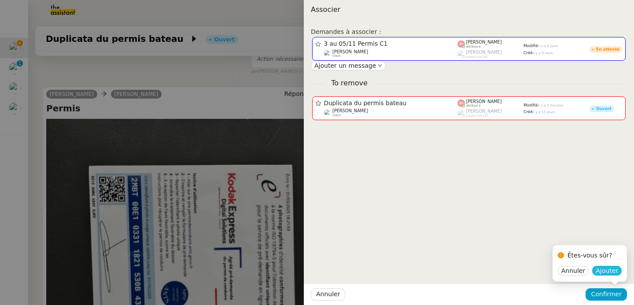
click at [612, 272] on span "Ajouter" at bounding box center [606, 270] width 22 height 9
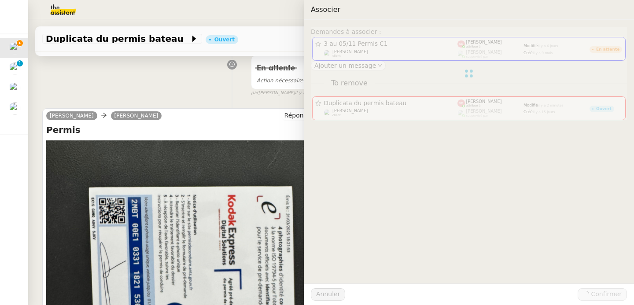
scroll to position [196, 0]
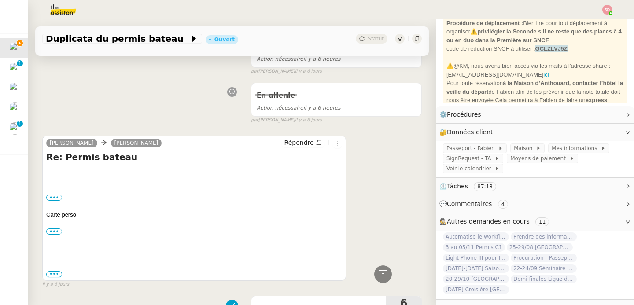
click at [60, 194] on div "••• Le mer. 20 août 2025, 10:34, Camille < camille@theassistant.com > a écrit :…" at bounding box center [194, 197] width 296 height 9
click at [55, 197] on label "•••" at bounding box center [54, 197] width 16 height 6
click at [0, 0] on input "•••" at bounding box center [0, 0] width 0 height 0
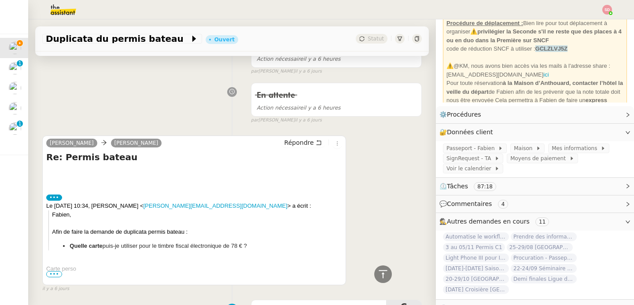
click at [55, 274] on span "•••" at bounding box center [54, 274] width 16 height 6
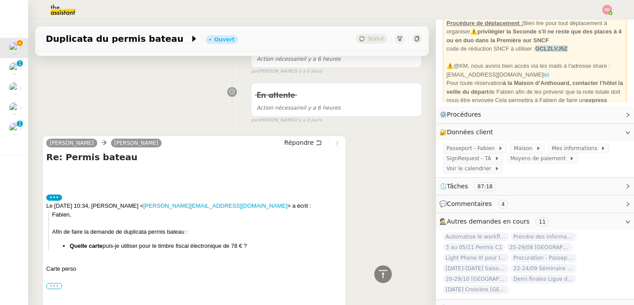
click at [55, 288] on label "•••" at bounding box center [54, 286] width 16 height 6
click at [0, 0] on input "•••" at bounding box center [0, 0] width 0 height 0
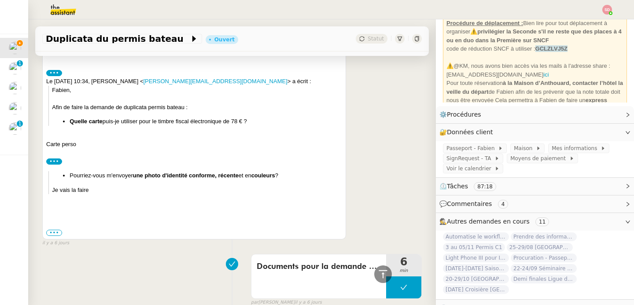
scroll to position [0, 0]
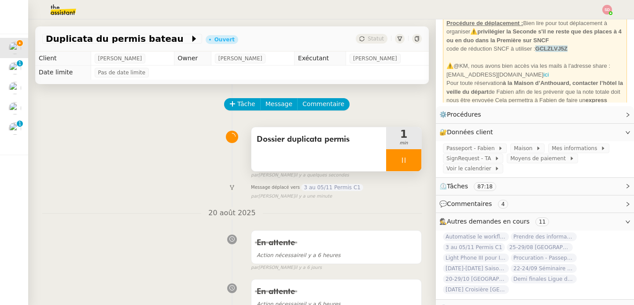
click at [407, 159] on div at bounding box center [403, 160] width 35 height 22
click at [407, 159] on button at bounding box center [412, 160] width 18 height 22
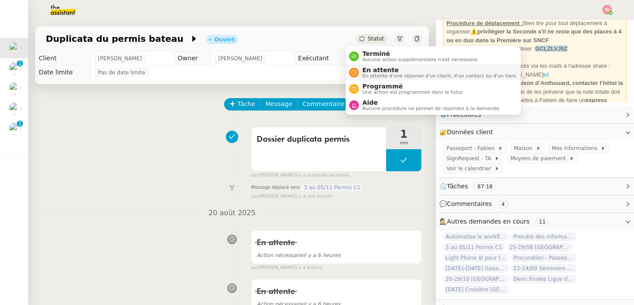
click at [362, 74] on span "En attente d'une réponse d'un client, d'un contact ou d'un tiers." at bounding box center [439, 75] width 155 height 5
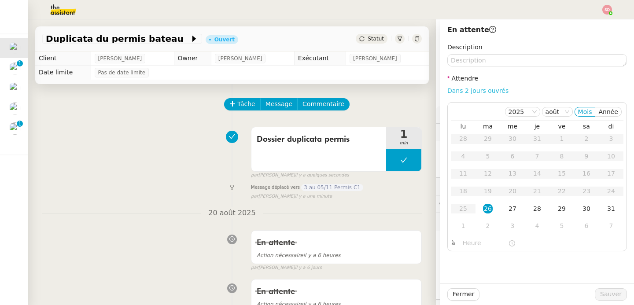
click at [484, 89] on link "Dans 2 jours ouvrés" at bounding box center [477, 90] width 61 height 7
type input "07:00"
click at [557, 209] on div "29" at bounding box center [562, 209] width 10 height 10
click at [600, 290] on span "Sauver" at bounding box center [611, 294] width 22 height 10
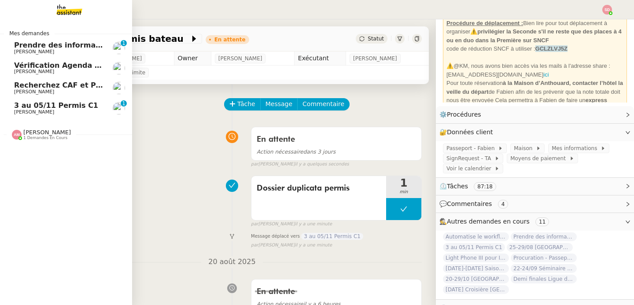
drag, startPoint x: 20, startPoint y: 108, endPoint x: 176, endPoint y: 120, distance: 156.6
click at [20, 108] on span "3 au 05/11 Permis C1" at bounding box center [56, 105] width 84 height 8
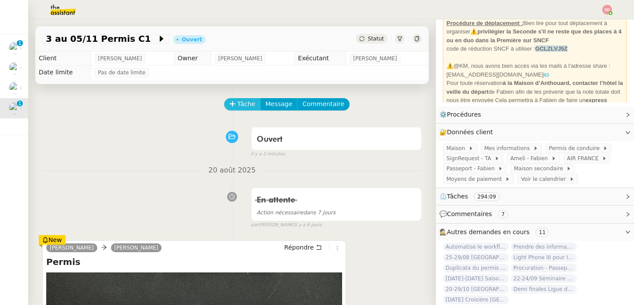
click at [246, 104] on span "Tâche" at bounding box center [246, 104] width 18 height 10
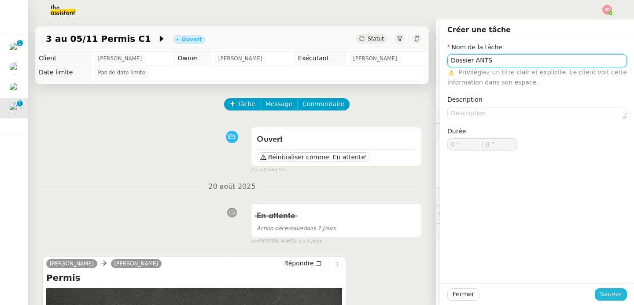
type input "Dossier ANTS"
click at [600, 290] on span "Sauver" at bounding box center [611, 294] width 22 height 10
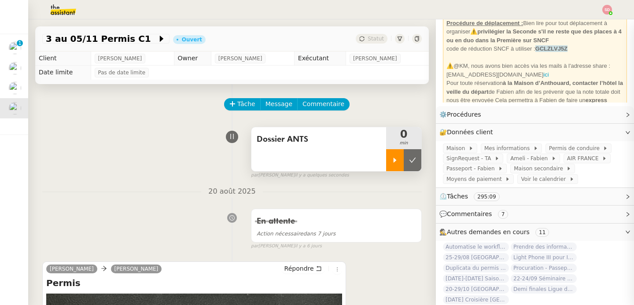
click at [391, 162] on icon at bounding box center [394, 160] width 7 height 7
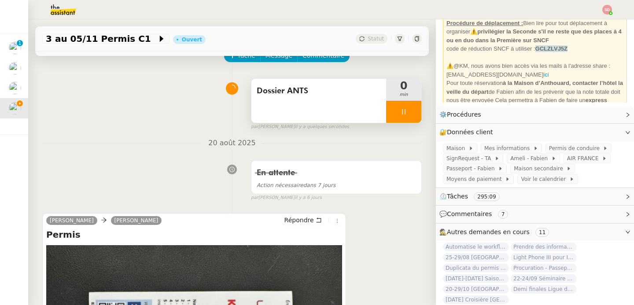
scroll to position [248, 0]
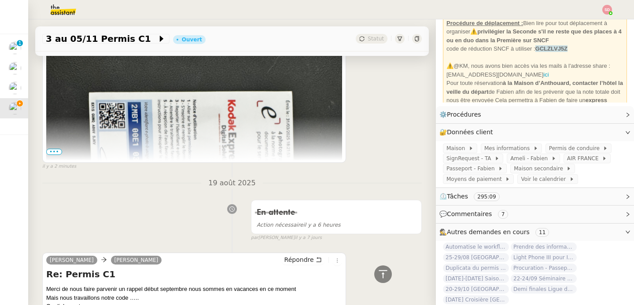
click at [54, 149] on span "•••" at bounding box center [54, 152] width 16 height 6
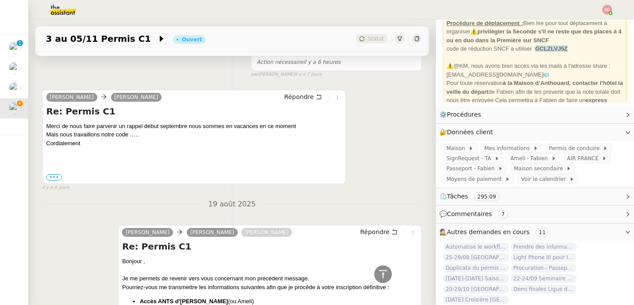
scroll to position [685, 0]
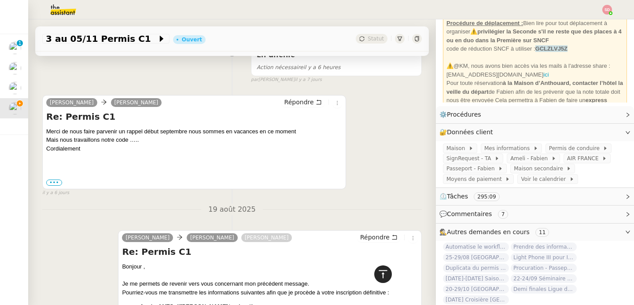
click at [377, 275] on icon at bounding box center [382, 274] width 11 height 11
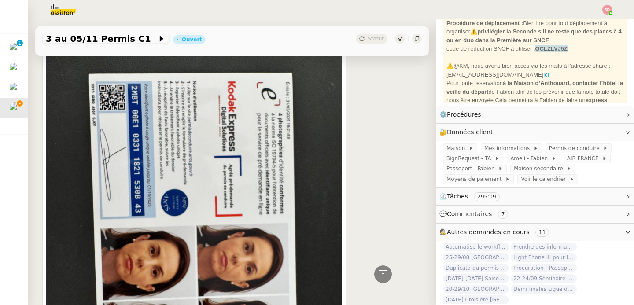
scroll to position [0, 0]
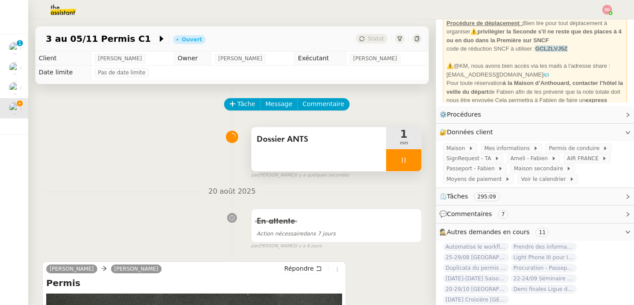
click at [478, 215] on span "Commentaires" at bounding box center [469, 213] width 45 height 7
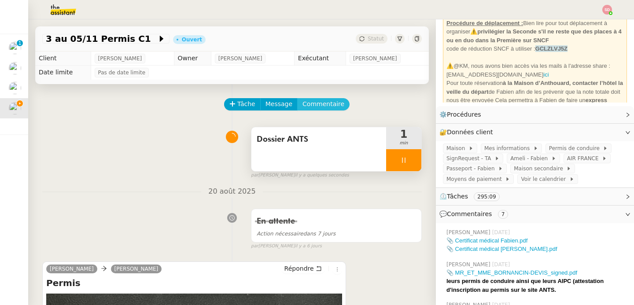
click at [331, 103] on span "Commentaire" at bounding box center [323, 104] width 42 height 10
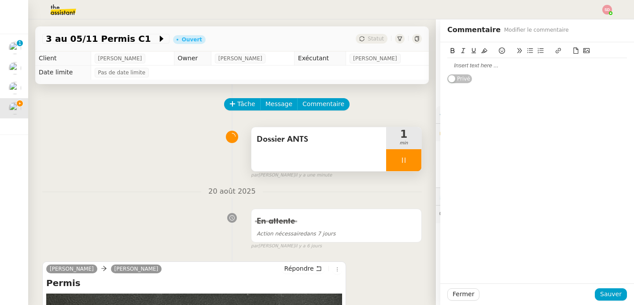
click at [513, 74] on div "Privé" at bounding box center [537, 62] width 180 height 41
click at [509, 69] on div at bounding box center [537, 66] width 180 height 8
click at [572, 51] on icon at bounding box center [575, 51] width 6 height 6
drag, startPoint x: 478, startPoint y: 67, endPoint x: 438, endPoint y: 66, distance: 40.5
click at [440, 66] on div "IMG_9901.jpg e-photo Emilie : 📎 IMG_9901.jpg Privé" at bounding box center [537, 62] width 194 height 41
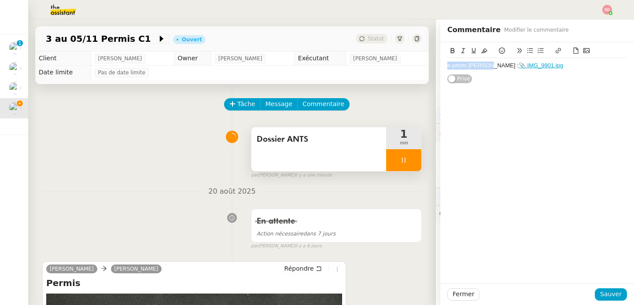
click at [447, 49] on button at bounding box center [452, 51] width 11 height 10
click at [468, 47] on button at bounding box center [473, 51] width 11 height 10
click at [600, 293] on span "Sauver" at bounding box center [611, 294] width 22 height 10
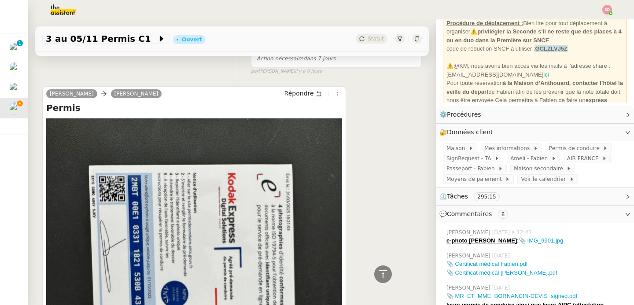
scroll to position [78, 0]
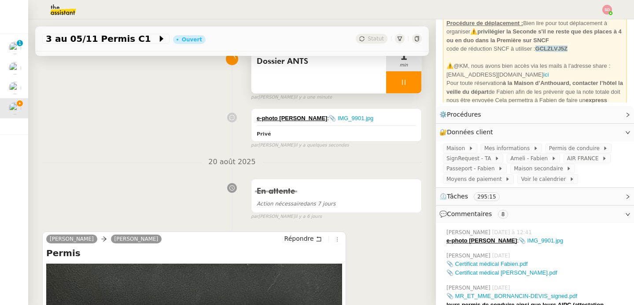
click at [400, 74] on div at bounding box center [403, 82] width 35 height 22
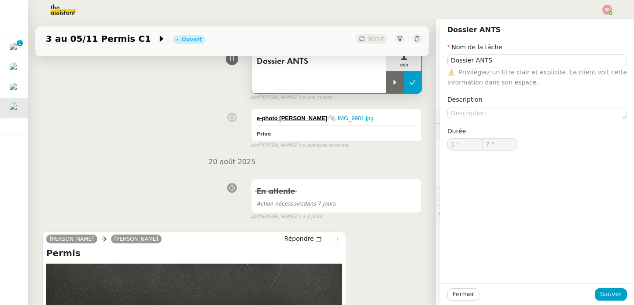
click at [403, 86] on button at bounding box center [412, 82] width 18 height 22
type input "Dossier ANTS"
type input "1 '"
type input "7 ""
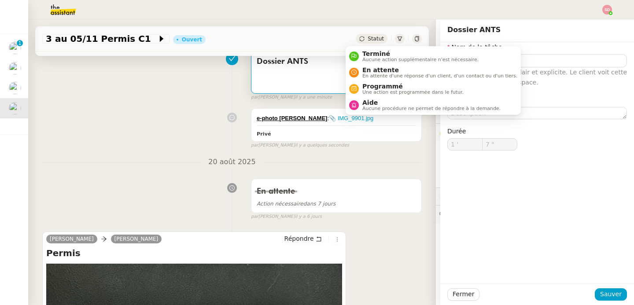
type input "Dossier ANTS"
type input "1 '"
type input "7 ""
click at [370, 77] on span "En attente d'une réponse d'un client, d'un contact ou d'un tiers." at bounding box center [439, 75] width 155 height 5
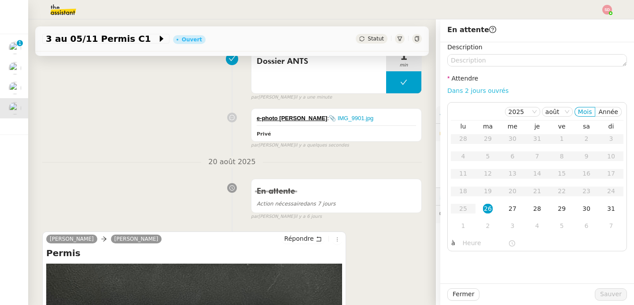
click at [490, 91] on link "Dans 2 jours ouvrés" at bounding box center [477, 90] width 61 height 7
type input "07:00"
click at [485, 226] on div "2" at bounding box center [488, 226] width 10 height 10
click at [609, 298] on span "Sauver" at bounding box center [611, 294] width 22 height 10
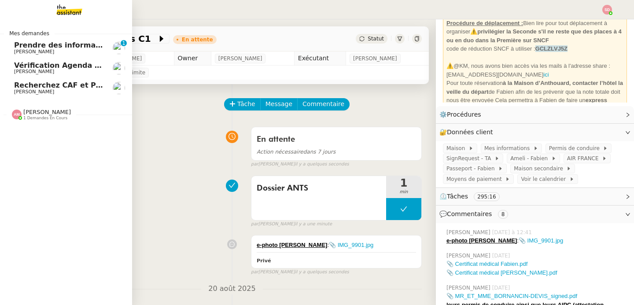
click at [22, 50] on span "[PERSON_NAME]" at bounding box center [34, 52] width 40 height 6
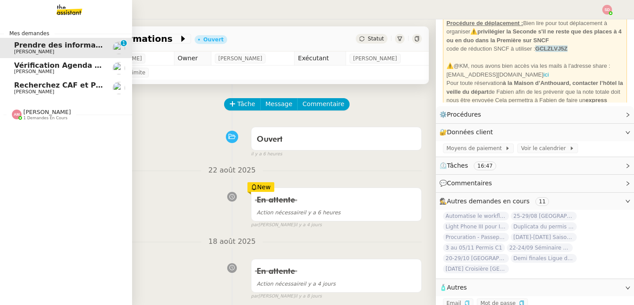
click at [33, 110] on span "[PERSON_NAME]" at bounding box center [47, 112] width 48 height 7
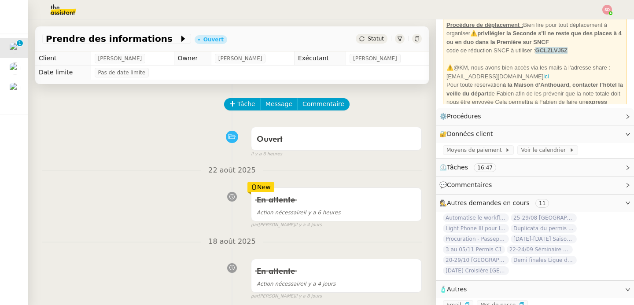
scroll to position [21, 0]
click at [599, 20] on li "Suivi" at bounding box center [582, 25] width 57 height 12
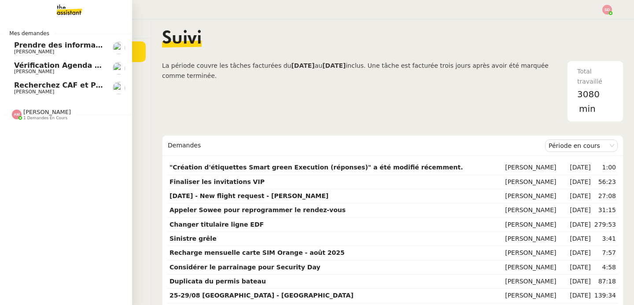
click at [23, 48] on span "Prendre des informations" at bounding box center [64, 45] width 101 height 8
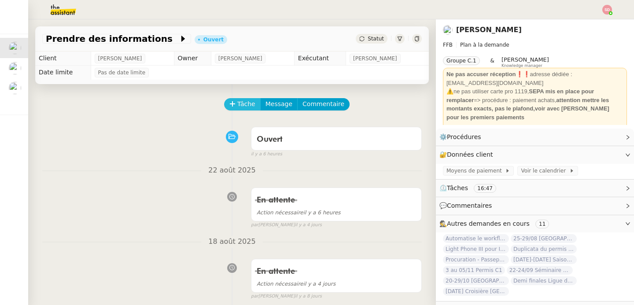
click at [241, 103] on span "Tâche" at bounding box center [246, 104] width 18 height 10
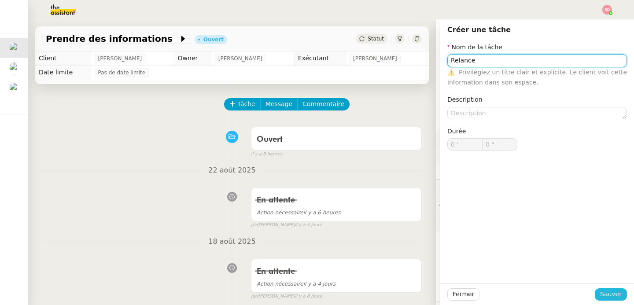
type input "Relance"
click at [605, 293] on span "Sauver" at bounding box center [611, 294] width 22 height 10
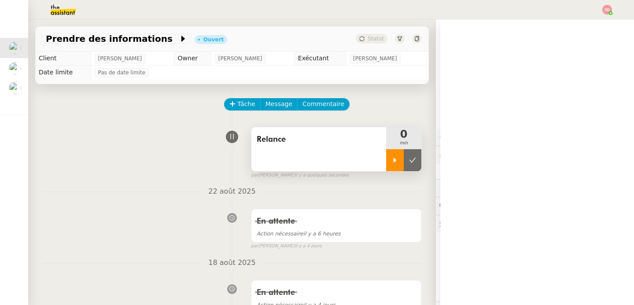
click at [386, 160] on div at bounding box center [395, 160] width 18 height 22
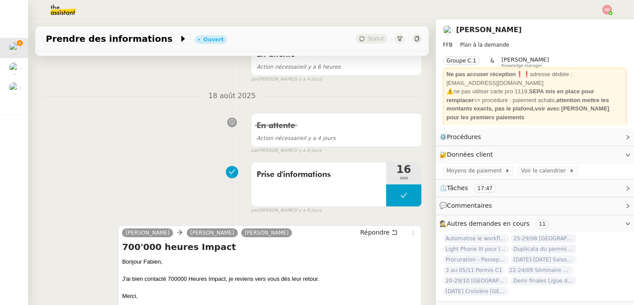
scroll to position [266, 0]
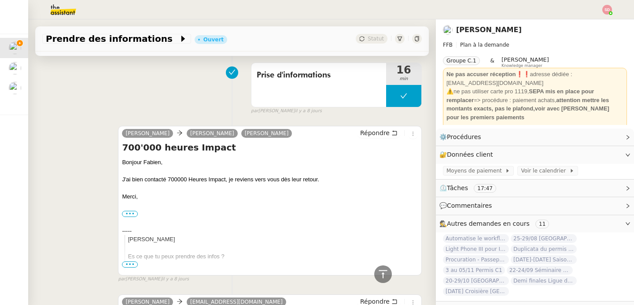
click at [207, 150] on h4 "700'000 heures Impact" at bounding box center [270, 147] width 296 height 12
copy div "700'000 heures Impact"
click at [111, 38] on span "Prendre des informations" at bounding box center [112, 38] width 133 height 9
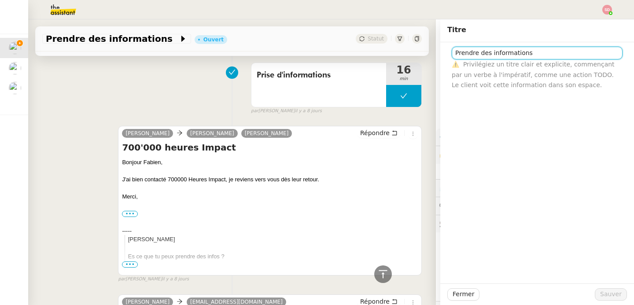
click at [490, 56] on input "Prendre des informations" at bounding box center [536, 53] width 171 height 13
paste input "700'000 heures Impact"
type input "700'000 heures Impact"
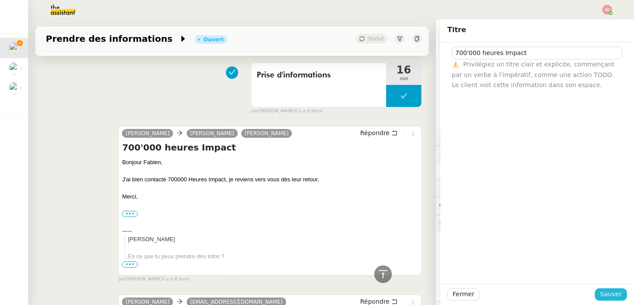
click at [607, 295] on span "Sauver" at bounding box center [611, 294] width 22 height 10
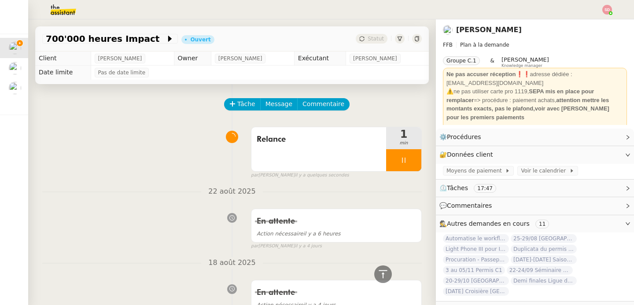
scroll to position [566, 0]
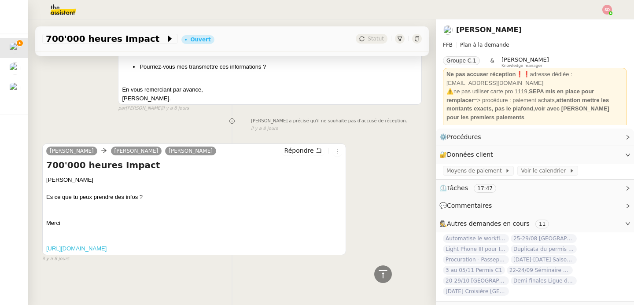
click at [106, 245] on link "[URL][DOMAIN_NAME]" at bounding box center [76, 248] width 60 height 7
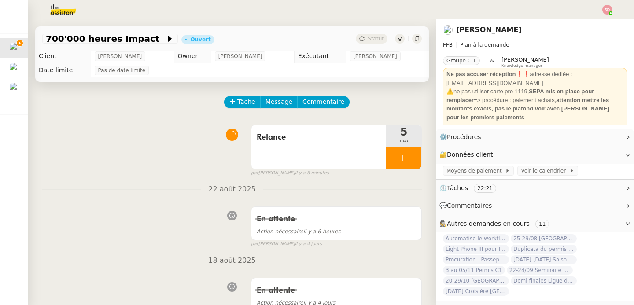
scroll to position [0, 0]
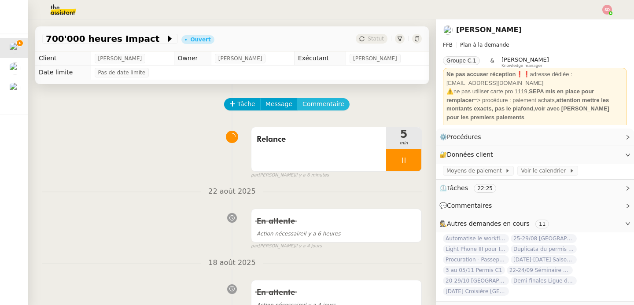
click at [312, 110] on button "Commentaire" at bounding box center [323, 104] width 52 height 12
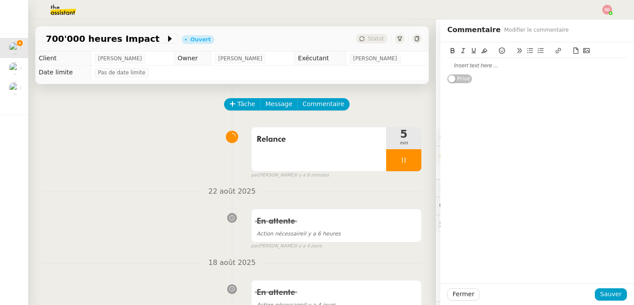
click at [486, 66] on div at bounding box center [537, 66] width 180 height 8
paste div
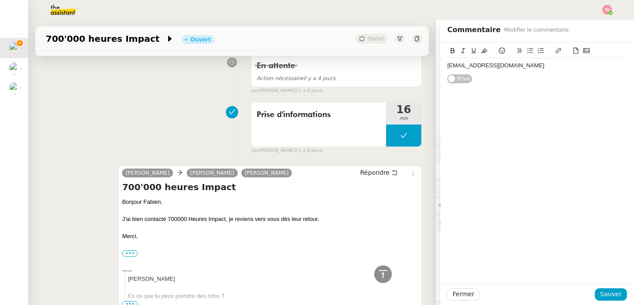
scroll to position [382, 0]
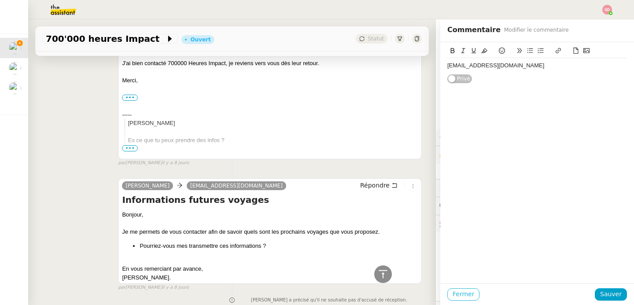
click at [447, 292] on button "Fermer" at bounding box center [463, 294] width 32 height 12
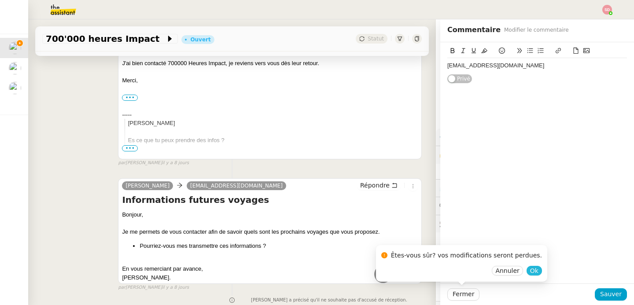
click at [530, 269] on span "Ok" at bounding box center [534, 270] width 8 height 9
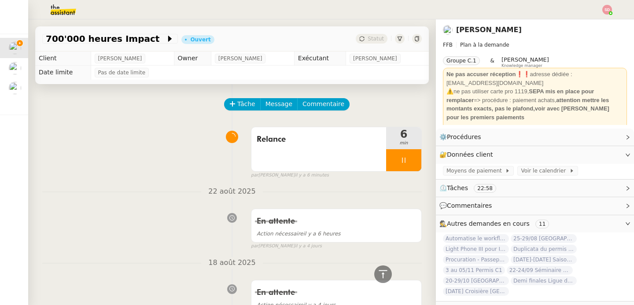
scroll to position [382, 0]
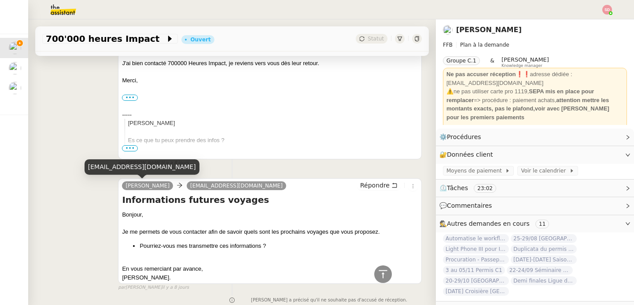
click at [133, 169] on div "[EMAIL_ADDRESS][DOMAIN_NAME]" at bounding box center [141, 166] width 115 height 15
copy div "[EMAIL_ADDRESS][DOMAIN_NAME]"
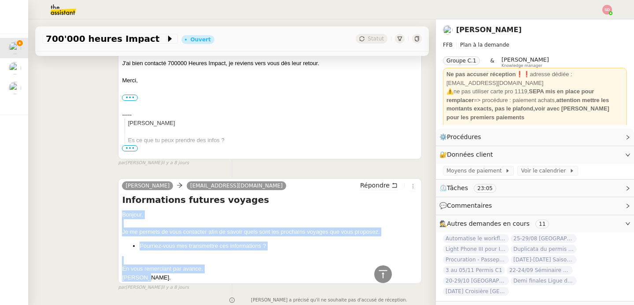
drag, startPoint x: 120, startPoint y: 214, endPoint x: 157, endPoint y: 276, distance: 72.4
click at [157, 276] on div "Bonjour, Je me permets de vous contacter afin de savoir quels sont les prochain…" at bounding box center [270, 246] width 296 height 72
copy div "Bonjour, Je me permets de vous contacter afin de savoir quels sont les prochain…"
click at [373, 180] on button "Répondre" at bounding box center [379, 185] width 44 height 10
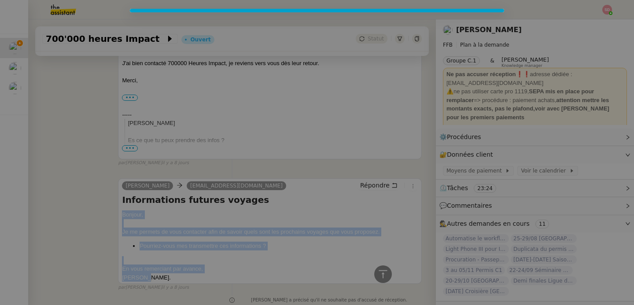
scroll to position [449, 0]
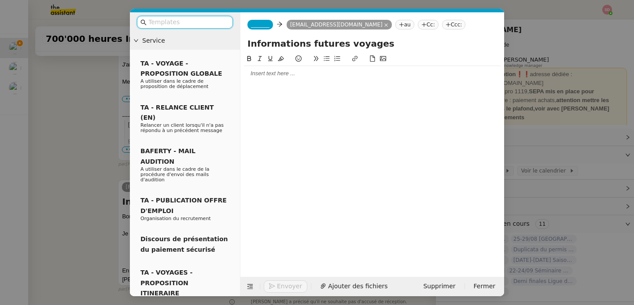
click at [282, 77] on div at bounding box center [372, 74] width 256 height 8
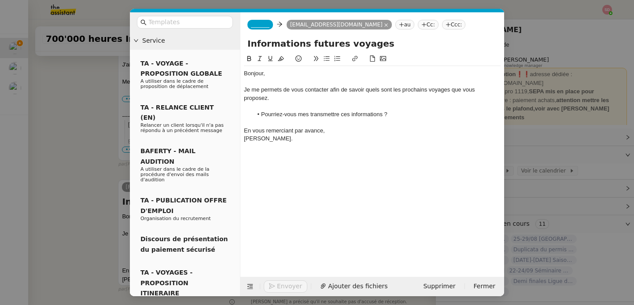
scroll to position [529, 0]
click at [259, 21] on nz-tag "_______" at bounding box center [260, 25] width 26 height 10
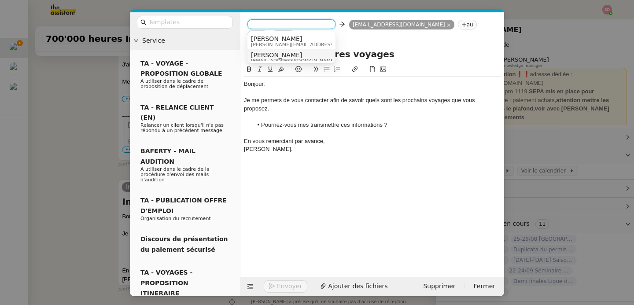
click at [263, 54] on span "[PERSON_NAME]" at bounding box center [293, 54] width 84 height 7
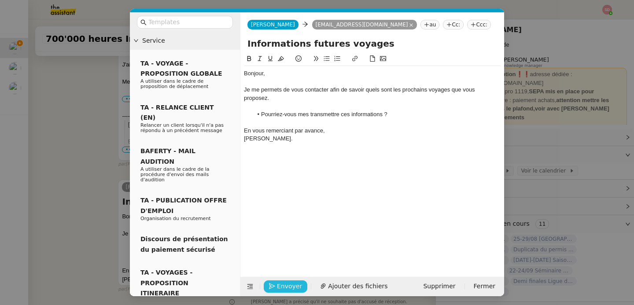
click at [294, 288] on span "Envoyer" at bounding box center [289, 286] width 25 height 10
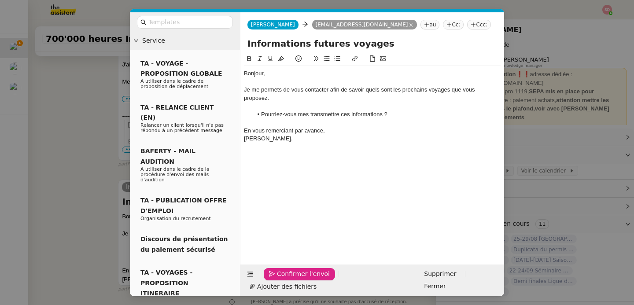
click at [294, 279] on span "Confirmer l'envoi" at bounding box center [303, 274] width 53 height 10
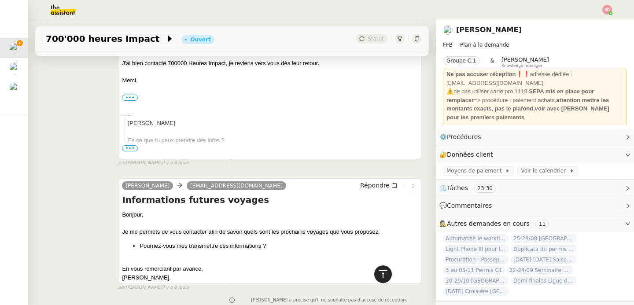
click at [376, 281] on div at bounding box center [383, 274] width 18 height 18
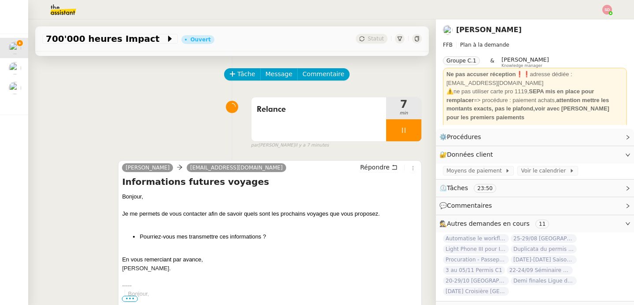
scroll to position [0, 0]
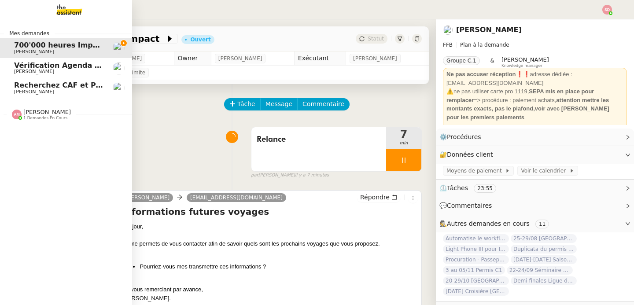
click at [22, 122] on div "[PERSON_NAME] 1 demandes en cours" at bounding box center [66, 111] width 132 height 26
click at [23, 119] on span "1 demandes en cours" at bounding box center [45, 118] width 44 height 5
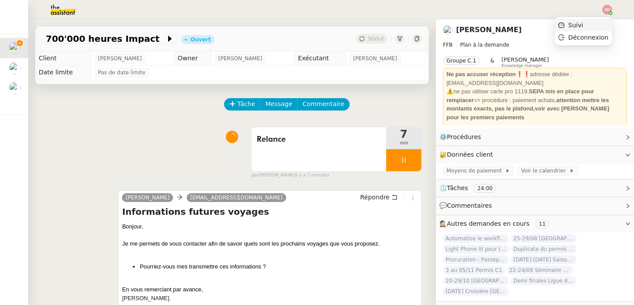
click at [602, 27] on li "Suivi" at bounding box center [582, 25] width 57 height 12
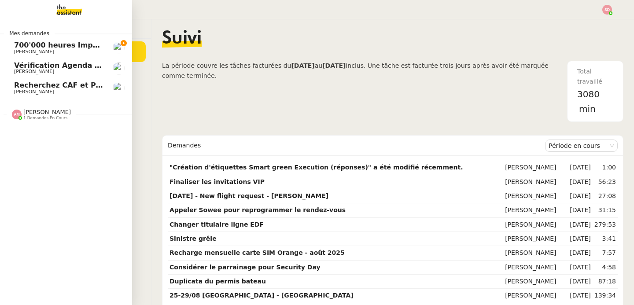
click at [17, 51] on span "[PERSON_NAME]" at bounding box center [34, 52] width 40 height 6
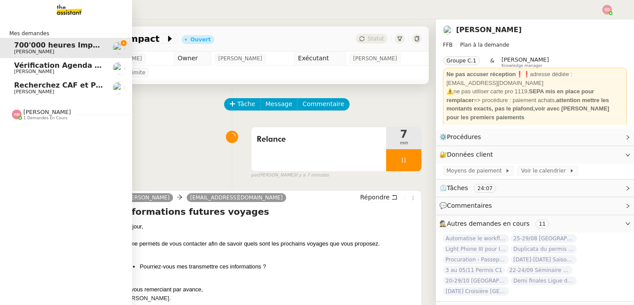
click at [22, 120] on div "[PERSON_NAME] 1 demandes en cours" at bounding box center [66, 111] width 132 height 26
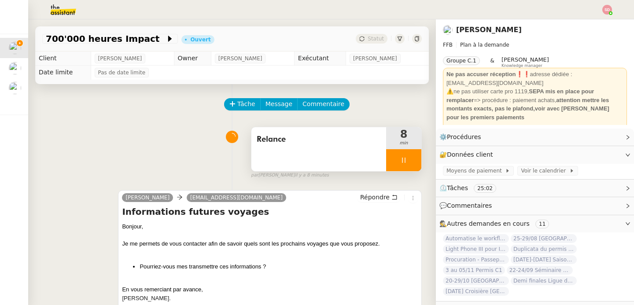
click at [408, 166] on div at bounding box center [403, 160] width 35 height 22
click at [408, 166] on button at bounding box center [412, 160] width 18 height 22
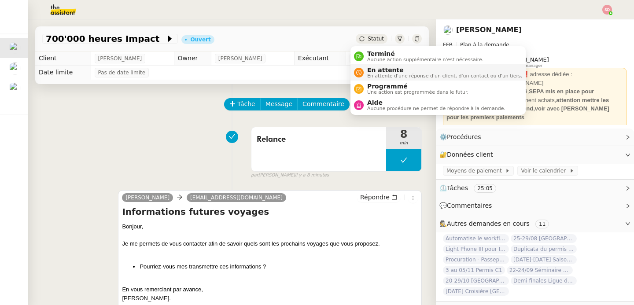
click at [372, 69] on span "En attente" at bounding box center [444, 69] width 155 height 7
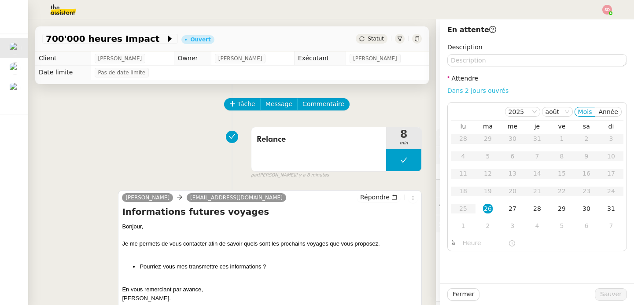
click at [485, 90] on link "Dans 2 jours ouvrés" at bounding box center [477, 90] width 61 height 7
type input "07:00"
click at [557, 213] on div "29" at bounding box center [562, 209] width 10 height 10
click at [614, 292] on button "Sauver" at bounding box center [610, 294] width 32 height 12
